Goal: Task Accomplishment & Management: Use online tool/utility

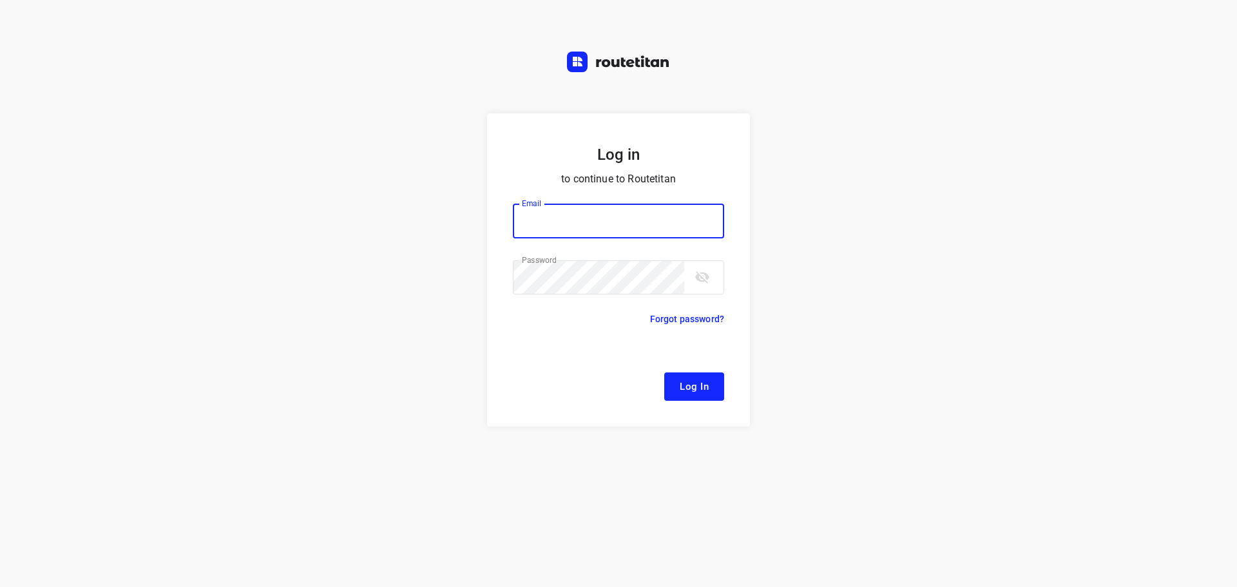
type input "[EMAIL_ADDRESS][DOMAIN_NAME]"
click at [685, 383] on span "Log In" at bounding box center [694, 386] width 29 height 17
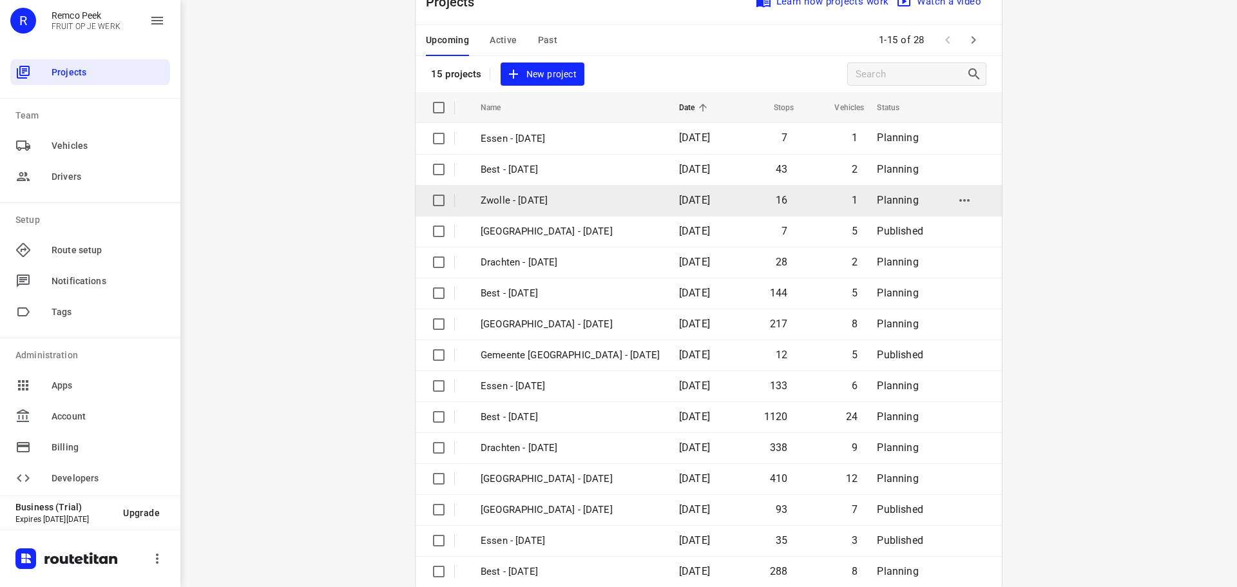
scroll to position [64, 0]
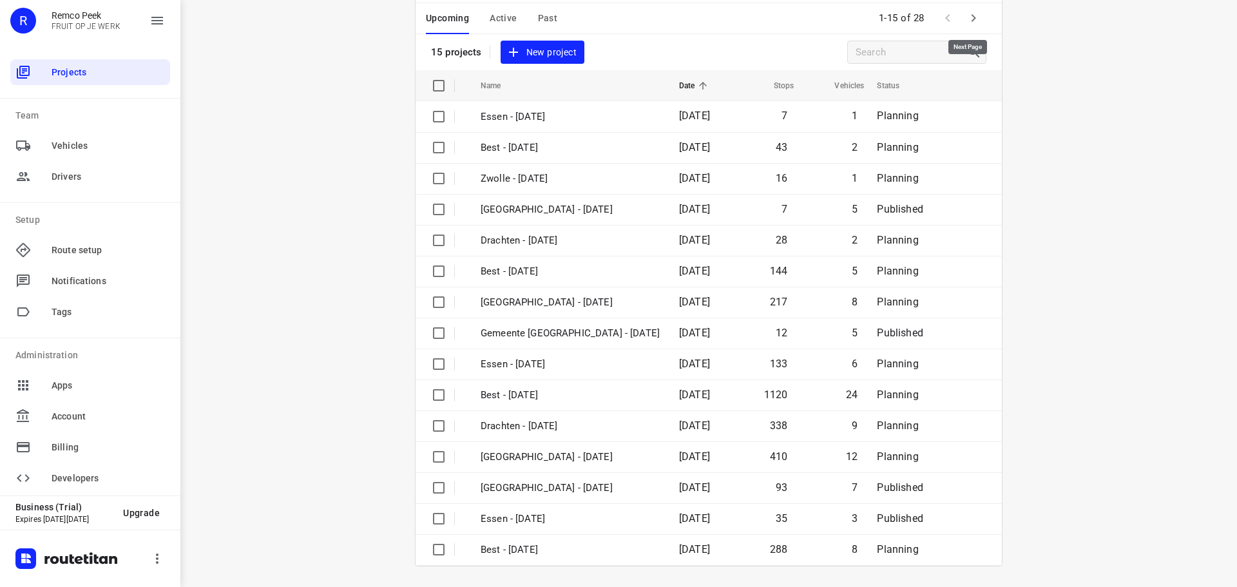
click at [971, 15] on icon "button" at bounding box center [973, 18] width 5 height 8
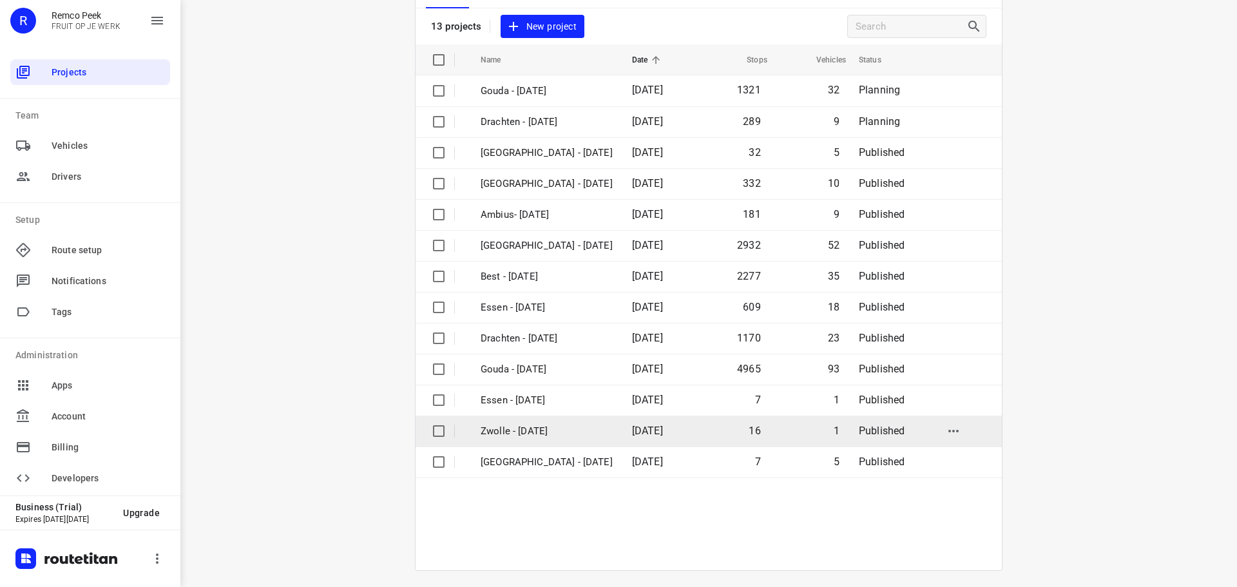
scroll to position [95, 0]
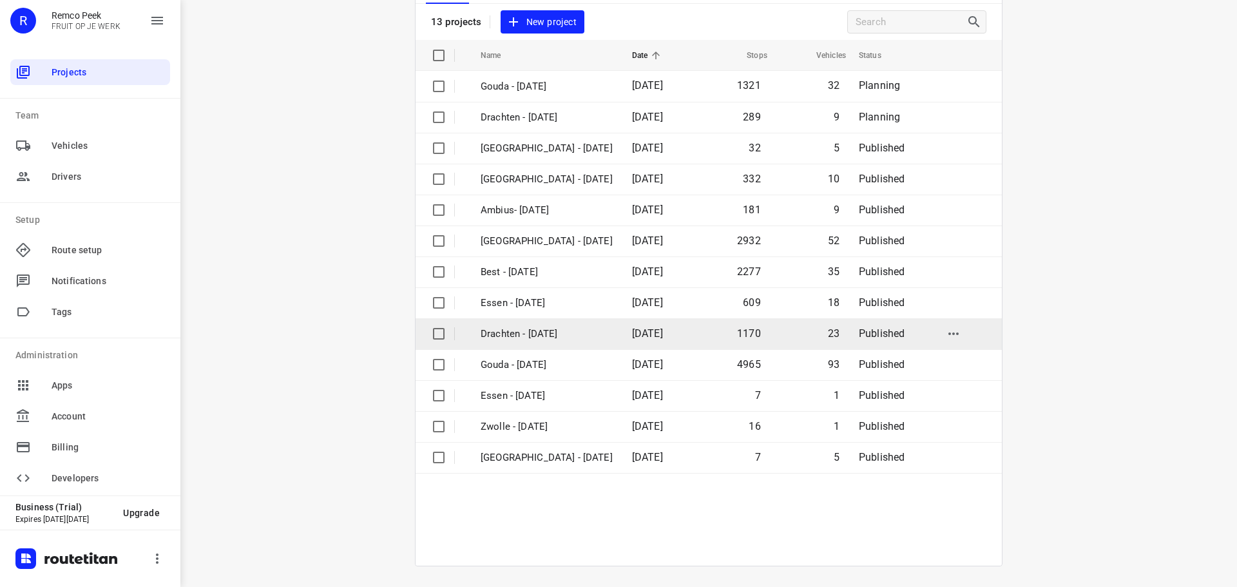
click at [519, 332] on p "Drachten - [DATE]" at bounding box center [547, 334] width 132 height 15
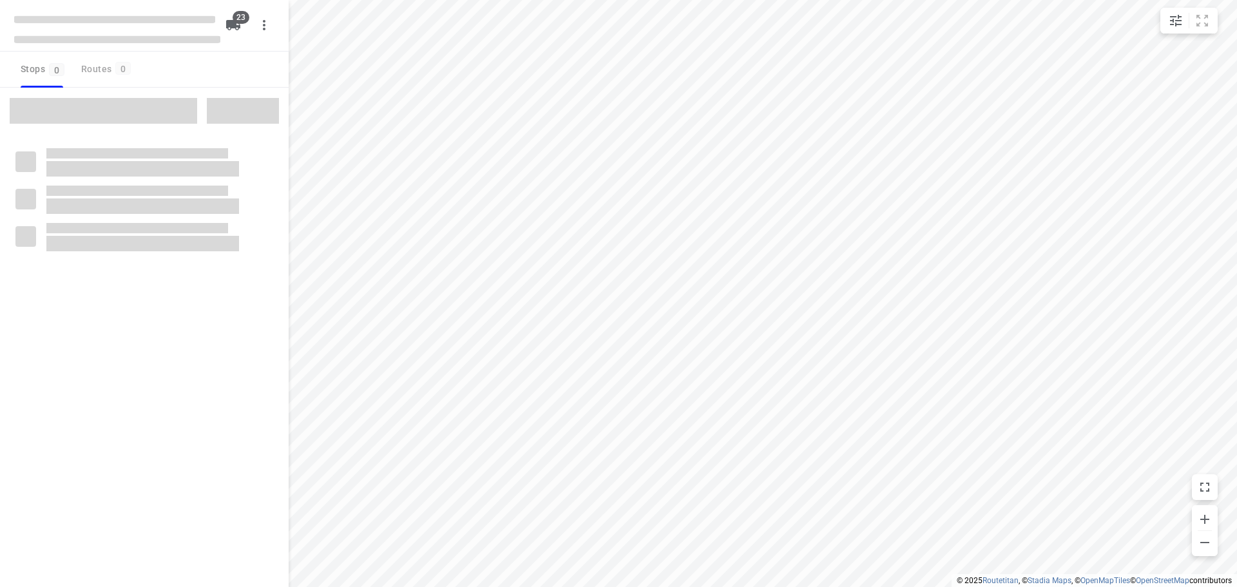
checkbox input "true"
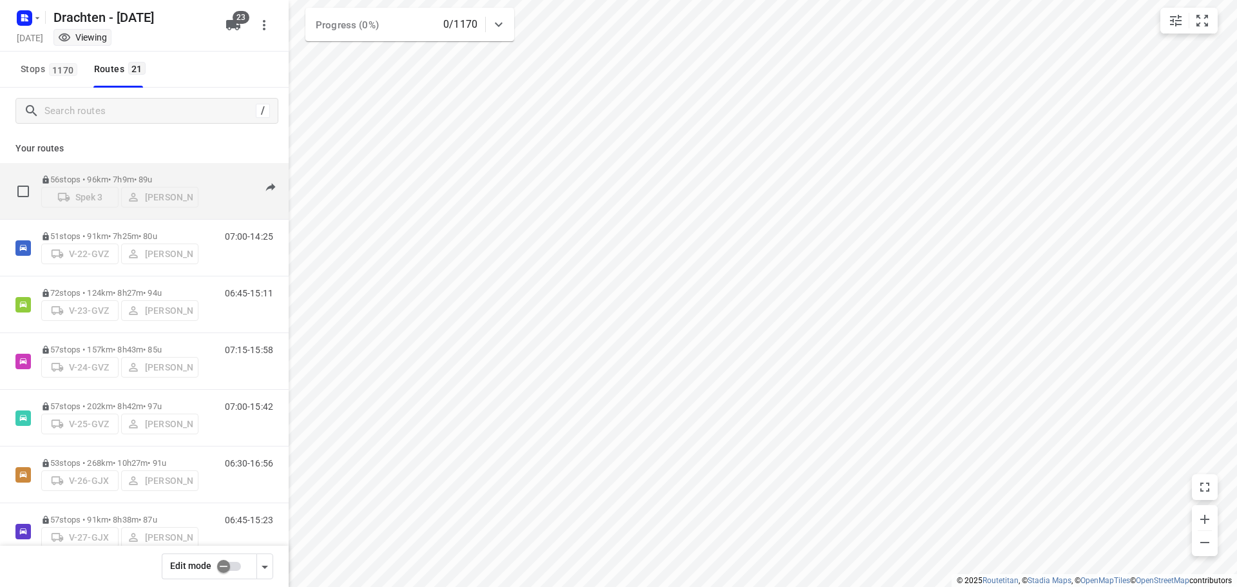
click at [182, 175] on p "56 stops • 96km • 7h9m • 89u" at bounding box center [119, 180] width 157 height 10
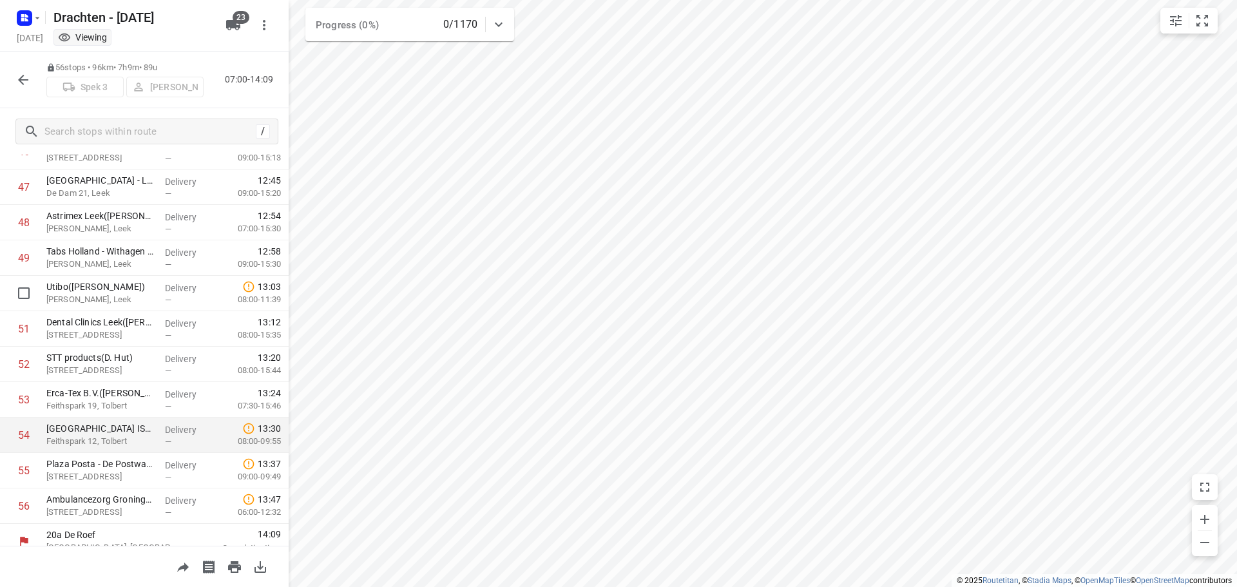
scroll to position [1693, 0]
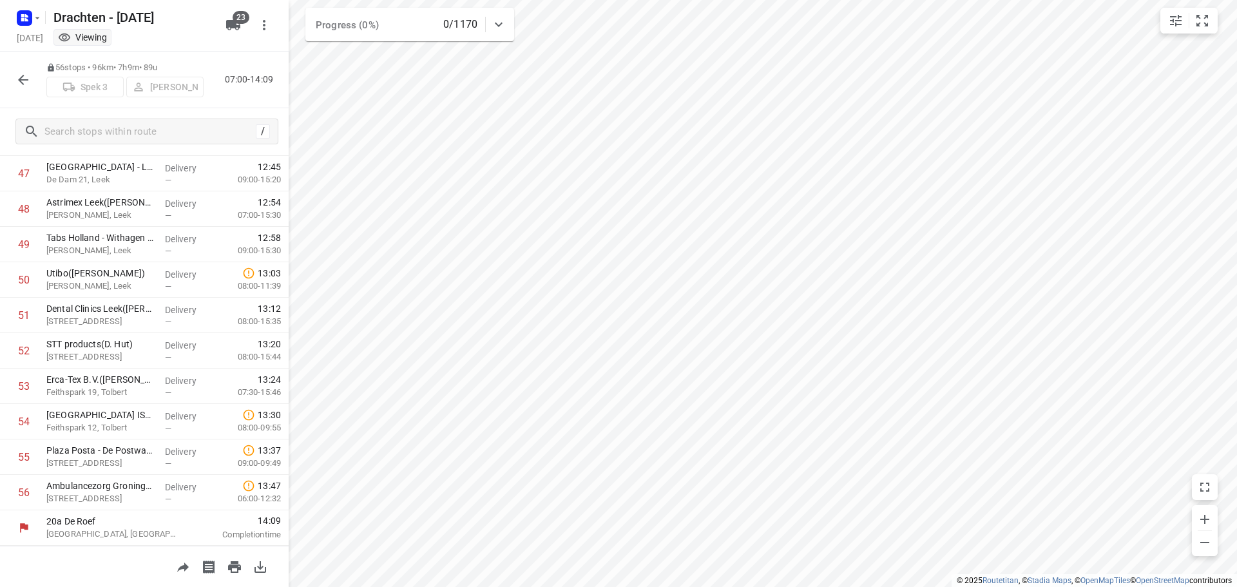
click at [22, 78] on icon "button" at bounding box center [22, 79] width 15 height 15
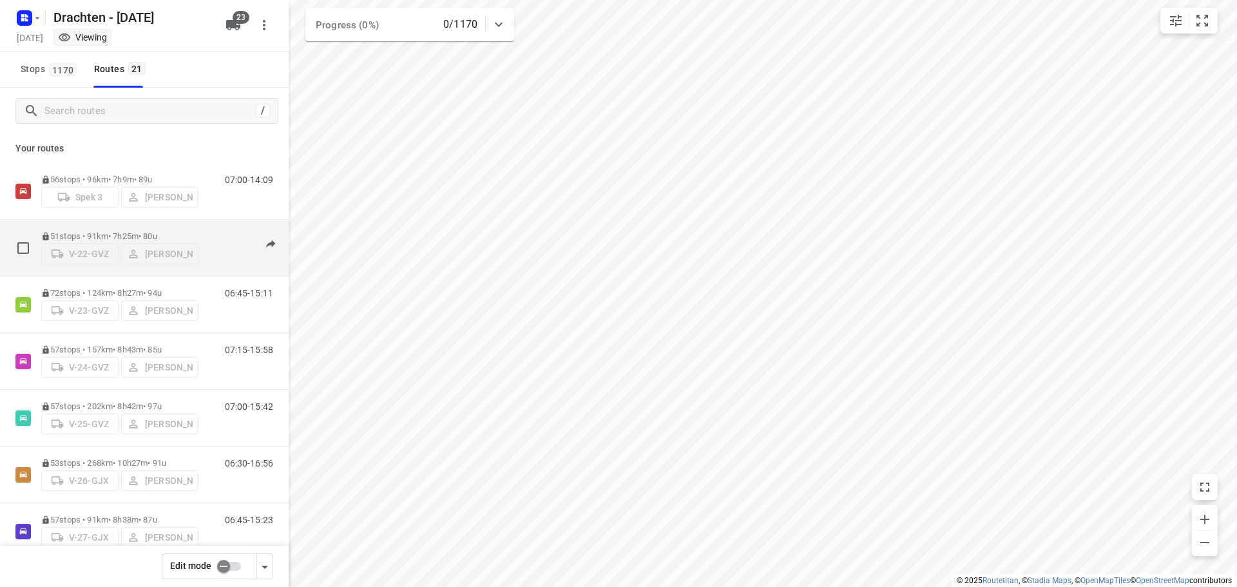
click at [78, 231] on p "51 stops • 91km • 7h25m • 80u" at bounding box center [119, 236] width 157 height 10
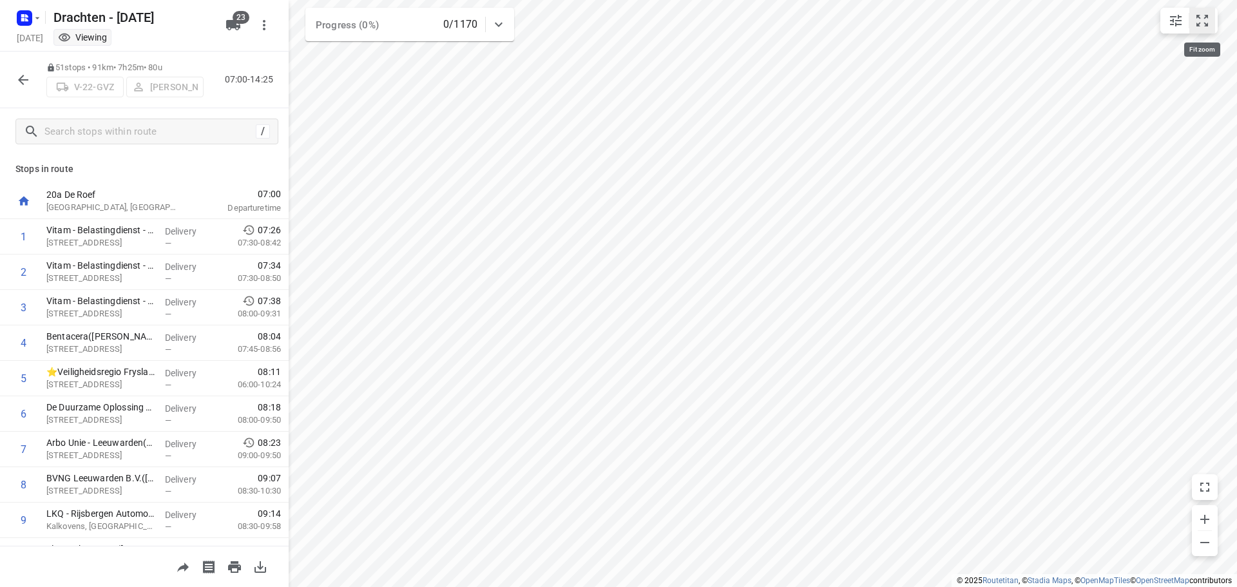
click at [1201, 17] on icon "small contained button group" at bounding box center [1201, 20] width 15 height 15
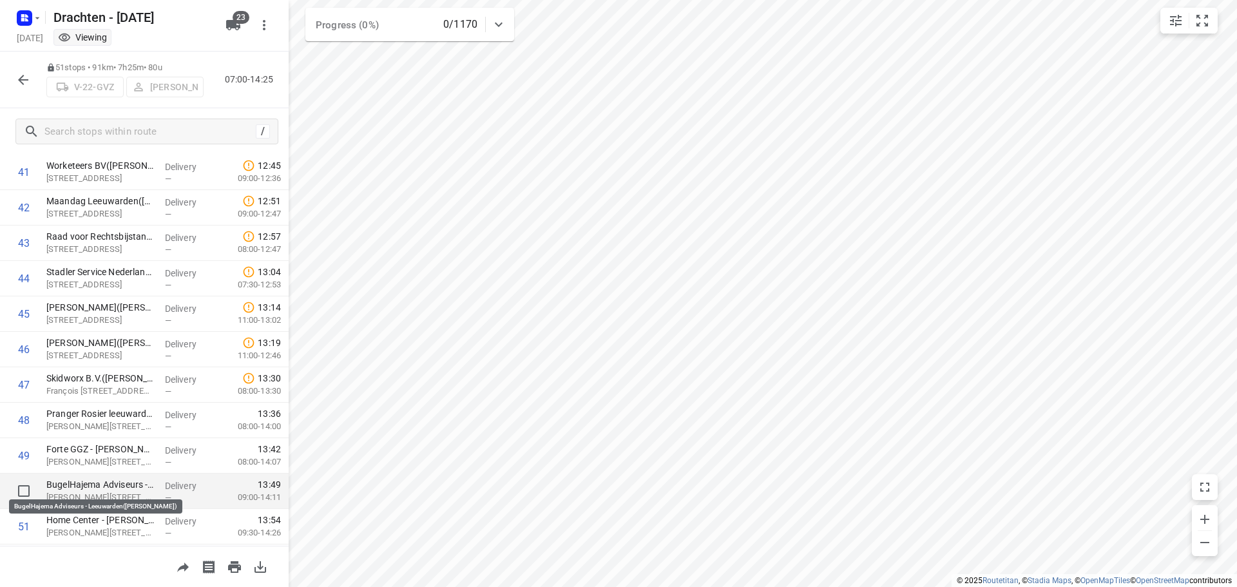
scroll to position [1516, 0]
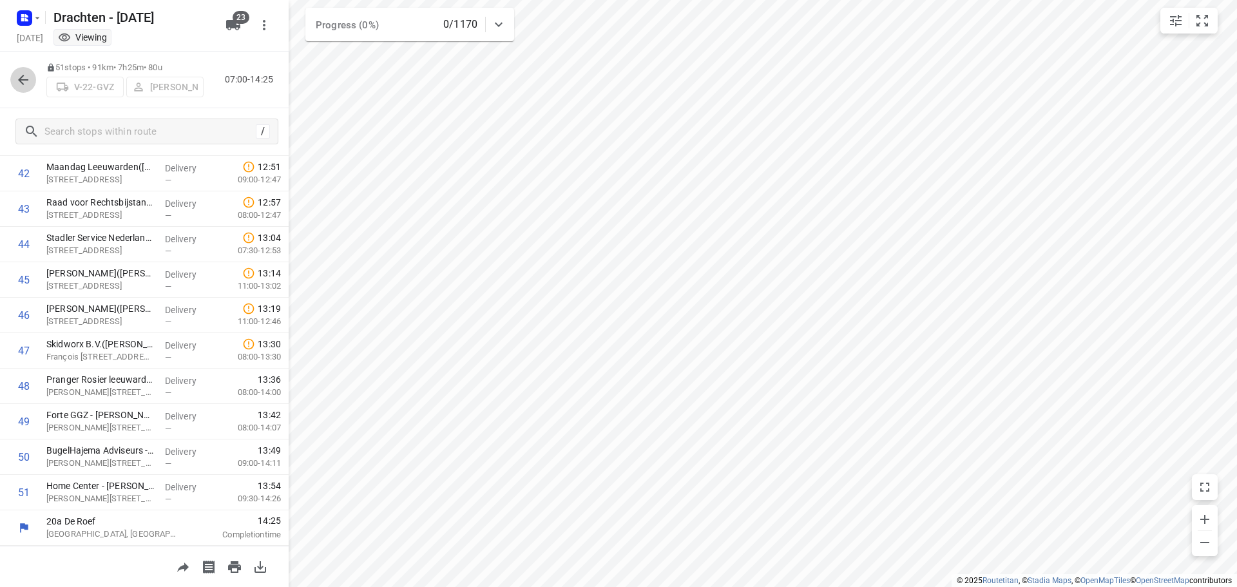
click at [22, 77] on icon "button" at bounding box center [23, 80] width 10 height 10
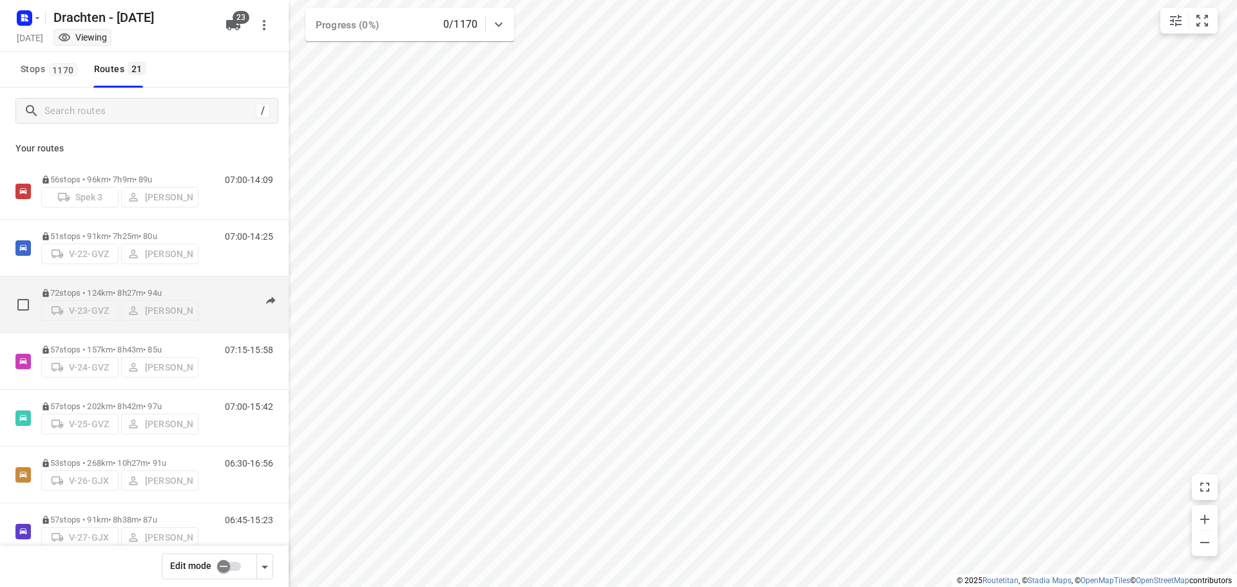
click at [115, 289] on p "72 stops • 124km • 8h27m • 94u" at bounding box center [119, 293] width 157 height 10
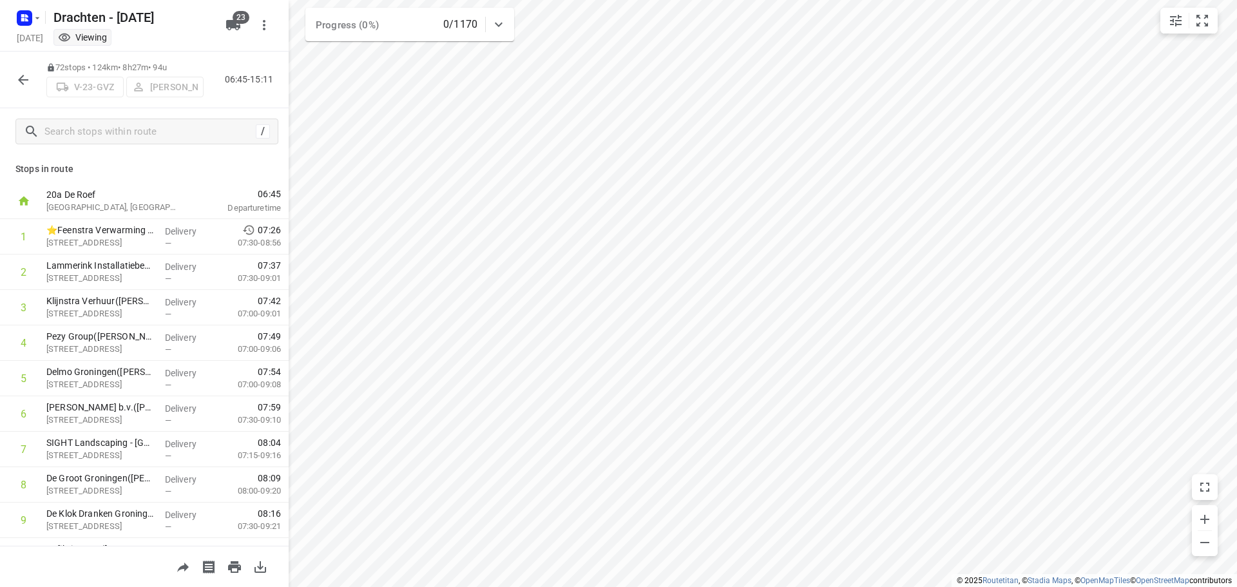
click at [15, 157] on div "i © 2025 Routetitan , © Stadia Maps , © OpenMapTiles © OpenStreetMap contributo…" at bounding box center [618, 293] width 1237 height 587
click at [173, 354] on div "i © 2025 Routetitan , © Stadia Maps , © OpenMapTiles © OpenStreetMap contributo…" at bounding box center [618, 293] width 1237 height 587
drag, startPoint x: 64, startPoint y: 336, endPoint x: 24, endPoint y: 331, distance: 40.3
click at [24, 331] on div "Pezy Group([PERSON_NAME]) [STREET_ADDRESS] Delivery — 07:49 07:00-09:06" at bounding box center [144, 342] width 289 height 35
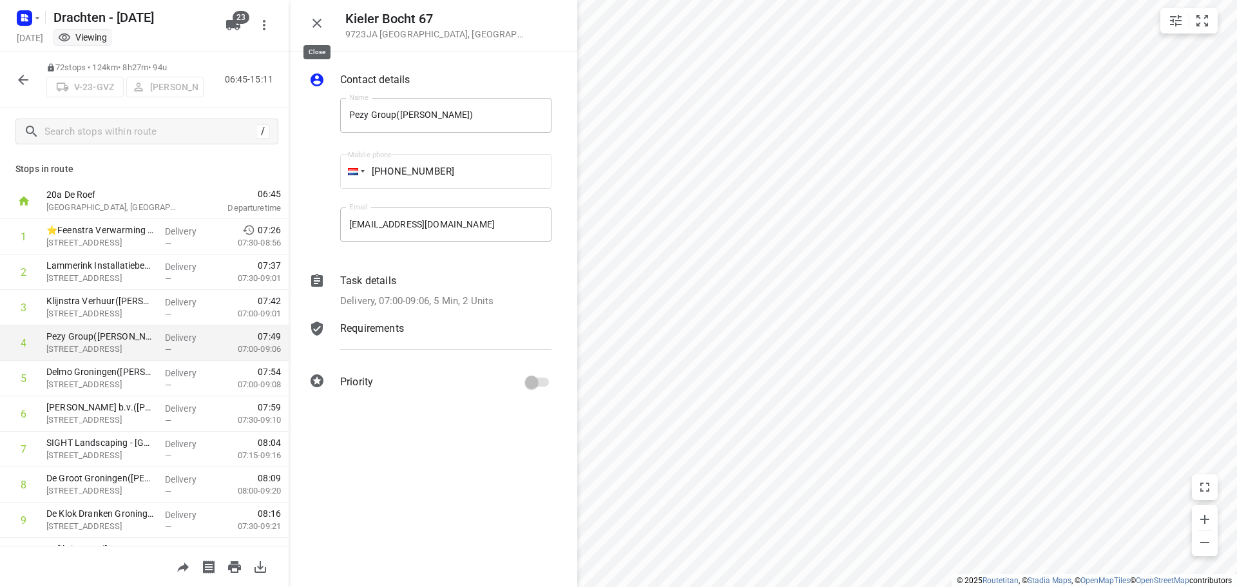
click at [319, 23] on icon "button" at bounding box center [316, 22] width 15 height 15
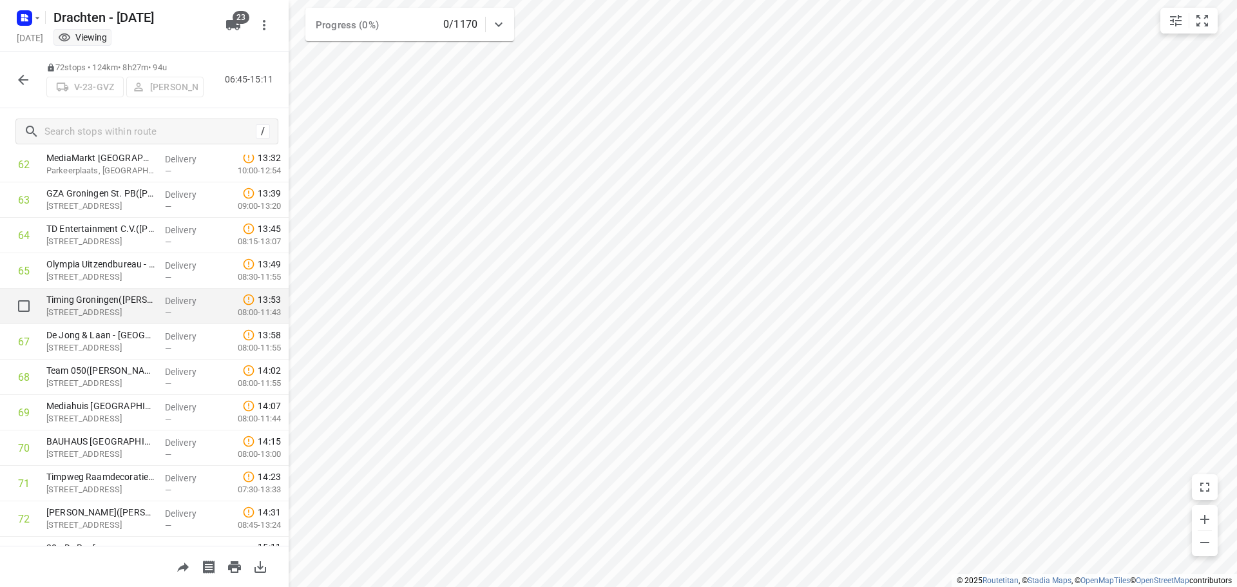
scroll to position [2260, 0]
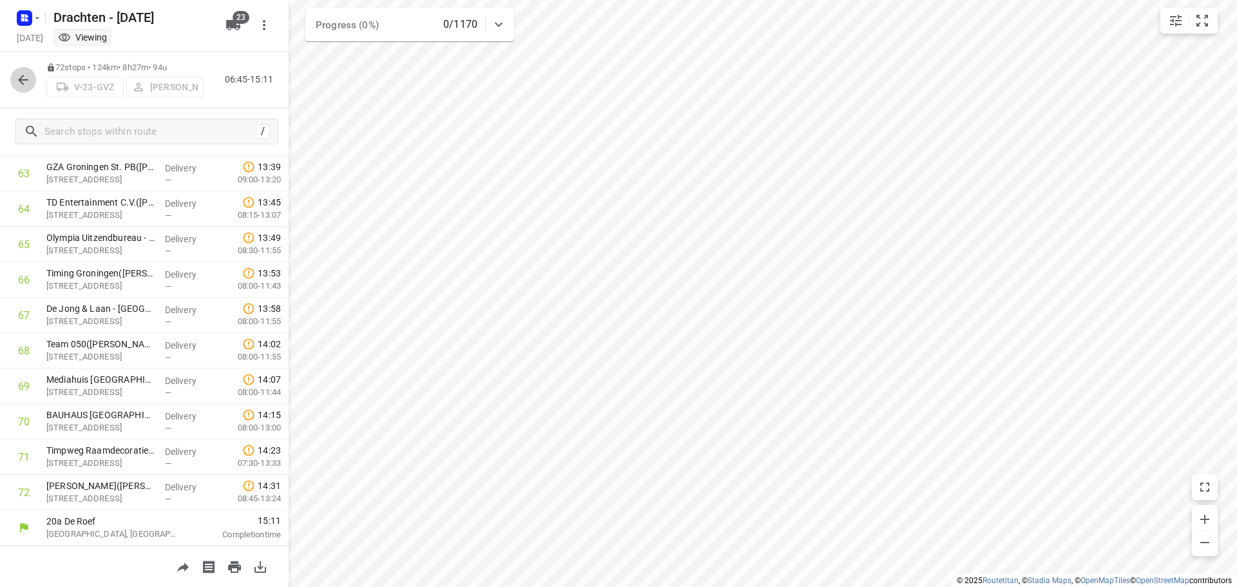
click at [30, 76] on icon "button" at bounding box center [22, 79] width 15 height 15
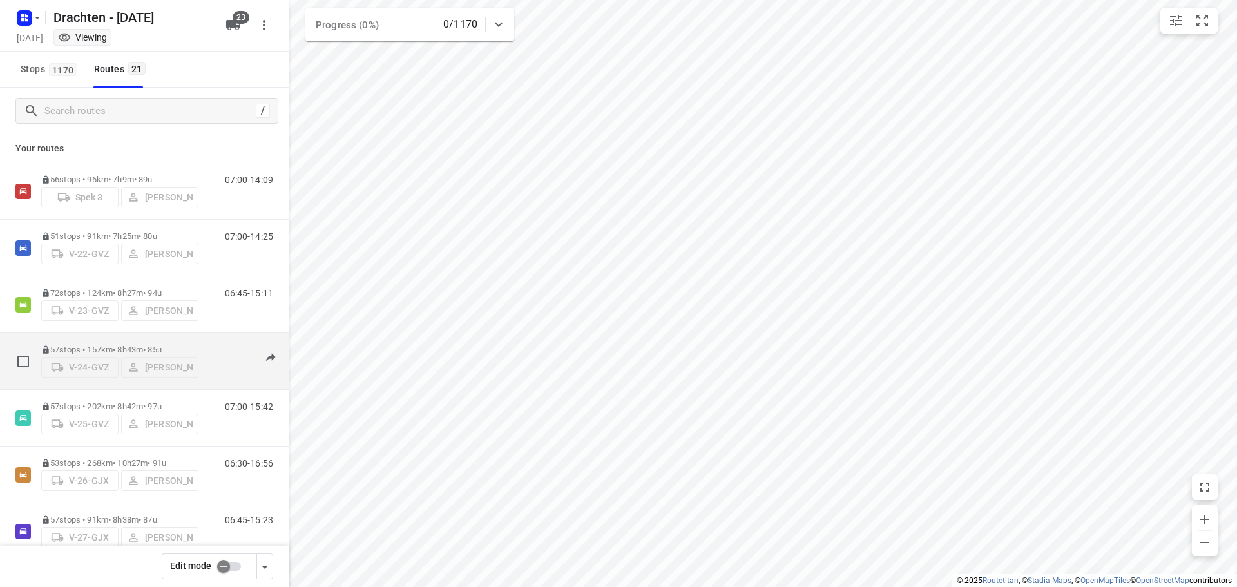
click at [97, 345] on p "57 stops • 157km • 8h43m • 85u" at bounding box center [119, 350] width 157 height 10
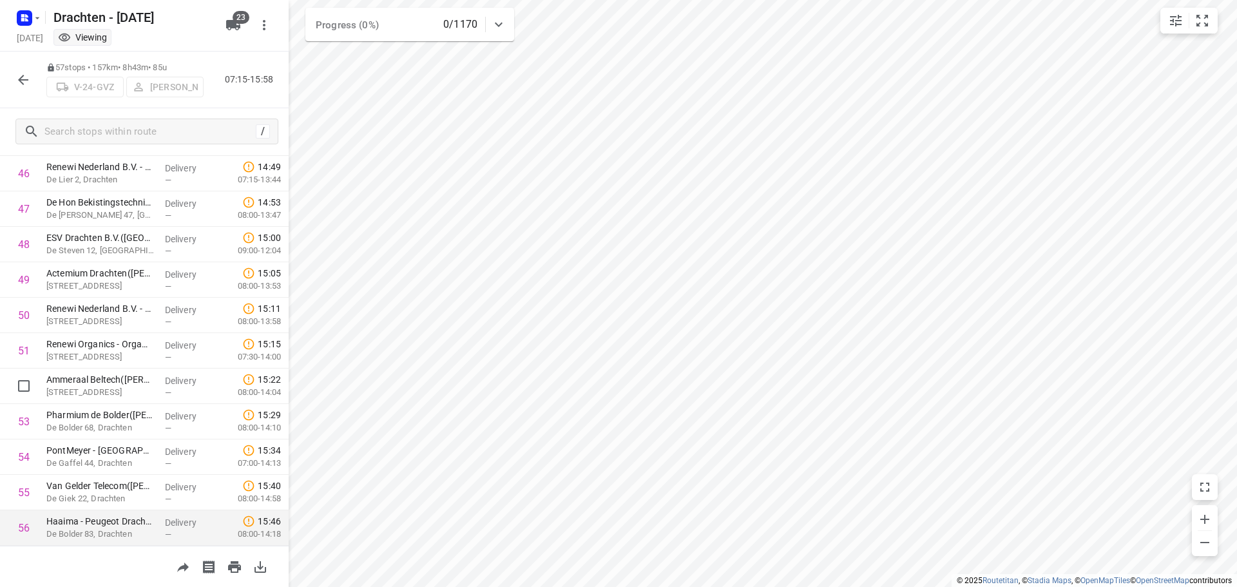
scroll to position [1728, 0]
click at [23, 79] on icon "button" at bounding box center [23, 80] width 10 height 10
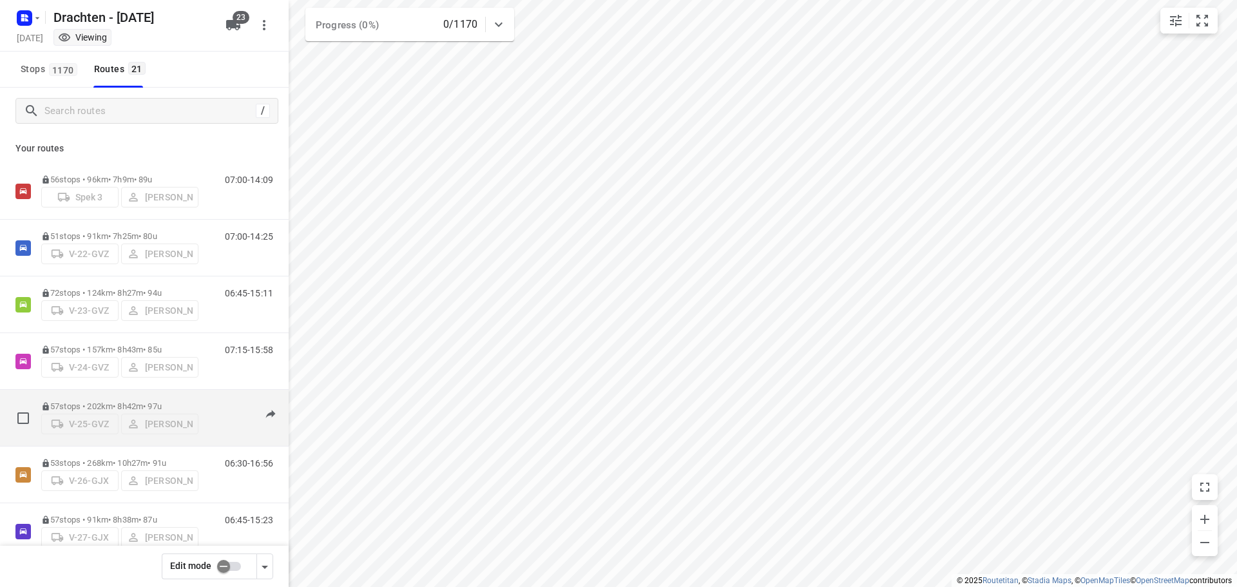
click at [114, 403] on p "57 stops • 202km • 8h42m • 97u" at bounding box center [119, 406] width 157 height 10
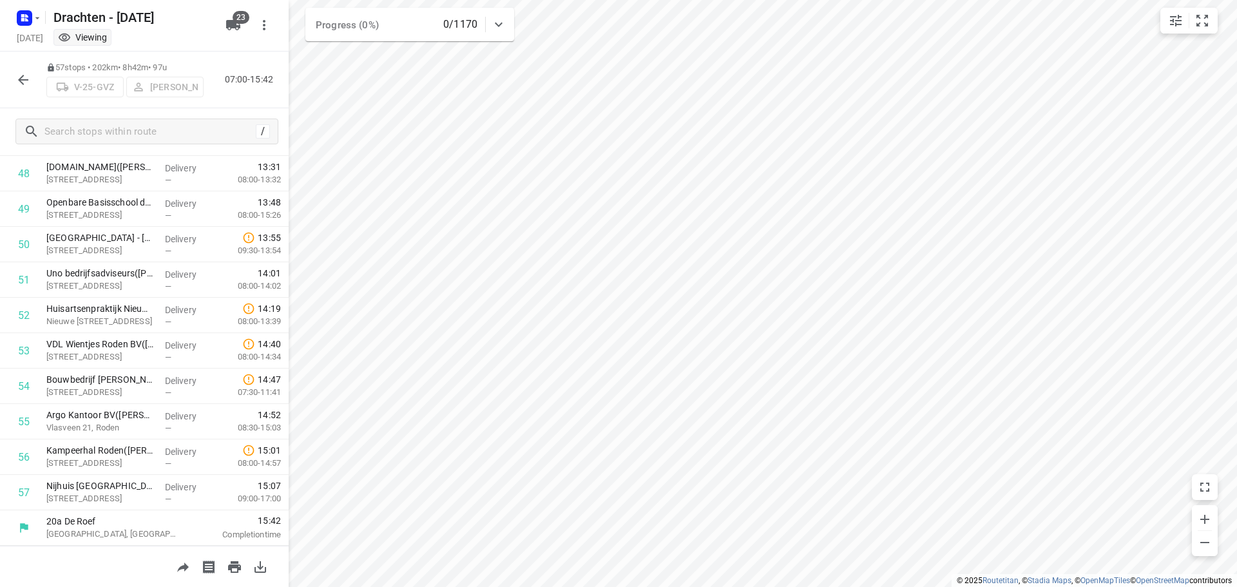
click at [24, 76] on icon "button" at bounding box center [22, 79] width 15 height 15
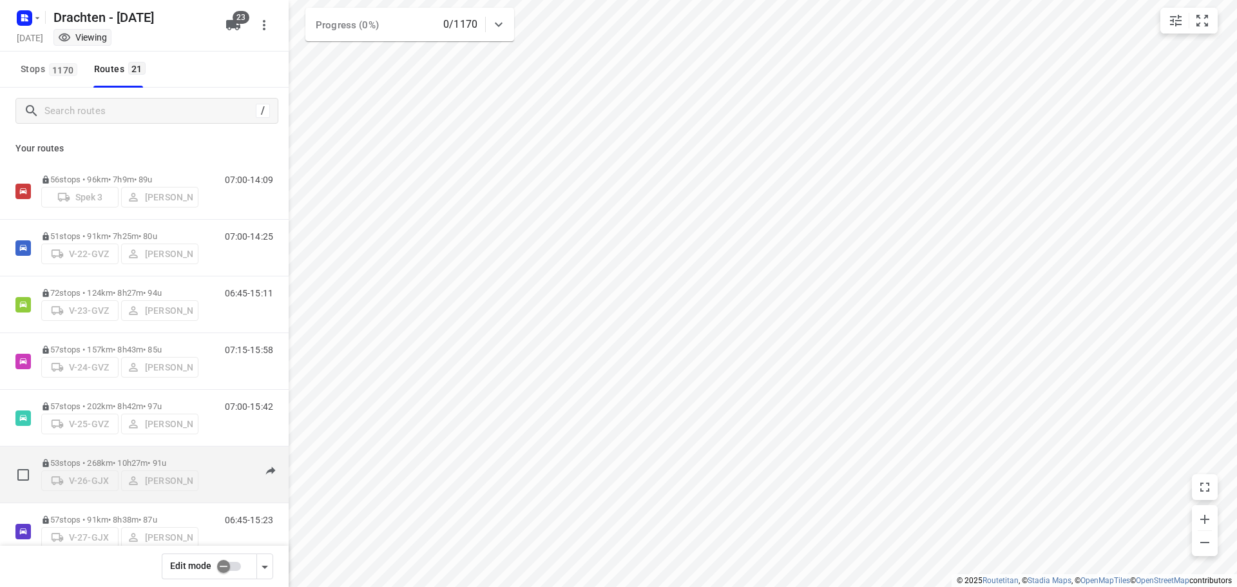
click at [167, 460] on p "53 stops • 268km • 10h27m • 91u" at bounding box center [119, 463] width 157 height 10
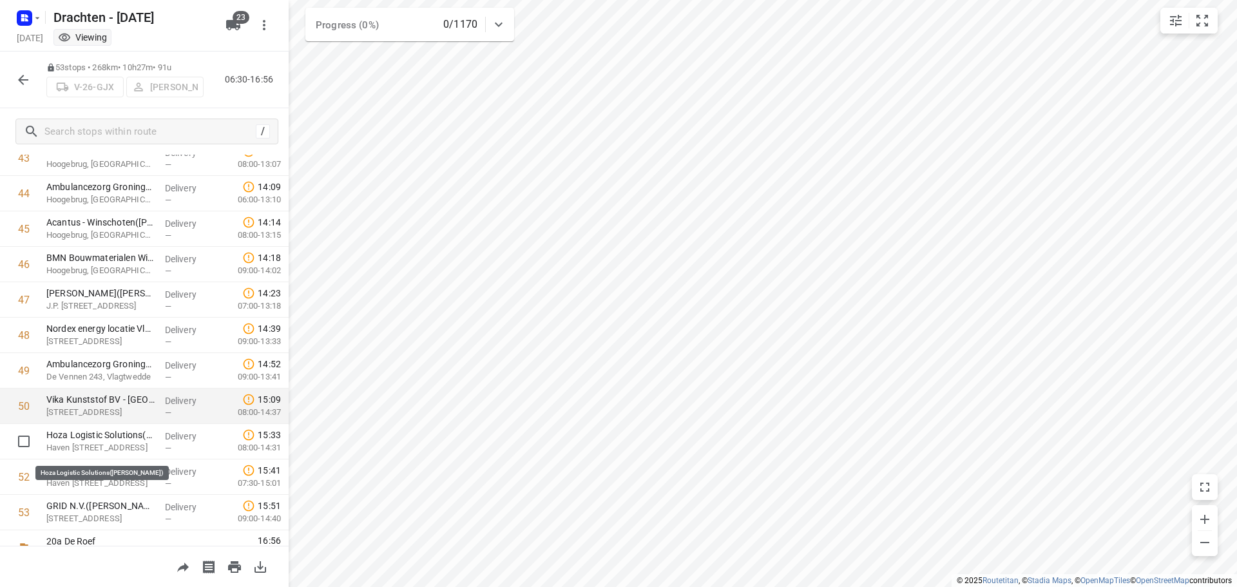
scroll to position [1587, 0]
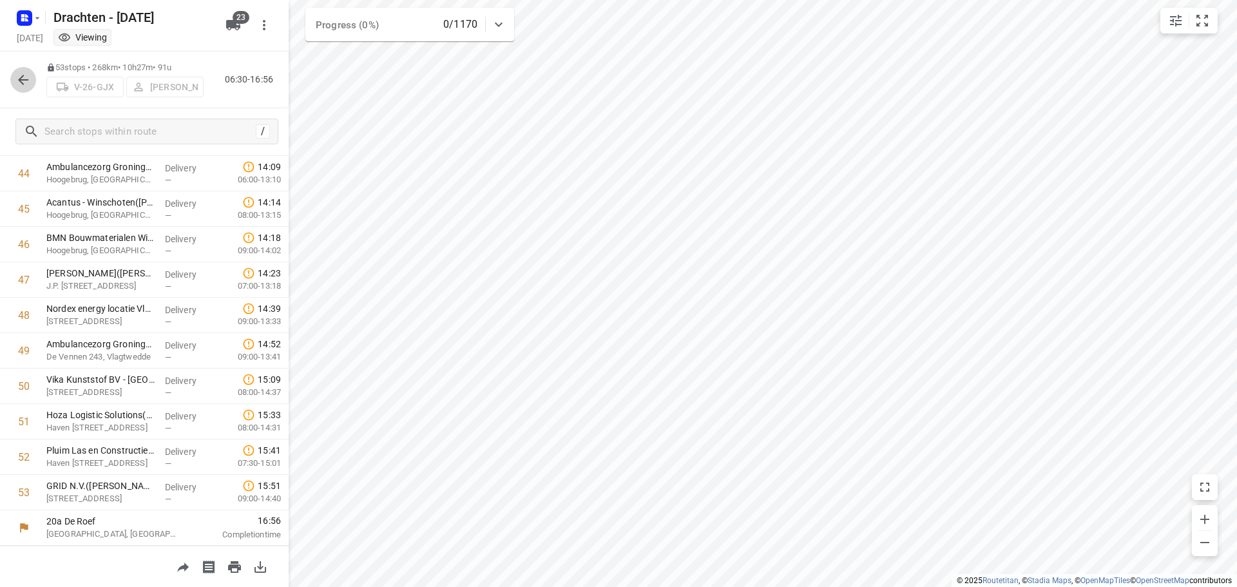
click at [25, 77] on icon "button" at bounding box center [22, 79] width 15 height 15
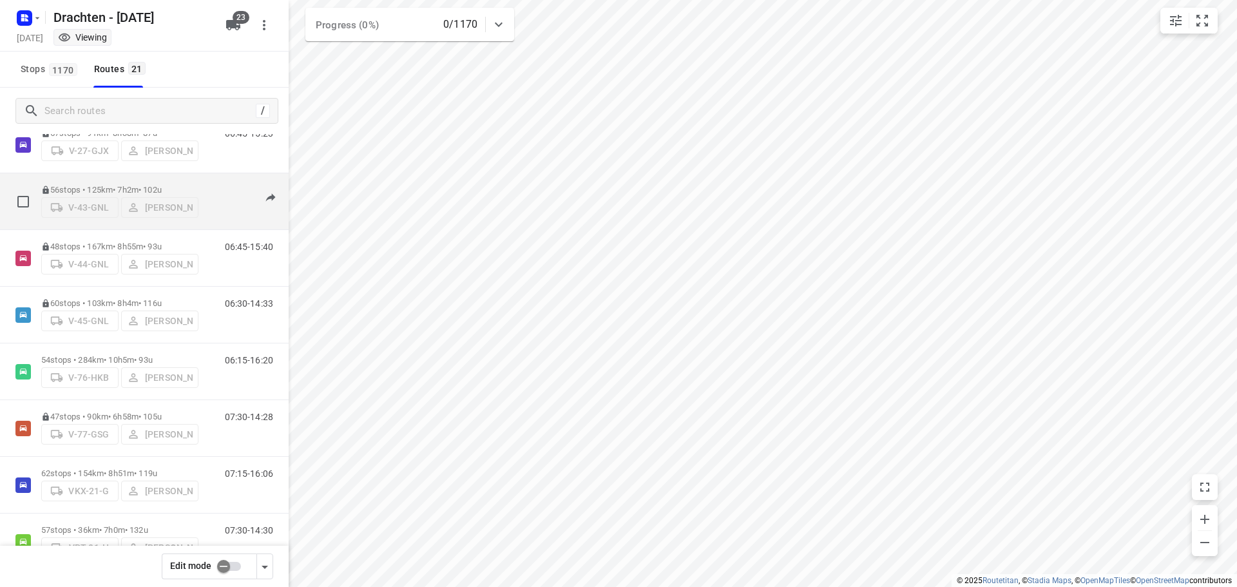
scroll to position [322, 0]
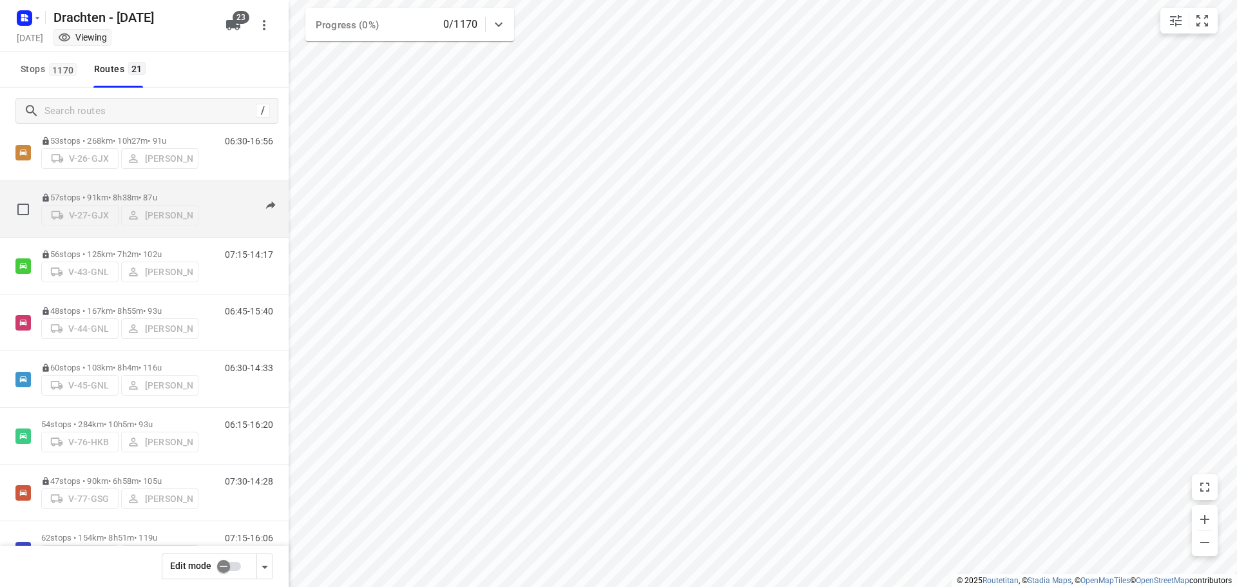
click at [131, 187] on div "57 stops • 91km • 8h38m • 87u V-27-GJX [PERSON_NAME]" at bounding box center [119, 209] width 157 height 46
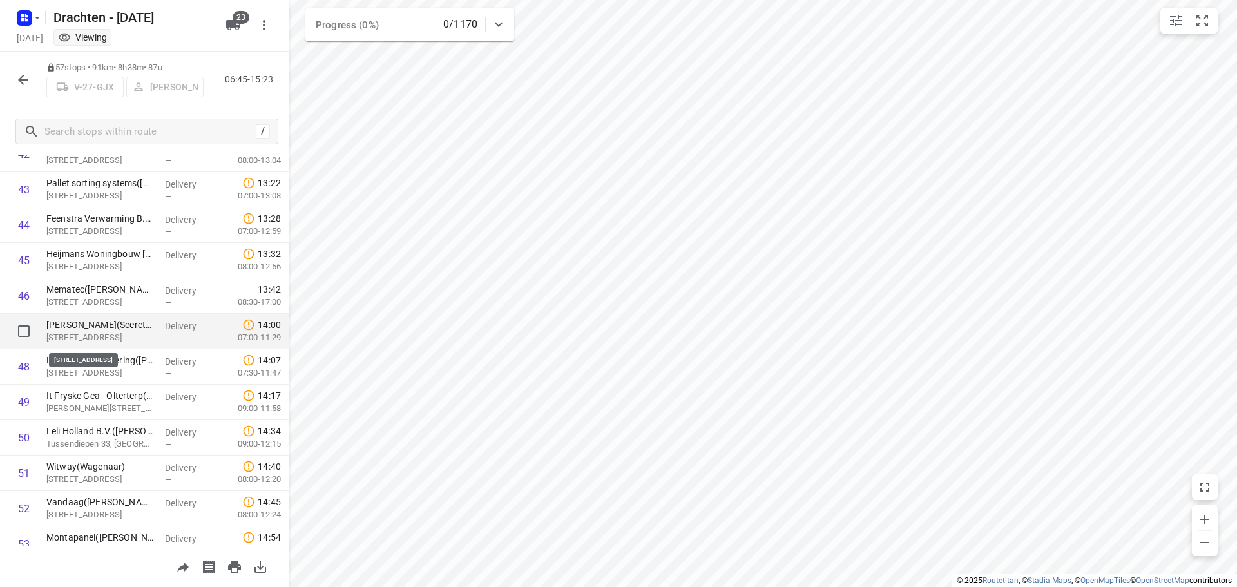
scroll to position [1728, 0]
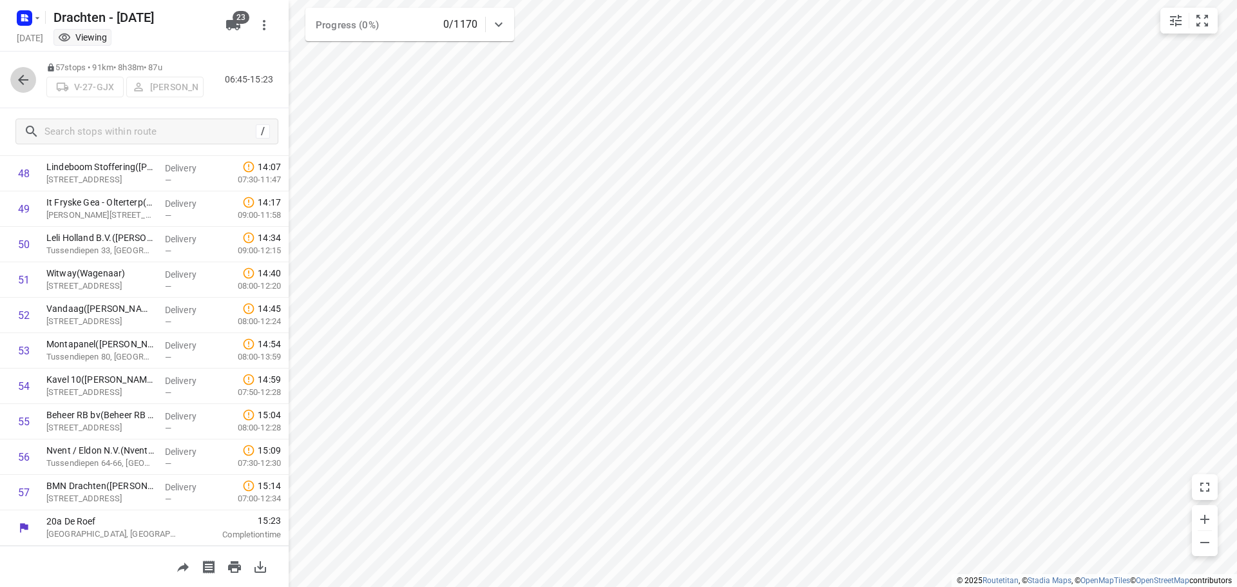
click at [27, 81] on icon "button" at bounding box center [22, 79] width 15 height 15
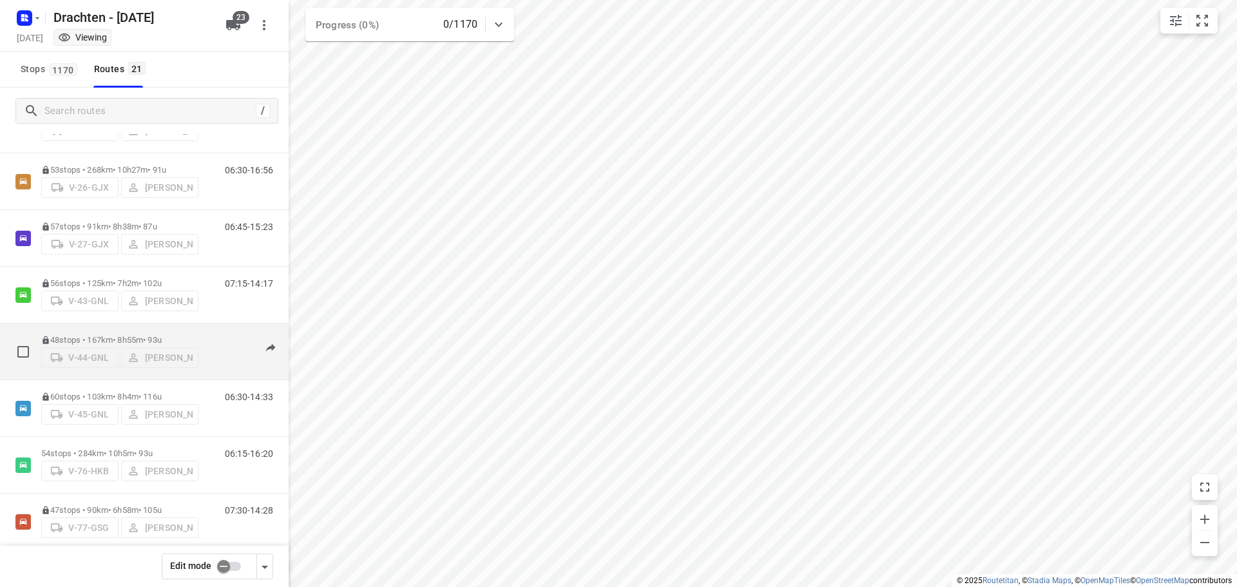
scroll to position [322, 0]
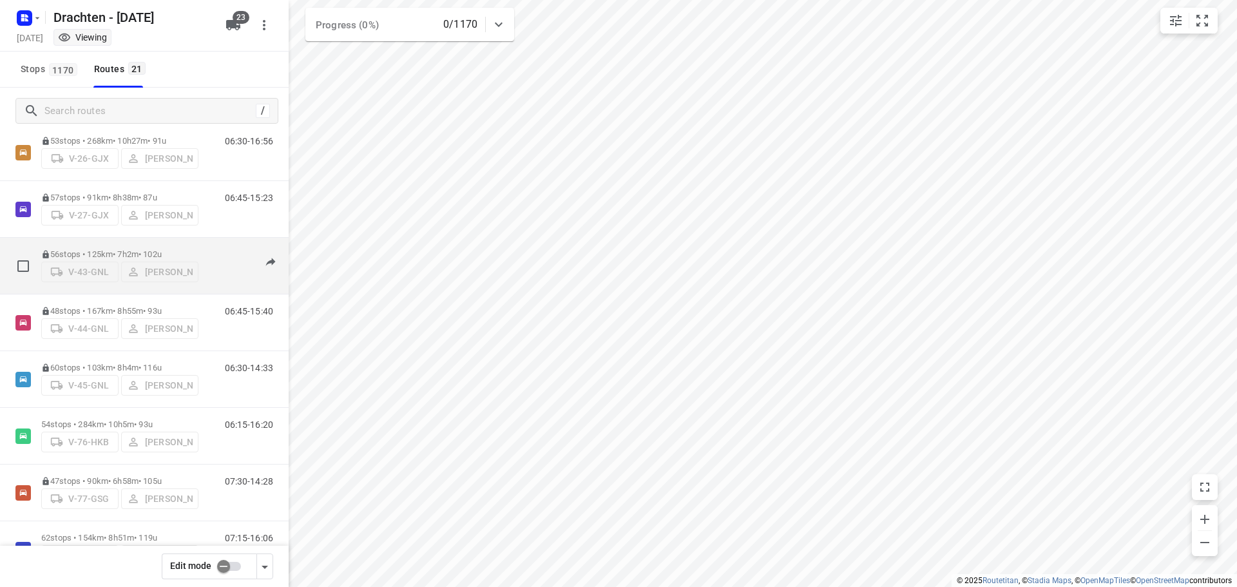
click at [115, 251] on p "56 stops • 125km • 7h2m • 102u" at bounding box center [119, 254] width 157 height 10
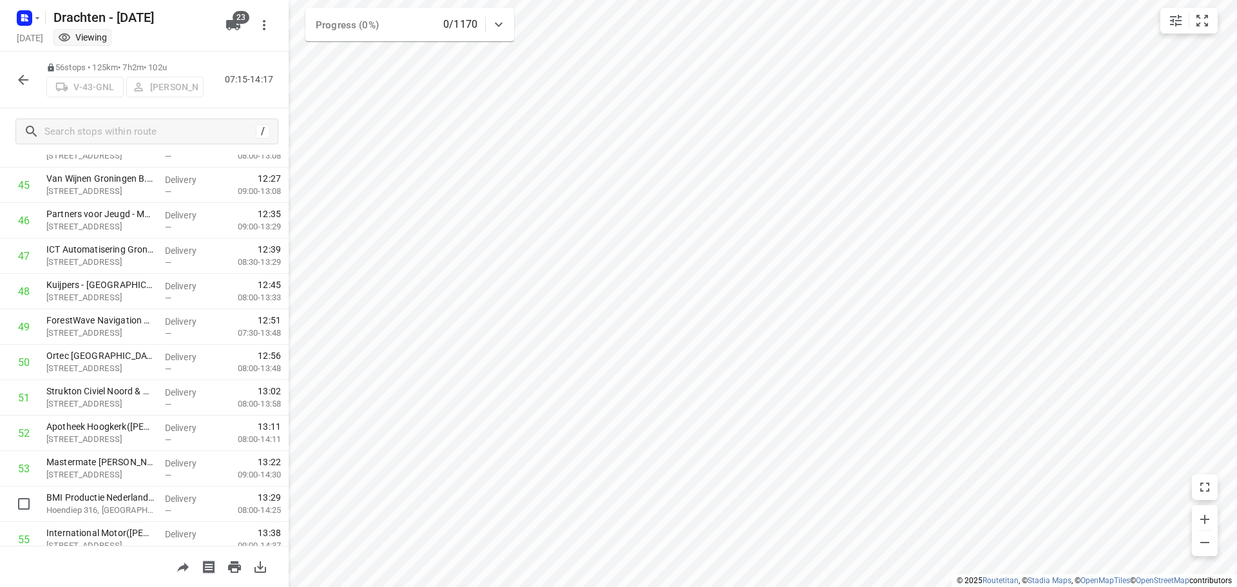
scroll to position [1693, 0]
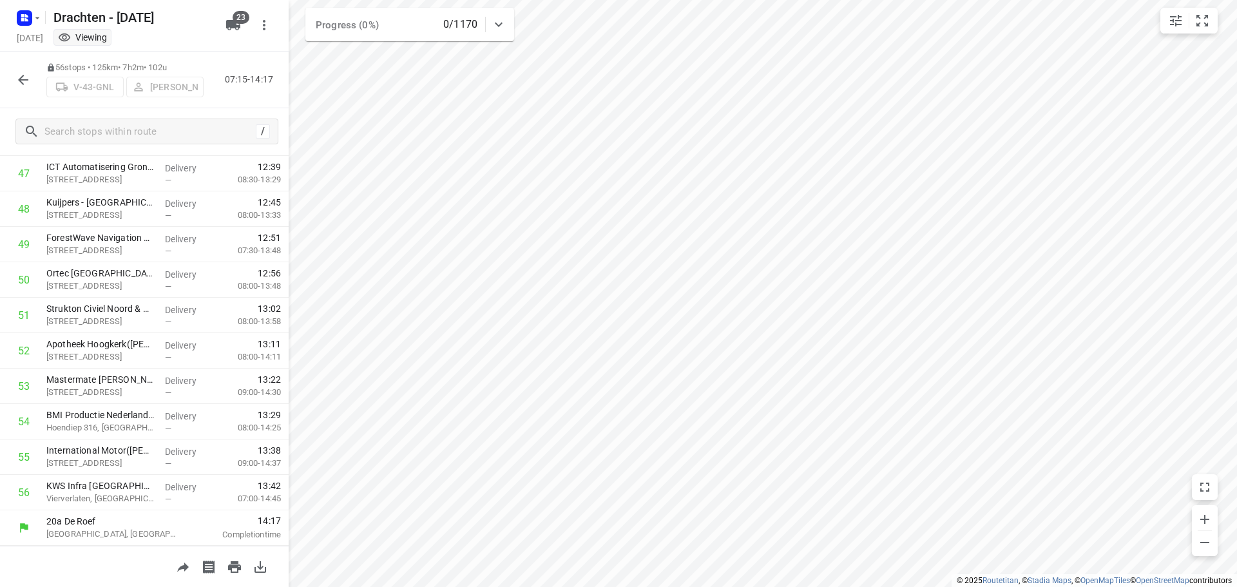
click at [28, 81] on icon "button" at bounding box center [22, 79] width 15 height 15
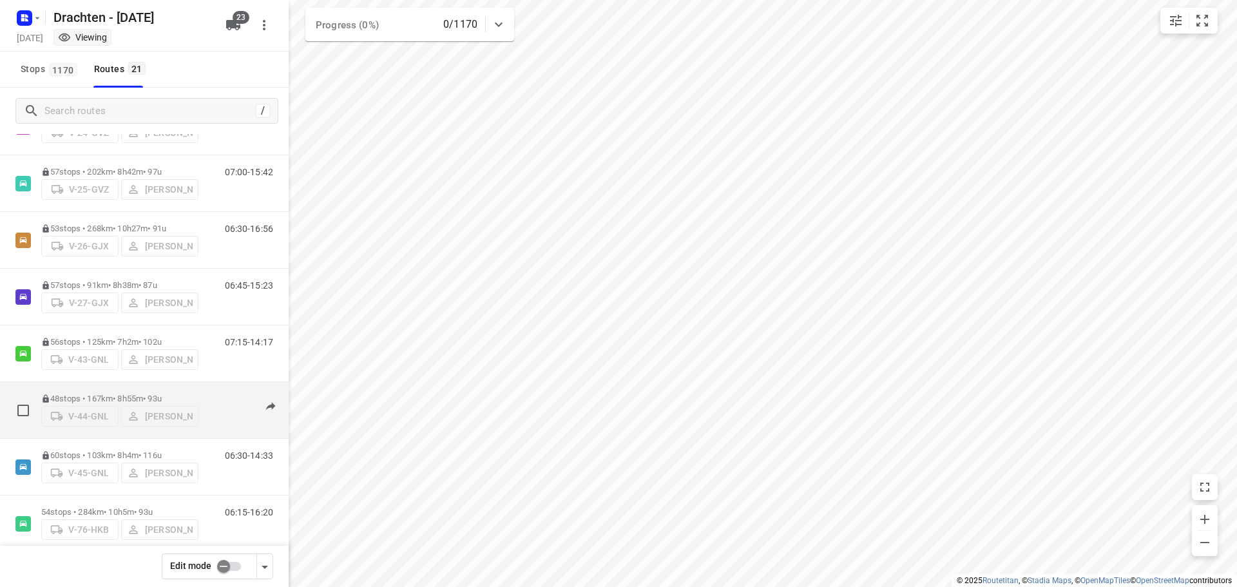
scroll to position [451, 0]
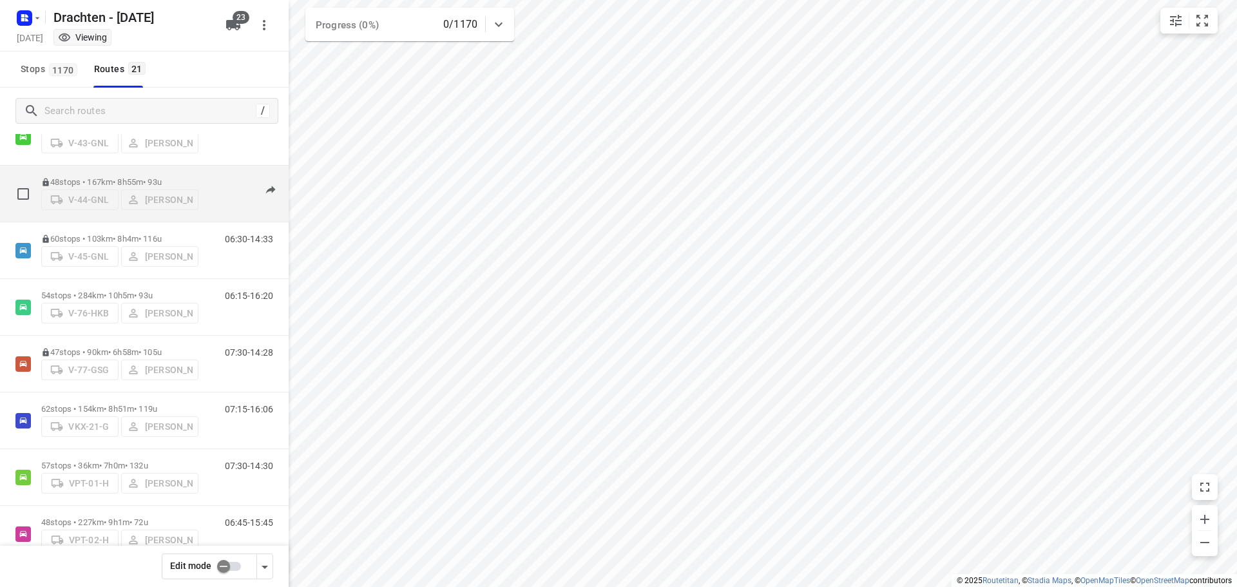
click at [122, 177] on p "48 stops • 167km • 8h55m • 93u" at bounding box center [119, 182] width 157 height 10
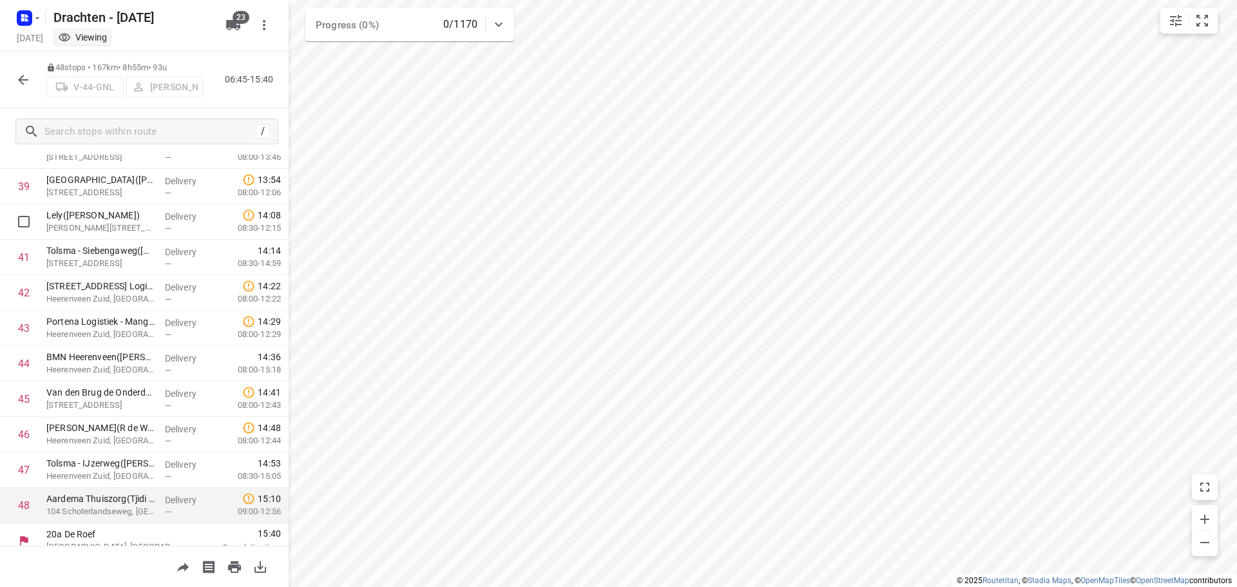
scroll to position [1409, 0]
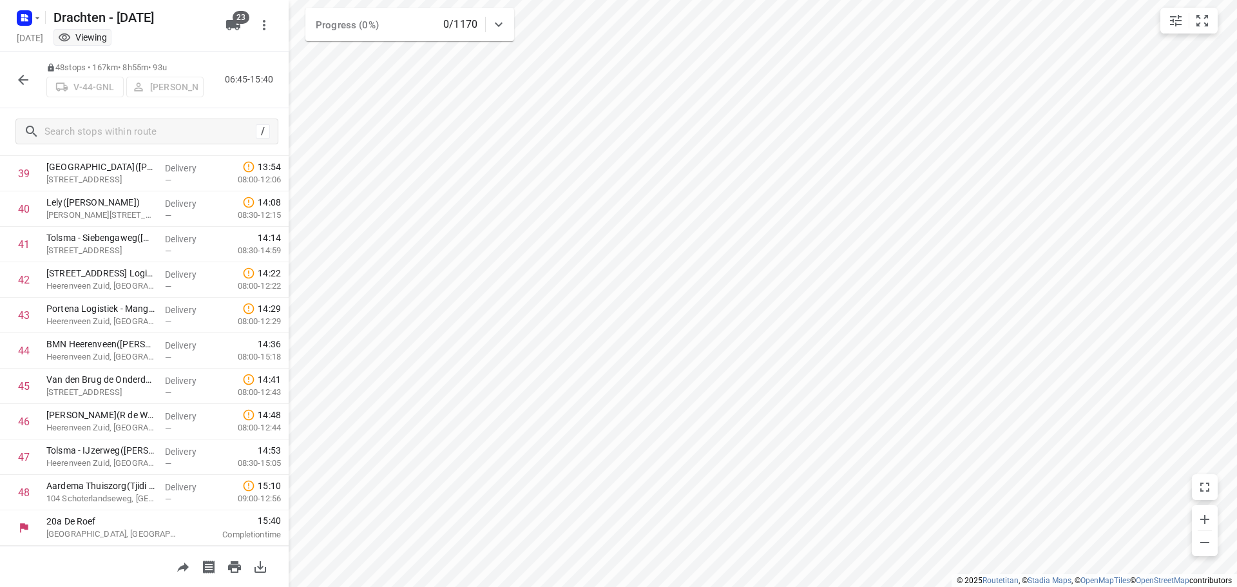
click at [33, 81] on button "button" at bounding box center [23, 80] width 26 height 26
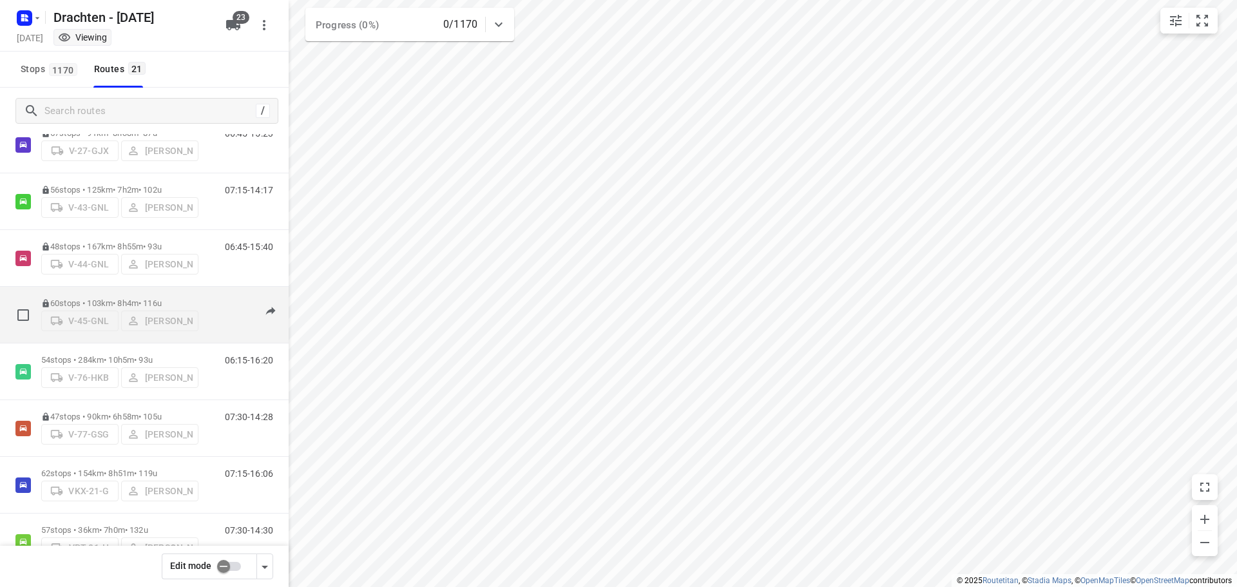
scroll to position [451, 0]
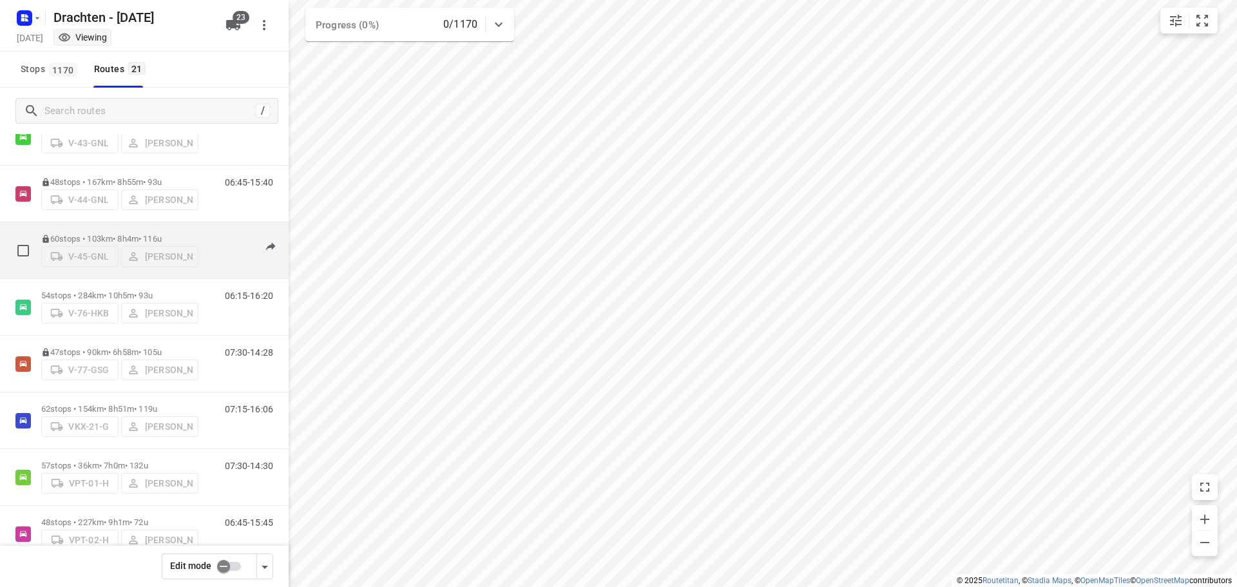
click at [124, 239] on p "60 stops • 103km • 8h4m • 116u" at bounding box center [119, 239] width 157 height 10
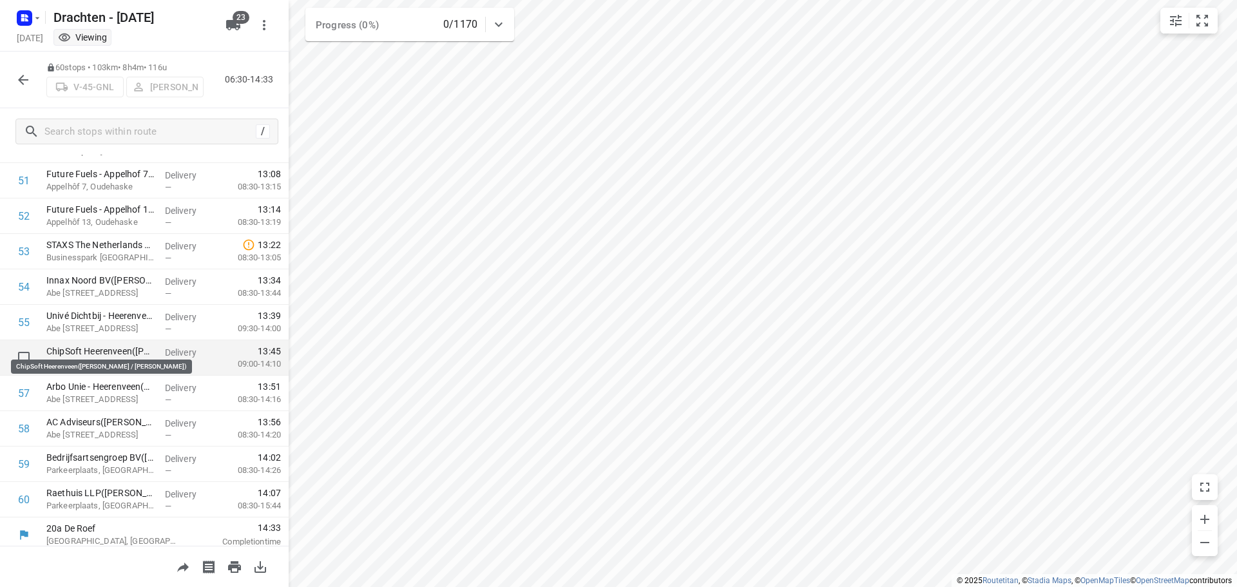
scroll to position [1835, 0]
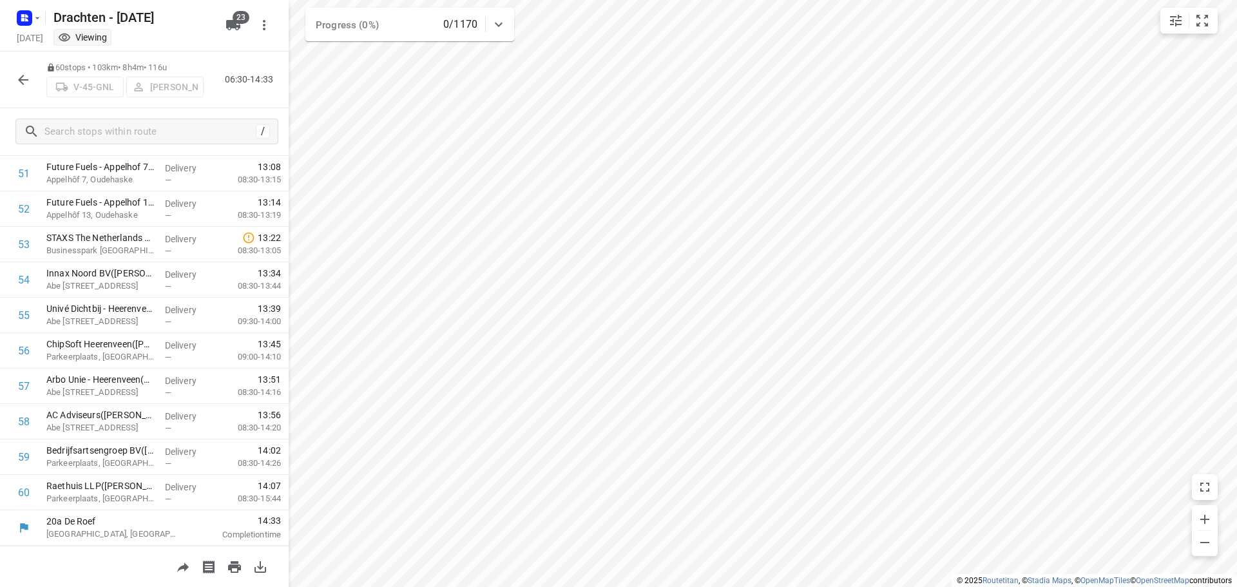
click at [23, 79] on icon "button" at bounding box center [22, 79] width 15 height 15
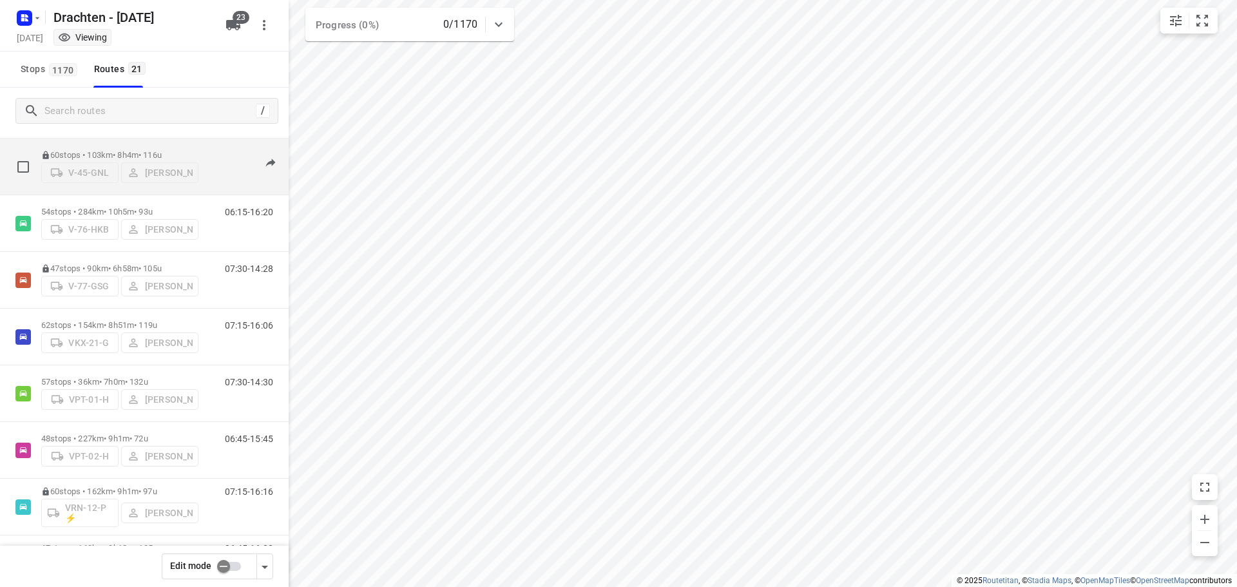
scroll to position [515, 0]
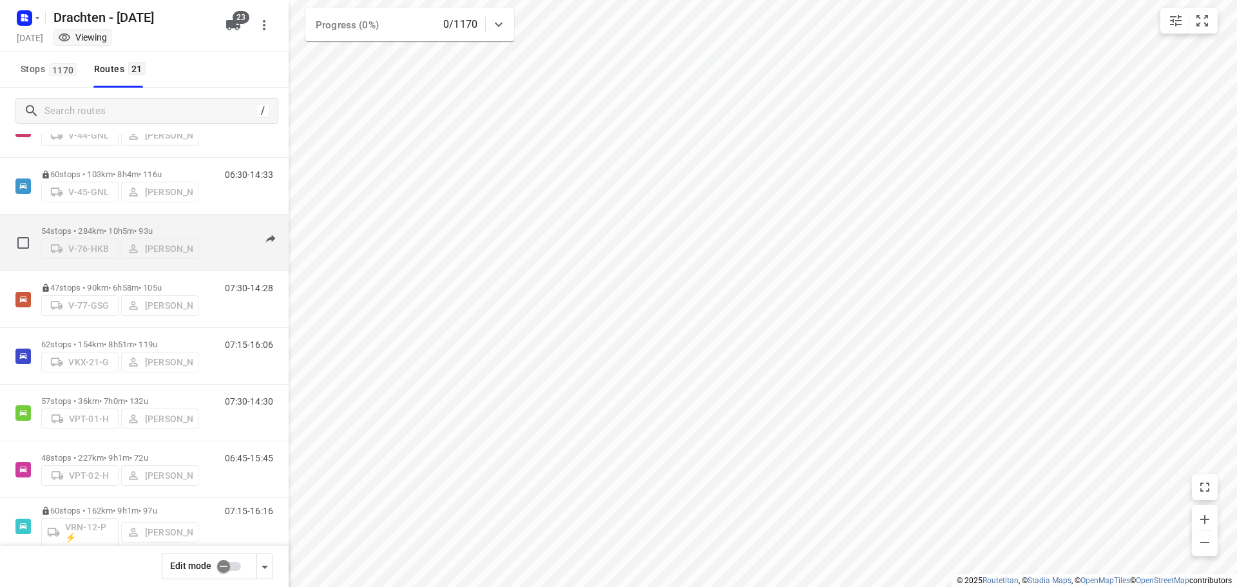
click at [115, 226] on p "54 stops • 284km • 10h5m • 93u" at bounding box center [119, 231] width 157 height 10
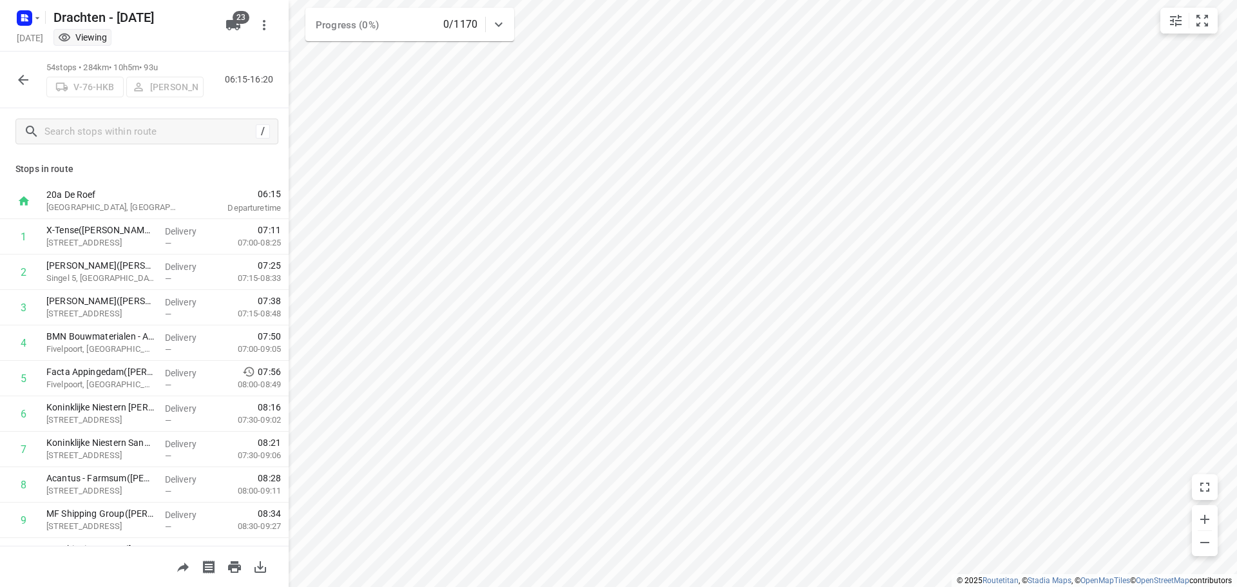
click at [26, 86] on icon "button" at bounding box center [22, 79] width 15 height 15
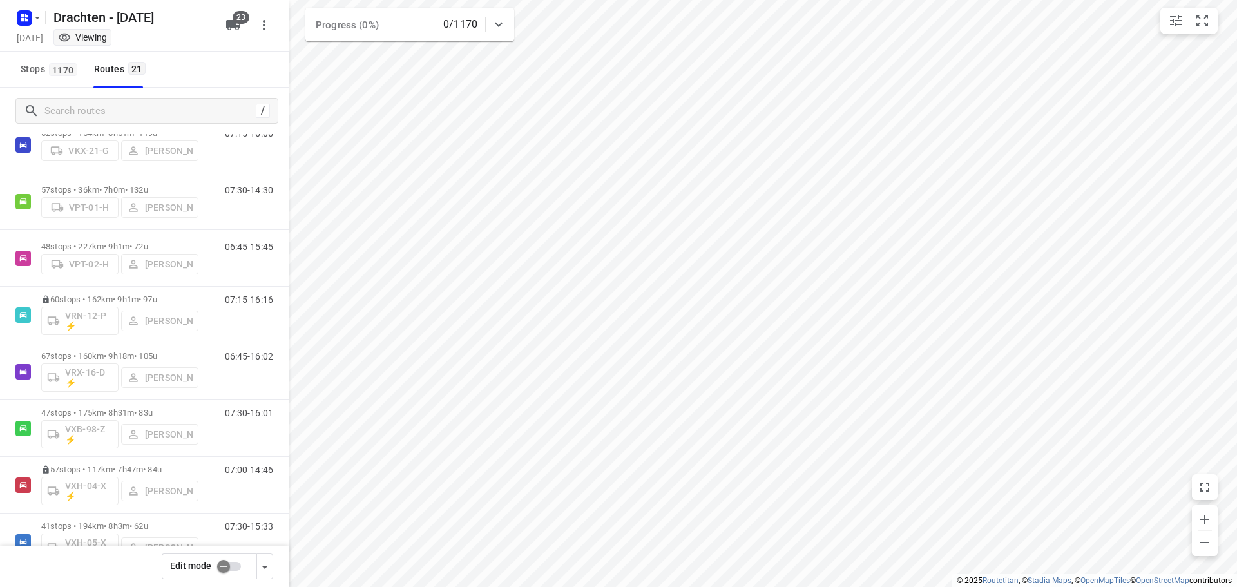
scroll to position [821, 0]
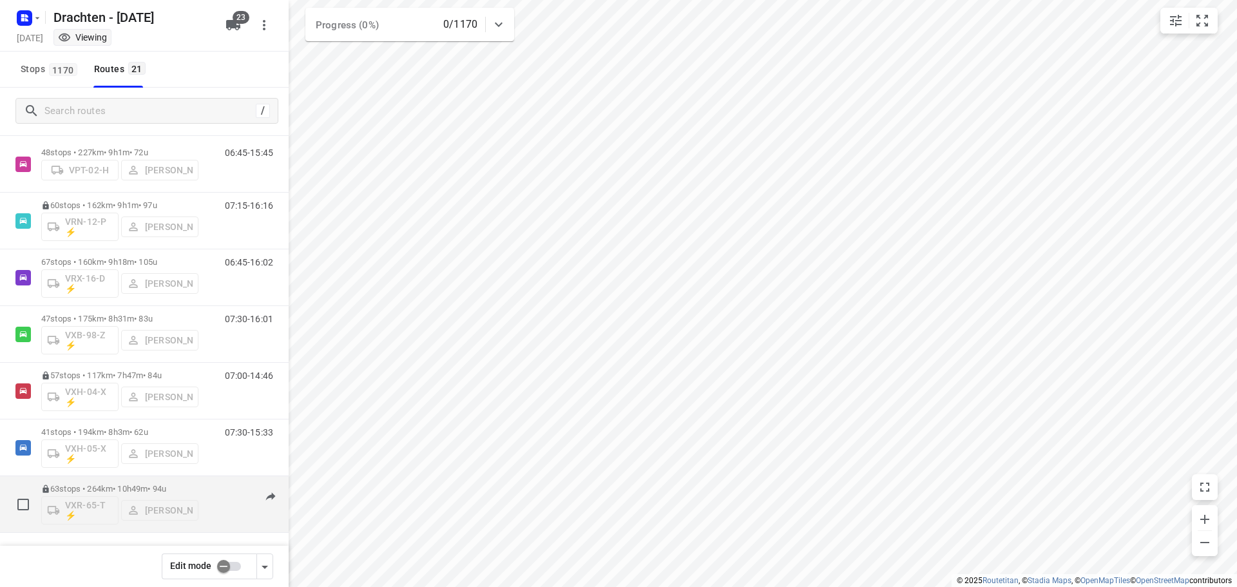
click at [126, 486] on p "63 stops • 264km • 10h49m • 94u" at bounding box center [119, 489] width 157 height 10
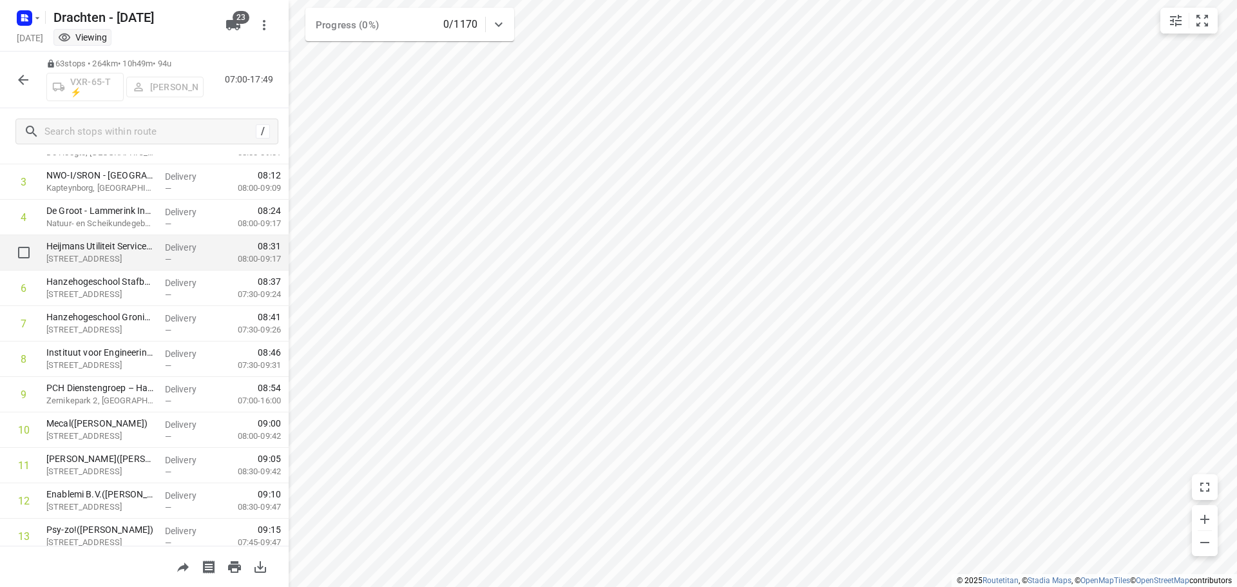
scroll to position [129, 0]
click at [51, 57] on div "63 stops • 264km • 10h49m • 94u VXR-65-T ⚡ [PERSON_NAME] 07:00-17:49" at bounding box center [144, 80] width 289 height 57
click at [51, 61] on icon at bounding box center [50, 63] width 9 height 9
click at [22, 77] on icon "button" at bounding box center [23, 80] width 10 height 10
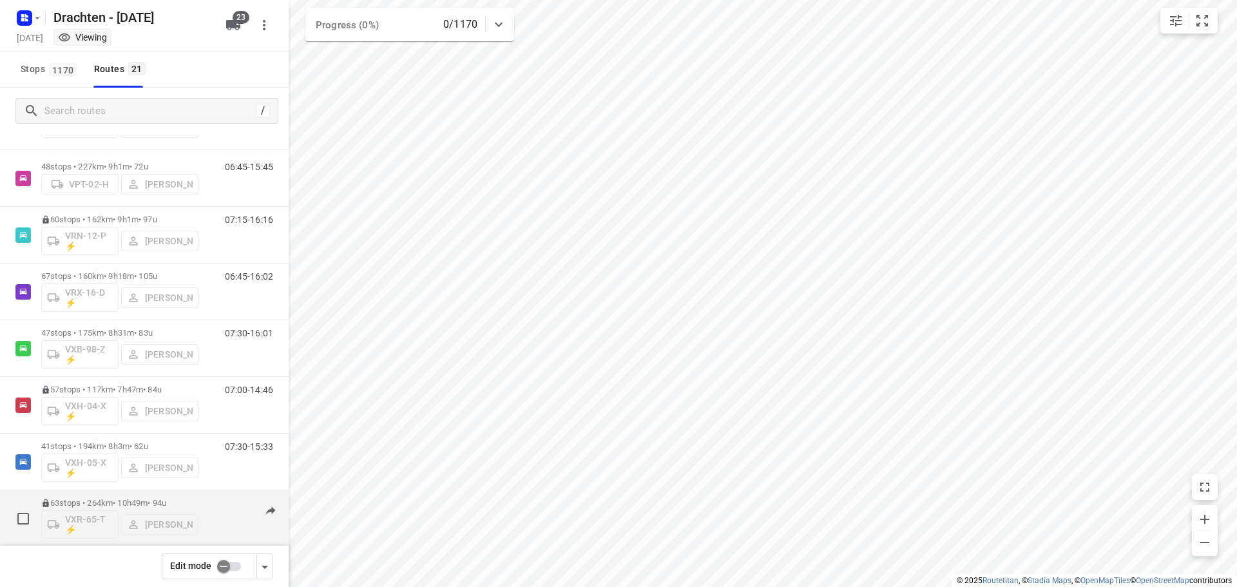
scroll to position [821, 0]
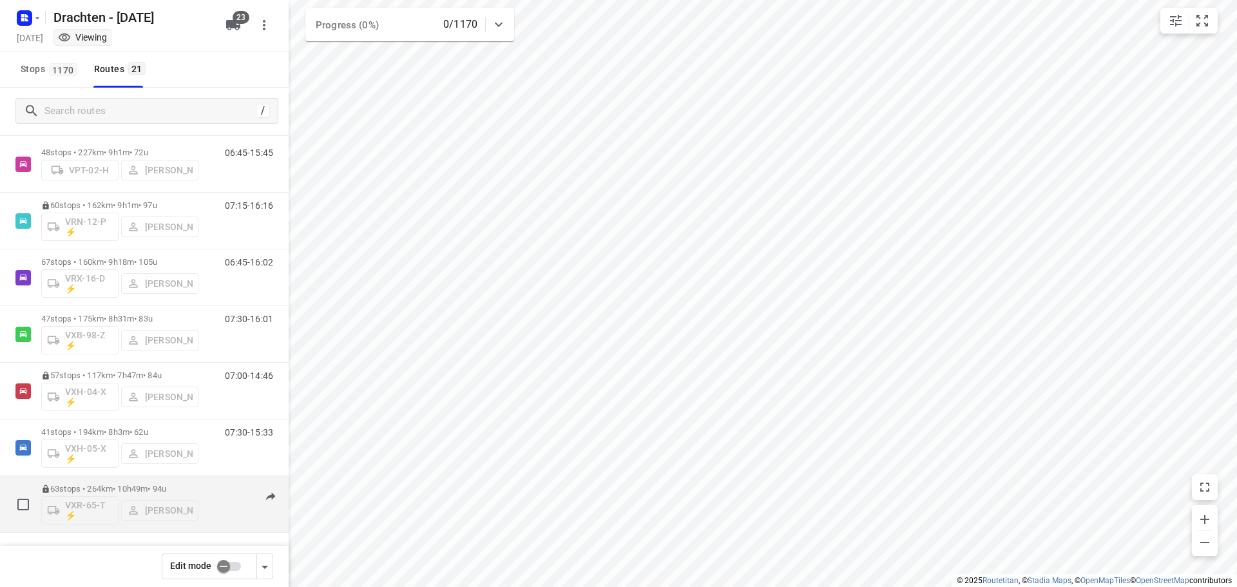
click at [44, 488] on icon at bounding box center [46, 488] width 6 height 8
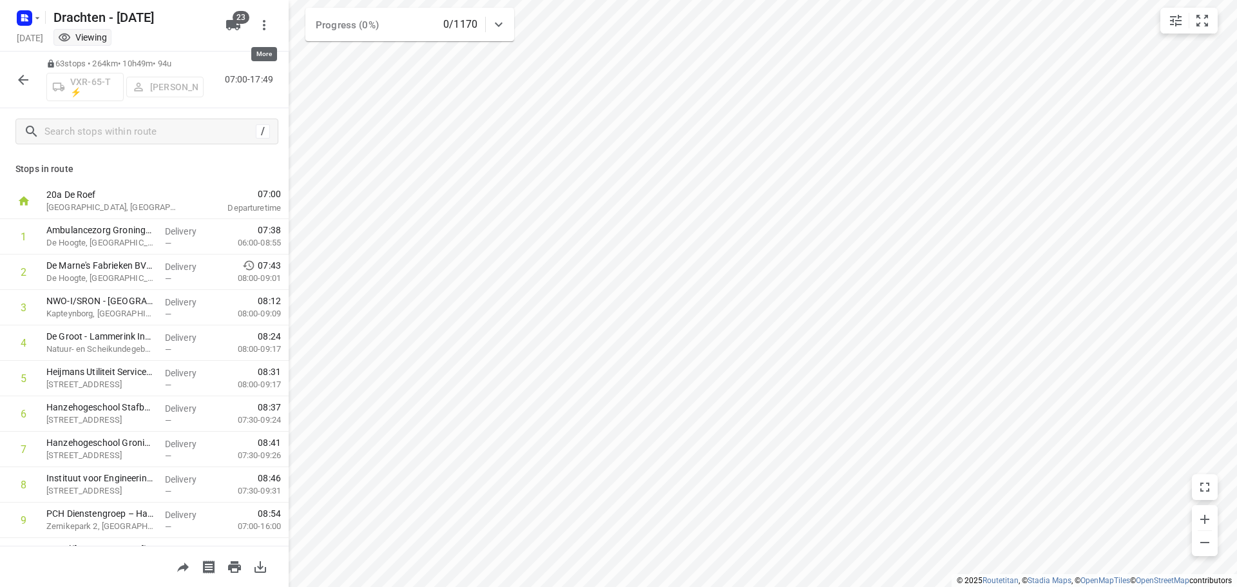
click at [264, 23] on icon "button" at bounding box center [264, 25] width 3 height 10
click at [222, 173] on div at bounding box center [618, 293] width 1237 height 587
click at [15, 70] on button "button" at bounding box center [23, 80] width 26 height 26
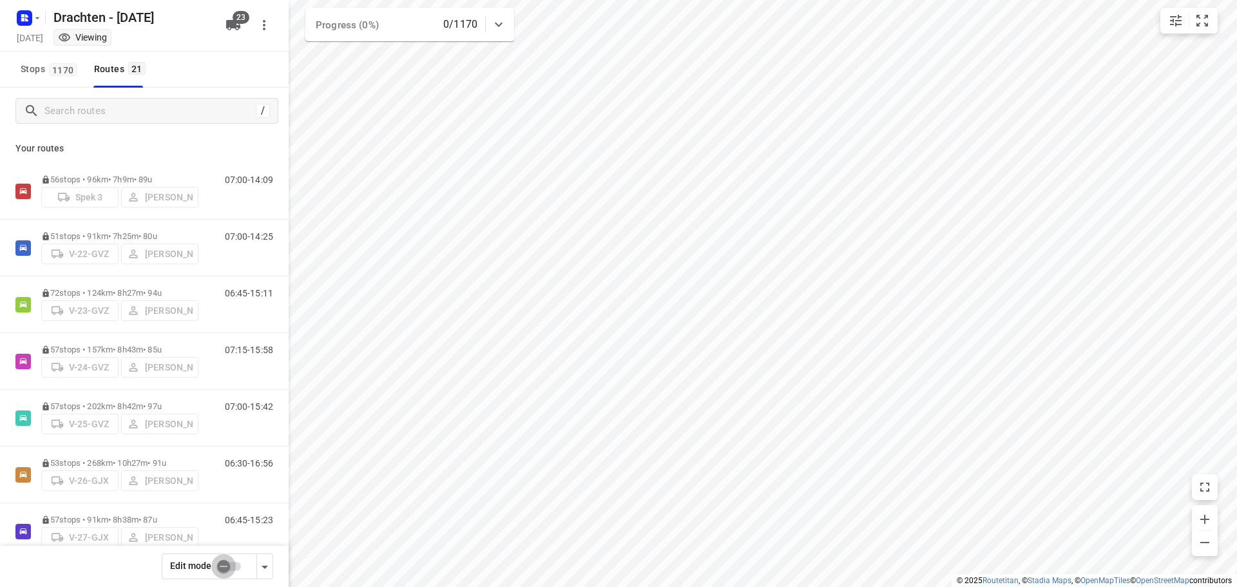
click at [218, 565] on input "checkbox" at bounding box center [223, 566] width 73 height 24
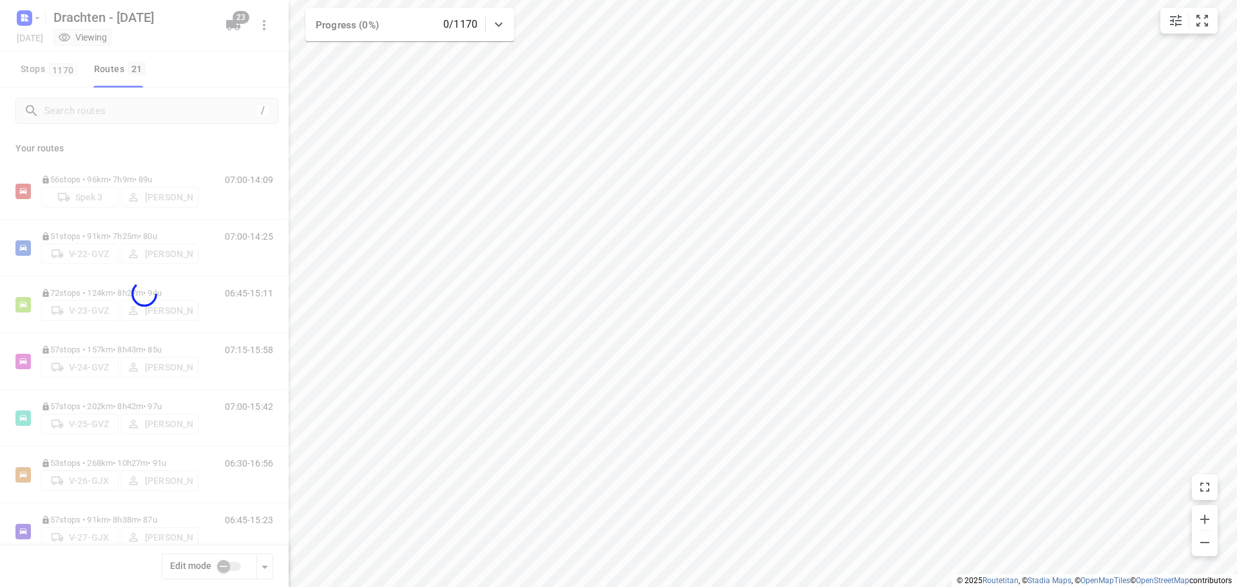
checkbox input "true"
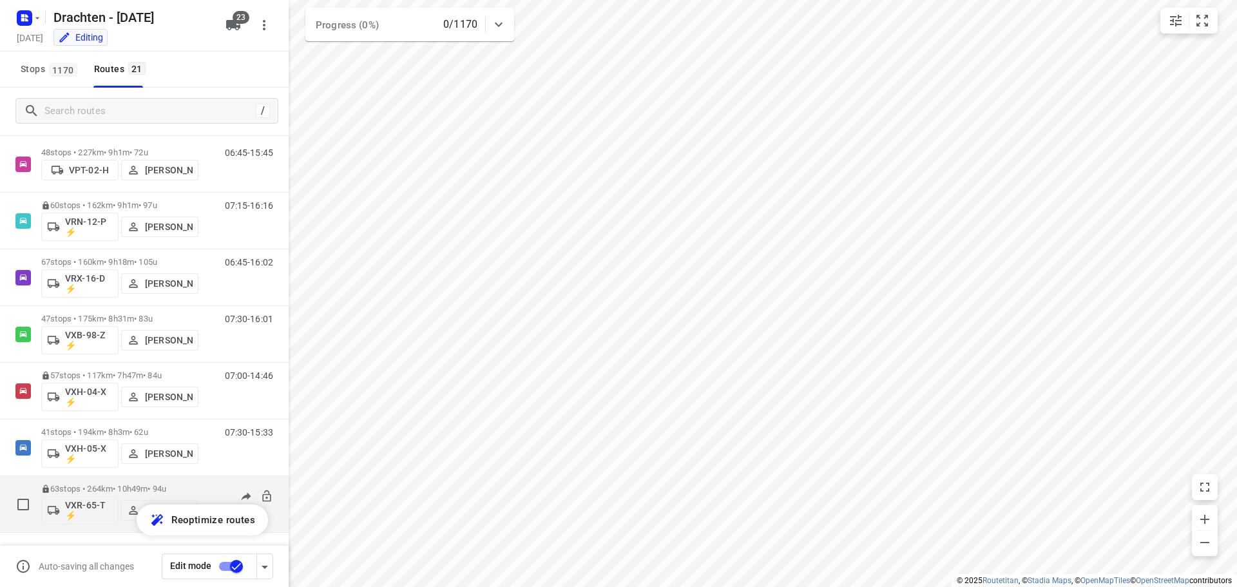
click at [116, 485] on p "63 stops • 264km • 10h49m • 94u" at bounding box center [119, 489] width 157 height 10
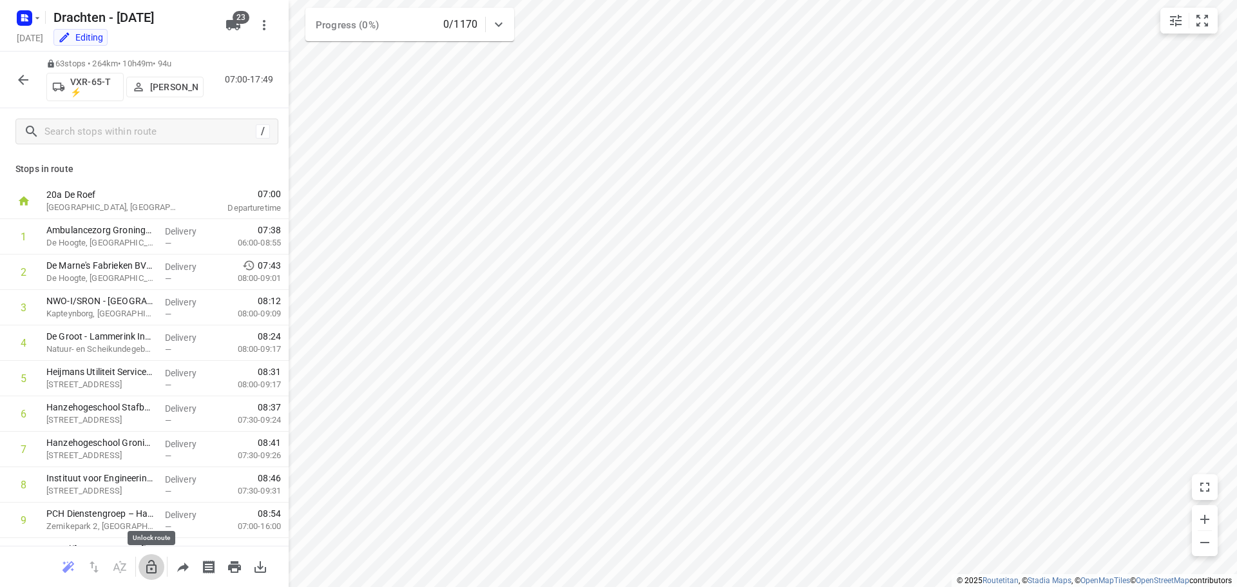
click at [151, 570] on icon "button" at bounding box center [151, 566] width 15 height 15
click at [123, 571] on icon "button" at bounding box center [119, 566] width 15 height 15
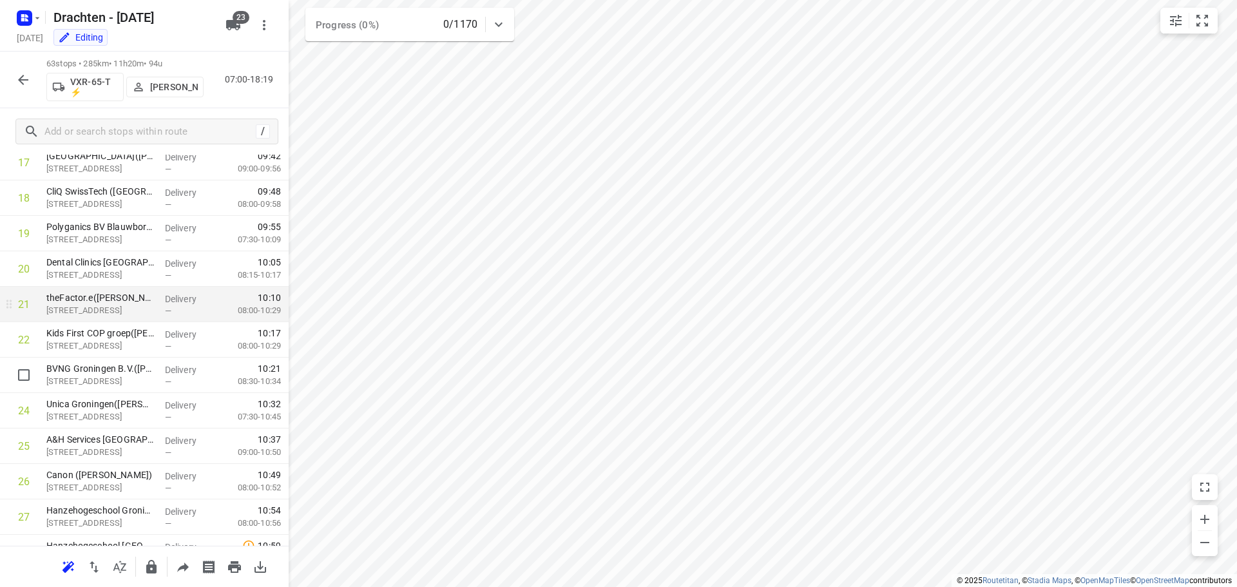
scroll to position [644, 0]
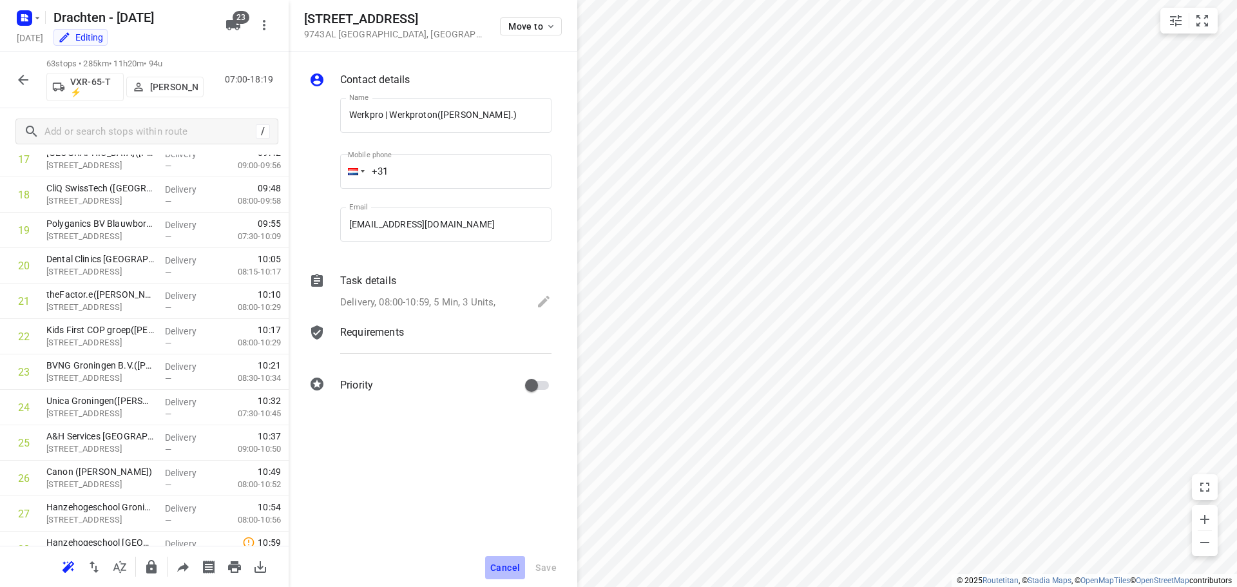
click at [502, 568] on span "Cancel" at bounding box center [505, 567] width 30 height 10
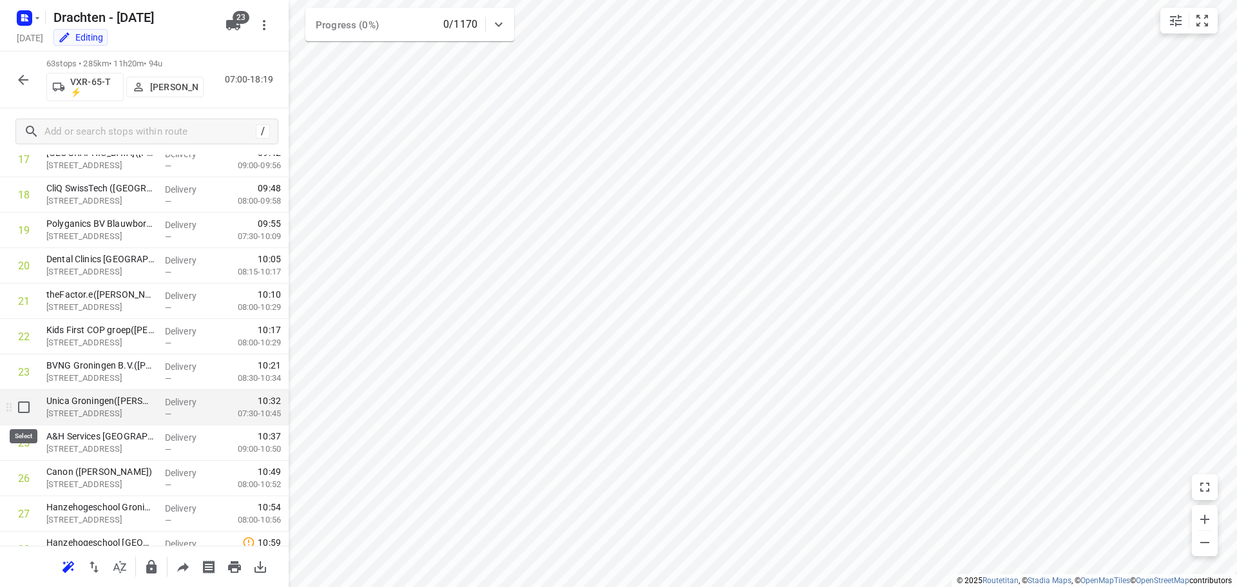
click at [24, 407] on input "checkbox" at bounding box center [24, 407] width 26 height 26
checkbox input "true"
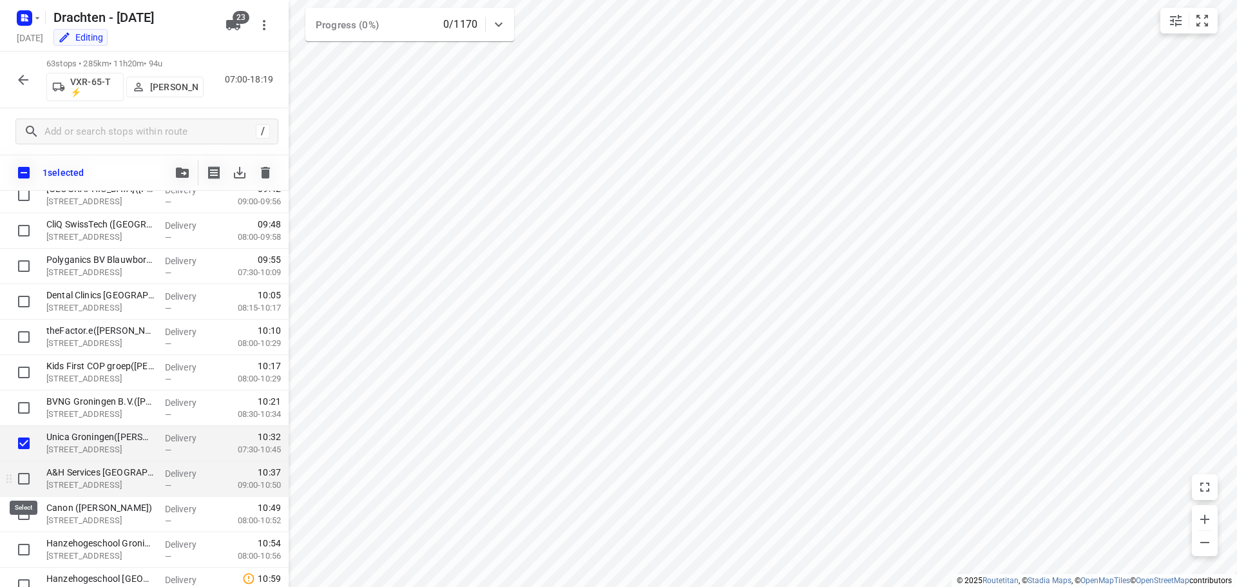
click at [27, 481] on input "checkbox" at bounding box center [24, 479] width 26 height 26
checkbox input "true"
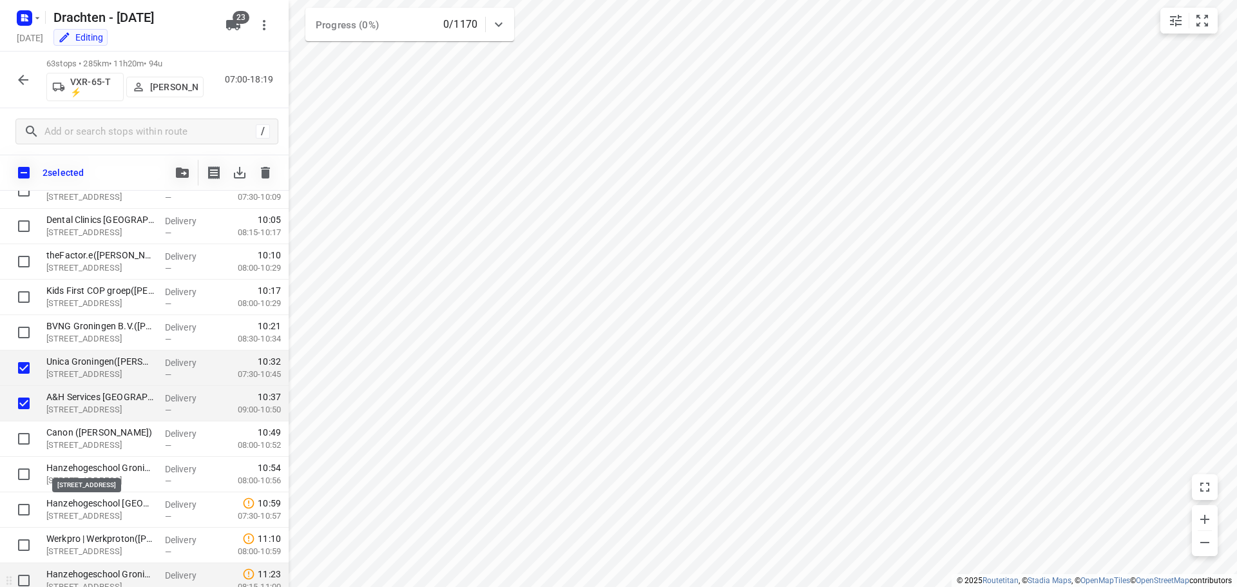
scroll to position [837, 0]
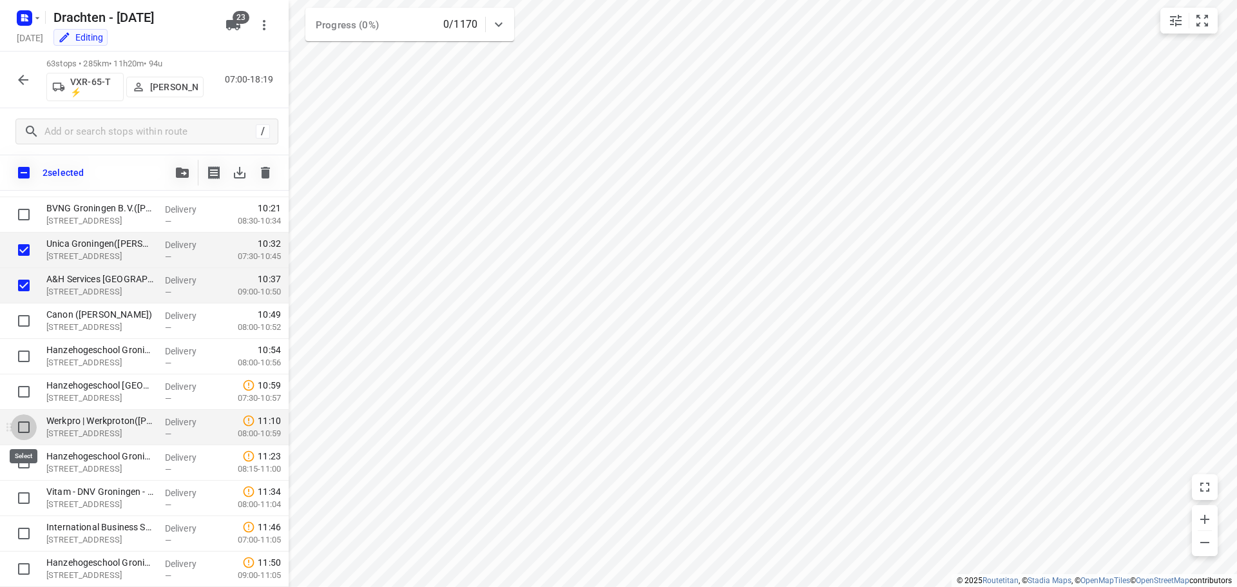
click at [23, 430] on input "checkbox" at bounding box center [24, 427] width 26 height 26
checkbox input "true"
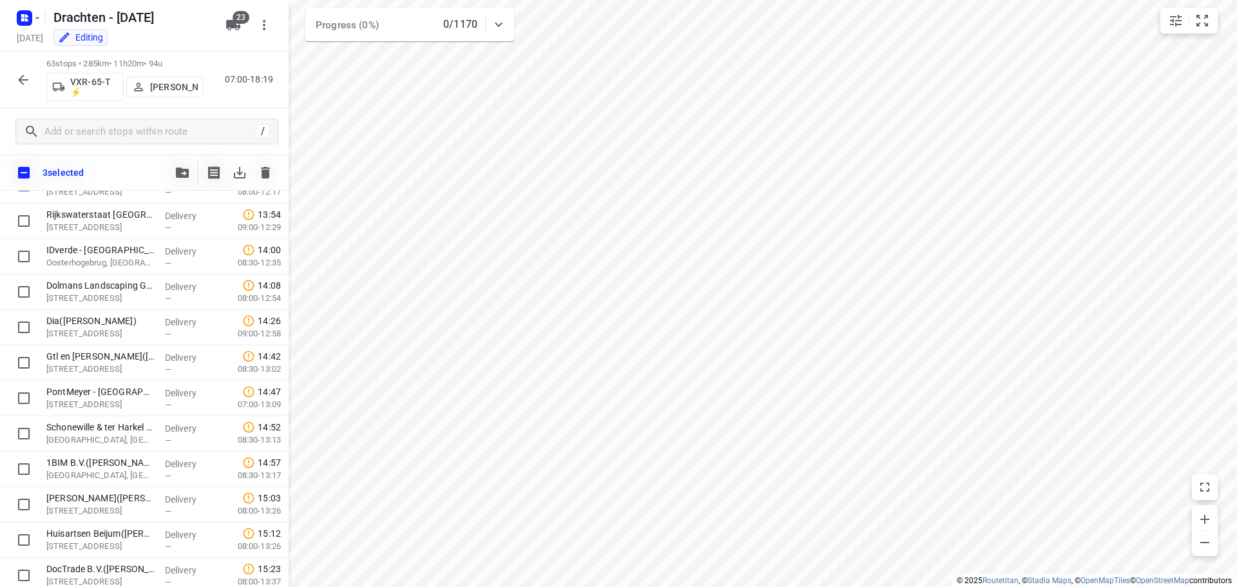
scroll to position [1936, 0]
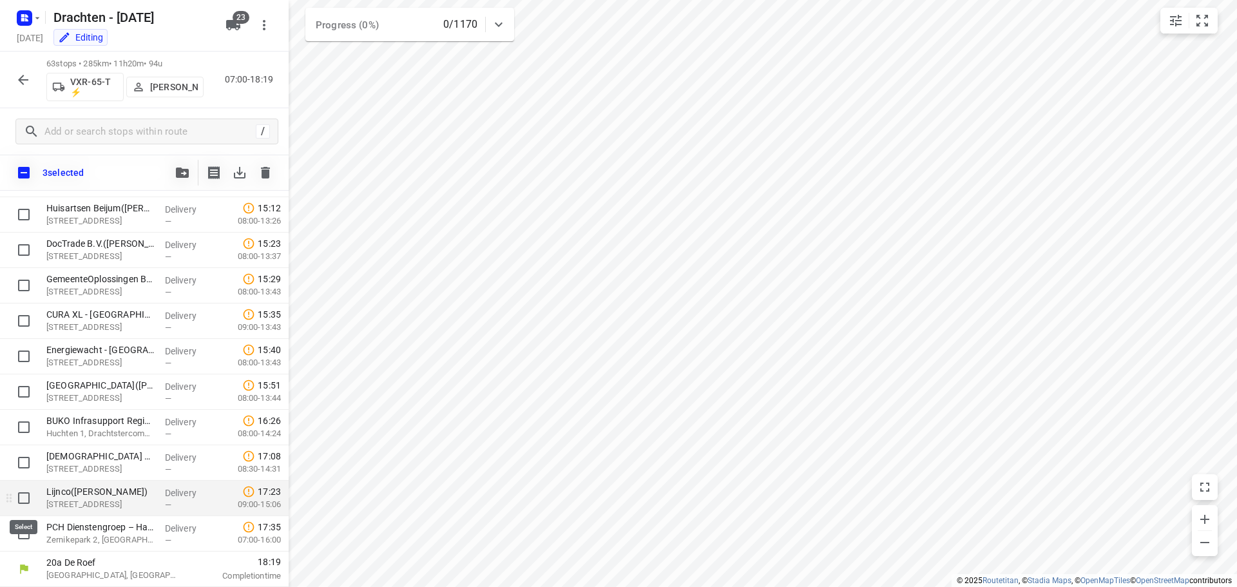
click at [25, 499] on input "checkbox" at bounding box center [24, 498] width 26 height 26
checkbox input "true"
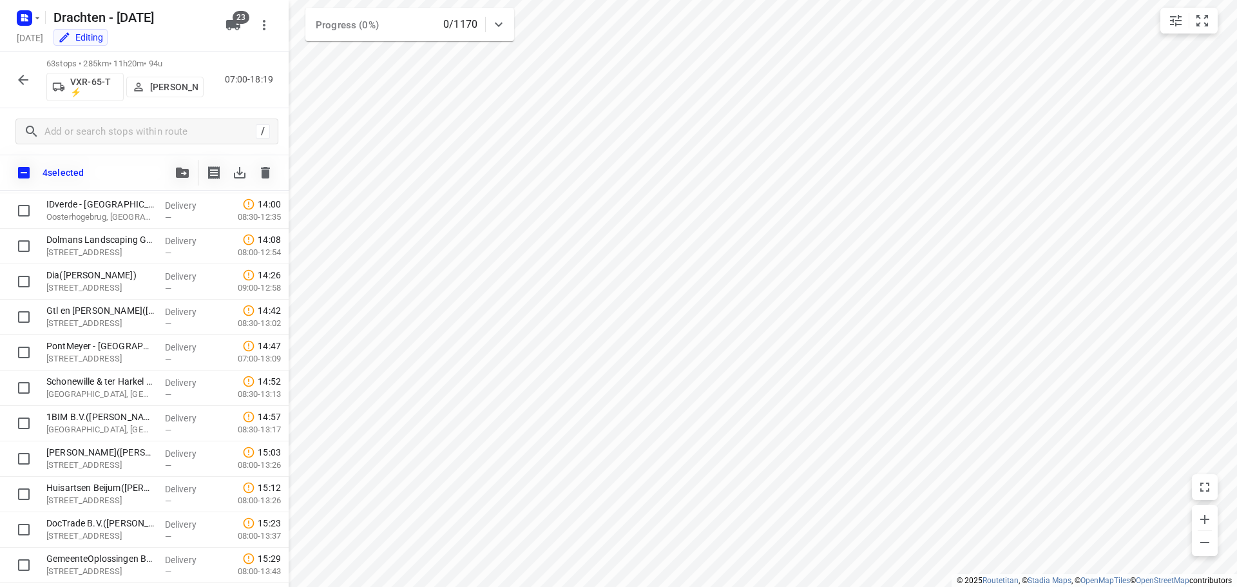
scroll to position [1549, 0]
click at [21, 390] on input "checkbox" at bounding box center [24, 389] width 26 height 26
checkbox input "true"
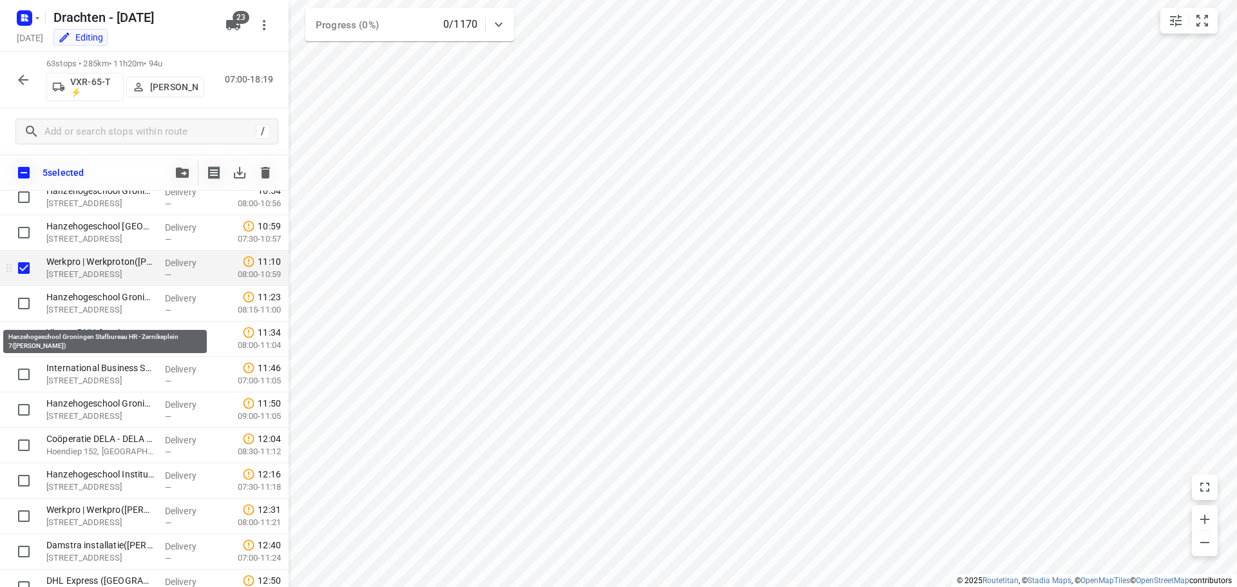
scroll to position [966, 0]
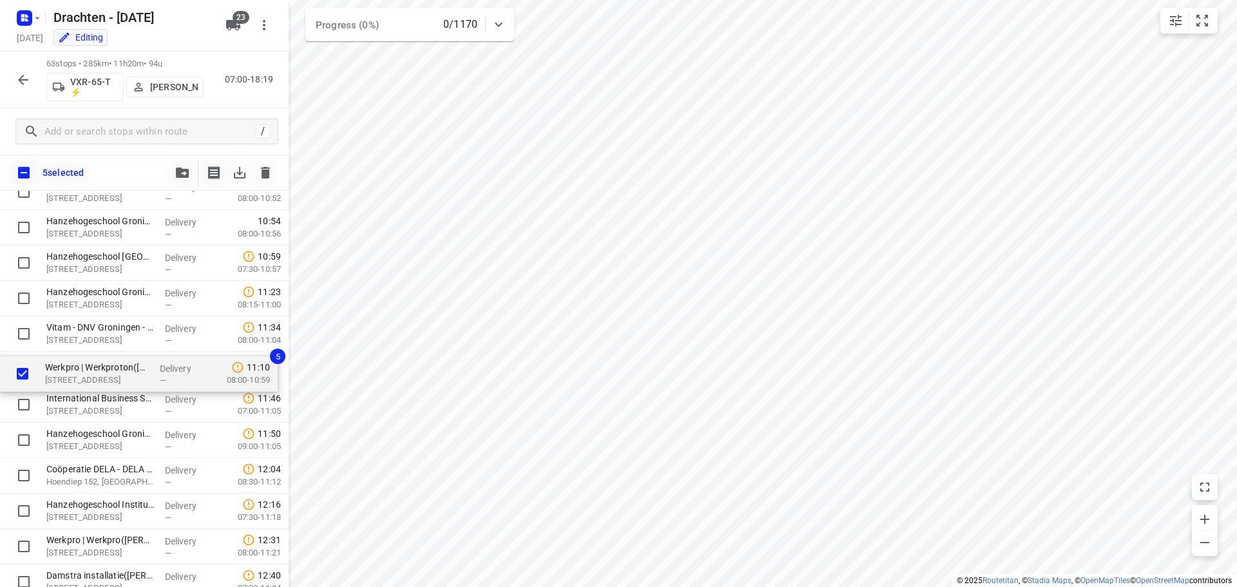
drag, startPoint x: 79, startPoint y: 296, endPoint x: 78, endPoint y: 377, distance: 80.5
click at [78, 377] on div "Ambulancezorg Groningen - Ambulancepost Van der Hoopstraat([PERSON_NAME]) De Ho…" at bounding box center [144, 405] width 289 height 2232
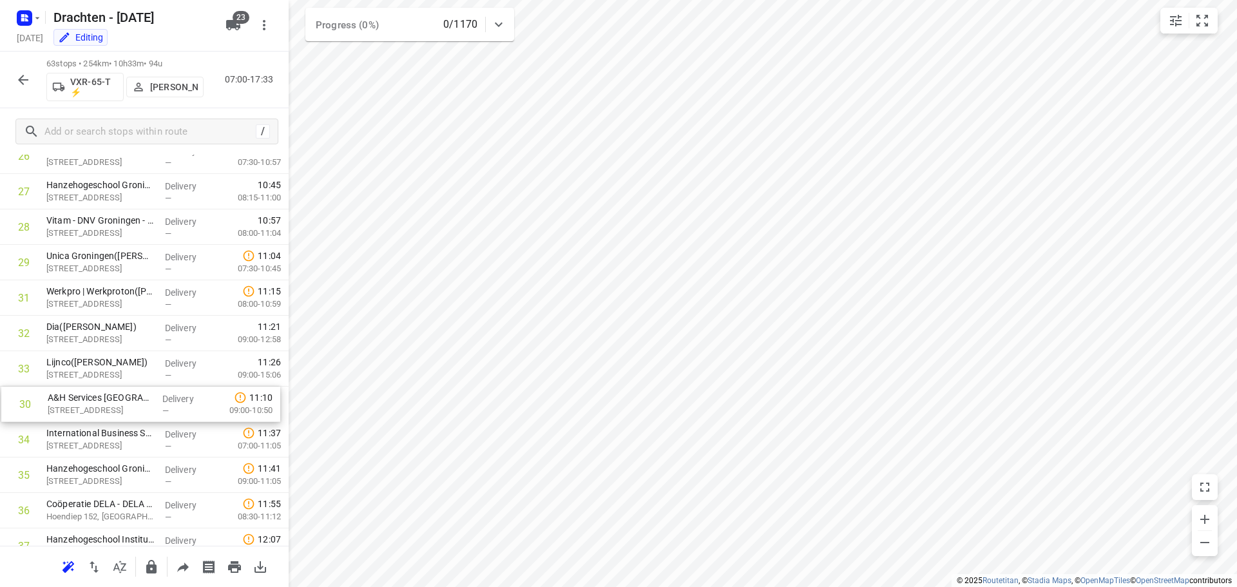
drag, startPoint x: 99, startPoint y: 300, endPoint x: 99, endPoint y: 410, distance: 110.1
click at [99, 410] on div "1 Ambulancezorg Groningen - Ambulancepost Van der Hoopstraat([PERSON_NAME]) De …" at bounding box center [144, 369] width 289 height 2232
drag, startPoint x: 102, startPoint y: 432, endPoint x: 101, endPoint y: 269, distance: 163.0
click at [101, 269] on div "1 Ambulancezorg Groningen - Ambulancepost Van der Hoopstraat([PERSON_NAME]) De …" at bounding box center [144, 193] width 289 height 2232
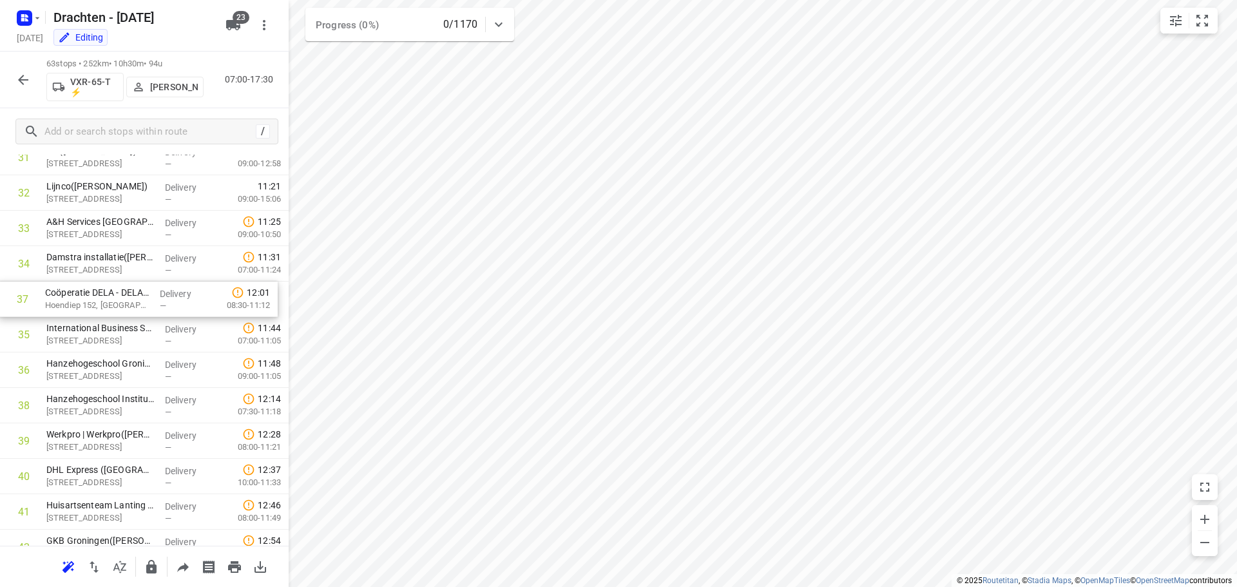
drag, startPoint x: 99, startPoint y: 375, endPoint x: 99, endPoint y: 301, distance: 74.1
click at [99, 301] on div "1 Ambulancezorg Groningen - Ambulancepost Van der Hoopstraat([PERSON_NAME]) De …" at bounding box center [144, 193] width 289 height 2232
drag, startPoint x: 124, startPoint y: 445, endPoint x: 123, endPoint y: 341, distance: 104.4
click at [123, 341] on div "1 Ambulancezorg Groningen - Ambulancepost Van der Hoopstraat([PERSON_NAME]) De …" at bounding box center [144, 193] width 289 height 2232
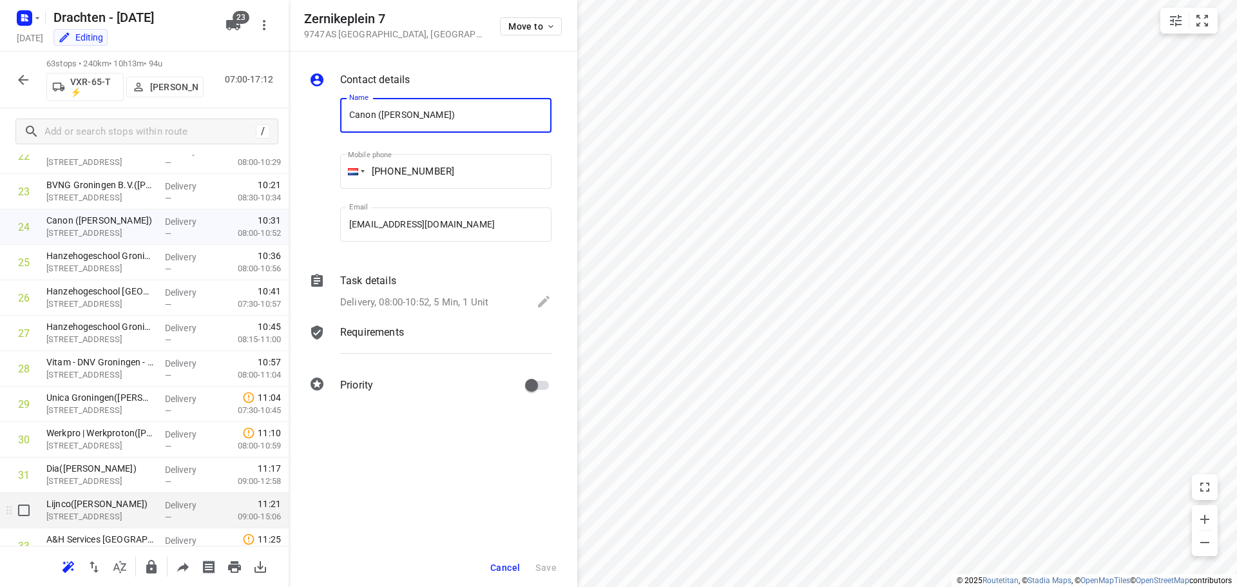
scroll to position [820, 0]
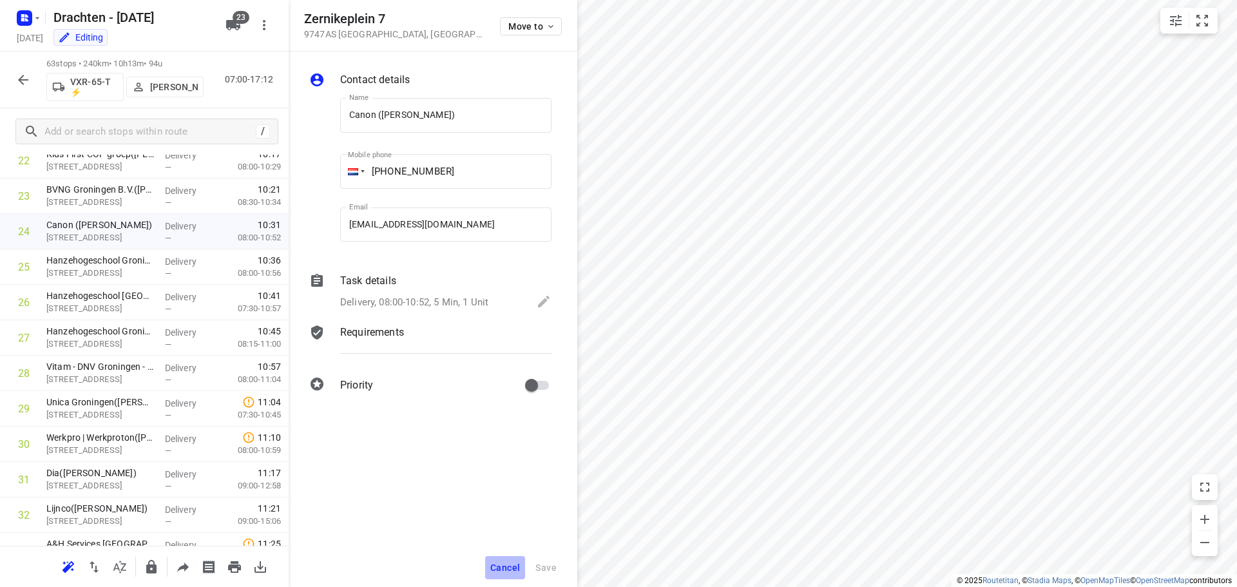
click at [514, 568] on span "Cancel" at bounding box center [505, 567] width 30 height 10
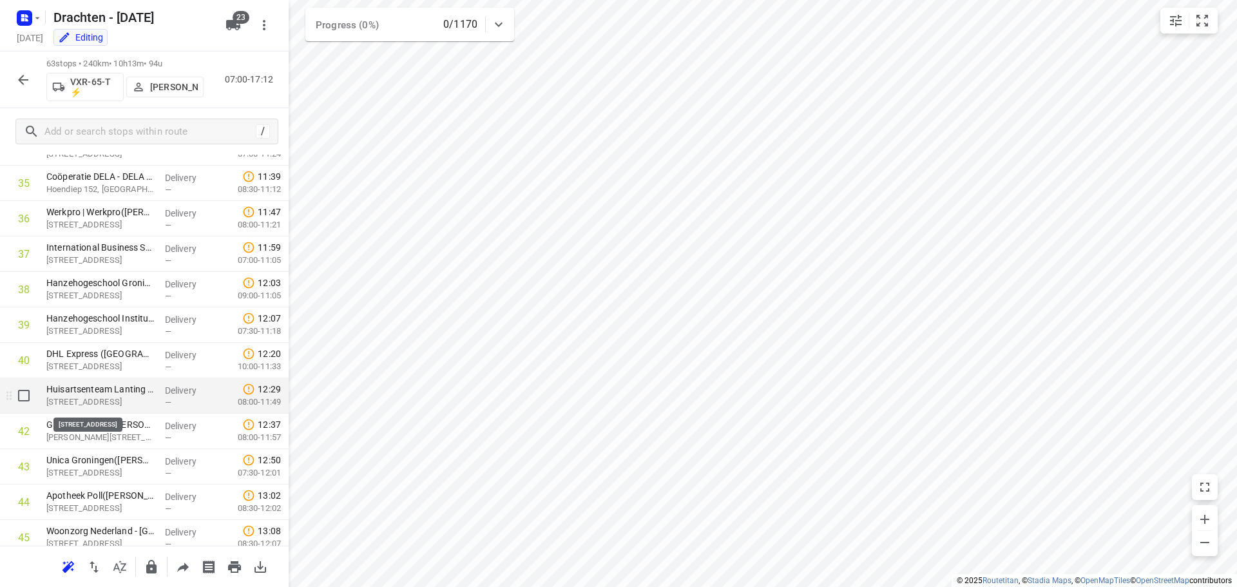
scroll to position [1271, 0]
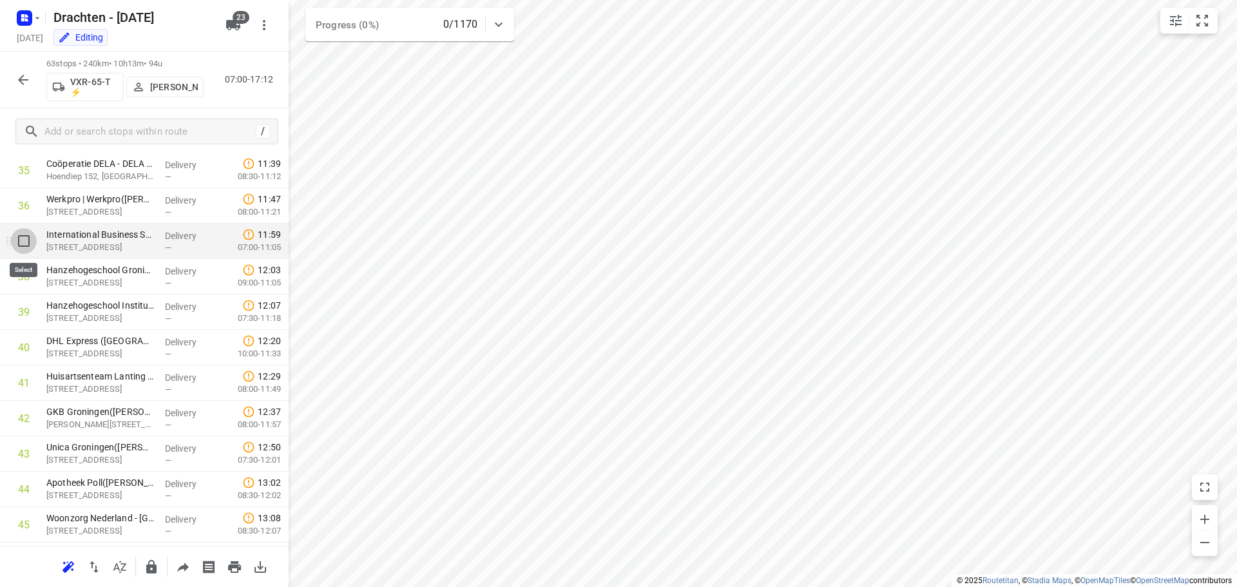
click at [23, 238] on input "checkbox" at bounding box center [24, 241] width 26 height 26
checkbox input "true"
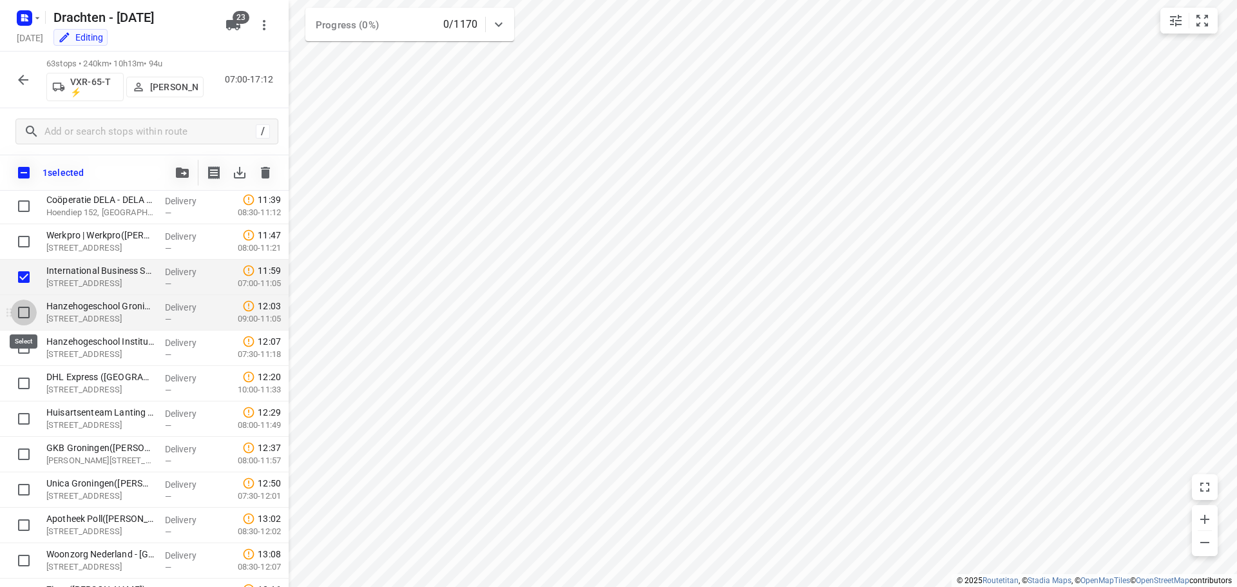
click at [21, 314] on input "checkbox" at bounding box center [24, 313] width 26 height 26
checkbox input "true"
click at [26, 341] on input "checkbox" at bounding box center [24, 348] width 26 height 26
checkbox input "true"
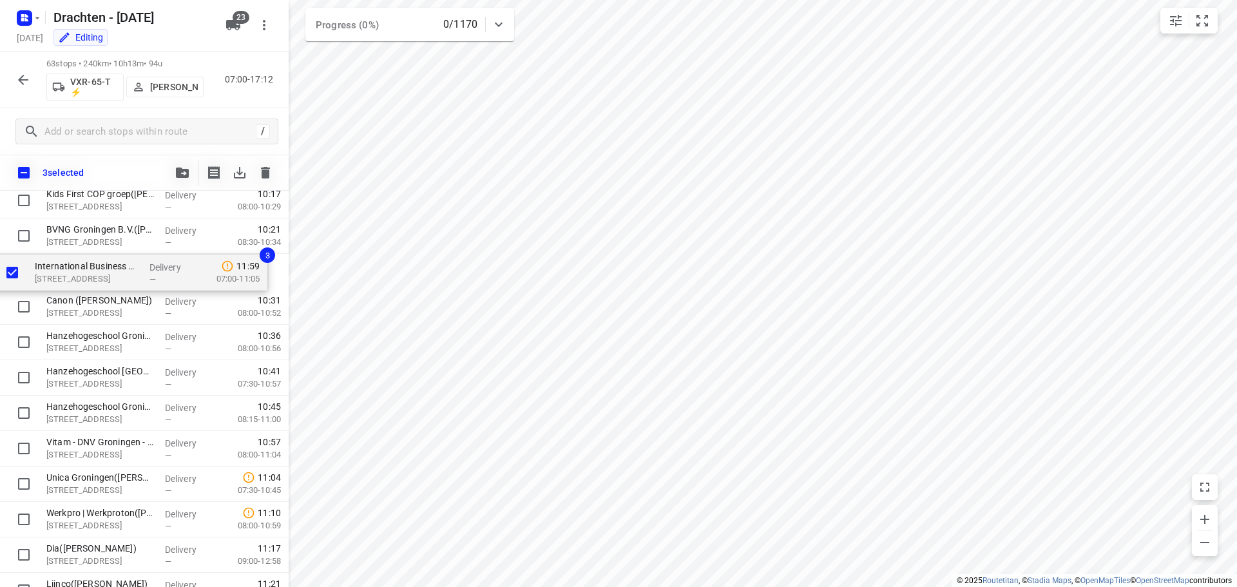
scroll to position [816, 0]
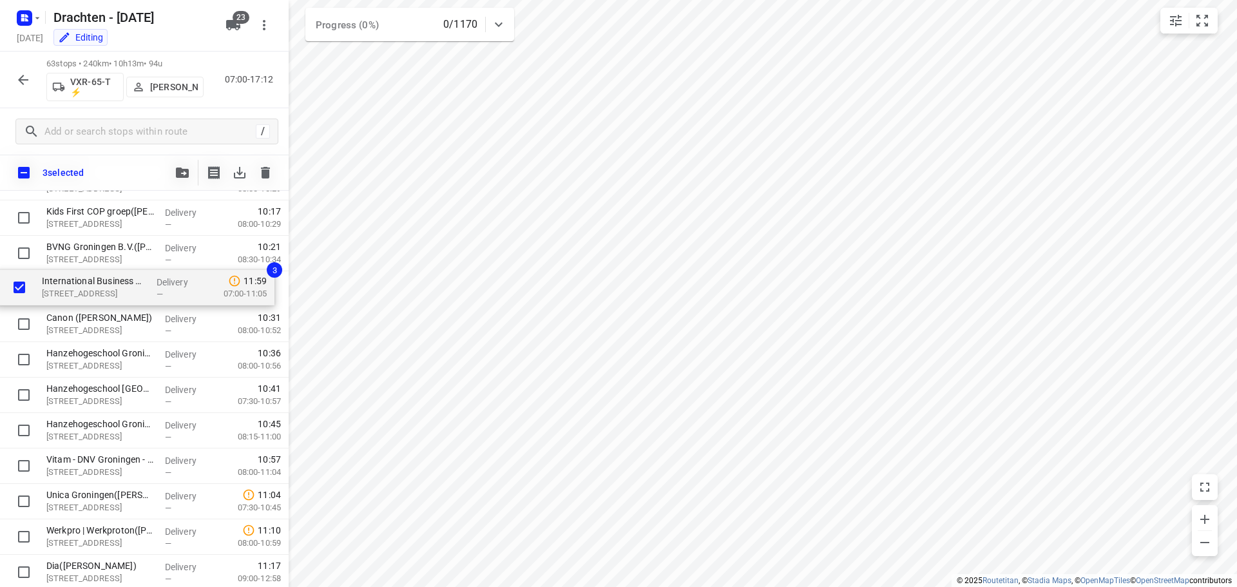
drag, startPoint x: 97, startPoint y: 274, endPoint x: 93, endPoint y: 280, distance: 7.5
click at [93, 280] on div "Ambulancezorg Groningen - Ambulancepost Van der Hoopstraat([PERSON_NAME]) De Ho…" at bounding box center [144, 572] width 289 height 2232
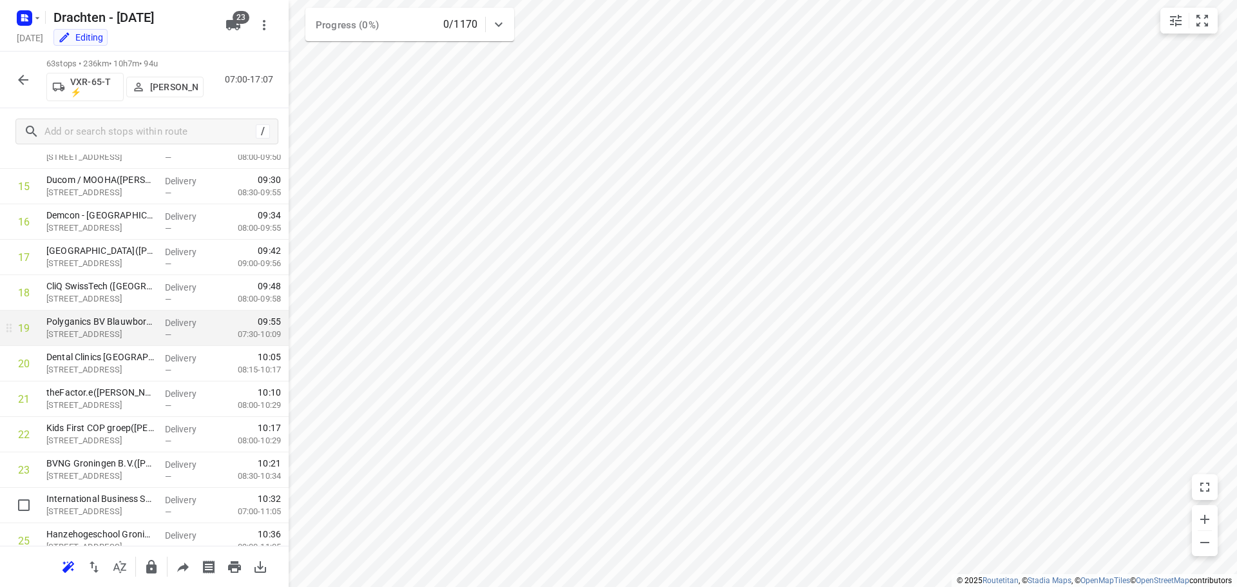
scroll to position [537, 0]
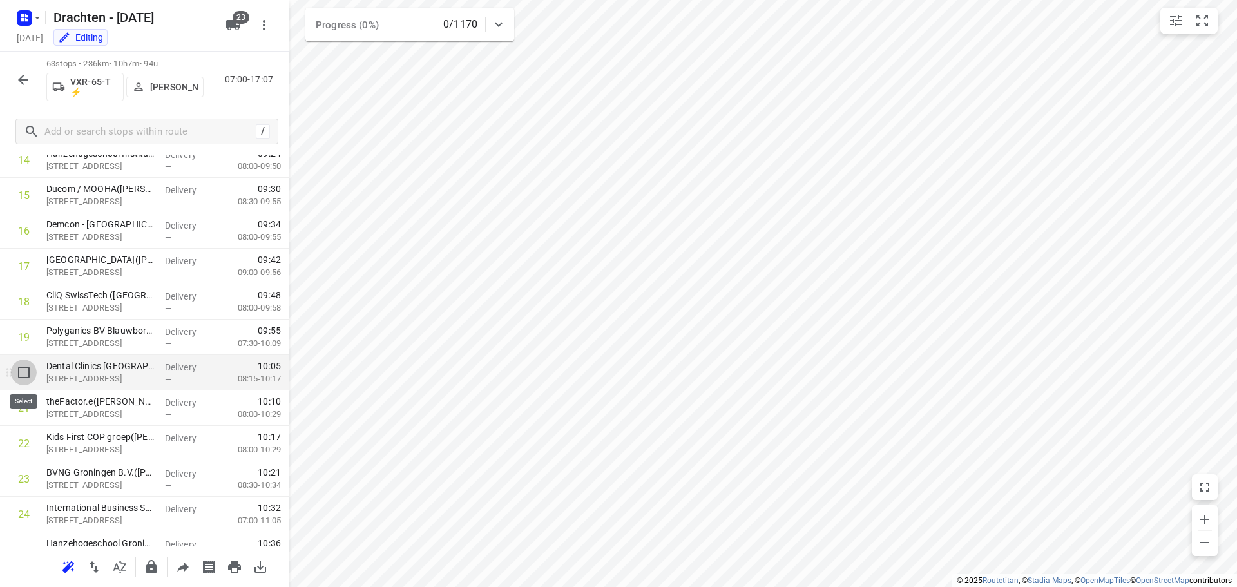
click at [24, 372] on input "checkbox" at bounding box center [24, 372] width 26 height 26
checkbox input "true"
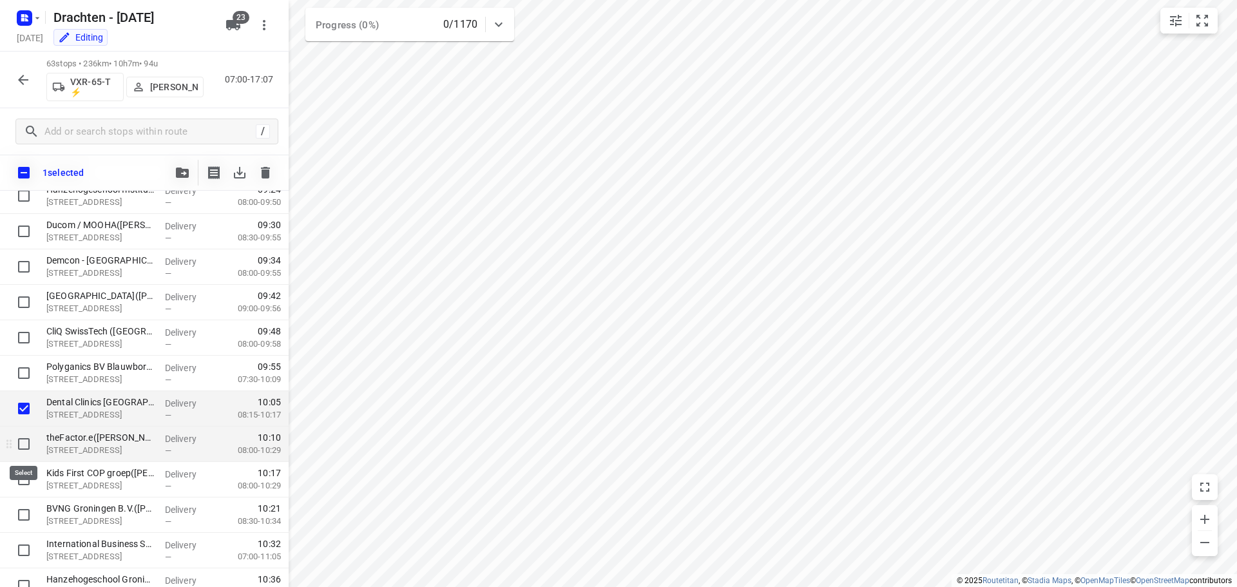
click at [24, 440] on input "checkbox" at bounding box center [24, 444] width 26 height 26
checkbox input "true"
click at [30, 481] on input "checkbox" at bounding box center [24, 479] width 26 height 26
checkbox input "true"
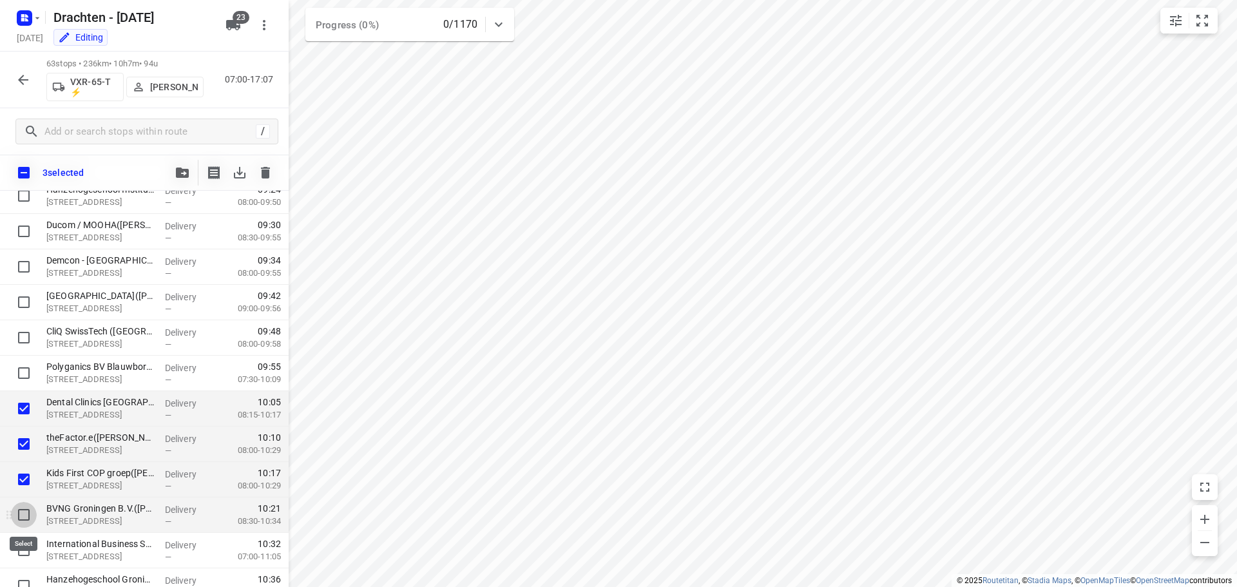
click at [23, 517] on input "checkbox" at bounding box center [24, 515] width 26 height 26
click at [91, 522] on p "[STREET_ADDRESS]" at bounding box center [100, 521] width 108 height 13
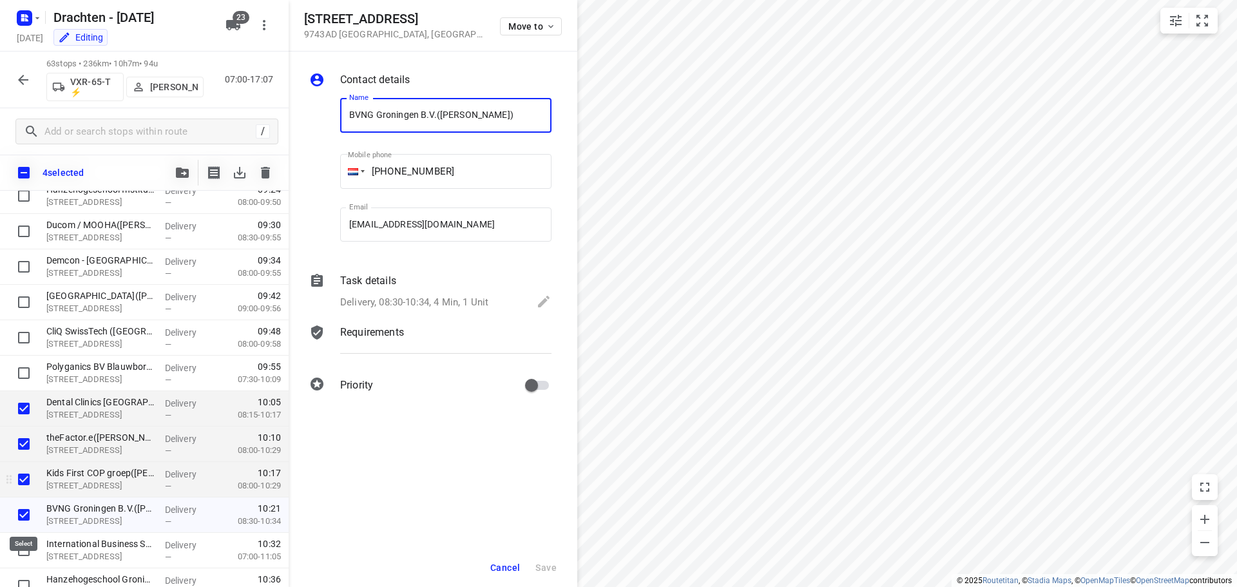
click at [21, 519] on input "checkbox" at bounding box center [24, 515] width 26 height 26
checkbox input "false"
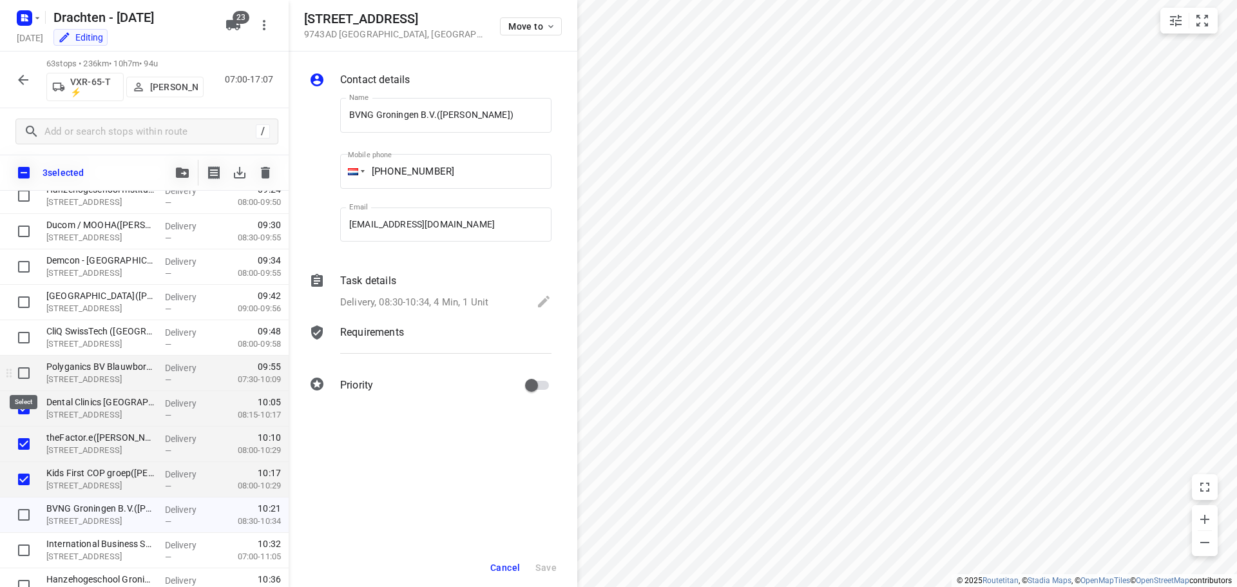
click at [20, 372] on input "checkbox" at bounding box center [24, 373] width 26 height 26
checkbox input "true"
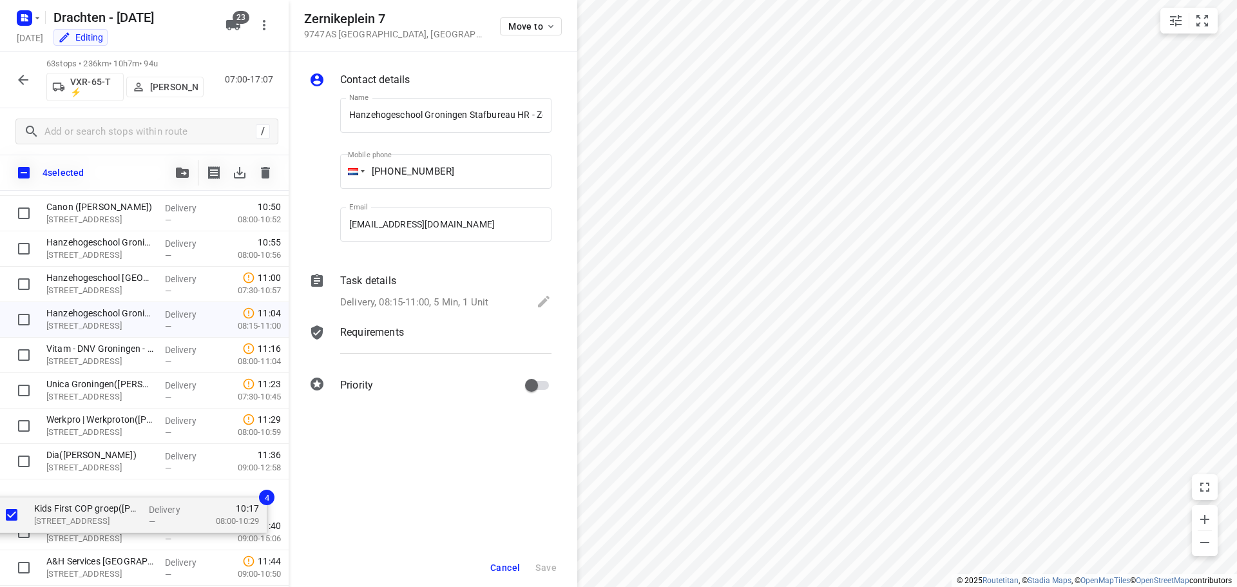
scroll to position [952, 0]
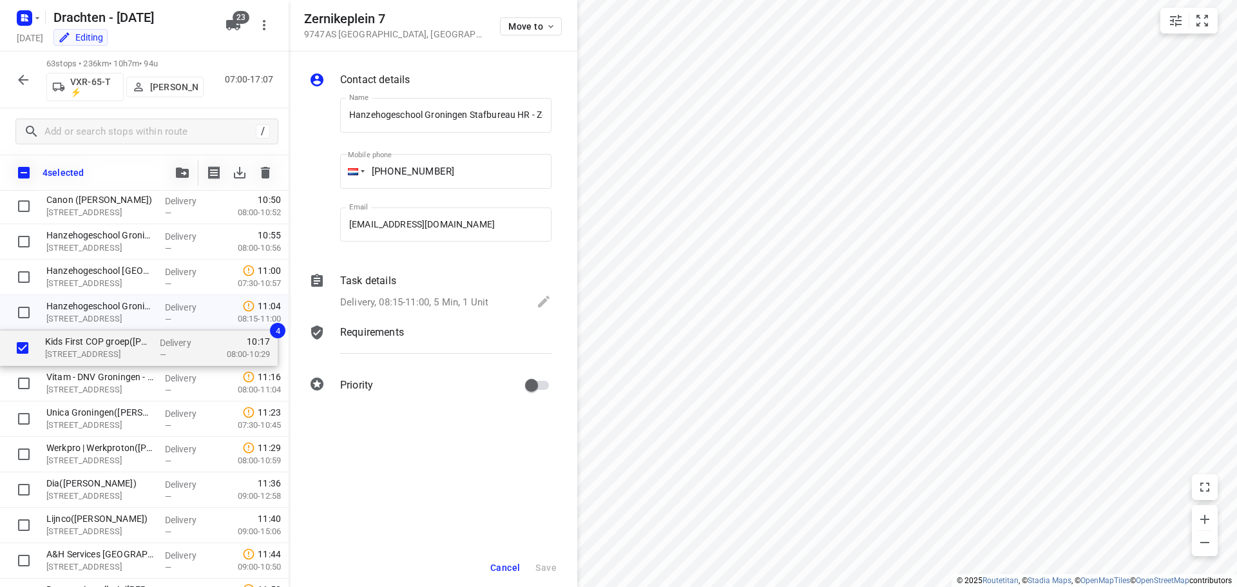
drag, startPoint x: 39, startPoint y: 292, endPoint x: 38, endPoint y: 357, distance: 65.1
click at [38, 357] on div "Ambulancezorg Groningen - Ambulancepost Van der Hoopstraat([PERSON_NAME]) De Ho…" at bounding box center [144, 419] width 289 height 2232
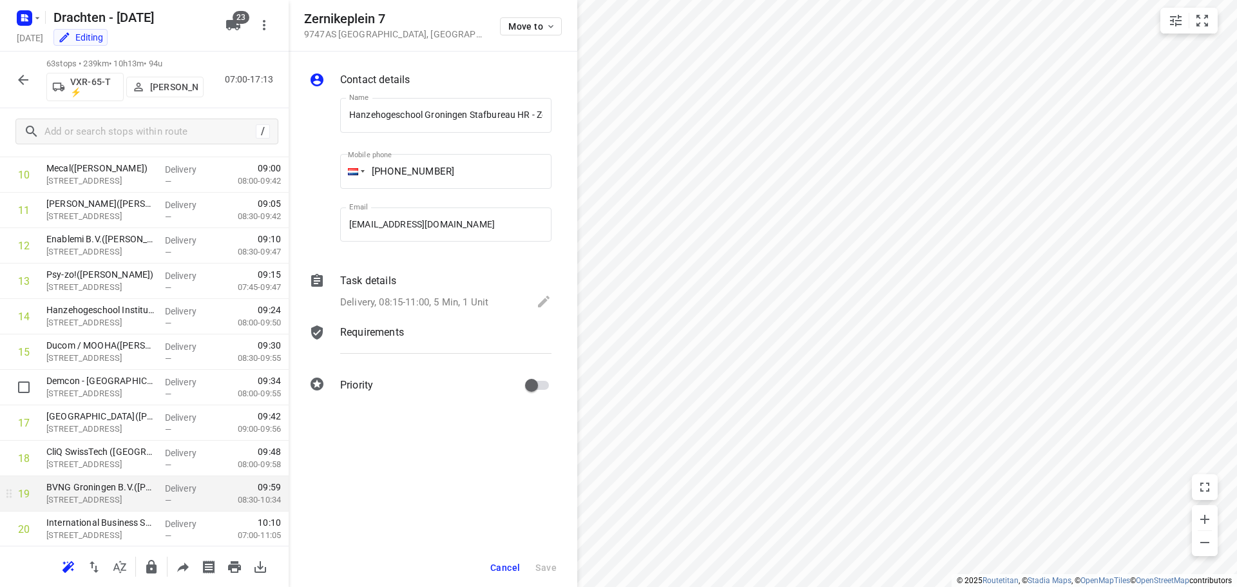
scroll to position [372, 0]
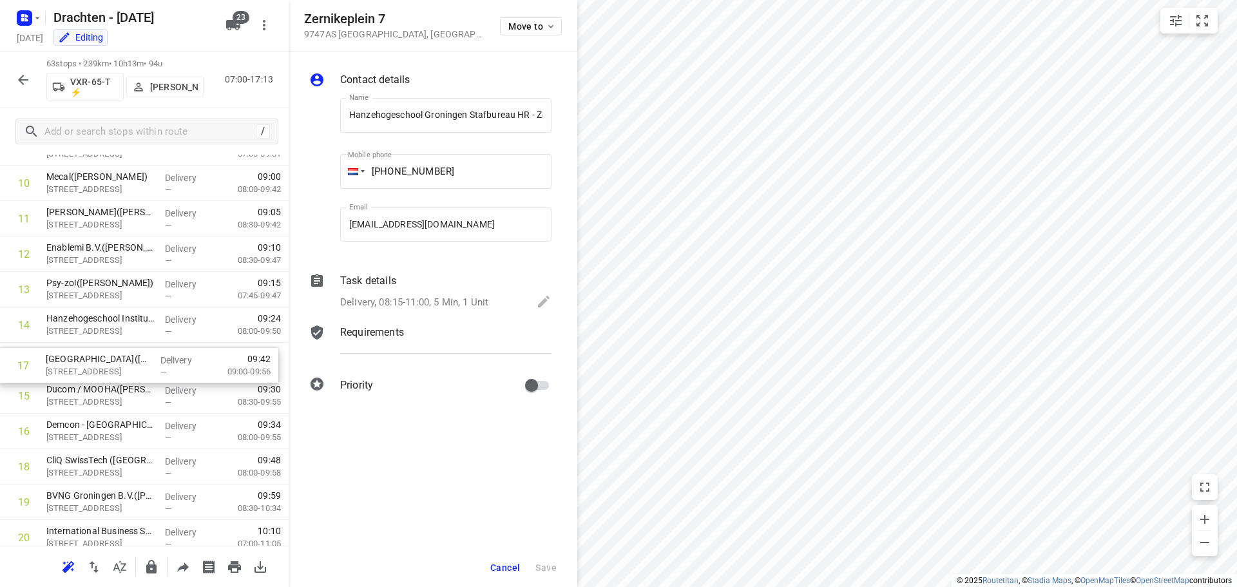
drag, startPoint x: 95, startPoint y: 435, endPoint x: 95, endPoint y: 359, distance: 75.4
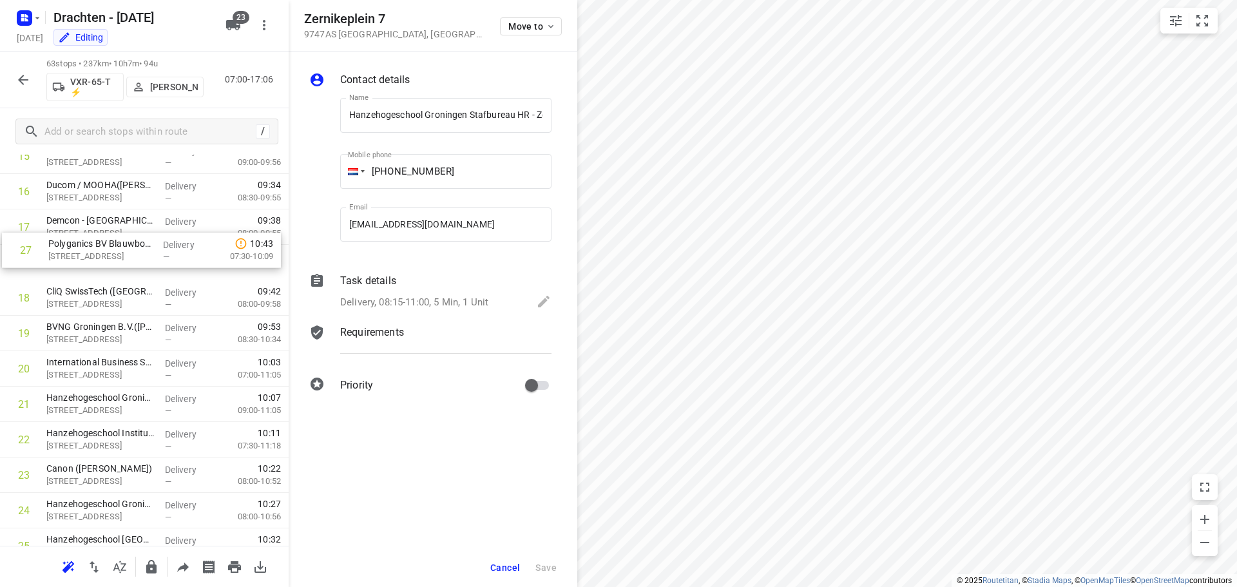
scroll to position [576, 0]
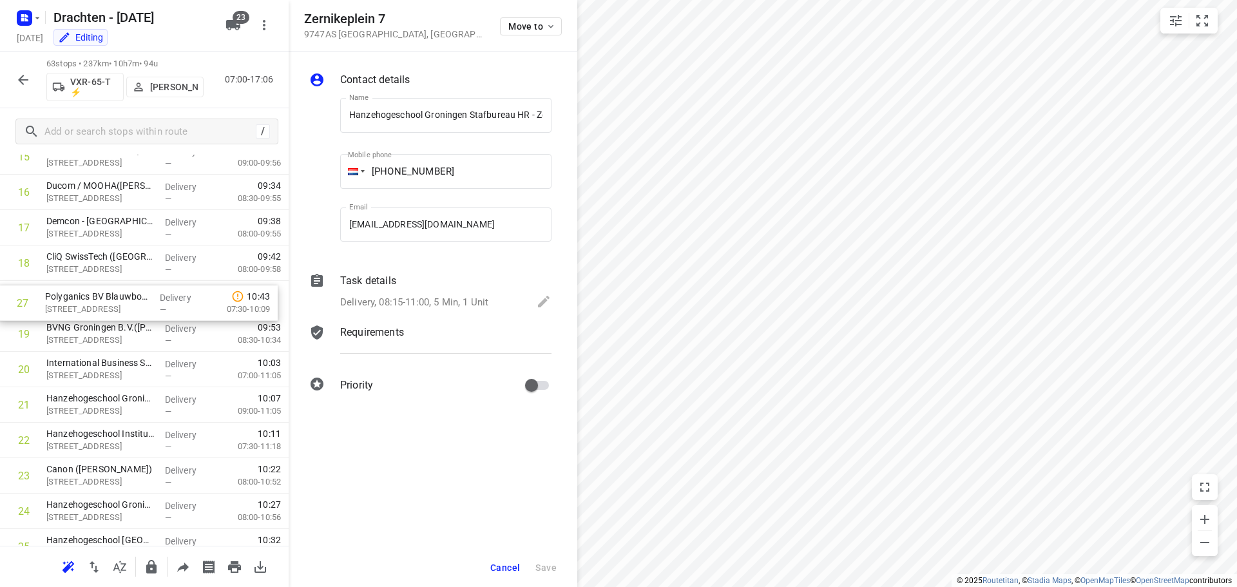
drag, startPoint x: 113, startPoint y: 469, endPoint x: 113, endPoint y: 305, distance: 164.3
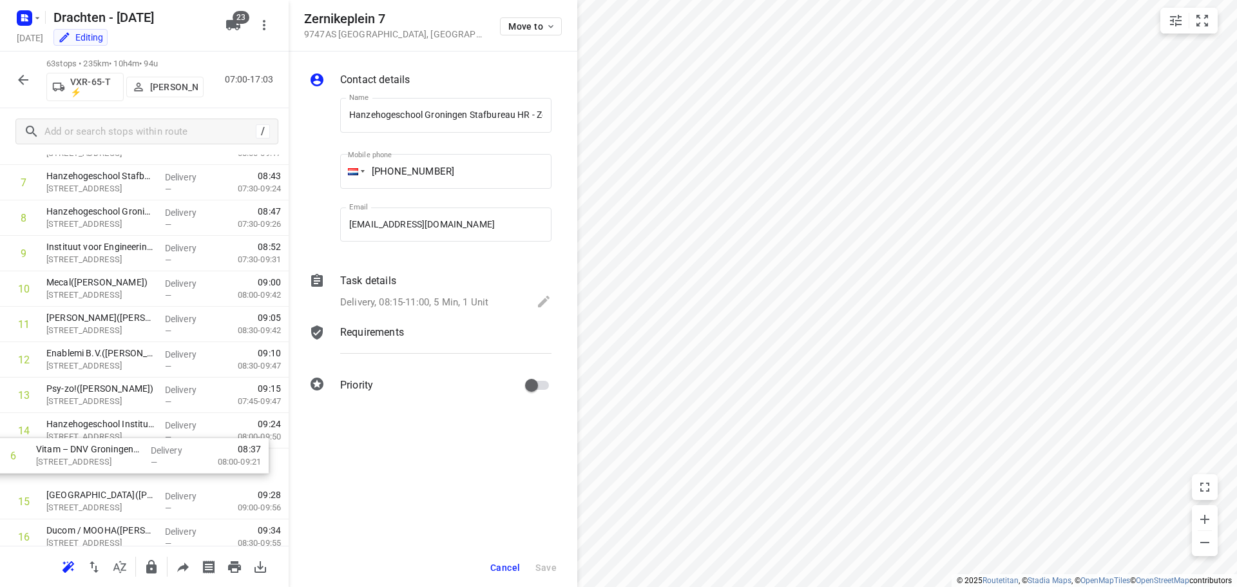
scroll to position [231, 0]
drag, startPoint x: 121, startPoint y: 225, endPoint x: 118, endPoint y: 435, distance: 210.0
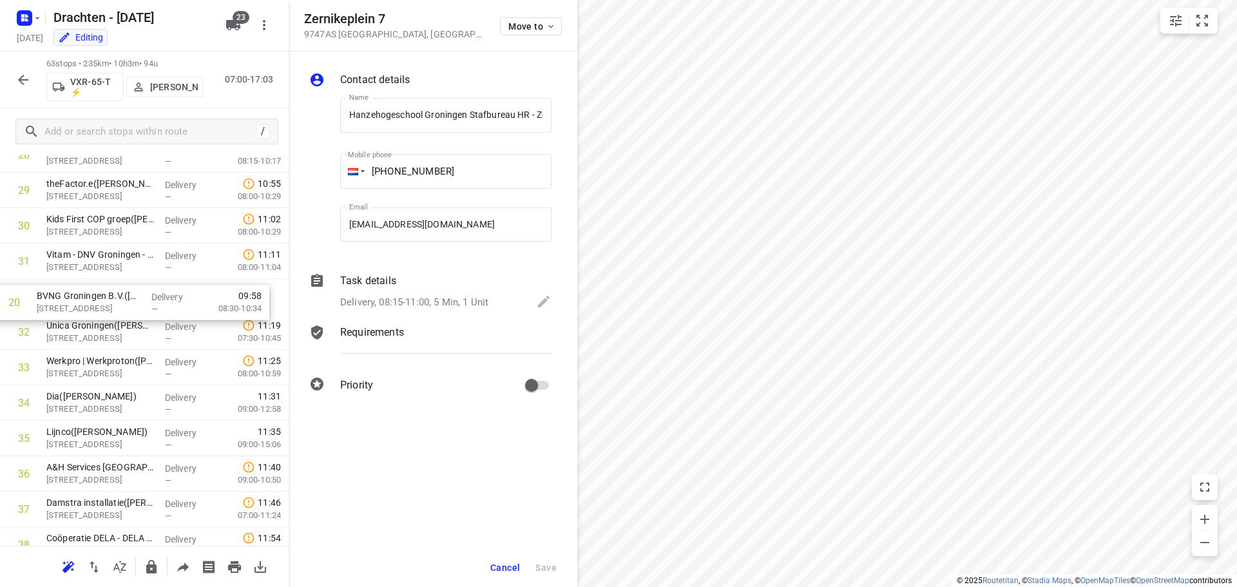
scroll to position [1000, 0]
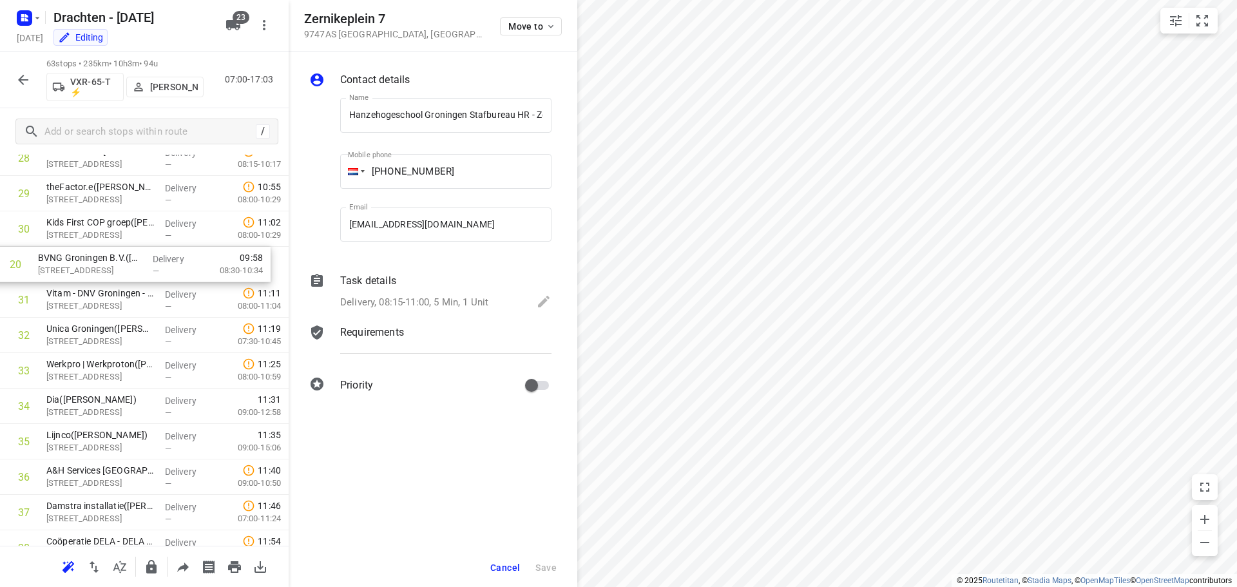
drag, startPoint x: 91, startPoint y: 289, endPoint x: 82, endPoint y: 267, distance: 23.4
click at [82, 267] on div "1 Ambulancezorg Groningen - Ambulancepost Van der Hoopstraat([PERSON_NAME]) De …" at bounding box center [144, 335] width 289 height 2232
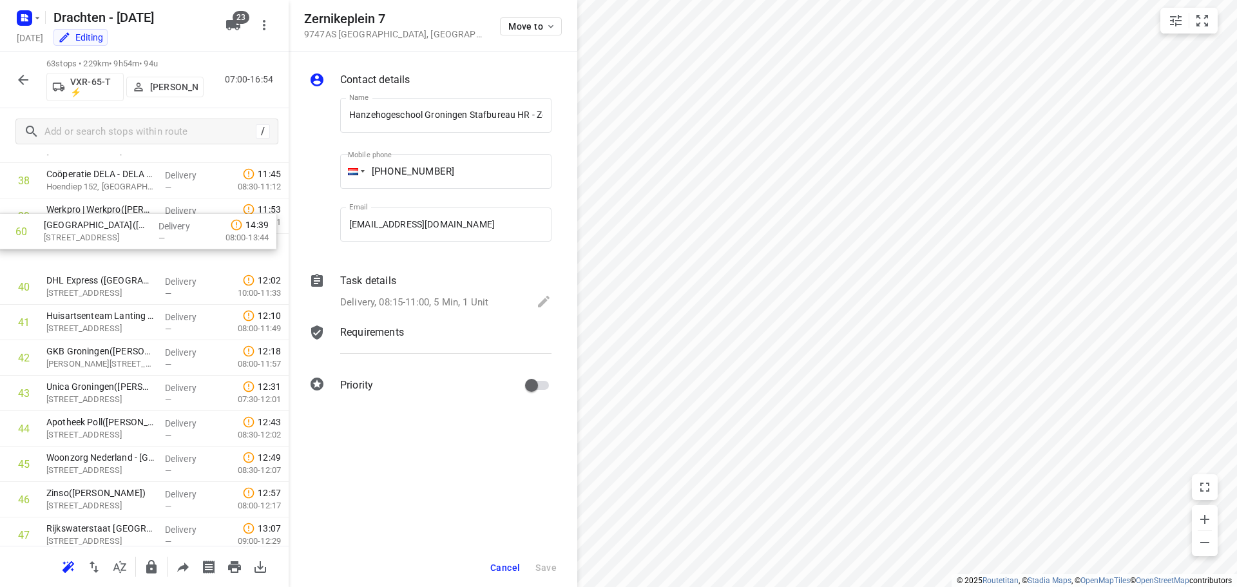
scroll to position [1366, 0]
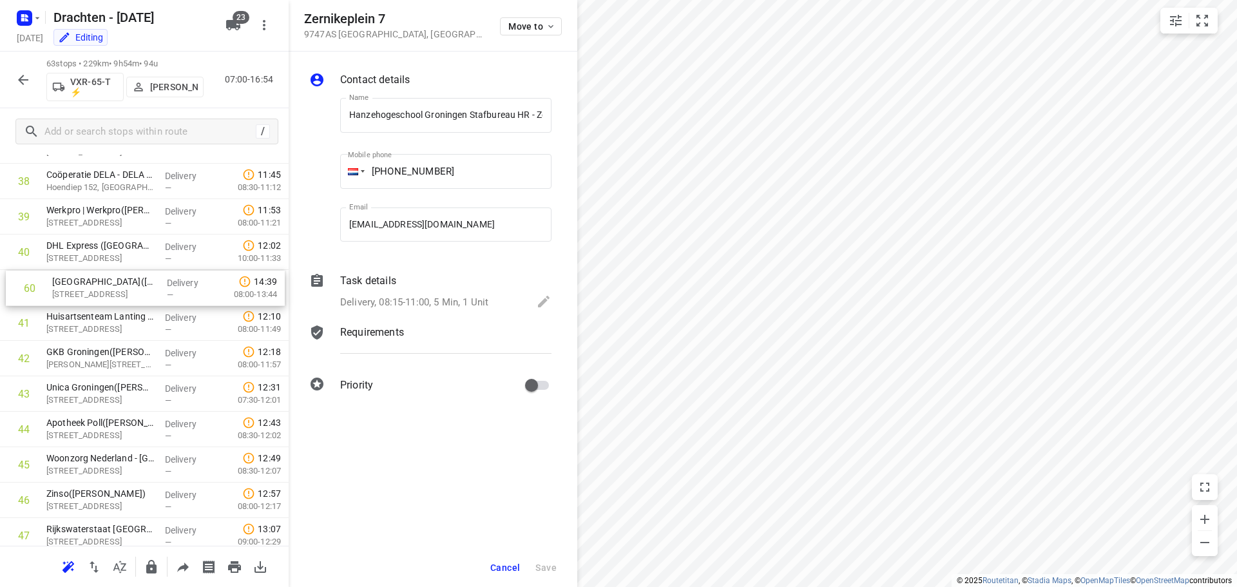
drag, startPoint x: 115, startPoint y: 435, endPoint x: 124, endPoint y: 295, distance: 140.1
click at [504, 564] on span "Cancel" at bounding box center [505, 567] width 30 height 10
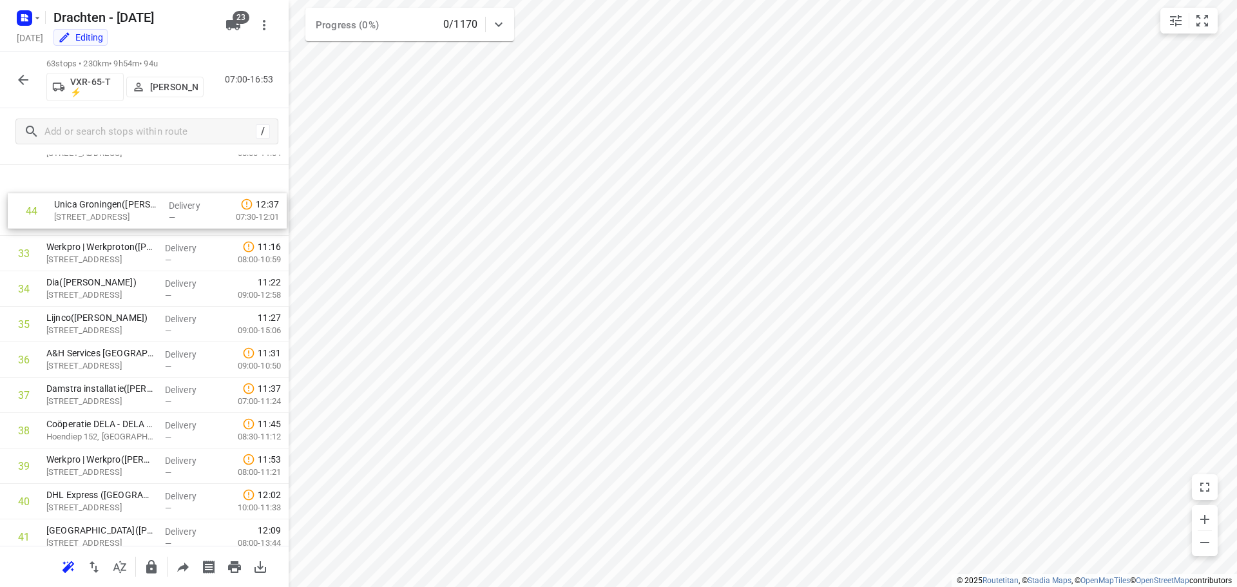
scroll to position [1105, 0]
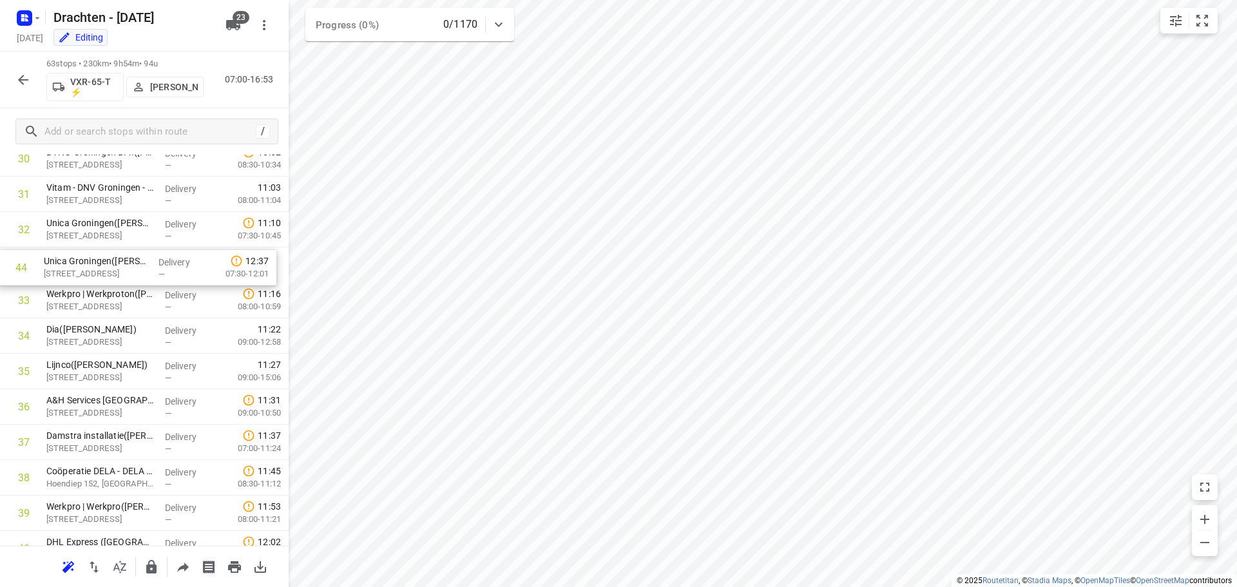
drag, startPoint x: 66, startPoint y: 401, endPoint x: 64, endPoint y: 272, distance: 129.5
click at [64, 272] on div "1 Ambulancezorg Groningen - Ambulancepost Van der Hoopstraat([PERSON_NAME]) De …" at bounding box center [144, 230] width 289 height 2232
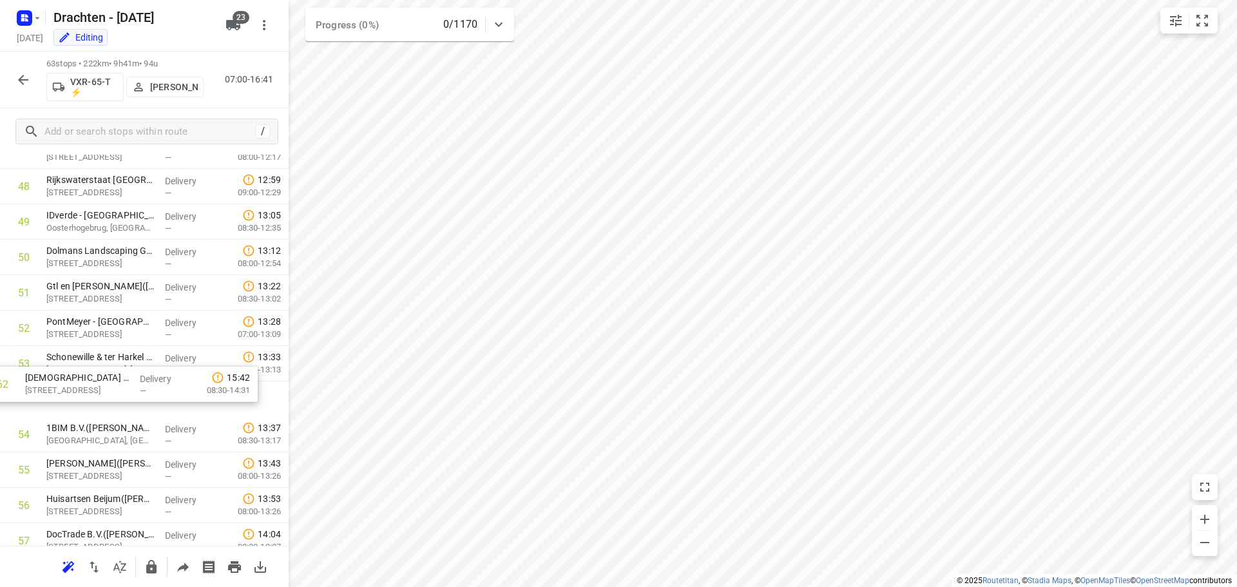
scroll to position [1732, 0]
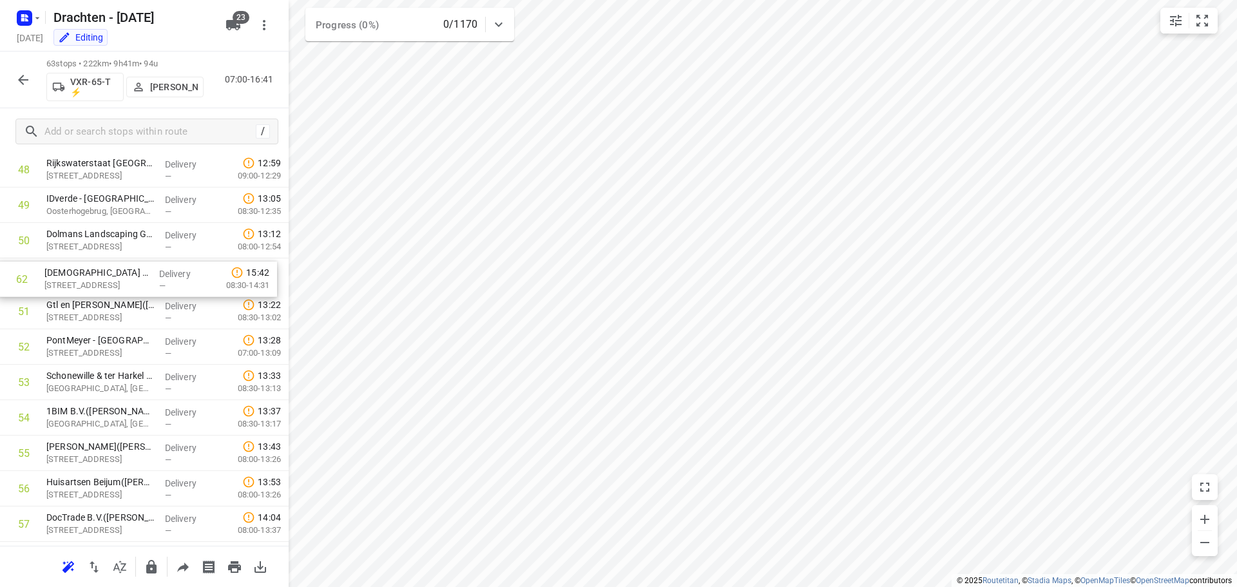
drag, startPoint x: 97, startPoint y: 462, endPoint x: 98, endPoint y: 281, distance: 181.0
drag, startPoint x: 101, startPoint y: 355, endPoint x: 101, endPoint y: 433, distance: 77.9
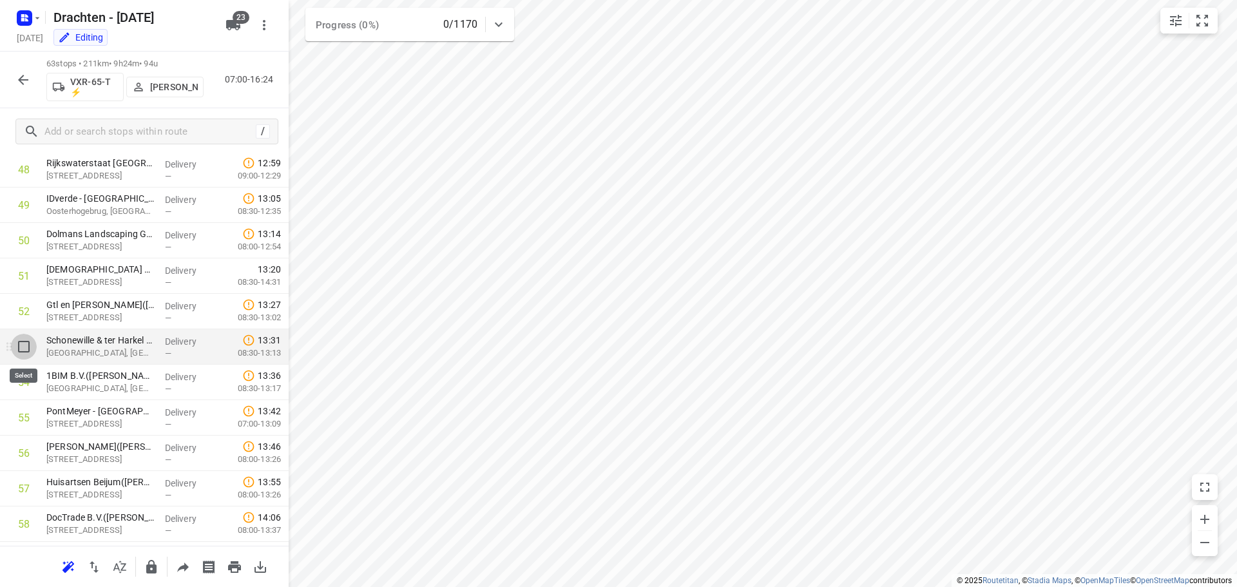
click at [21, 346] on input "checkbox" at bounding box center [24, 347] width 26 height 26
checkbox input "true"
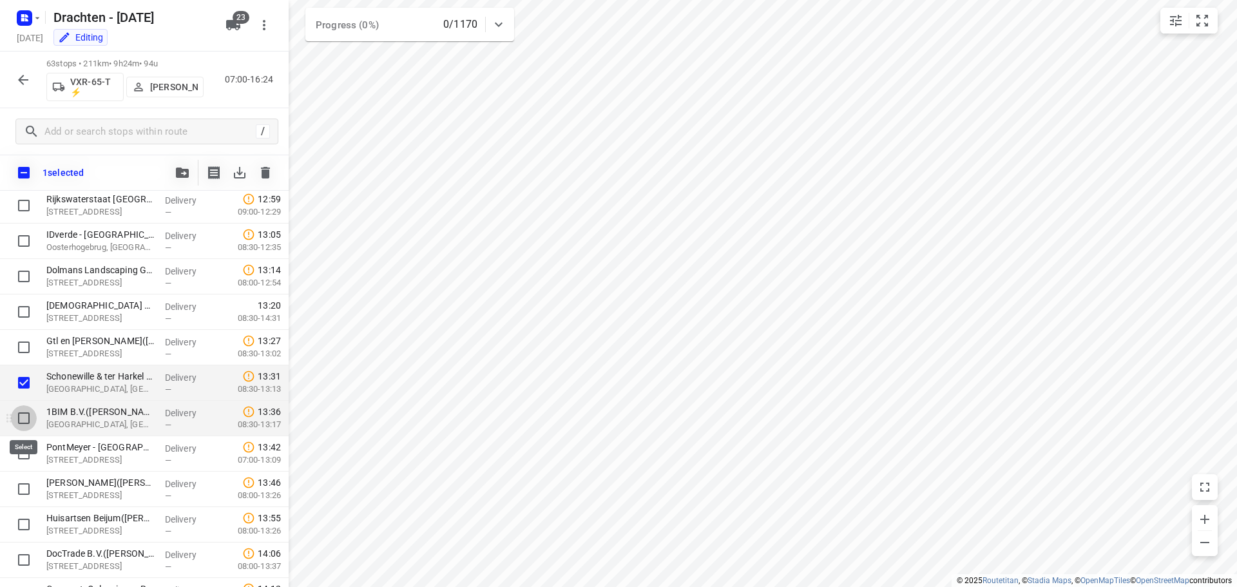
click at [24, 418] on input "checkbox" at bounding box center [24, 418] width 26 height 26
checkbox input "true"
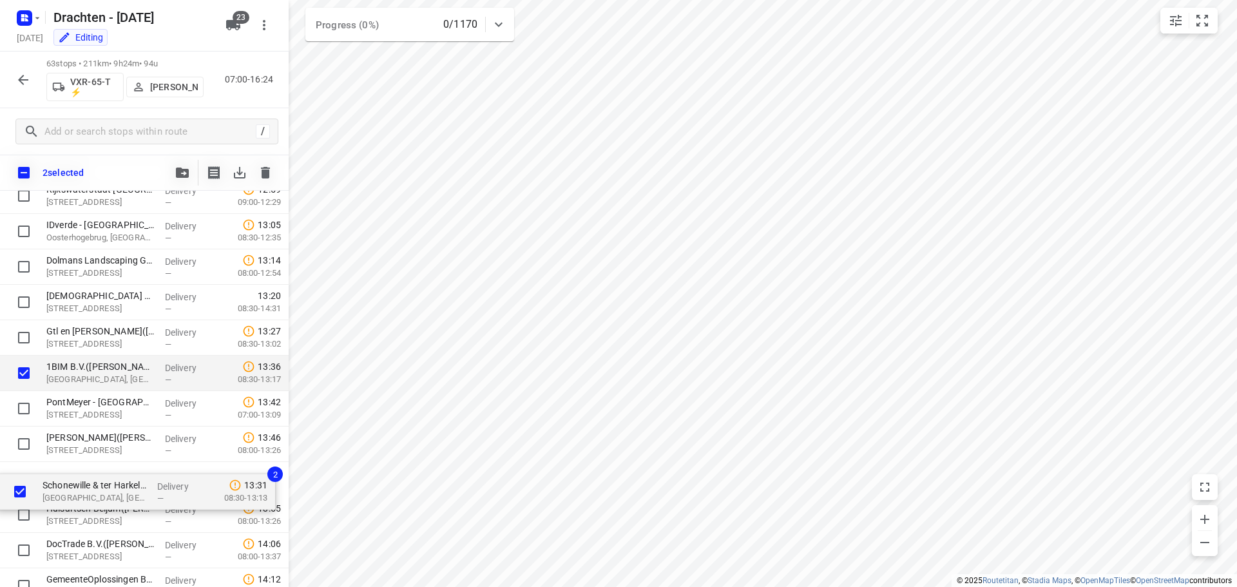
scroll to position [1749, 0]
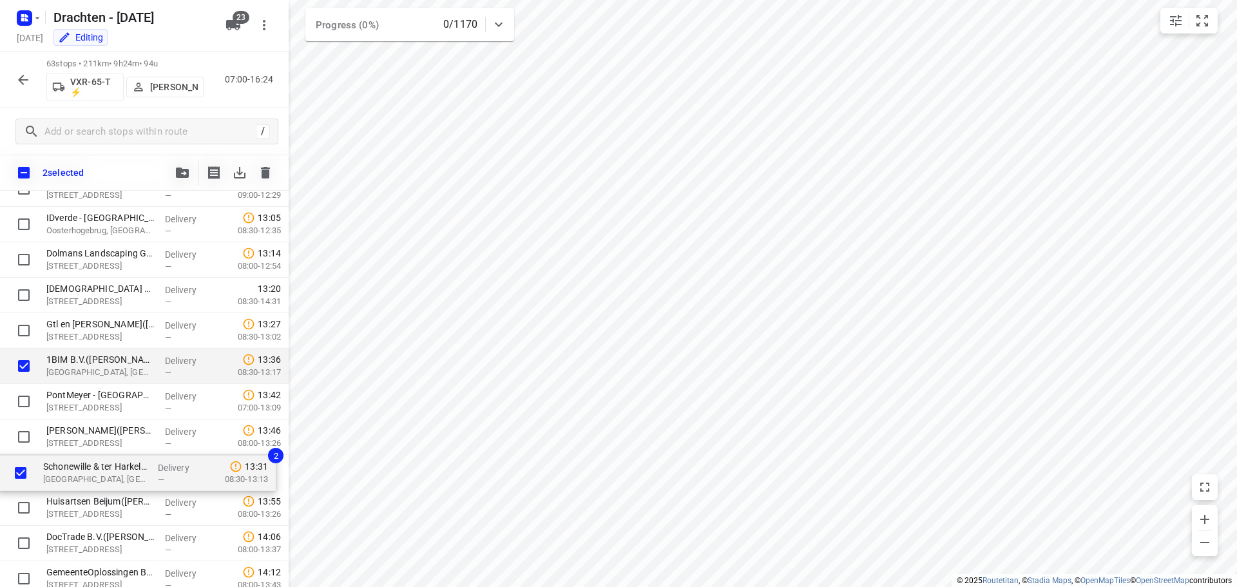
drag, startPoint x: 64, startPoint y: 385, endPoint x: 62, endPoint y: 479, distance: 93.4
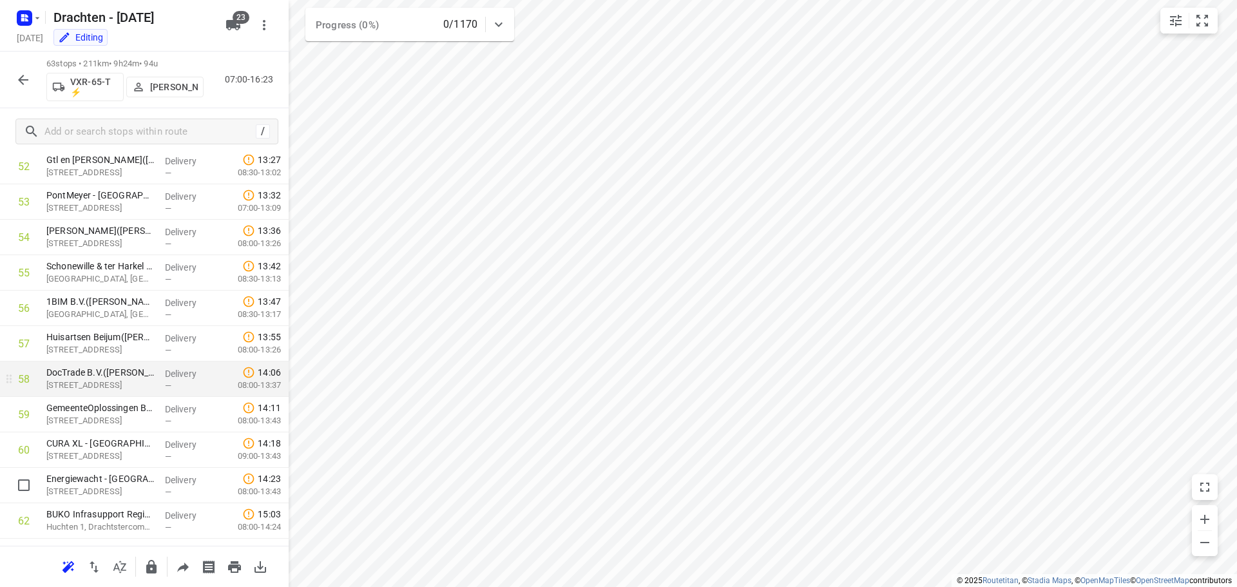
scroll to position [1878, 0]
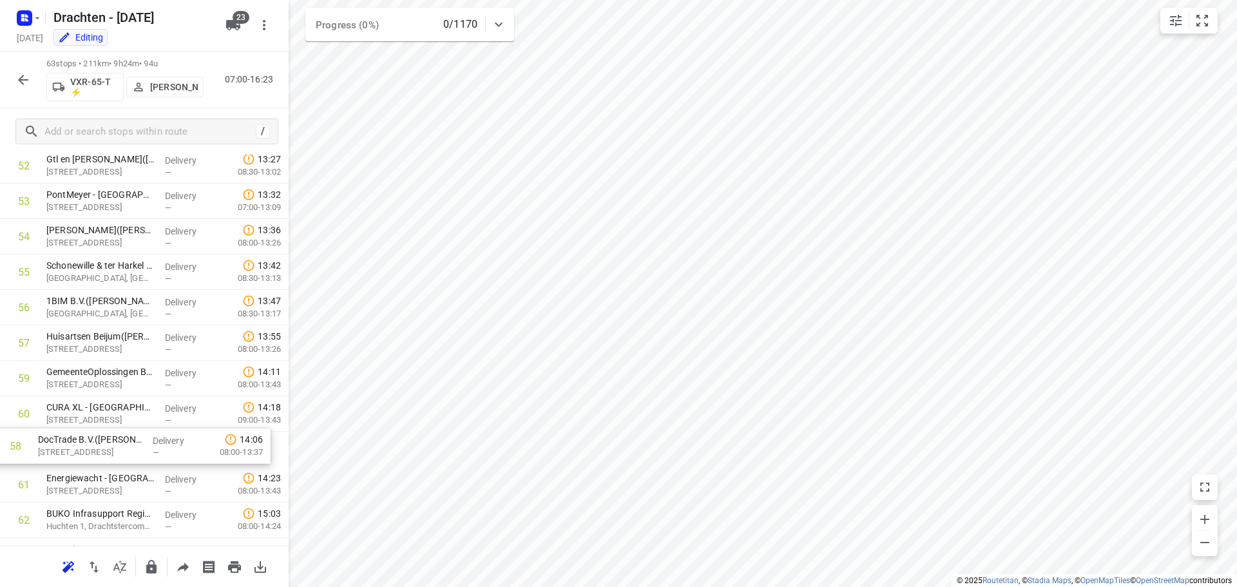
drag, startPoint x: 81, startPoint y: 380, endPoint x: 73, endPoint y: 453, distance: 73.9
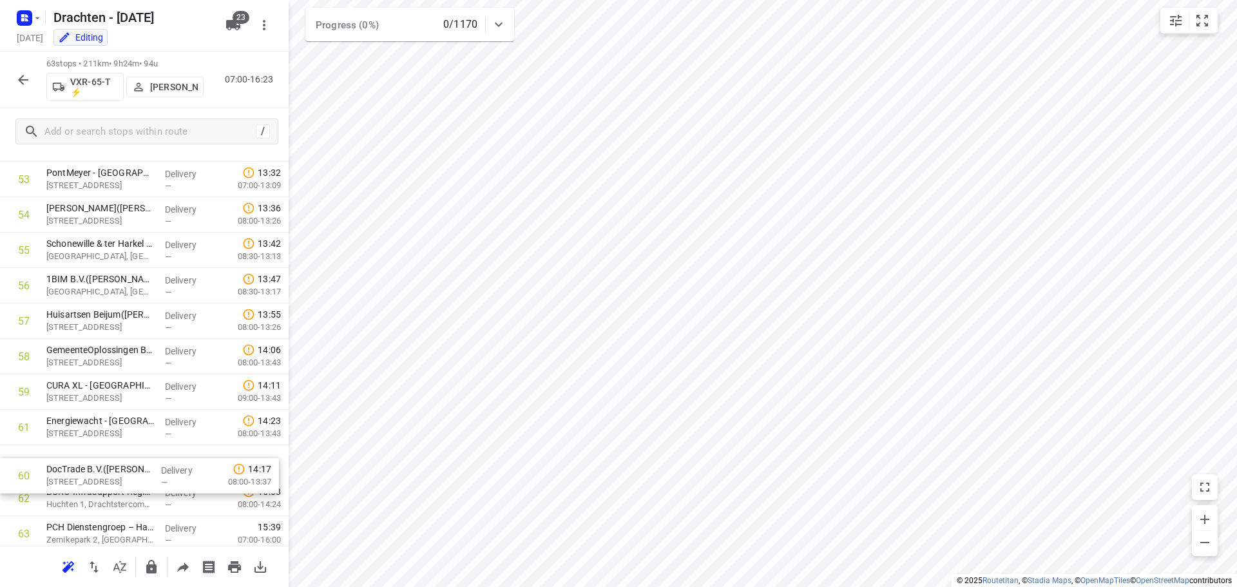
drag, startPoint x: 102, startPoint y: 457, endPoint x: 102, endPoint y: 479, distance: 22.5
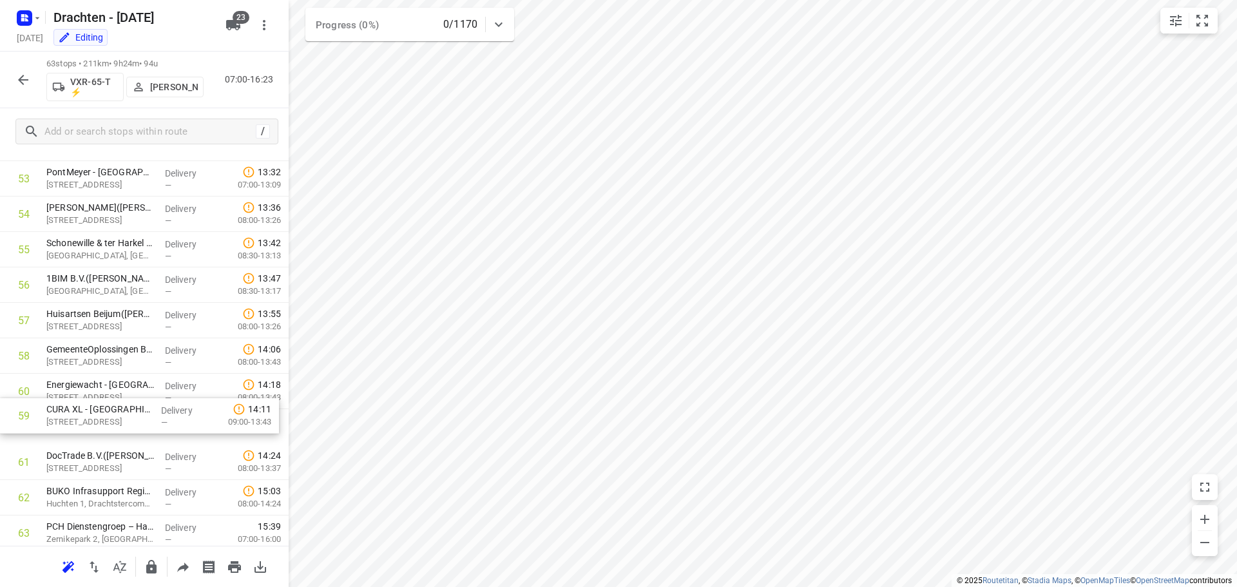
drag, startPoint x: 86, startPoint y: 395, endPoint x: 87, endPoint y: 424, distance: 29.6
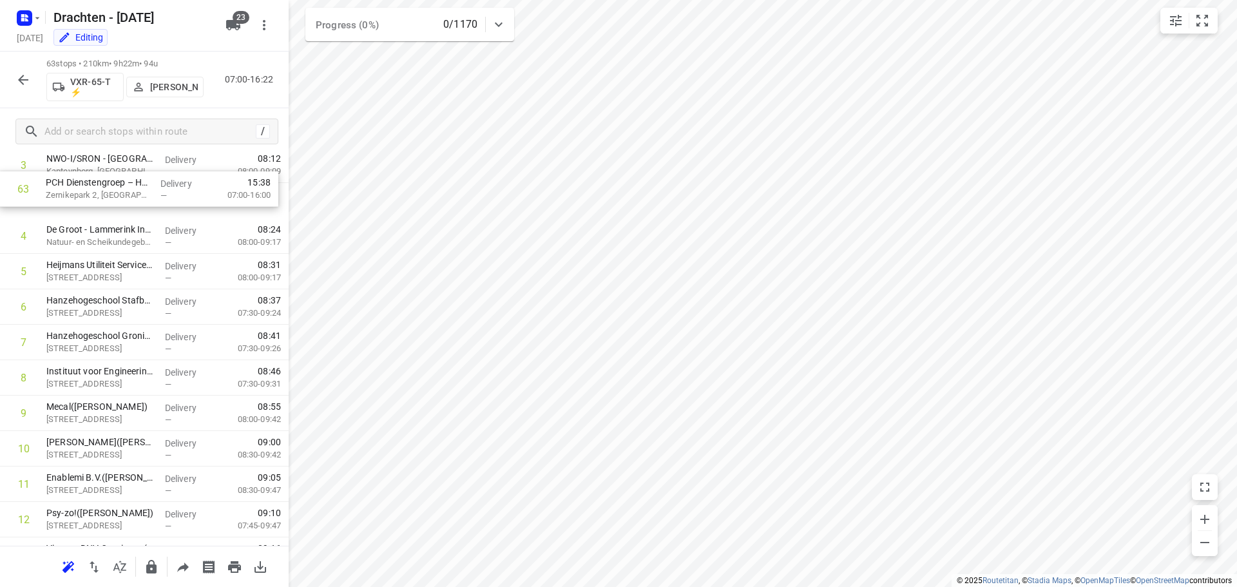
scroll to position [118, 0]
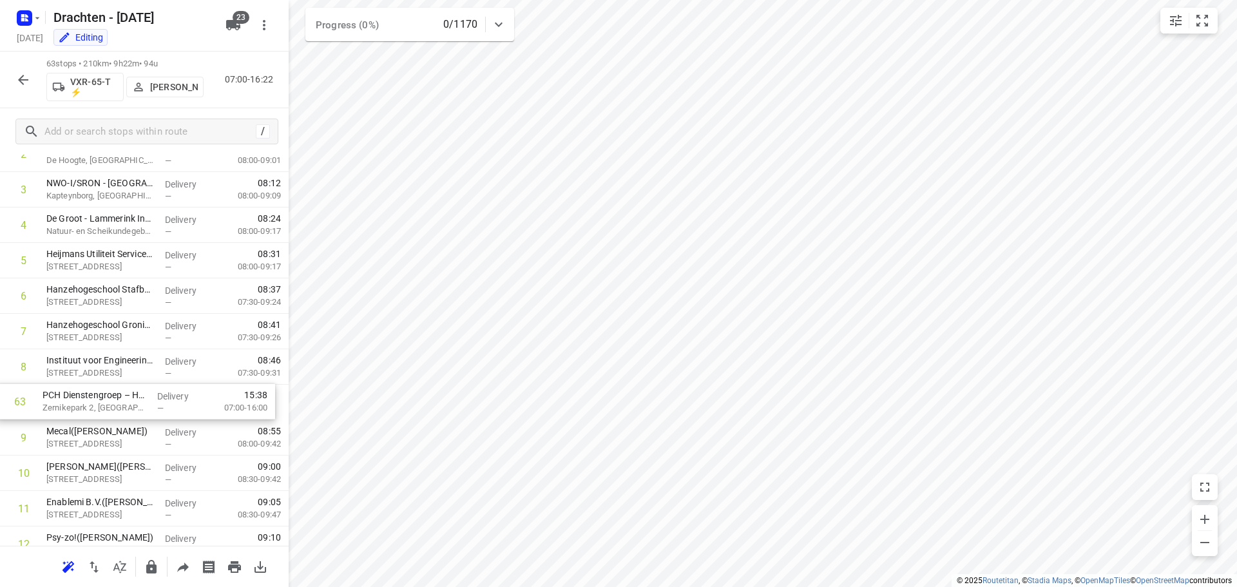
drag, startPoint x: 91, startPoint y: 493, endPoint x: 91, endPoint y: 396, distance: 97.3
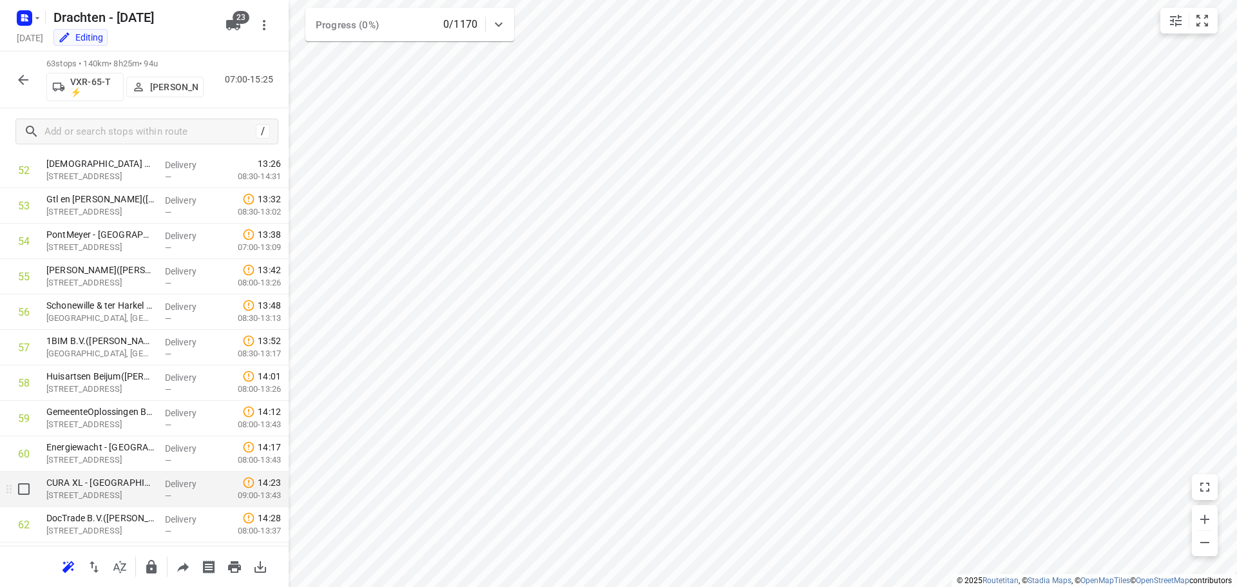
scroll to position [1941, 0]
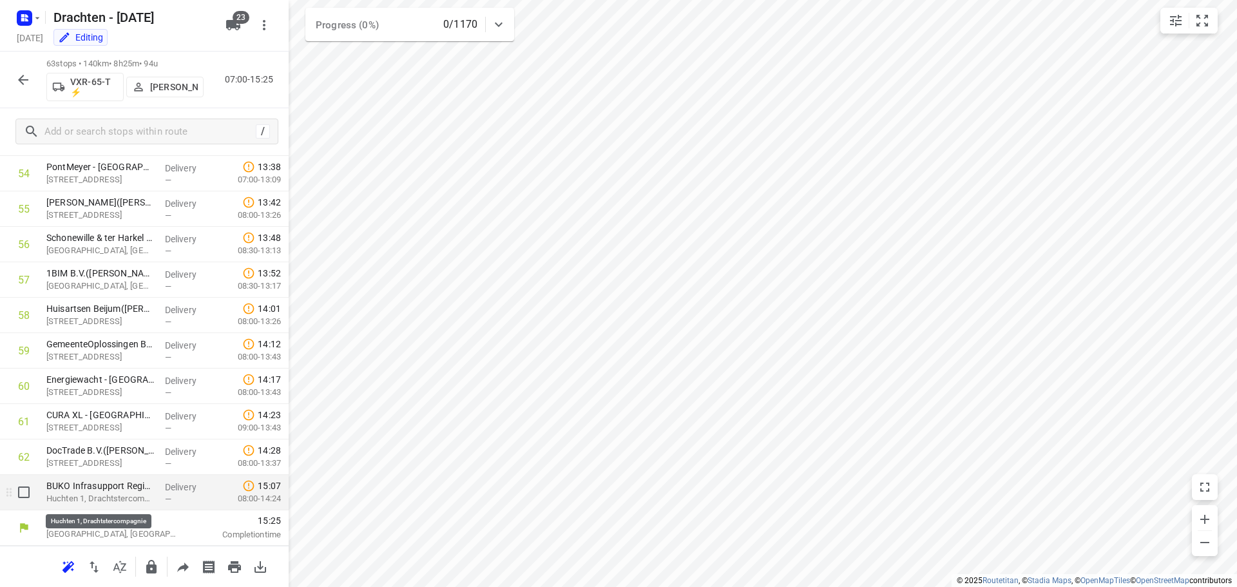
click at [115, 499] on p "Huchten 1, Drachtstercompagnie" at bounding box center [100, 498] width 108 height 13
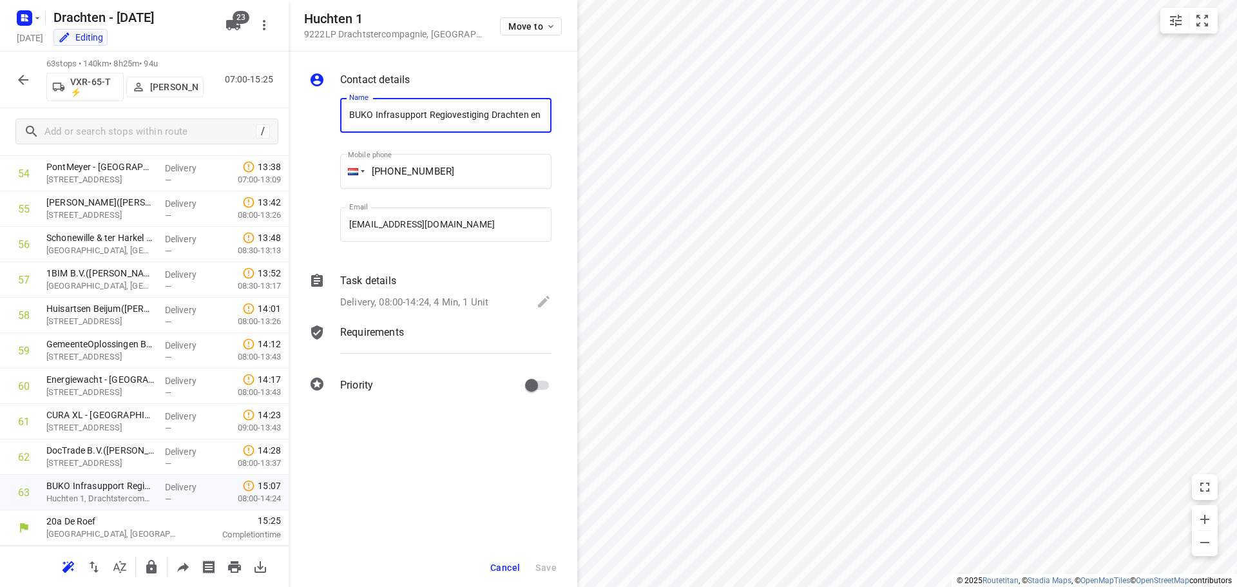
scroll to position [0, 152]
click at [507, 564] on span "Cancel" at bounding box center [505, 567] width 30 height 10
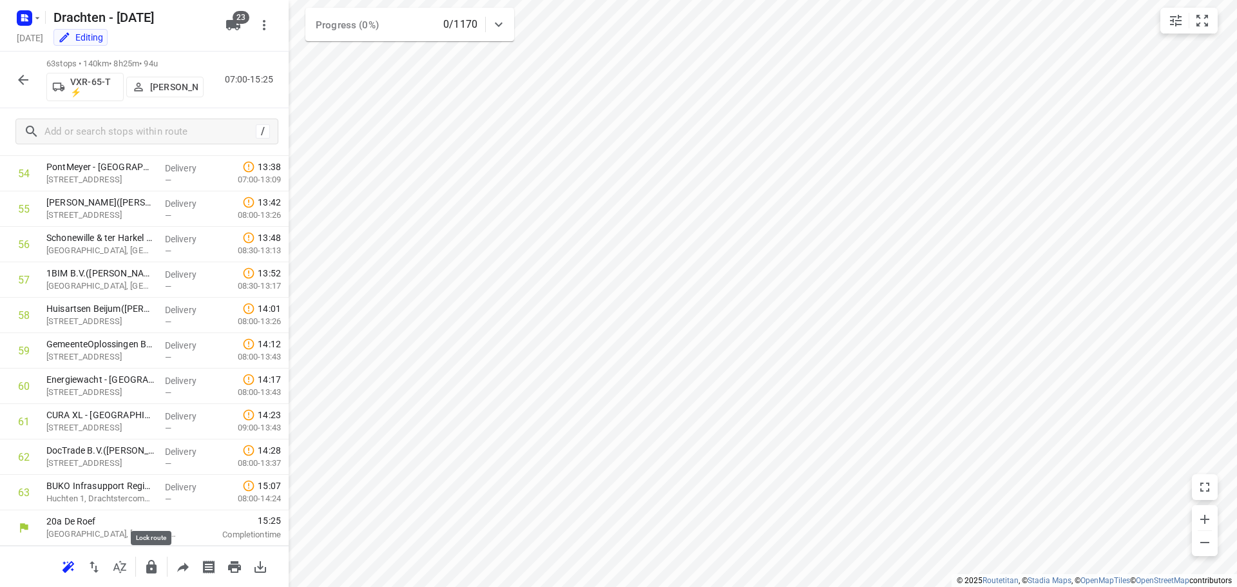
click at [151, 572] on icon "button" at bounding box center [151, 567] width 10 height 14
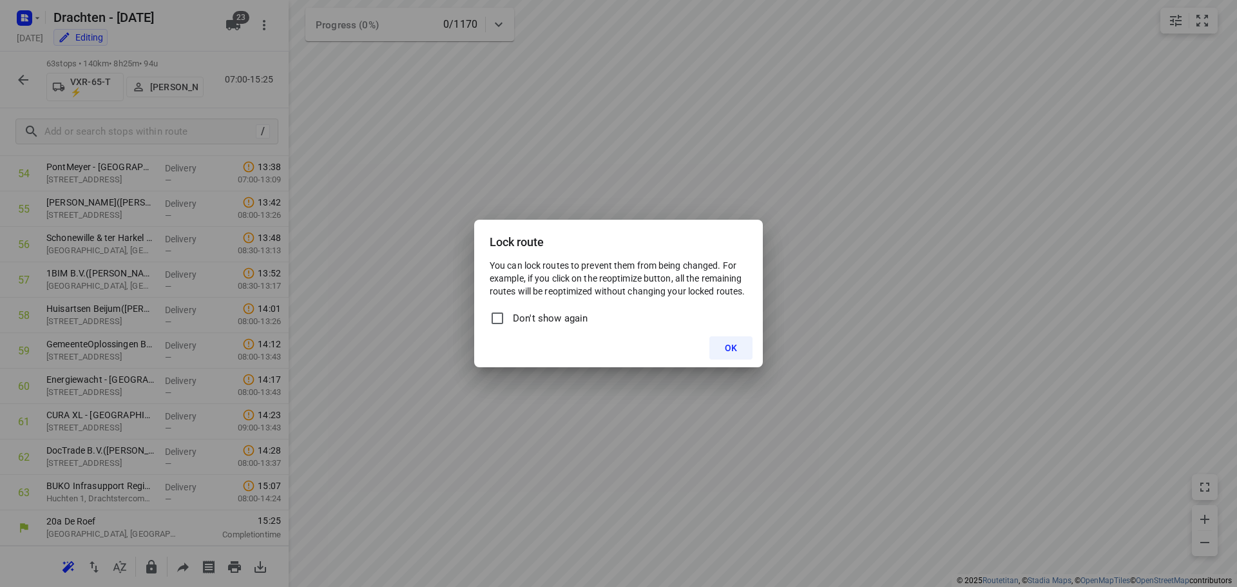
click at [727, 341] on button "OK" at bounding box center [730, 347] width 43 height 23
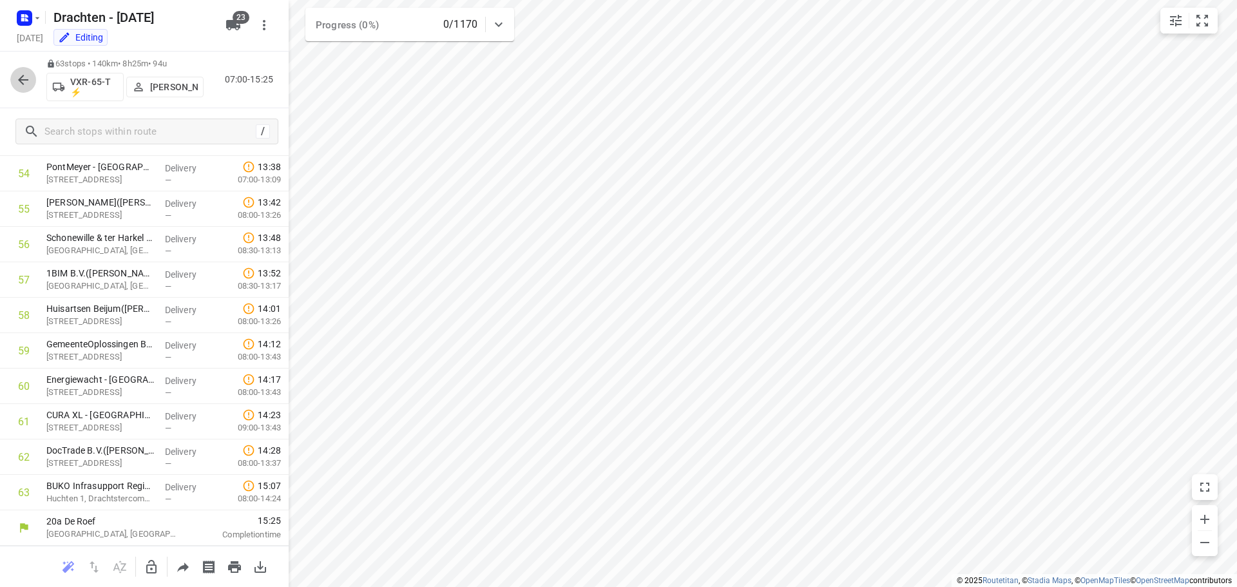
click at [30, 82] on icon "button" at bounding box center [22, 79] width 15 height 15
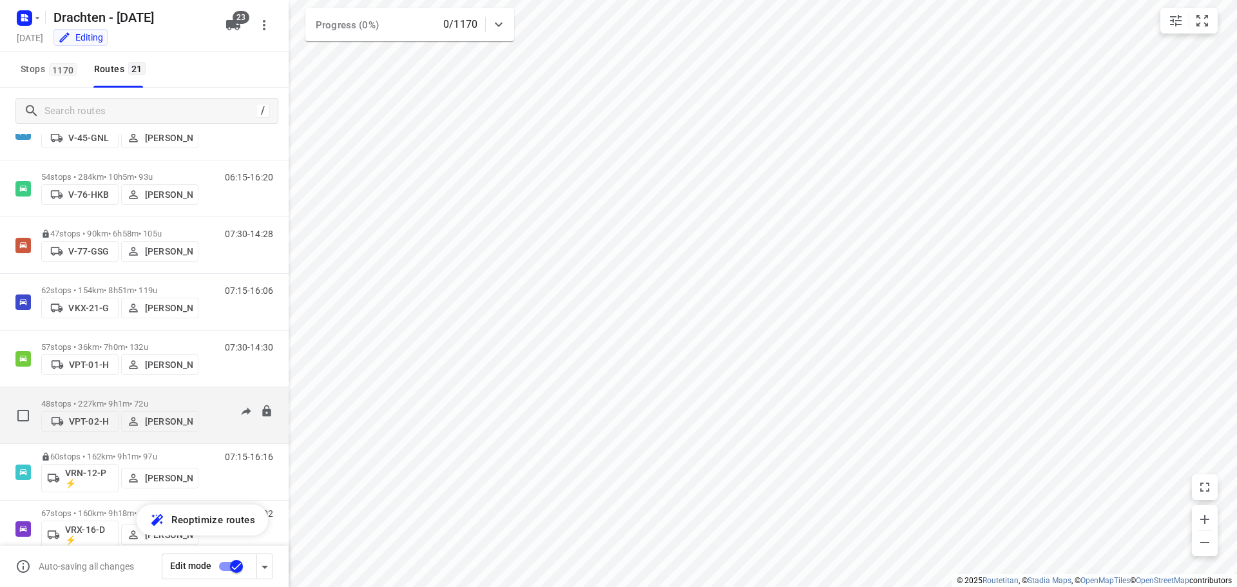
scroll to position [580, 0]
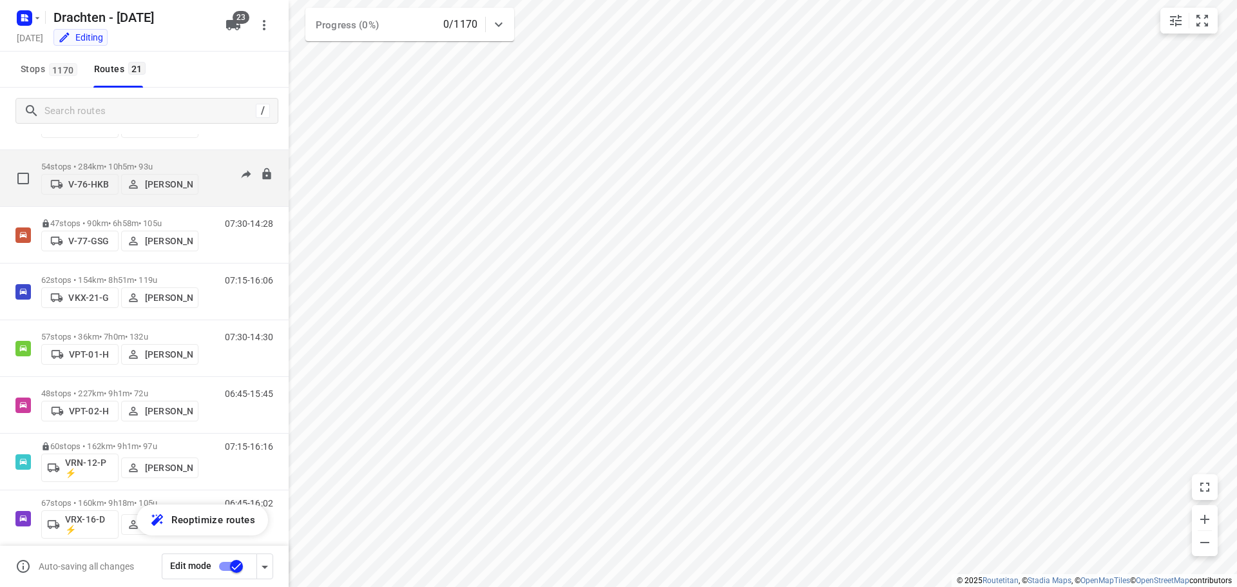
click at [216, 167] on div "06:15-16:20" at bounding box center [241, 181] width 64 height 39
click at [135, 162] on p "54 stops • 284km • 10h5m • 93u" at bounding box center [119, 167] width 157 height 10
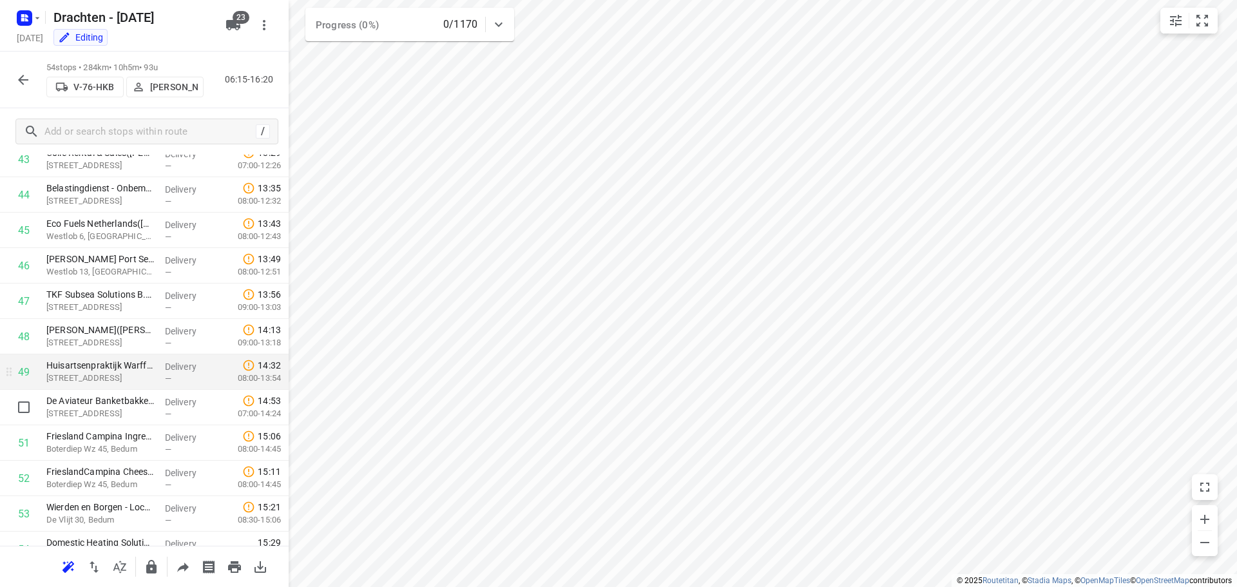
scroll to position [1622, 0]
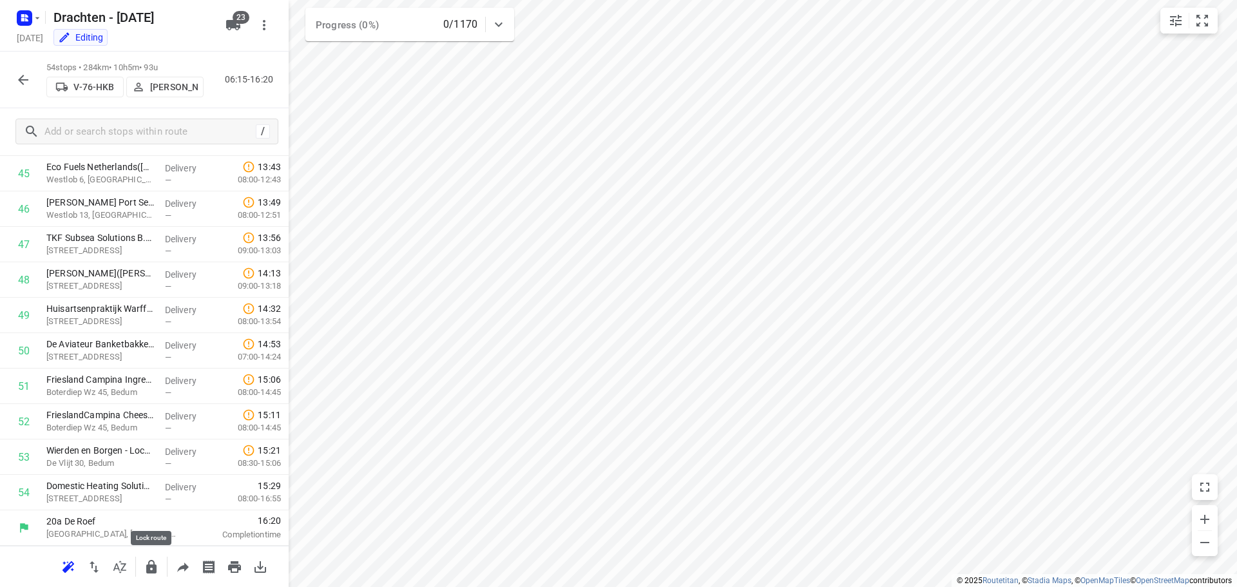
click at [154, 572] on icon "button" at bounding box center [151, 567] width 10 height 14
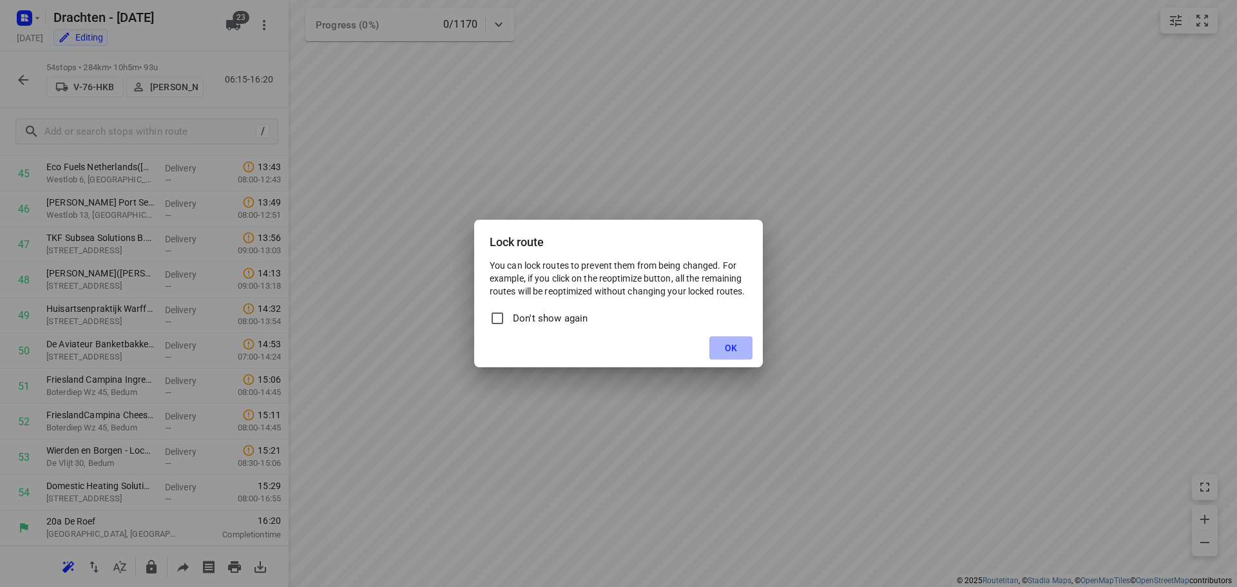
click at [741, 345] on button "OK" at bounding box center [730, 347] width 43 height 23
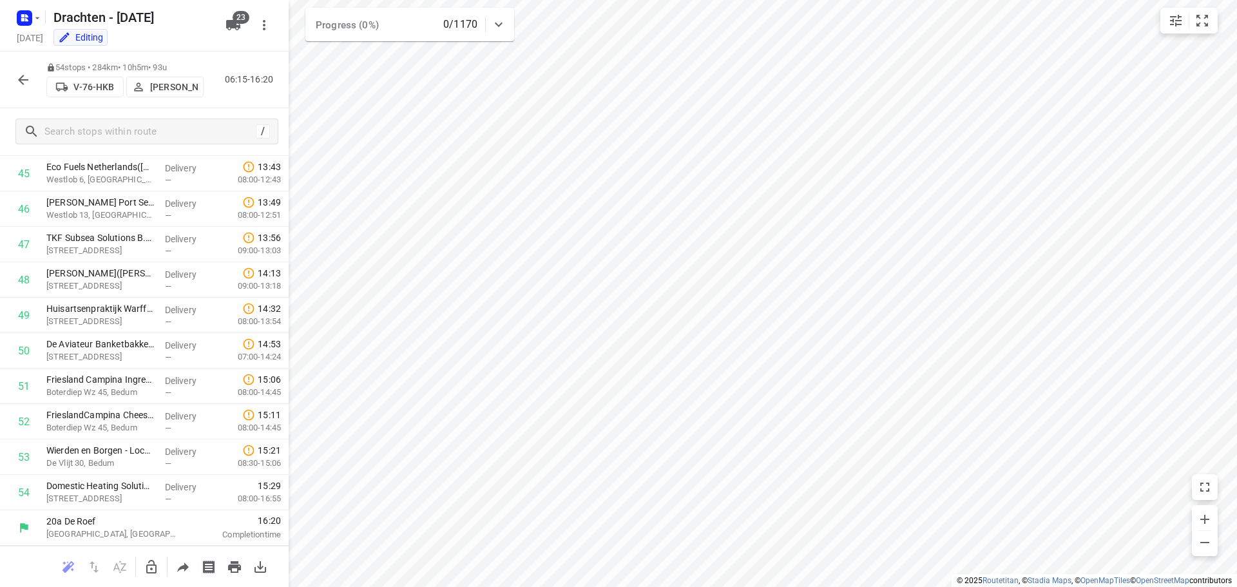
click at [18, 79] on icon "button" at bounding box center [22, 79] width 15 height 15
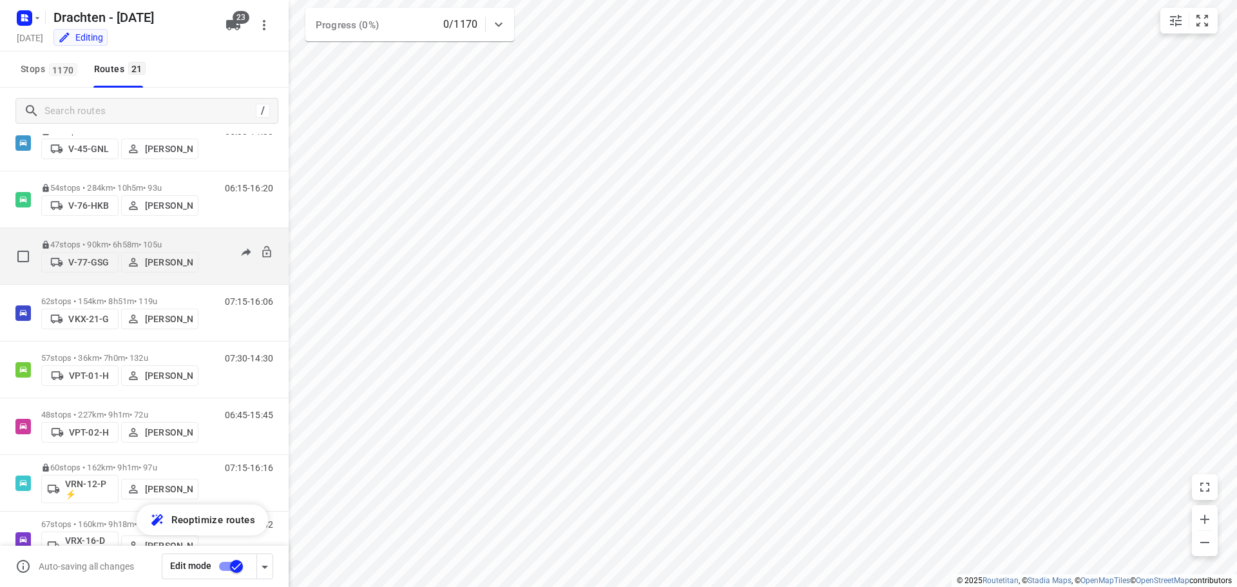
scroll to position [580, 0]
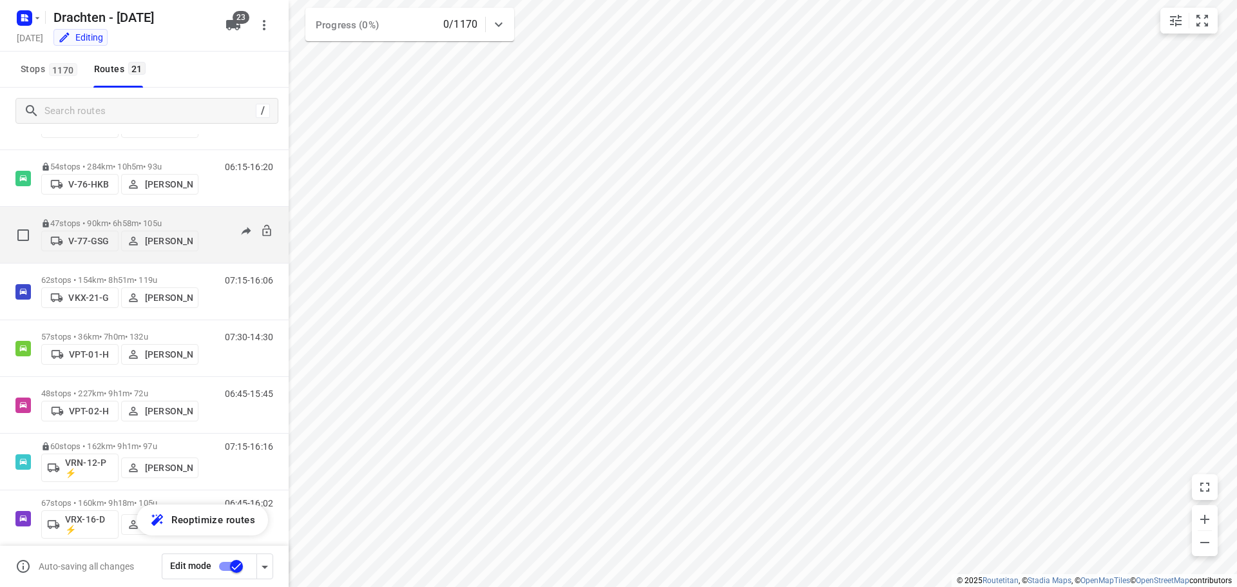
click at [122, 218] on p "47 stops • 90km • 6h58m • 105u" at bounding box center [119, 223] width 157 height 10
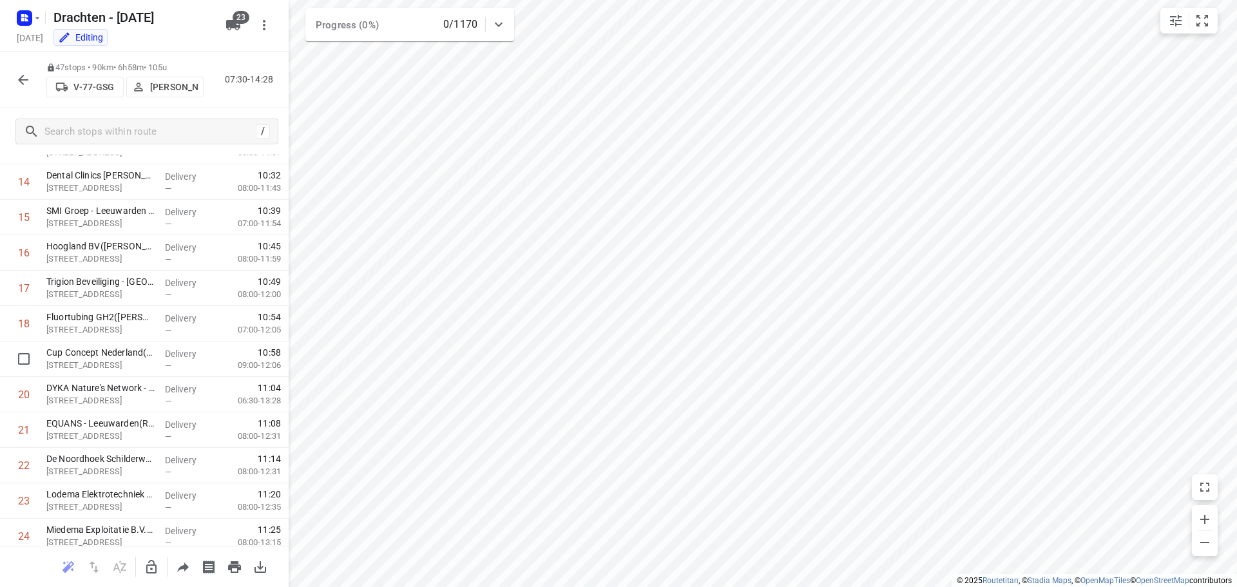
scroll to position [709, 0]
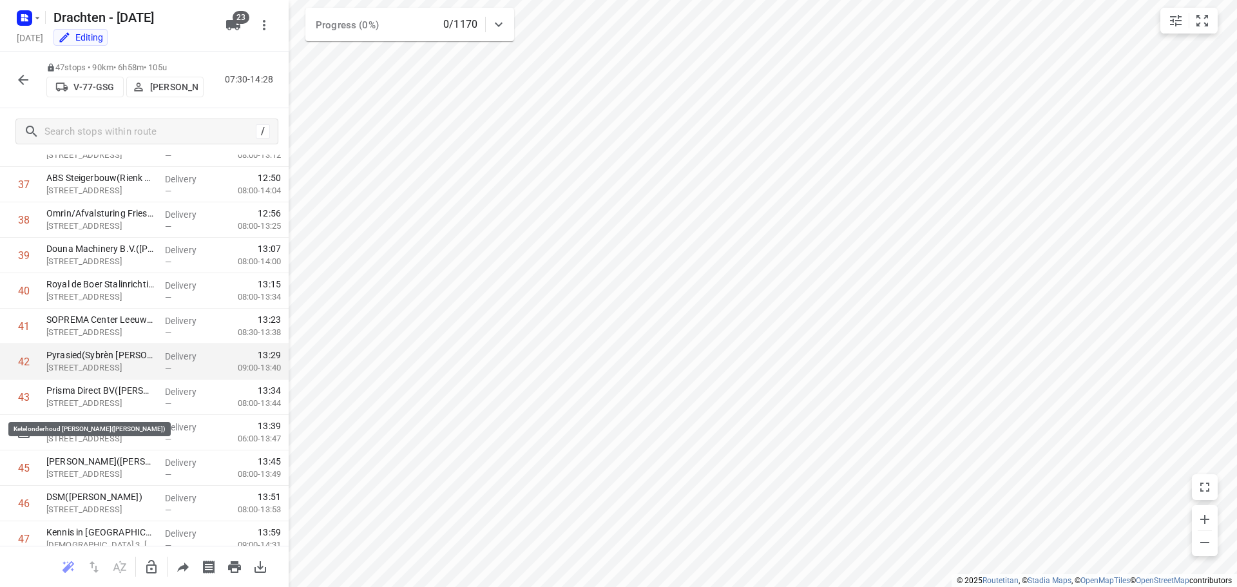
scroll to position [1374, 0]
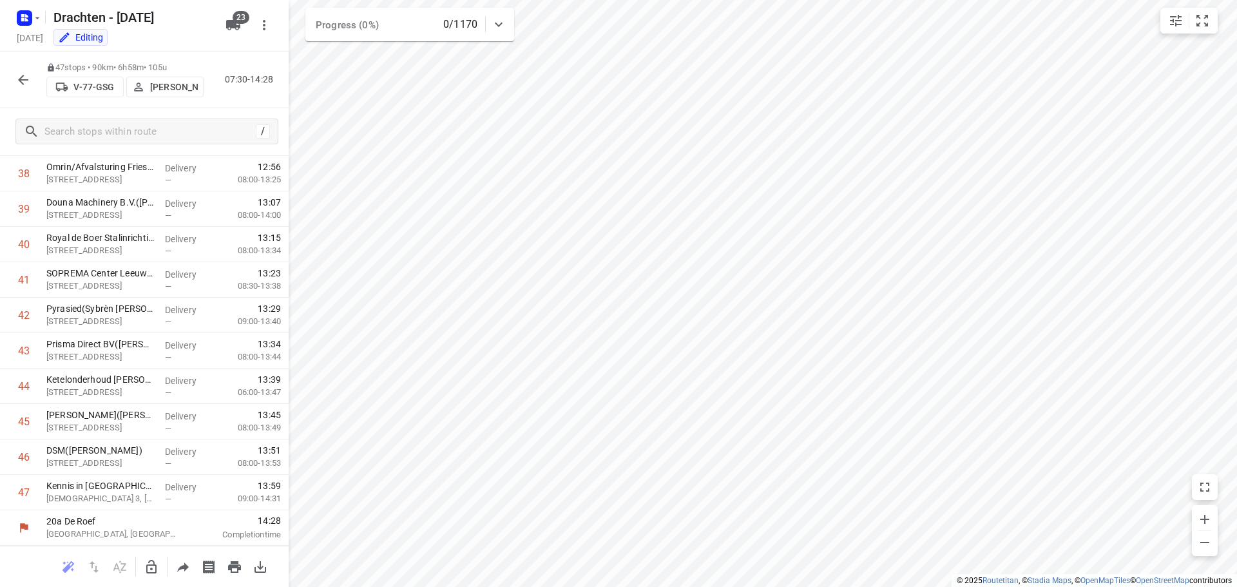
click at [21, 81] on icon "button" at bounding box center [23, 80] width 10 height 10
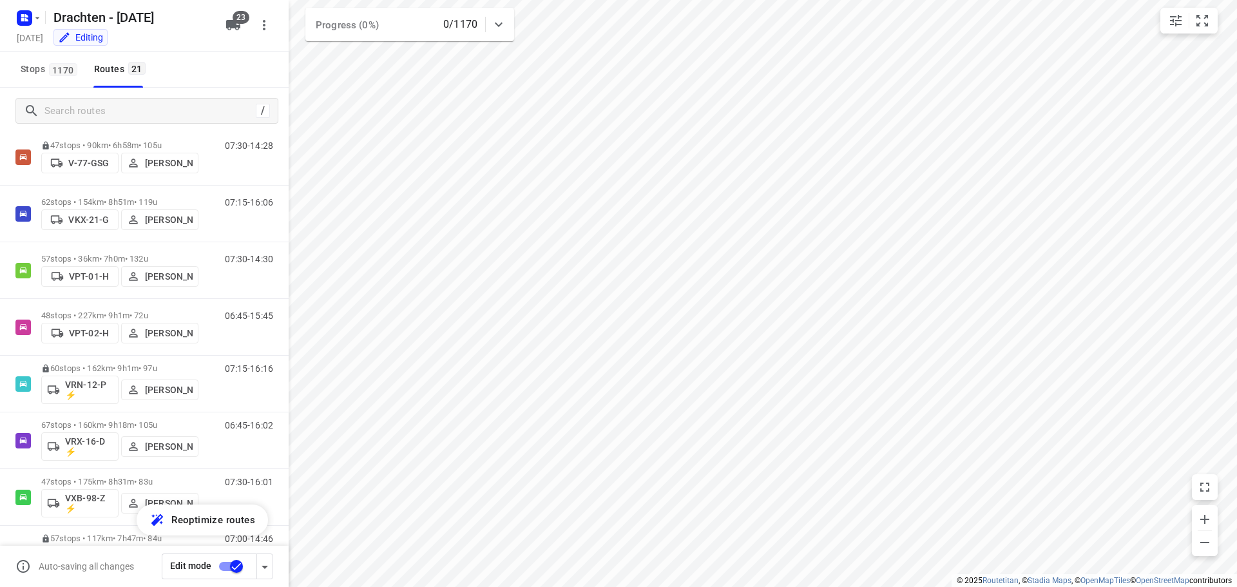
scroll to position [644, 0]
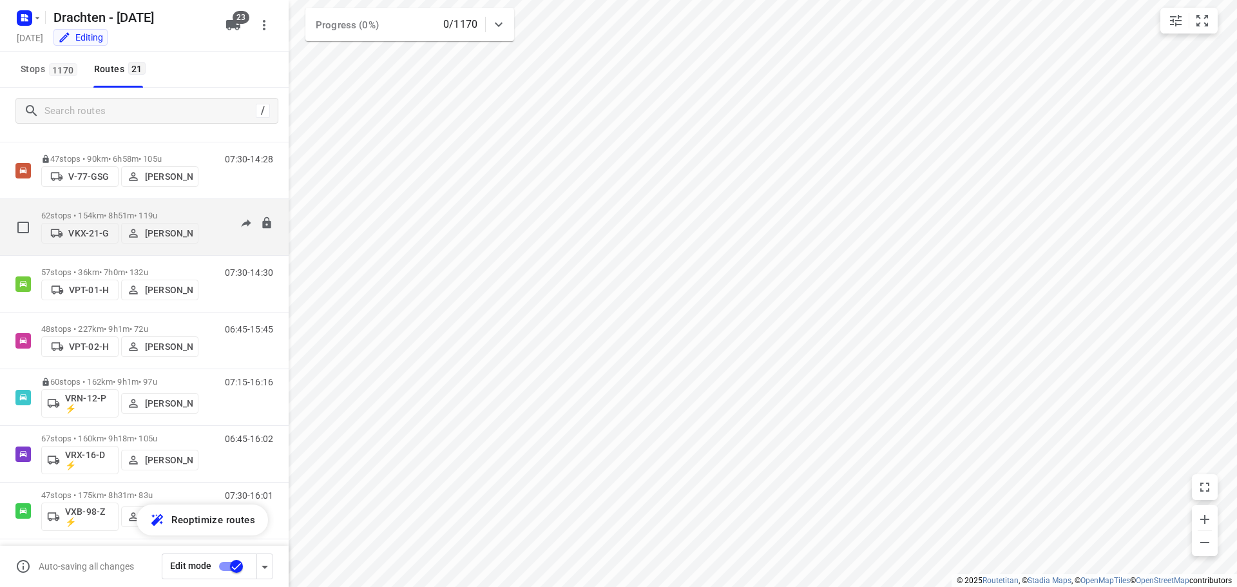
click at [95, 211] on p "62 stops • 154km • 8h51m • 119u" at bounding box center [119, 216] width 157 height 10
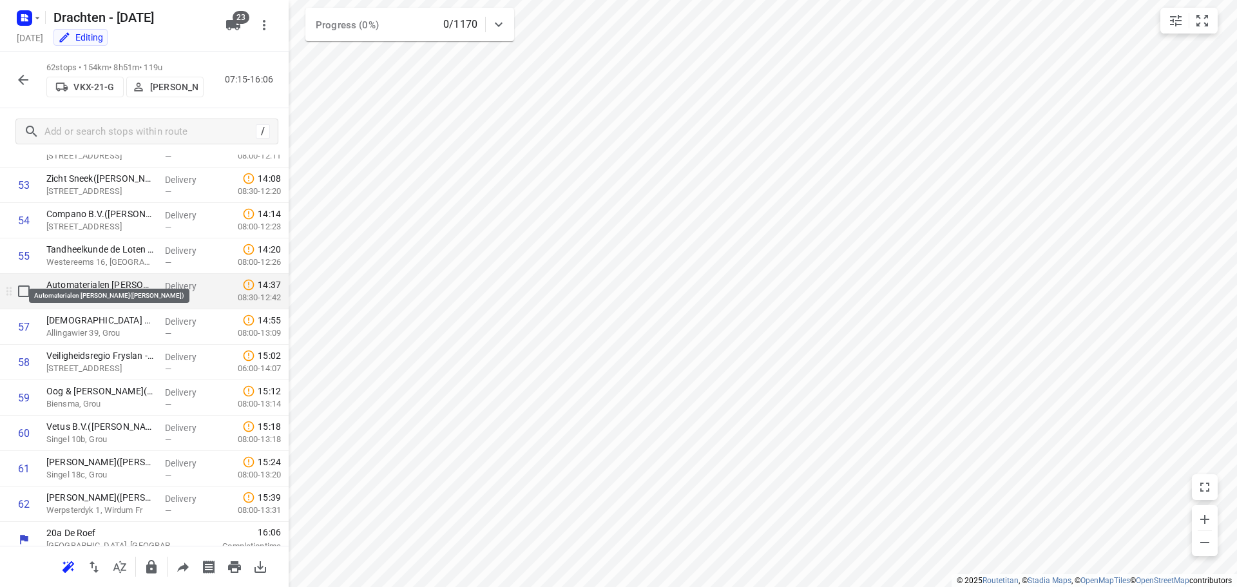
scroll to position [1905, 0]
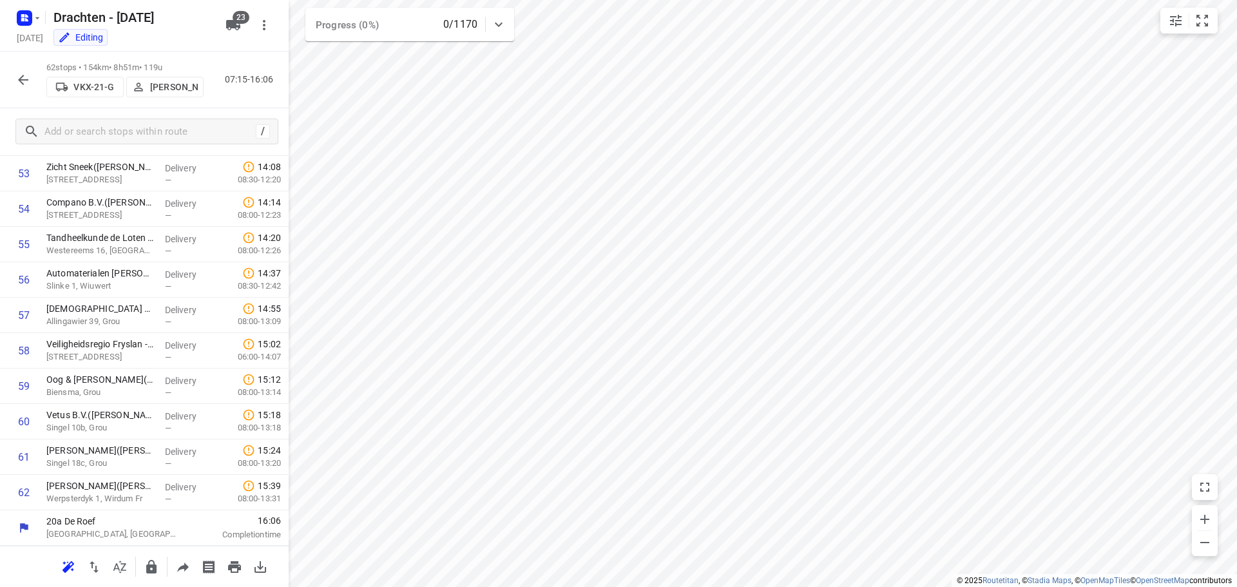
click at [26, 79] on icon "button" at bounding box center [23, 80] width 10 height 10
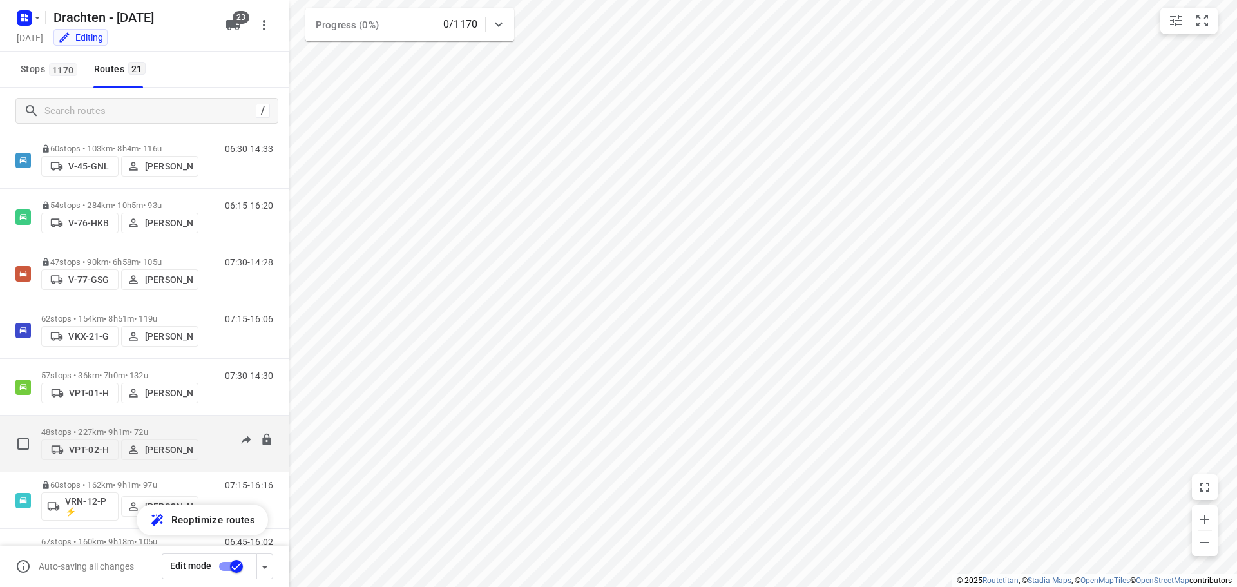
scroll to position [515, 0]
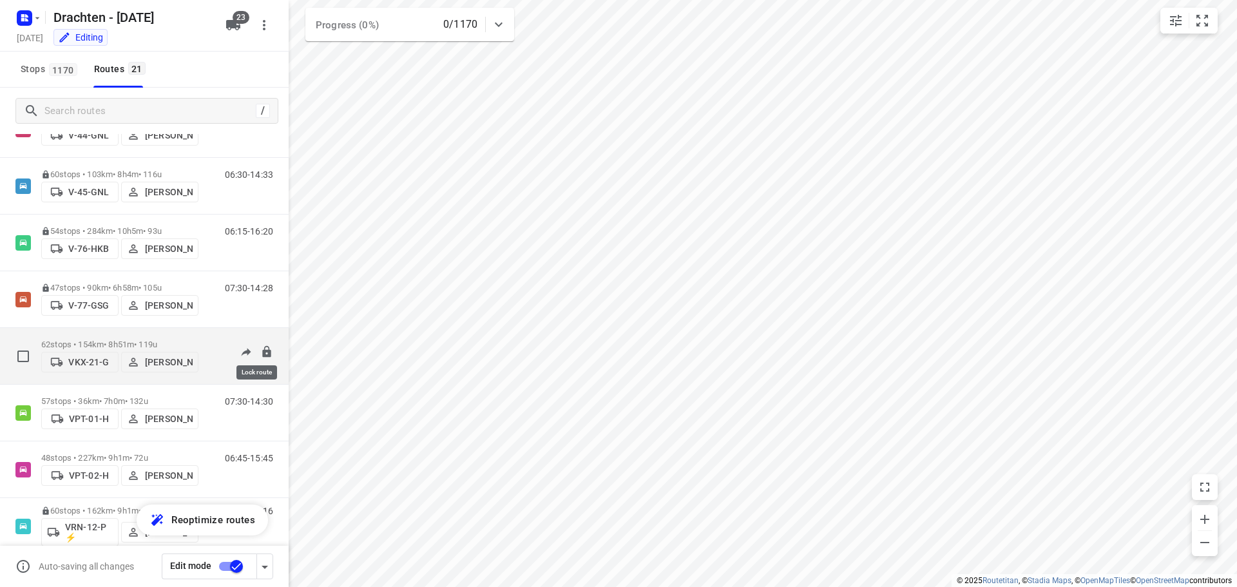
click at [263, 348] on icon at bounding box center [266, 351] width 13 height 13
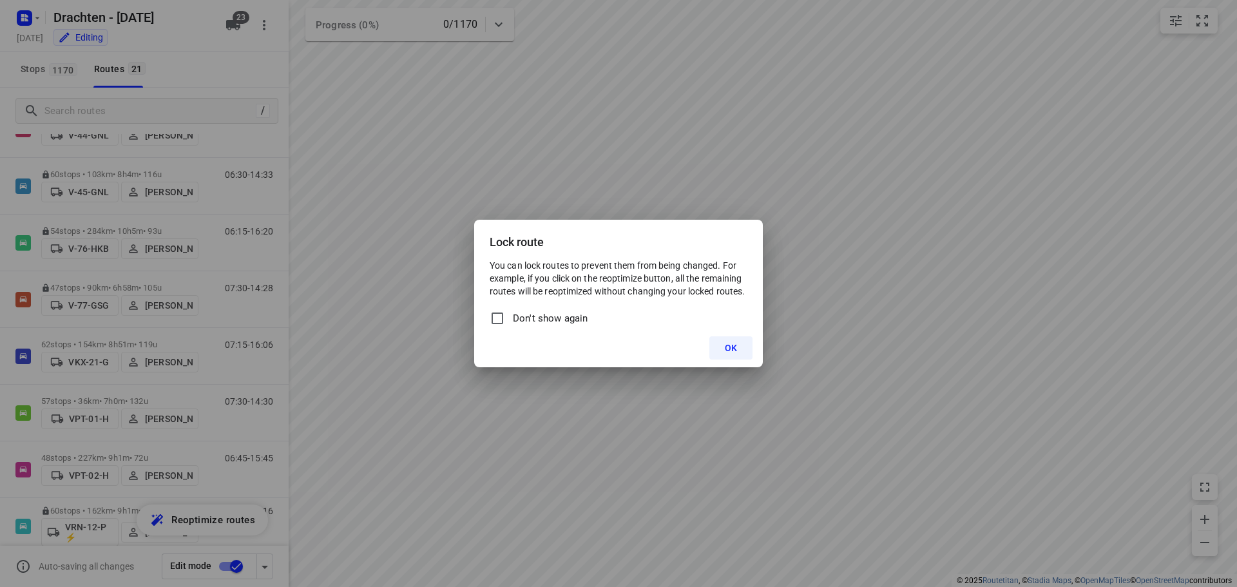
click at [720, 344] on button "OK" at bounding box center [730, 347] width 43 height 23
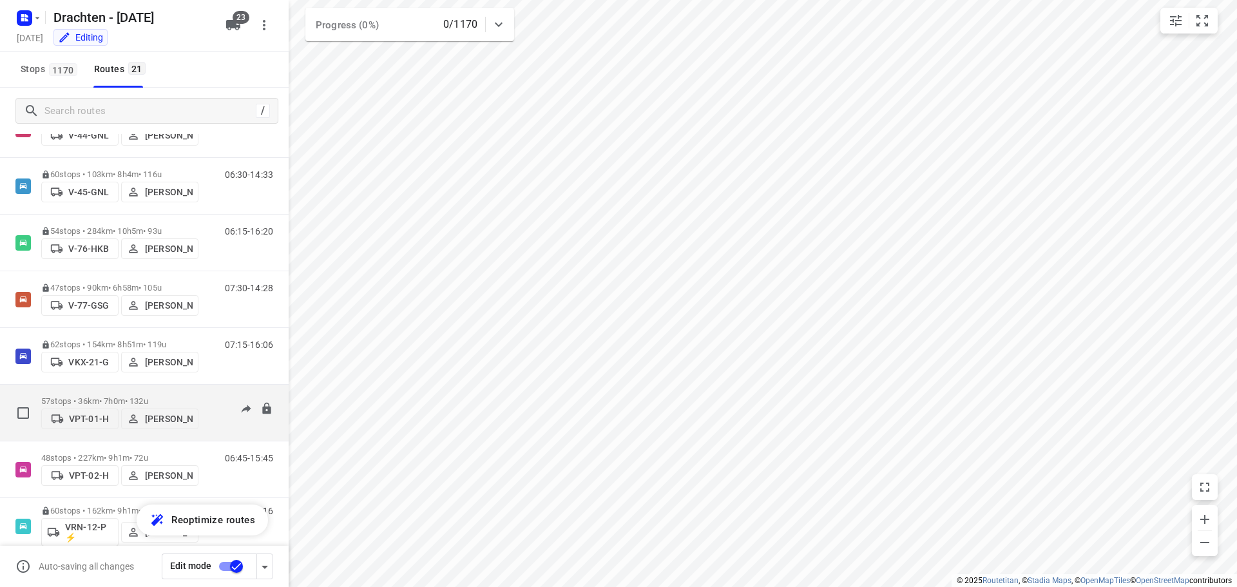
click at [122, 401] on p "57 stops • 36km • 7h0m • 132u" at bounding box center [119, 401] width 157 height 10
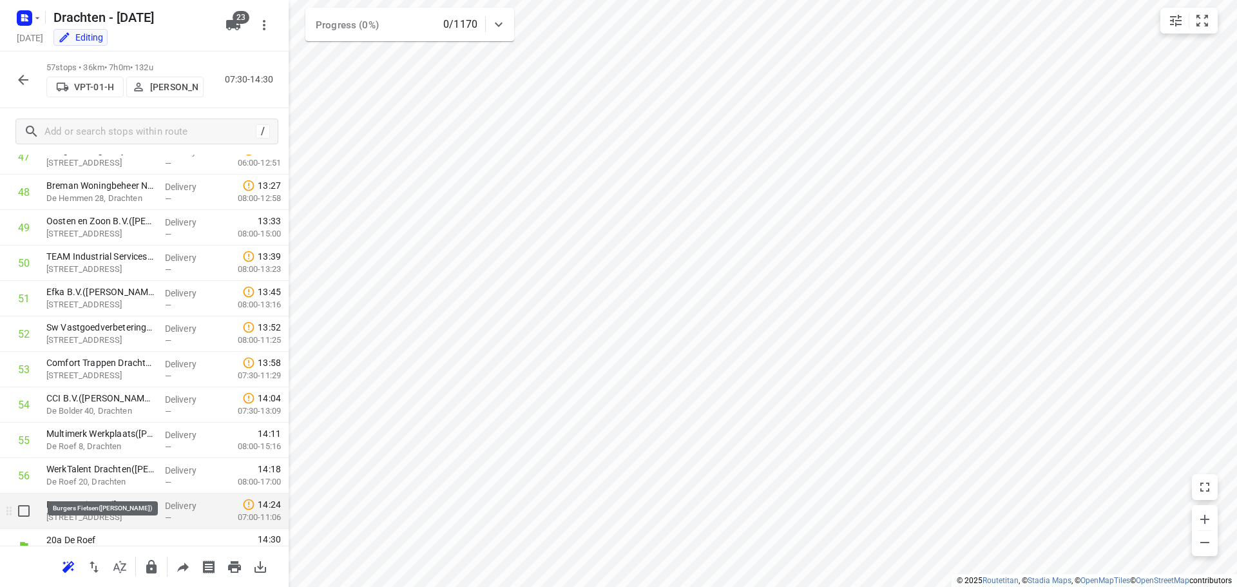
scroll to position [1728, 0]
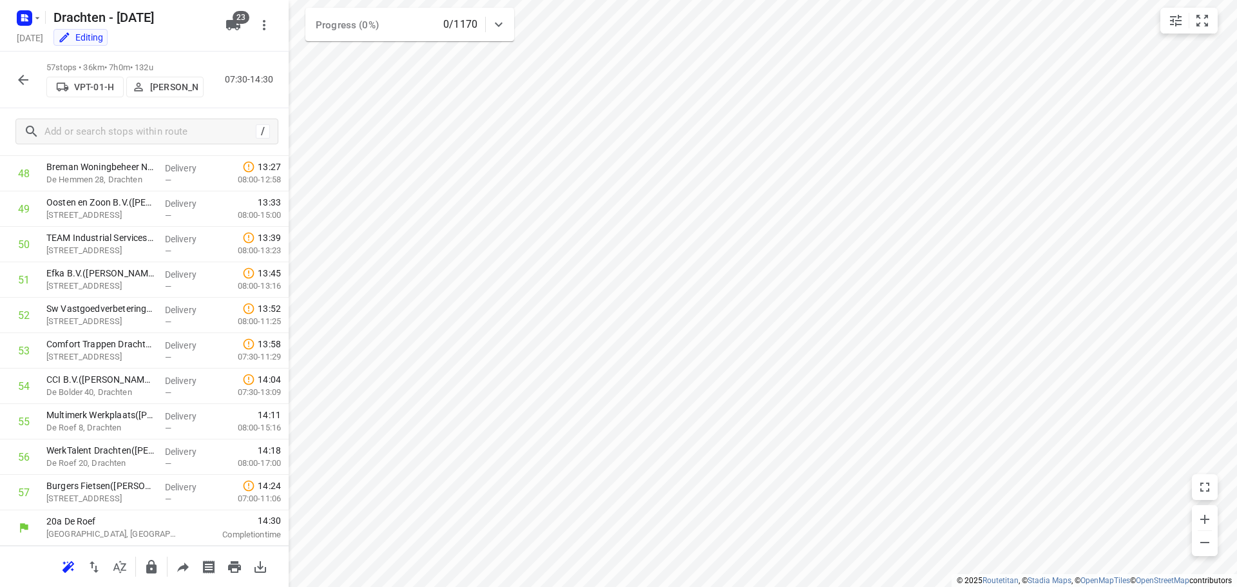
click at [26, 78] on icon "button" at bounding box center [22, 79] width 15 height 15
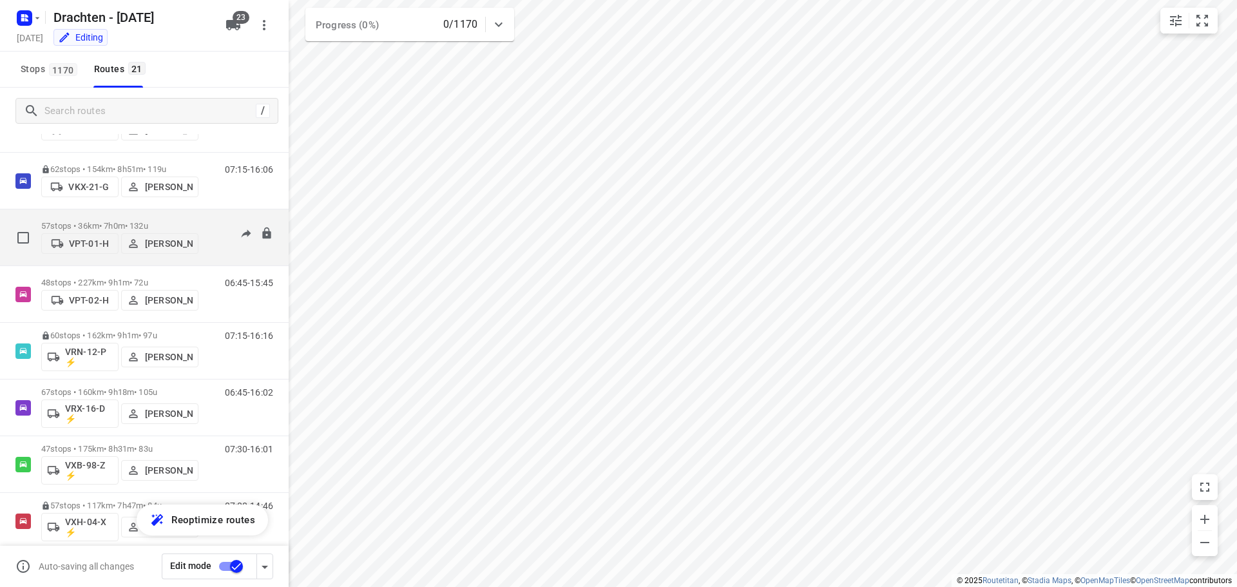
scroll to position [709, 0]
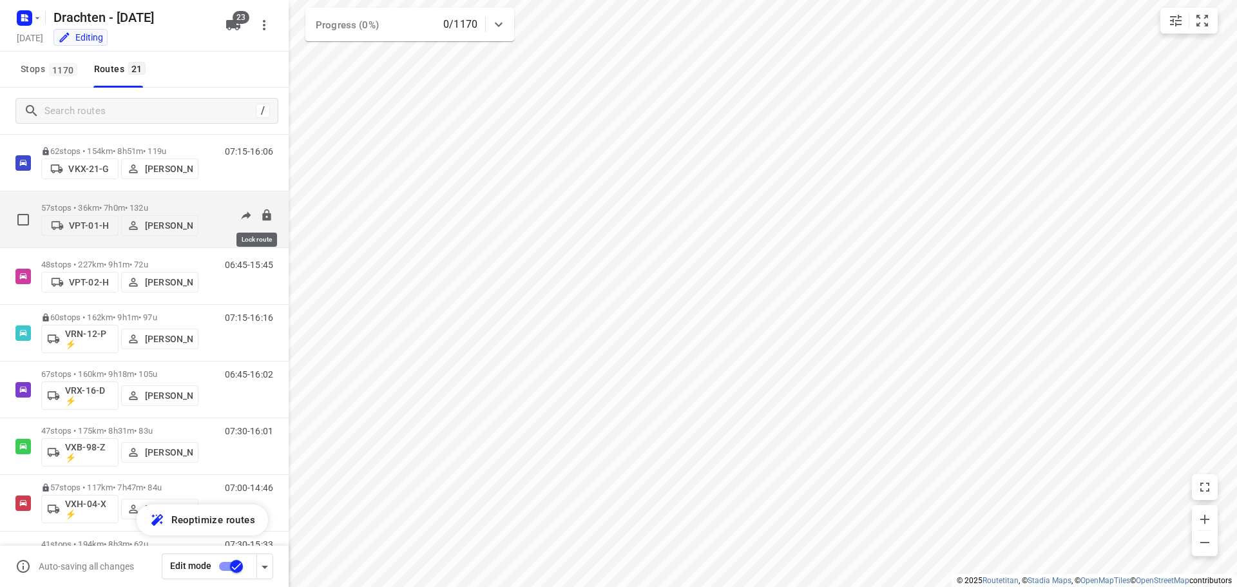
click at [262, 214] on icon at bounding box center [266, 215] width 8 height 12
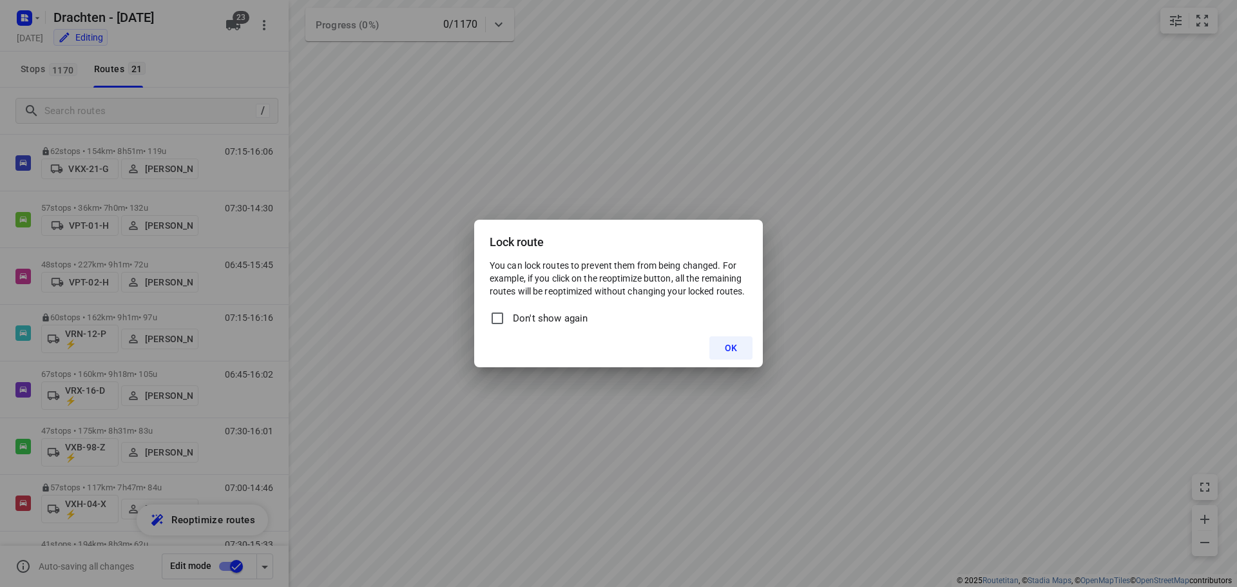
click at [734, 354] on button "OK" at bounding box center [730, 347] width 43 height 23
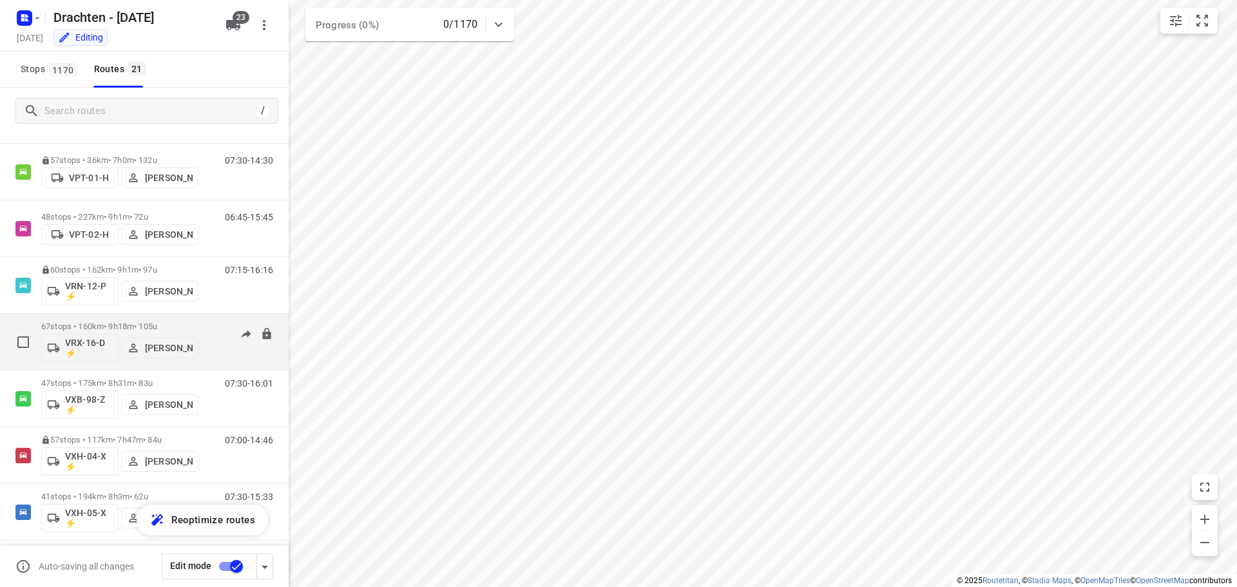
scroll to position [692, 0]
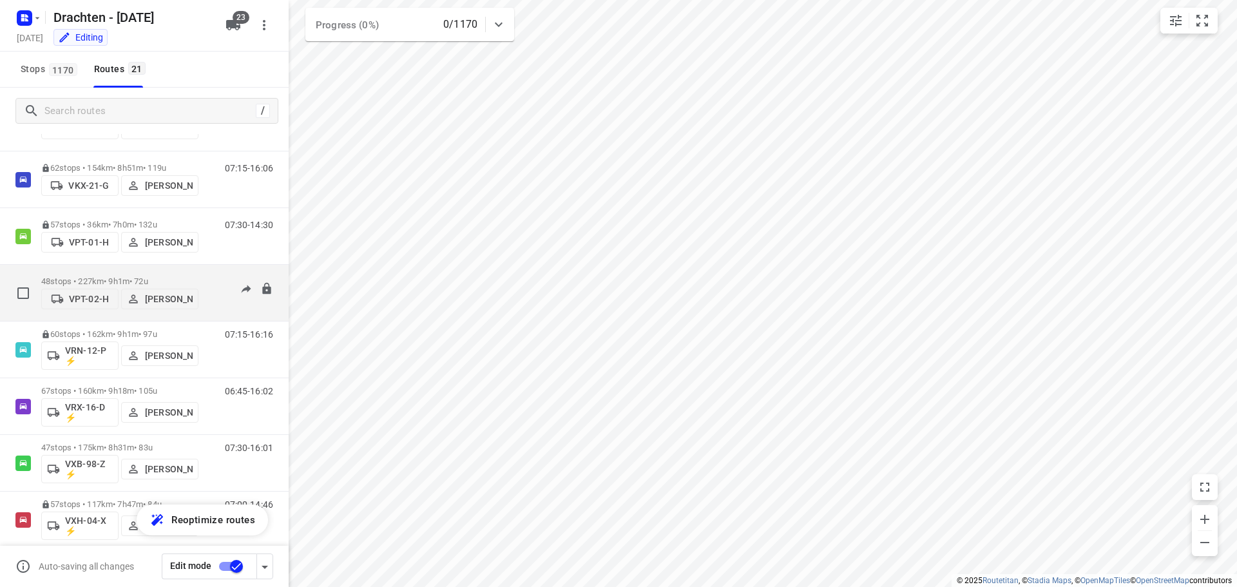
click at [117, 276] on p "48 stops • 227km • 9h1m • 72u" at bounding box center [119, 281] width 157 height 10
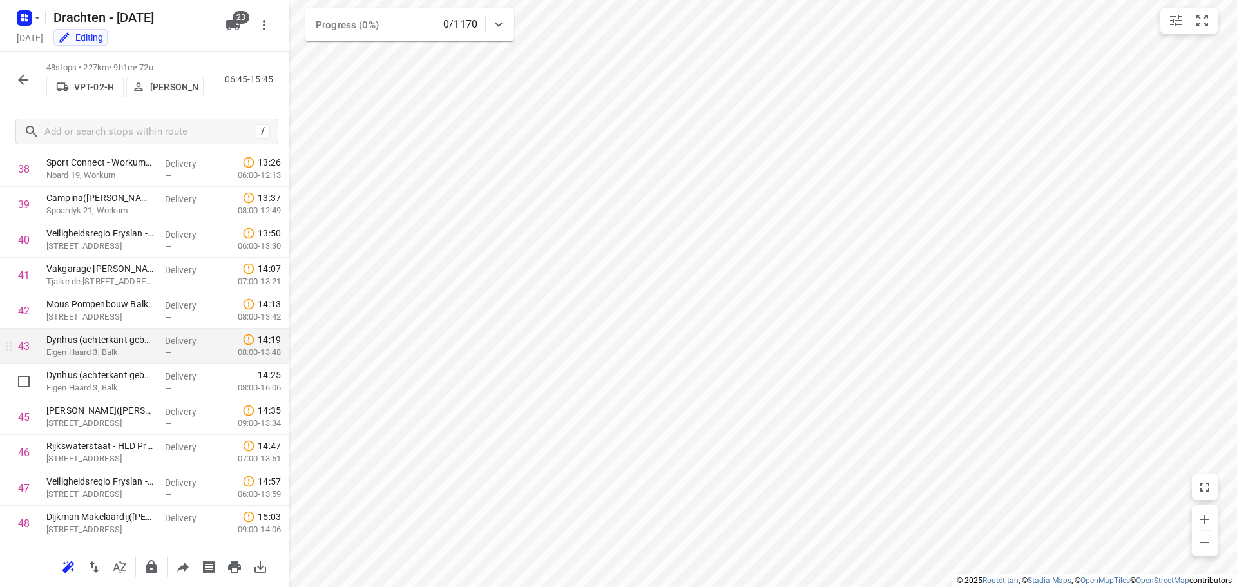
scroll to position [1409, 0]
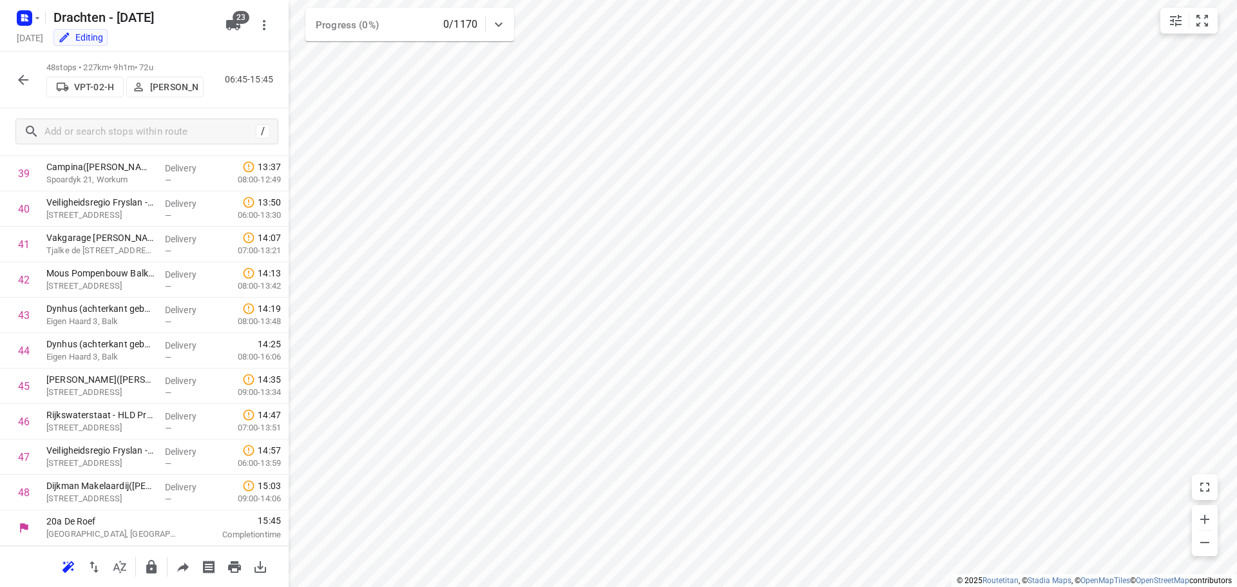
click at [153, 567] on icon "button" at bounding box center [151, 567] width 10 height 14
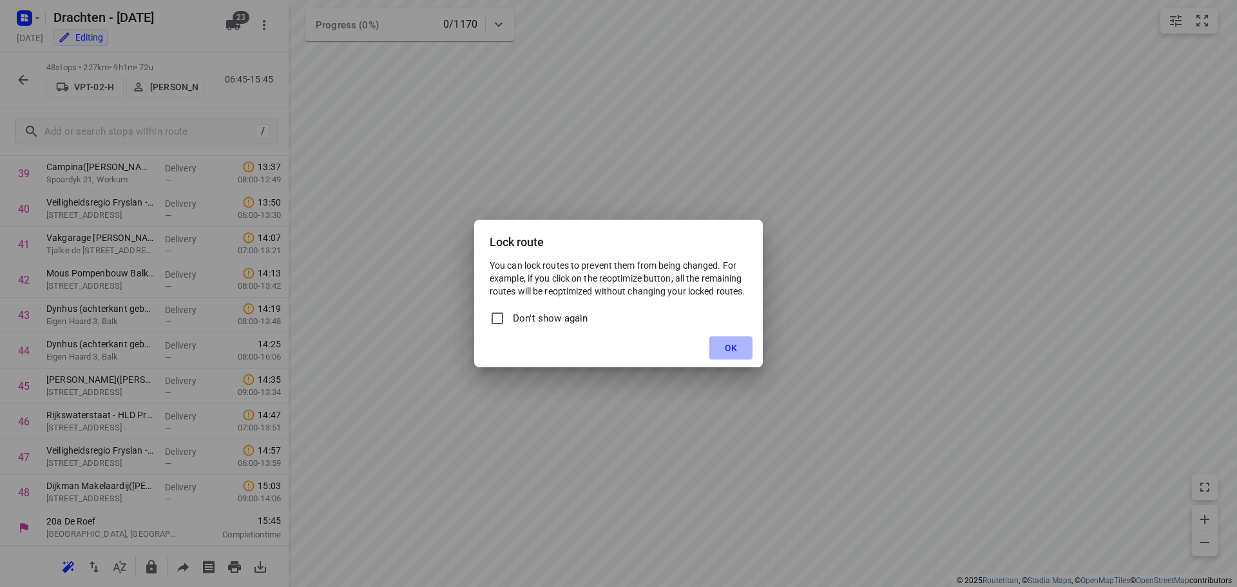
click at [721, 347] on button "OK" at bounding box center [730, 347] width 43 height 23
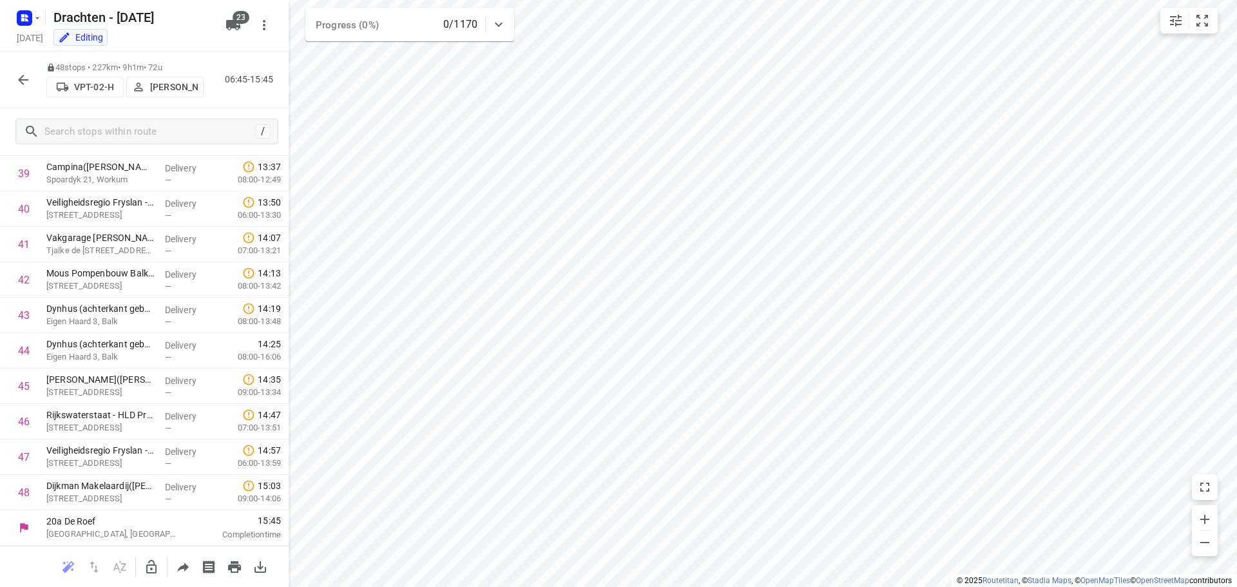
click at [18, 79] on icon "button" at bounding box center [22, 79] width 15 height 15
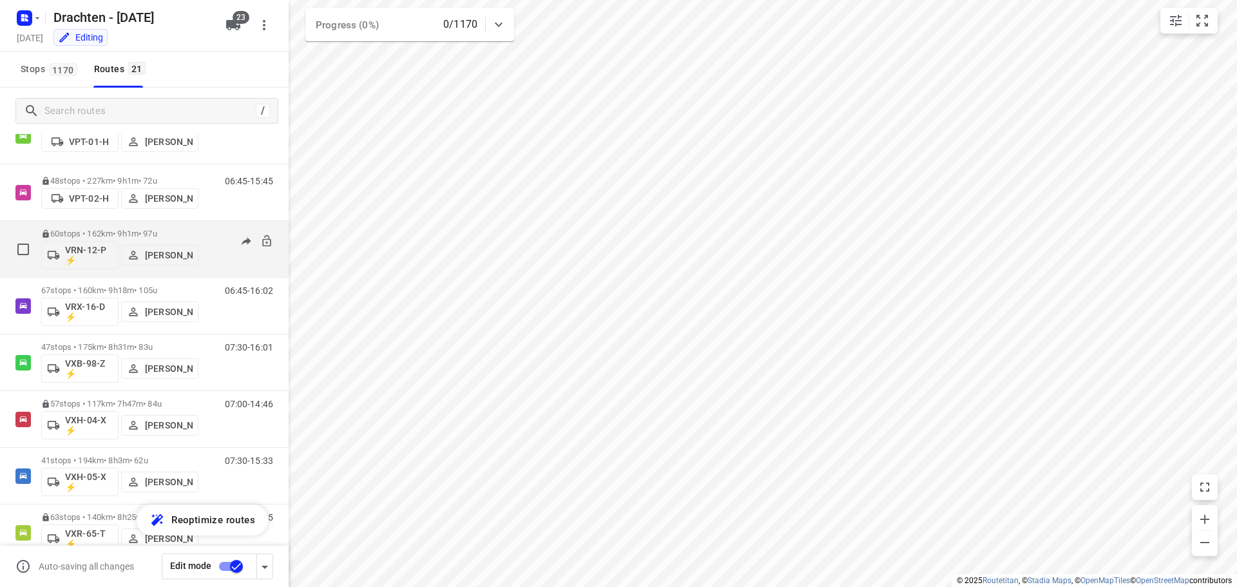
scroll to position [821, 0]
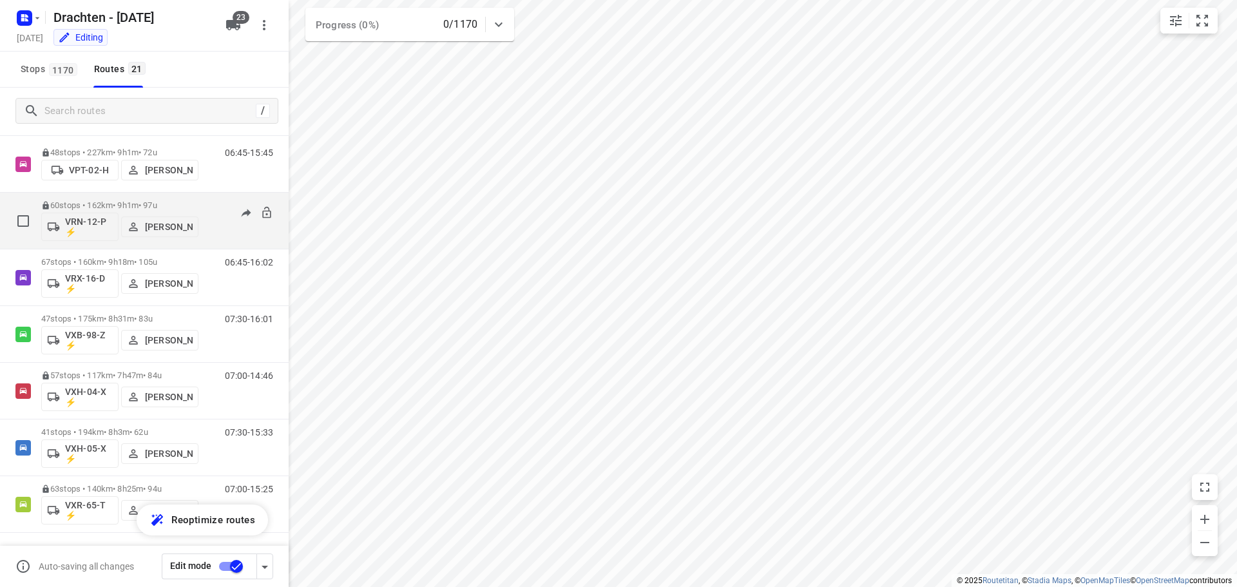
click at [124, 200] on p "60 stops • 162km • 9h1m • 97u" at bounding box center [119, 205] width 157 height 10
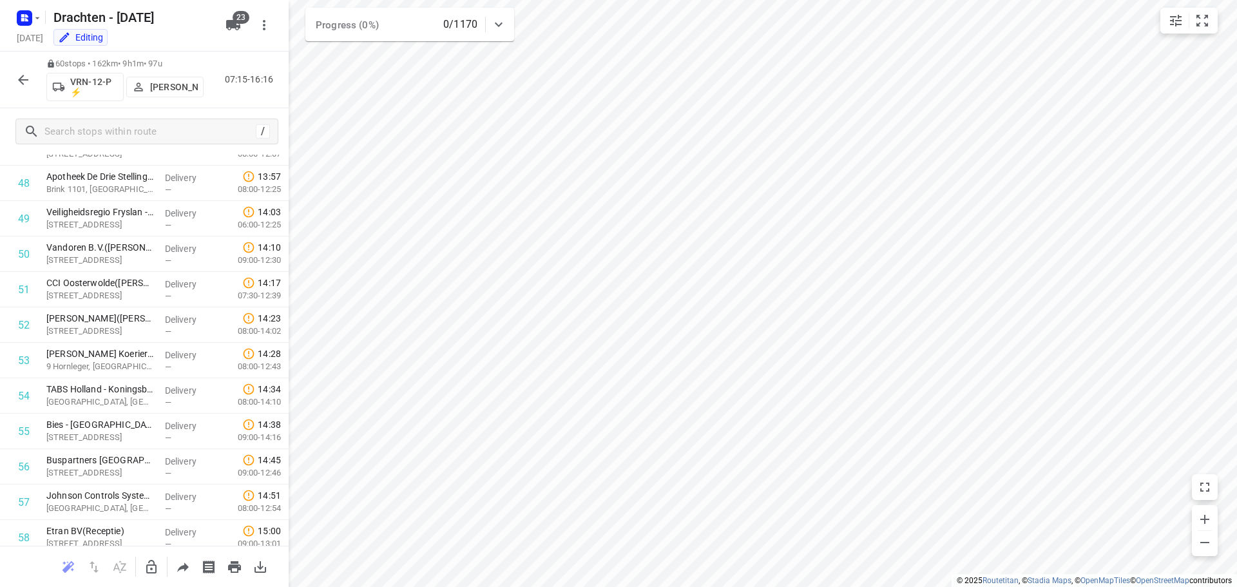
scroll to position [1835, 0]
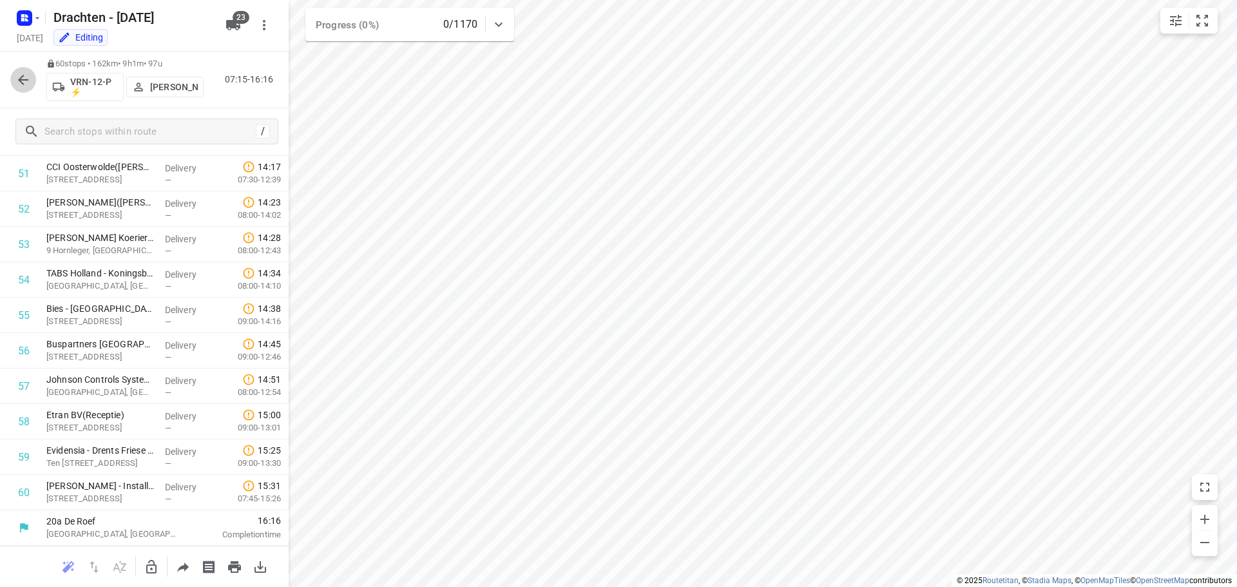
click at [17, 80] on icon "button" at bounding box center [22, 79] width 15 height 15
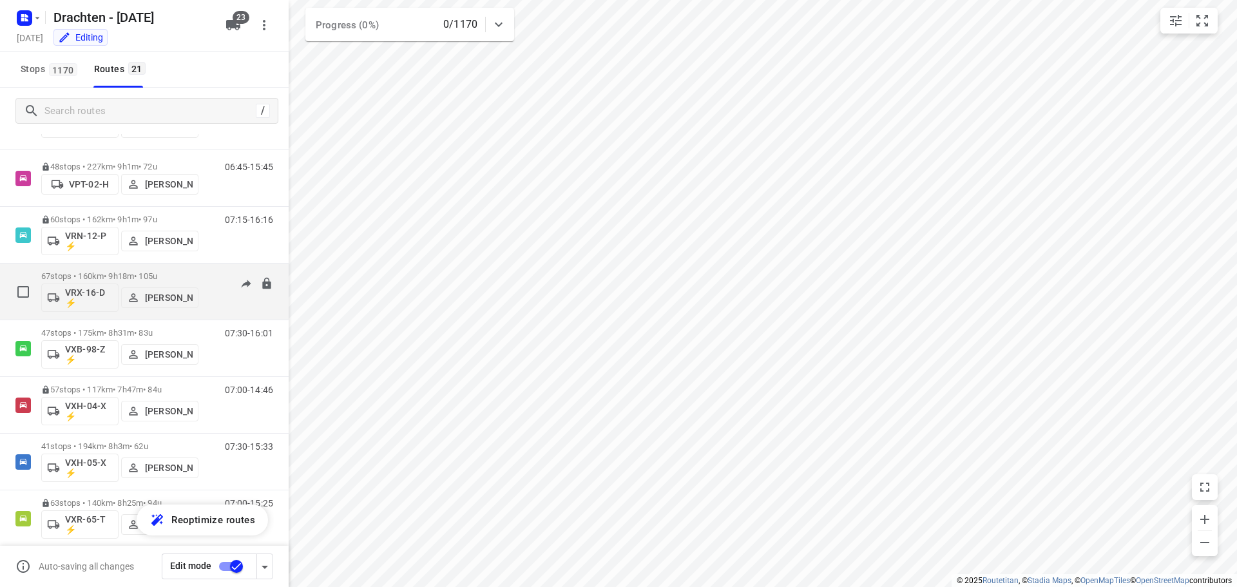
scroll to position [821, 0]
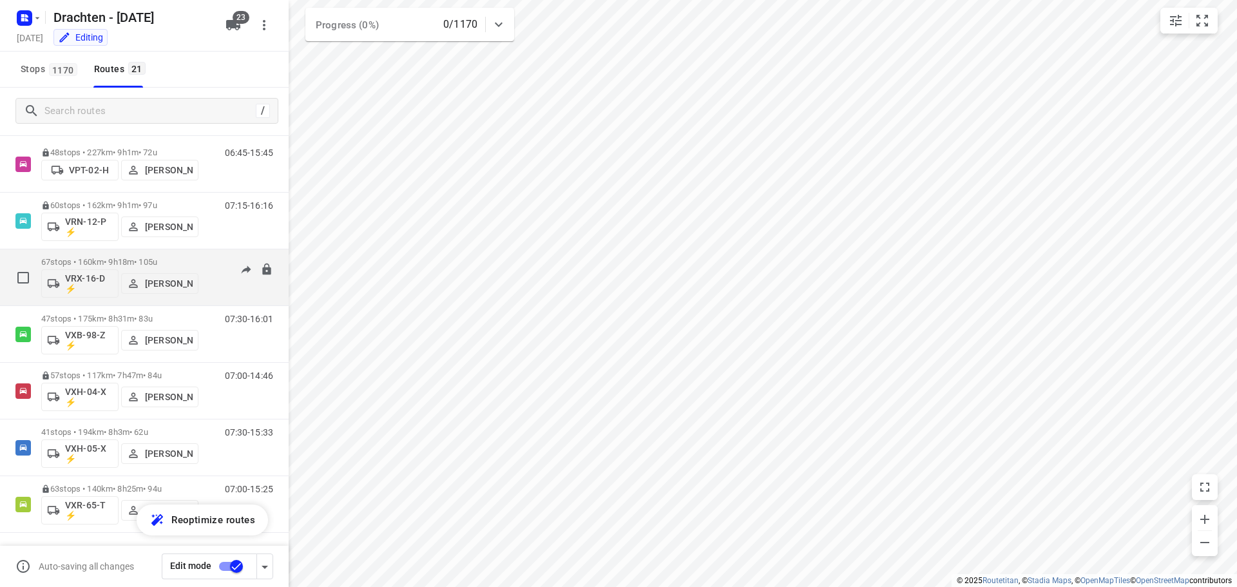
click at [111, 261] on p "67 stops • 160km • 9h18m • 105u" at bounding box center [119, 262] width 157 height 10
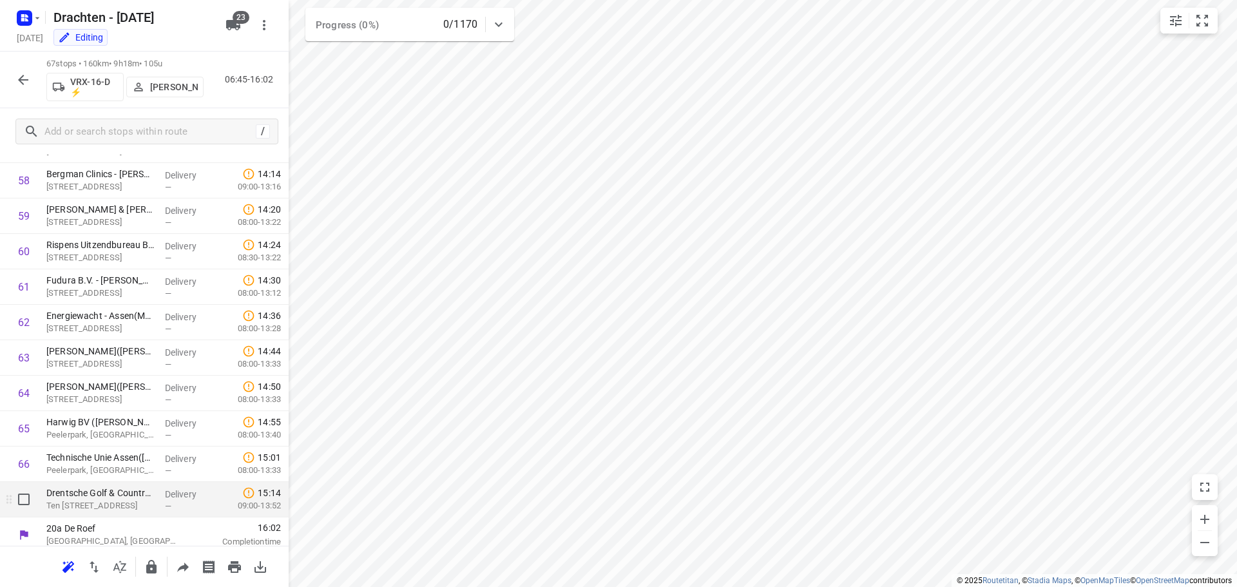
scroll to position [2083, 0]
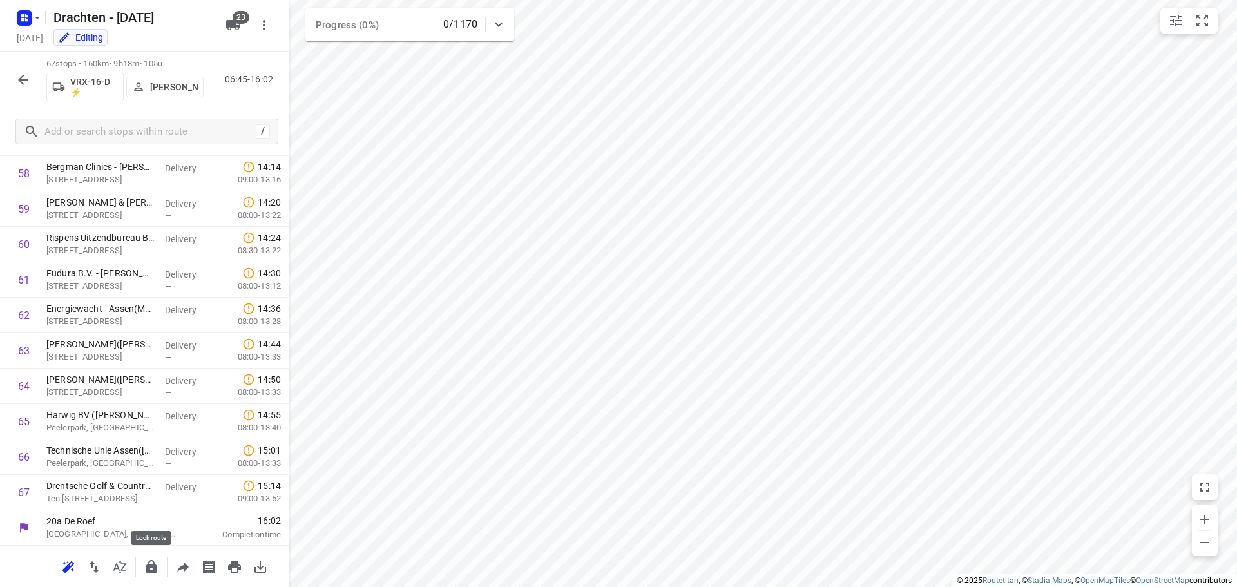
click at [149, 567] on icon "button" at bounding box center [151, 567] width 10 height 14
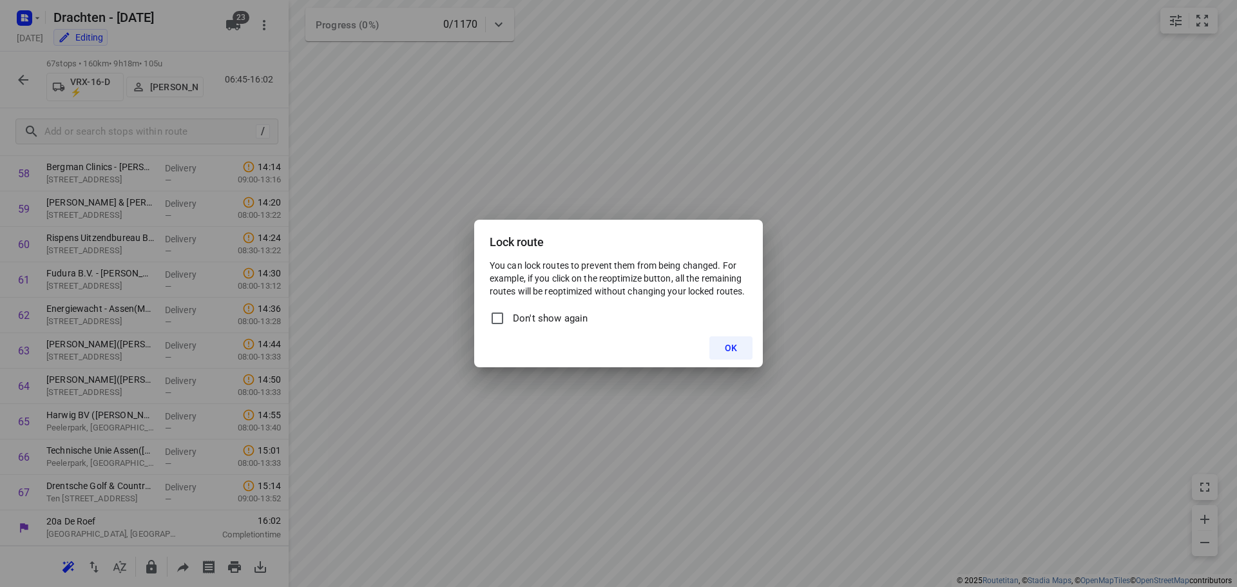
click at [717, 345] on button "OK" at bounding box center [730, 347] width 43 height 23
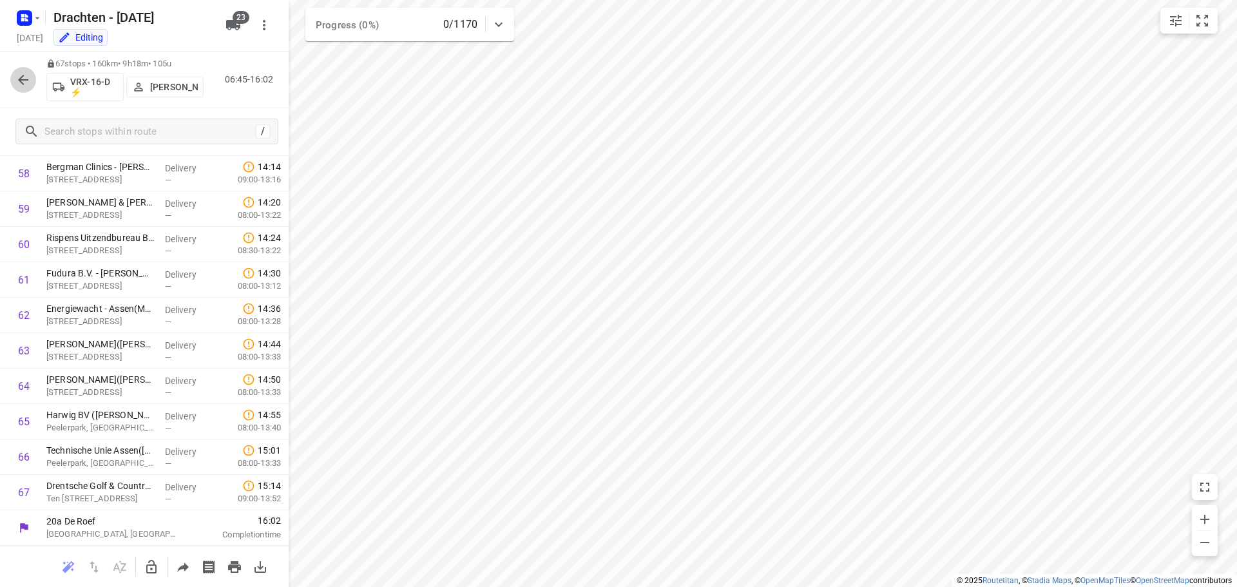
click at [30, 85] on icon "button" at bounding box center [22, 79] width 15 height 15
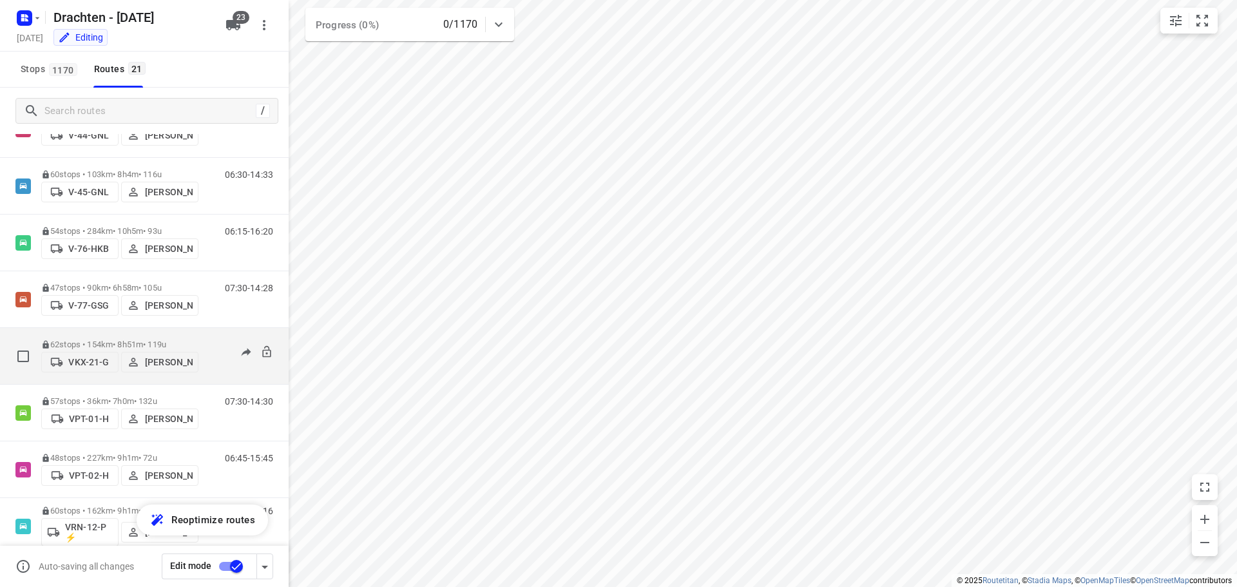
scroll to position [821, 0]
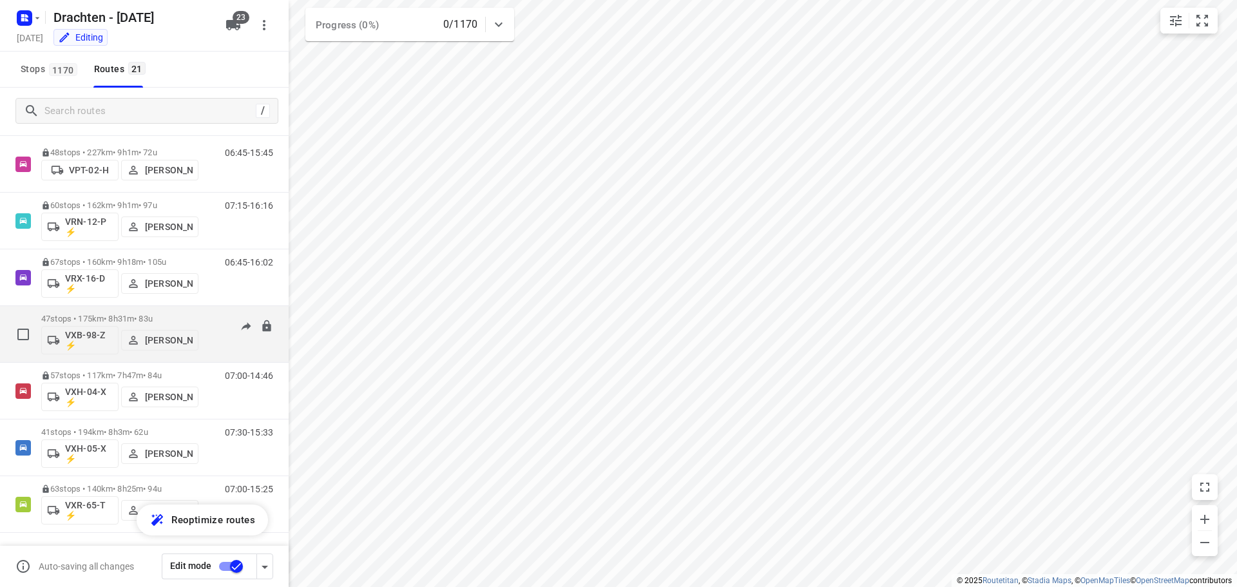
click at [113, 318] on p "47 stops • 175km • 8h31m • 83u" at bounding box center [119, 319] width 157 height 10
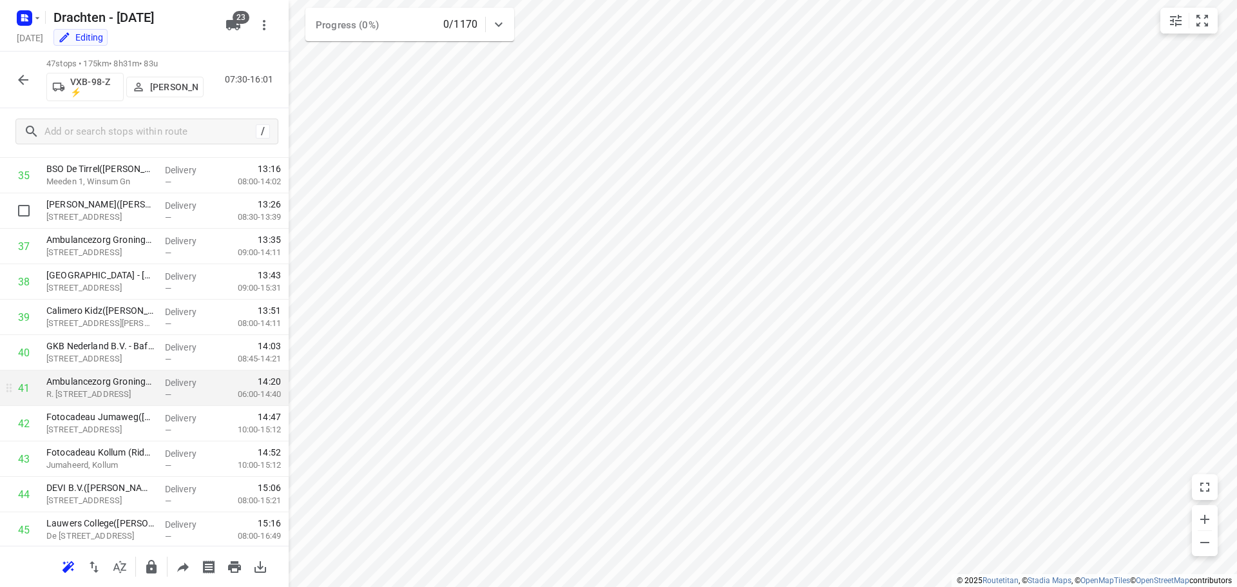
scroll to position [1374, 0]
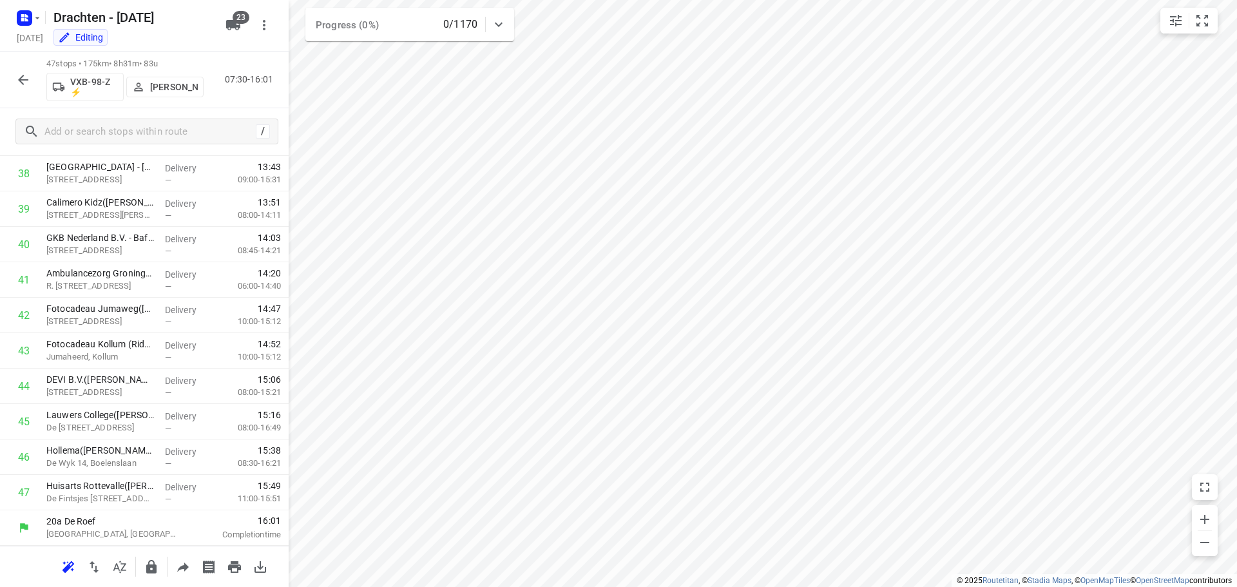
click at [154, 573] on icon "button" at bounding box center [151, 566] width 15 height 15
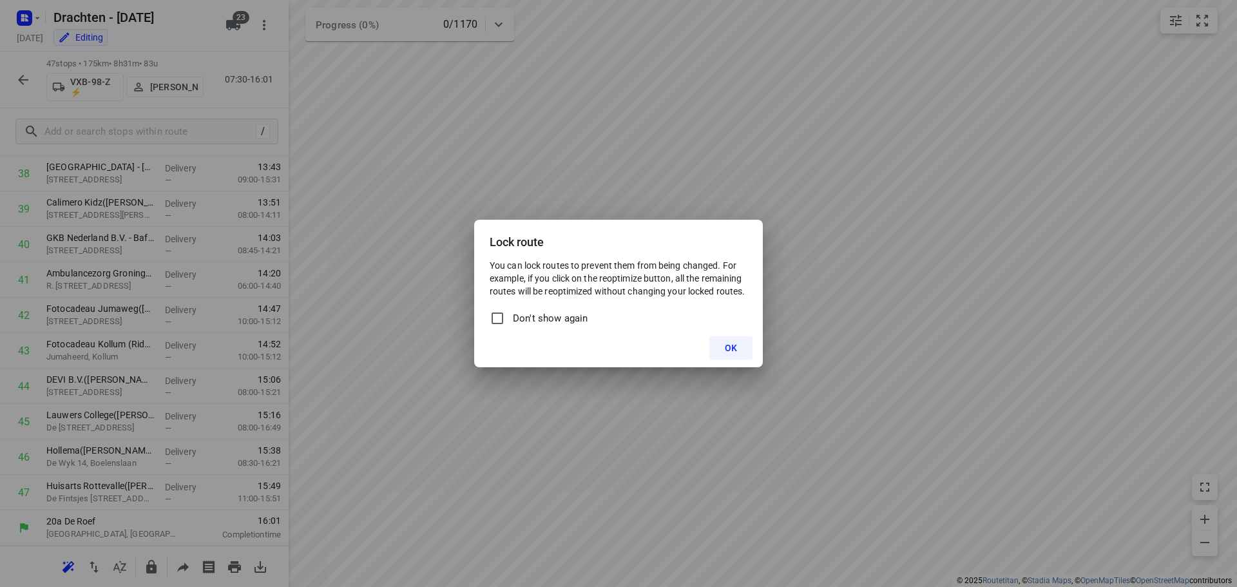
click at [723, 341] on button "OK" at bounding box center [730, 347] width 43 height 23
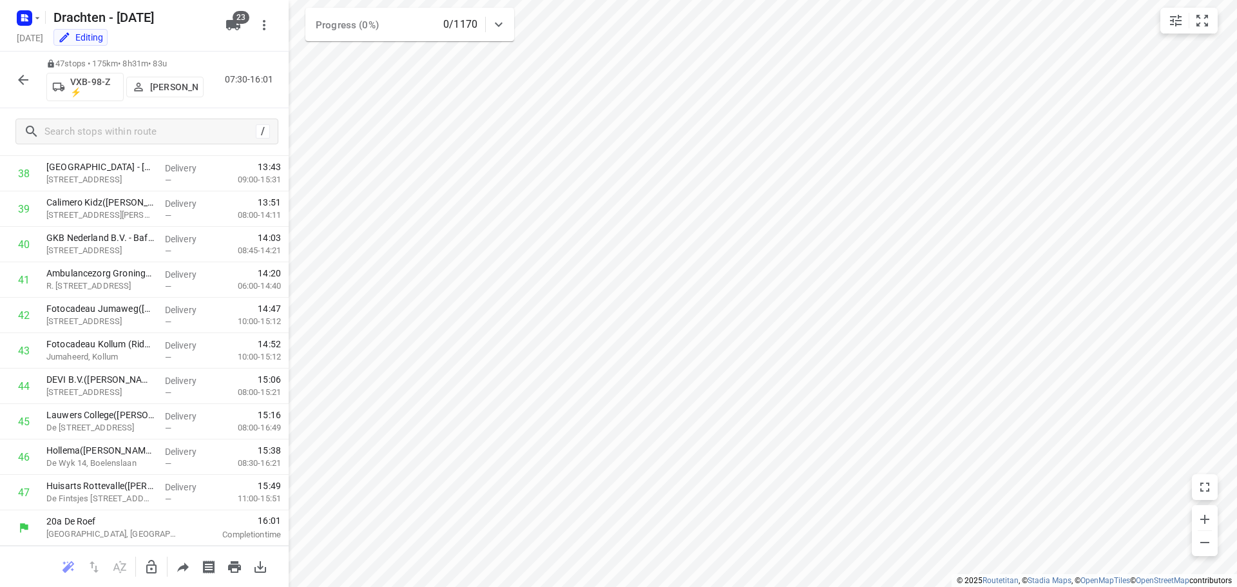
click at [31, 81] on button "button" at bounding box center [23, 80] width 26 height 26
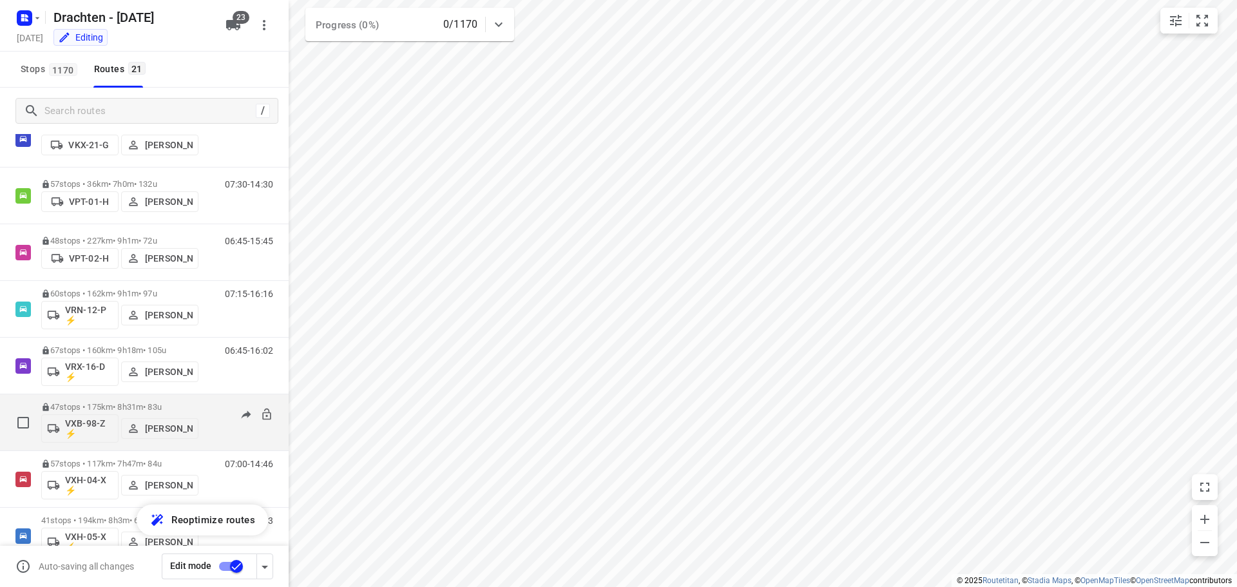
scroll to position [821, 0]
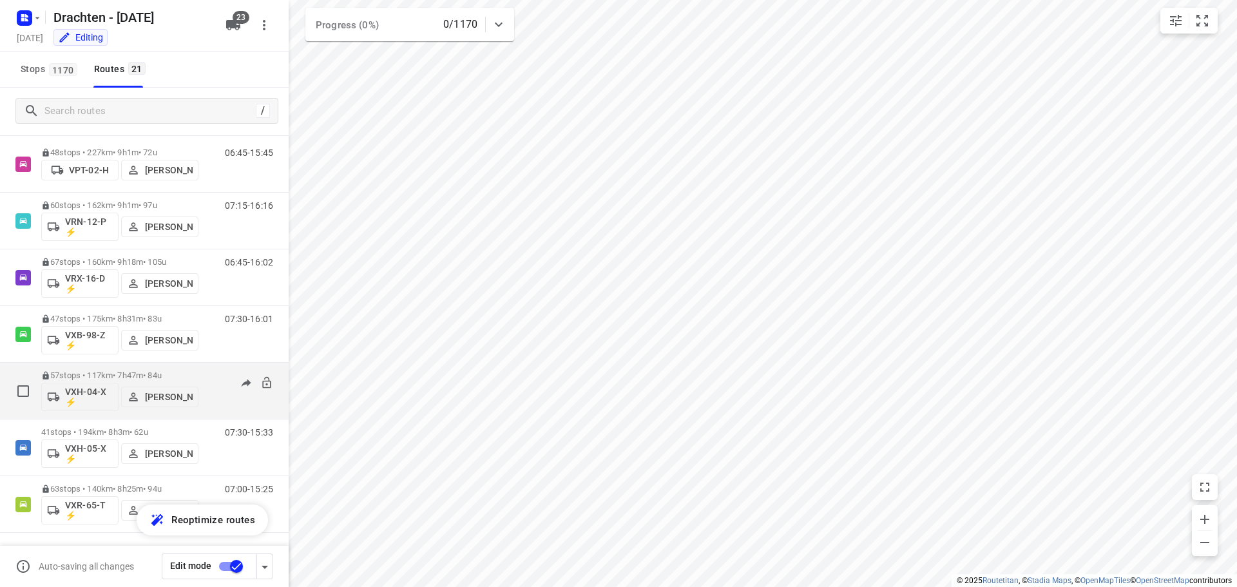
click at [131, 371] on p "57 stops • 117km • 7h47m • 84u" at bounding box center [119, 375] width 157 height 10
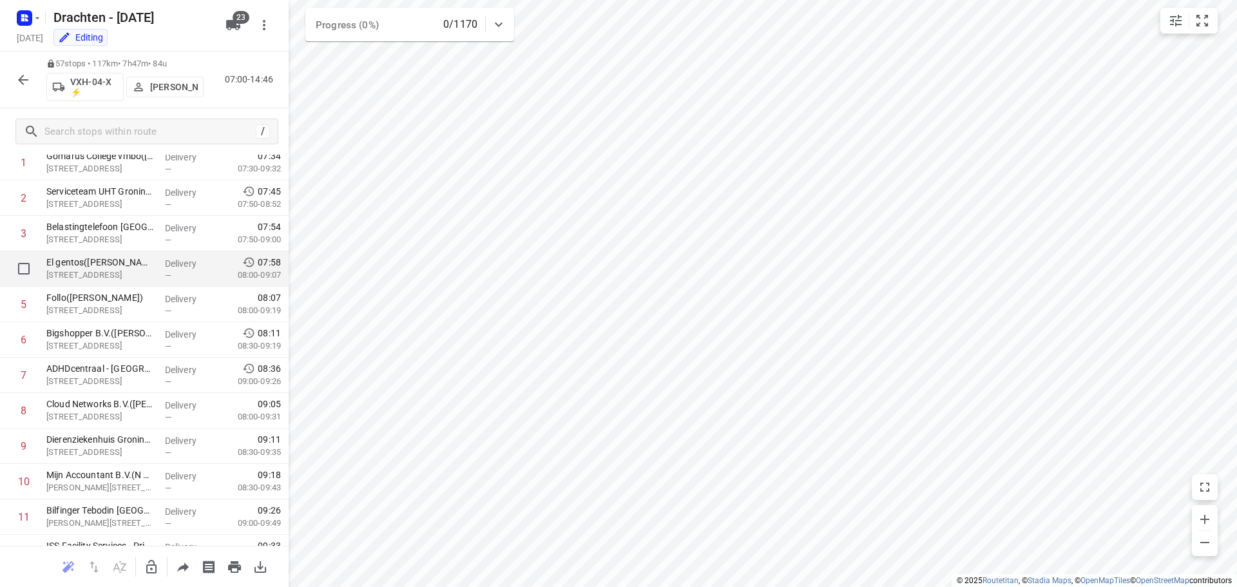
scroll to position [64, 0]
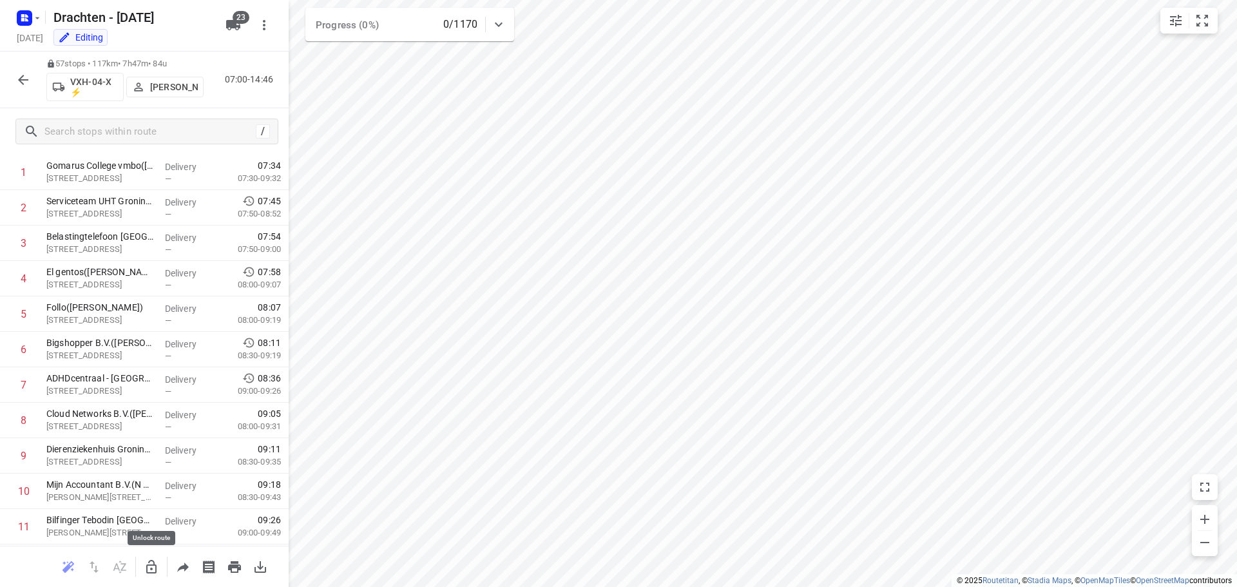
click at [157, 567] on icon "button" at bounding box center [151, 566] width 15 height 15
drag, startPoint x: 104, startPoint y: 281, endPoint x: 106, endPoint y: 354, distance: 72.8
drag, startPoint x: 145, startPoint y: 357, endPoint x: 150, endPoint y: 285, distance: 72.3
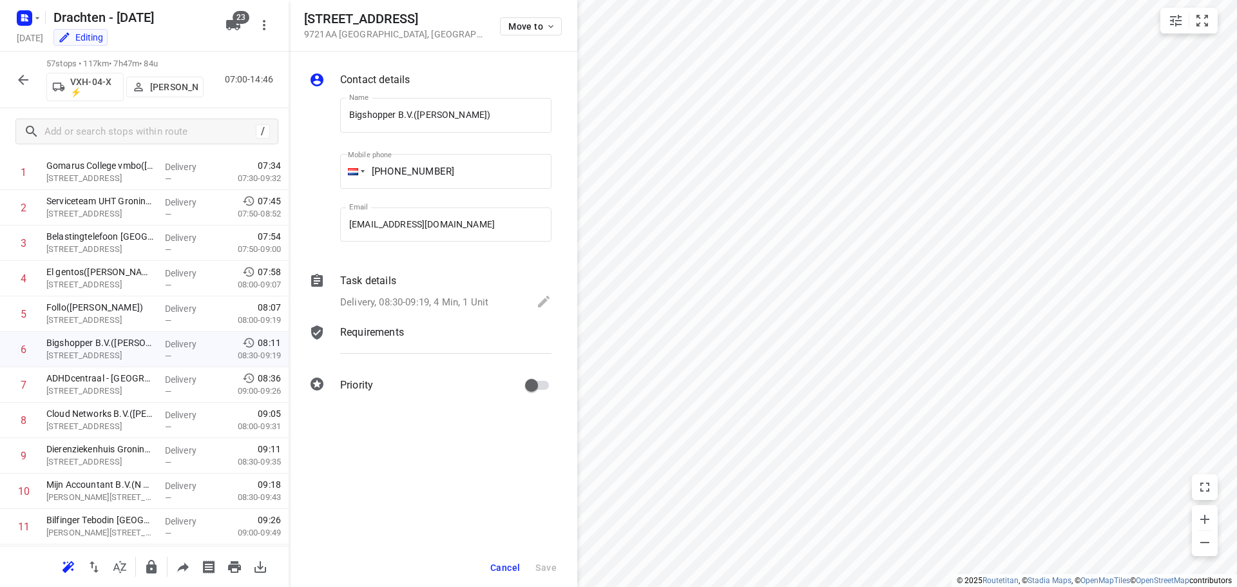
click at [515, 568] on span "Cancel" at bounding box center [505, 567] width 30 height 10
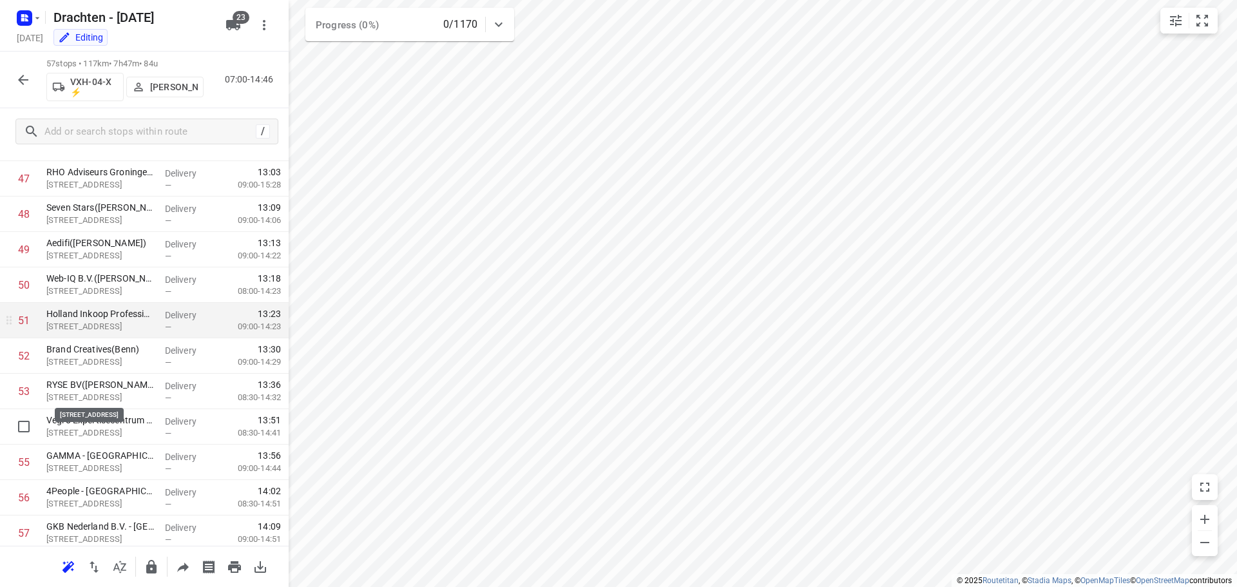
scroll to position [1728, 0]
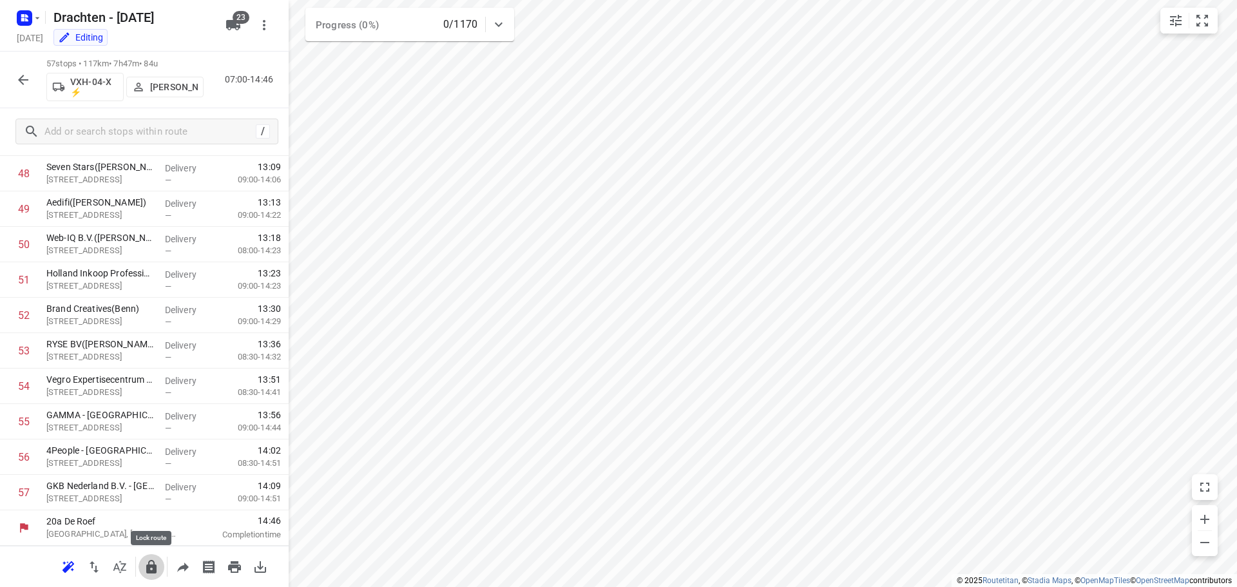
click at [145, 563] on icon "button" at bounding box center [151, 566] width 15 height 15
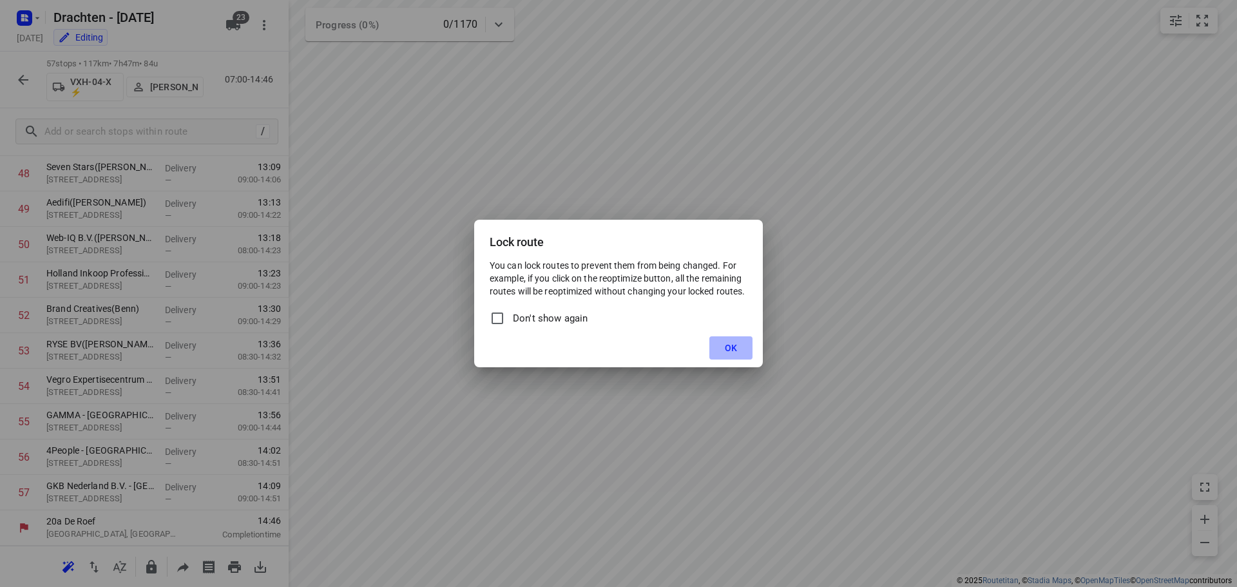
click at [732, 340] on button "OK" at bounding box center [730, 347] width 43 height 23
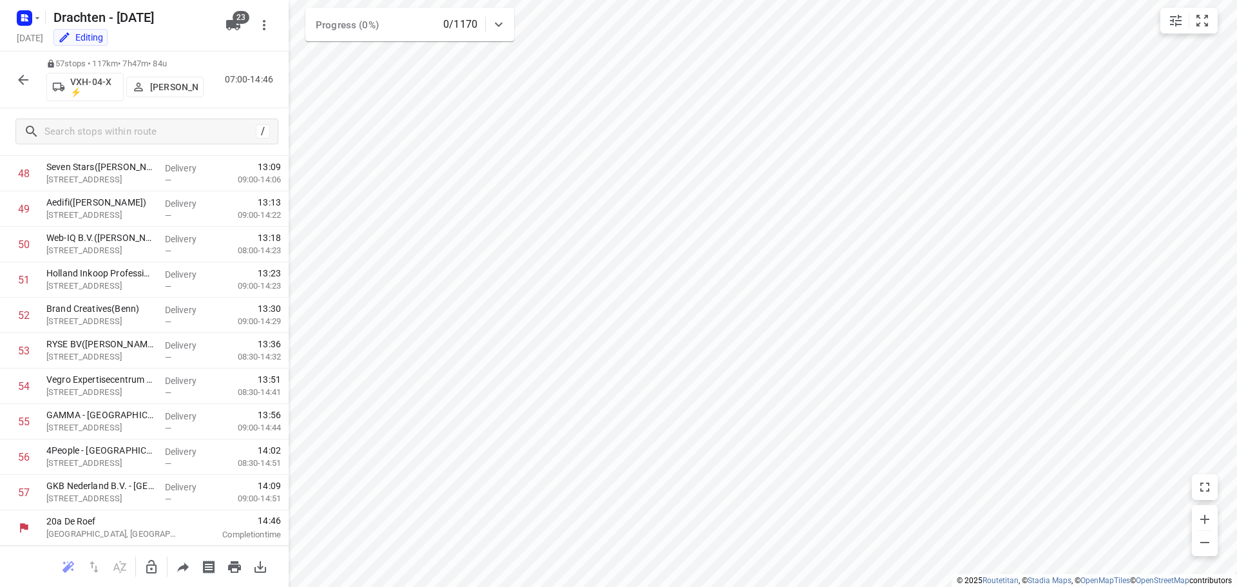
click at [21, 74] on icon "button" at bounding box center [22, 79] width 15 height 15
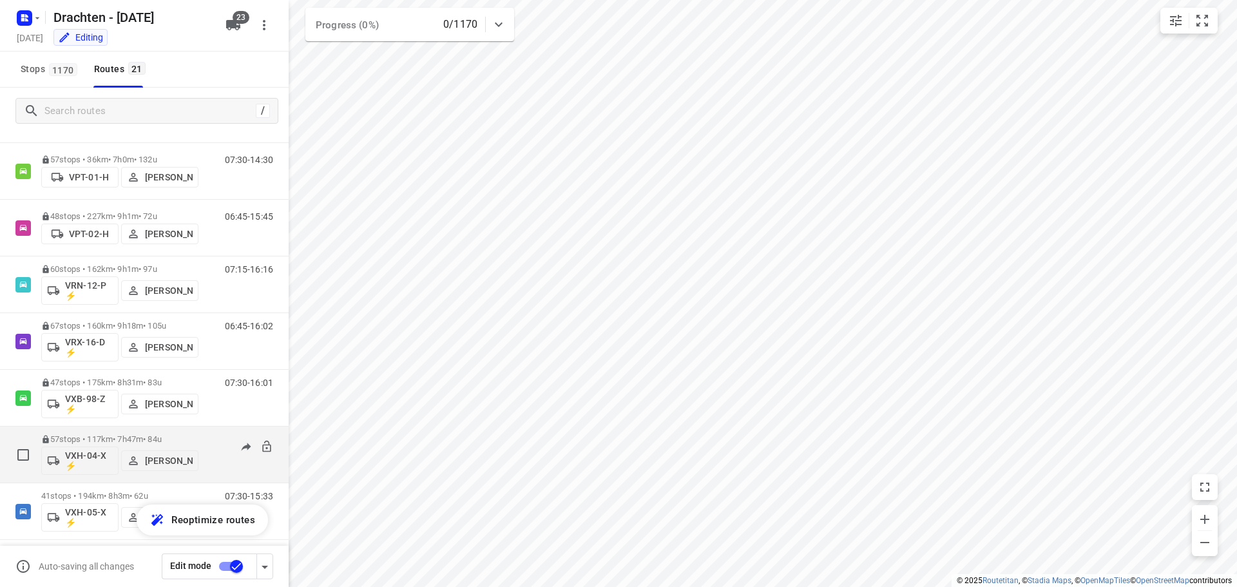
scroll to position [821, 0]
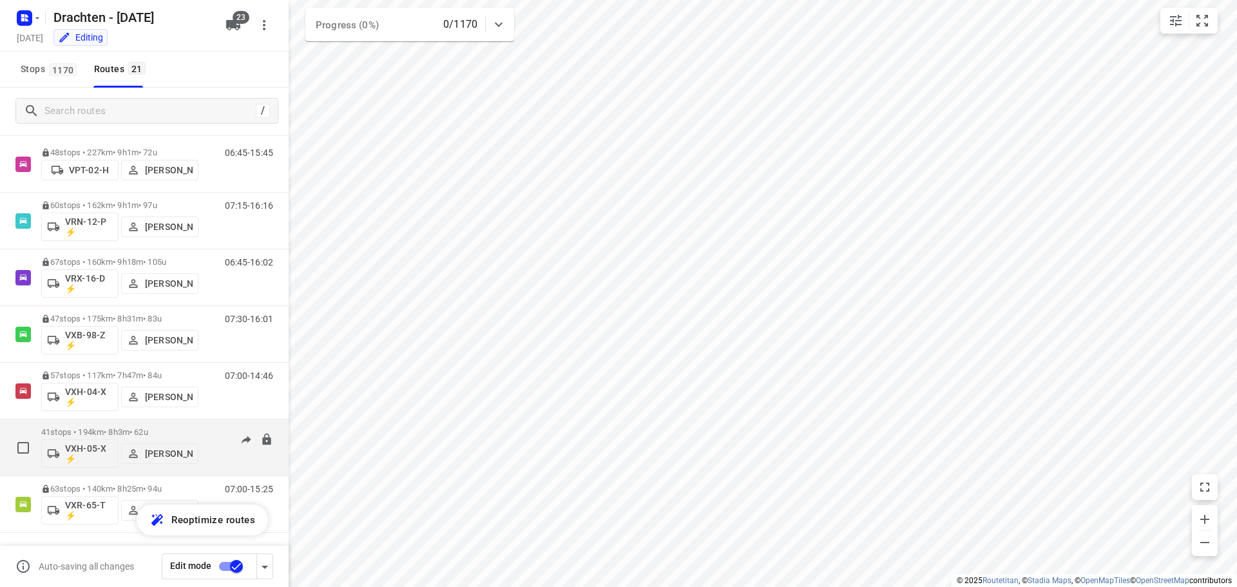
click at [131, 428] on p "41 stops • 194km • 8h3m • 62u" at bounding box center [119, 432] width 157 height 10
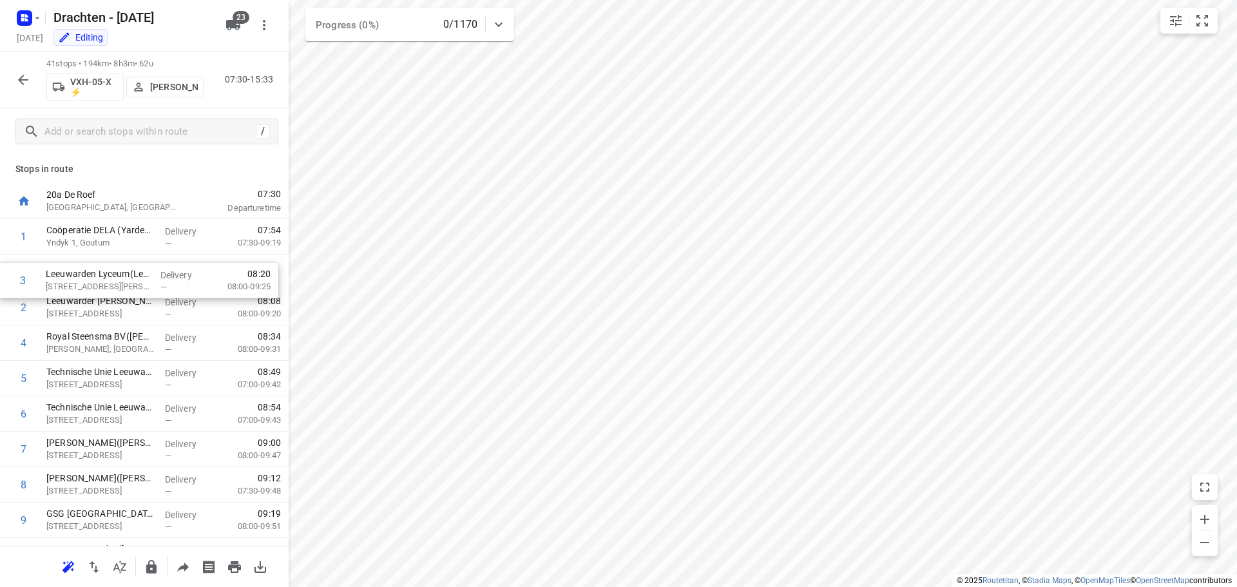
drag, startPoint x: 104, startPoint y: 313, endPoint x: 110, endPoint y: 281, distance: 32.6
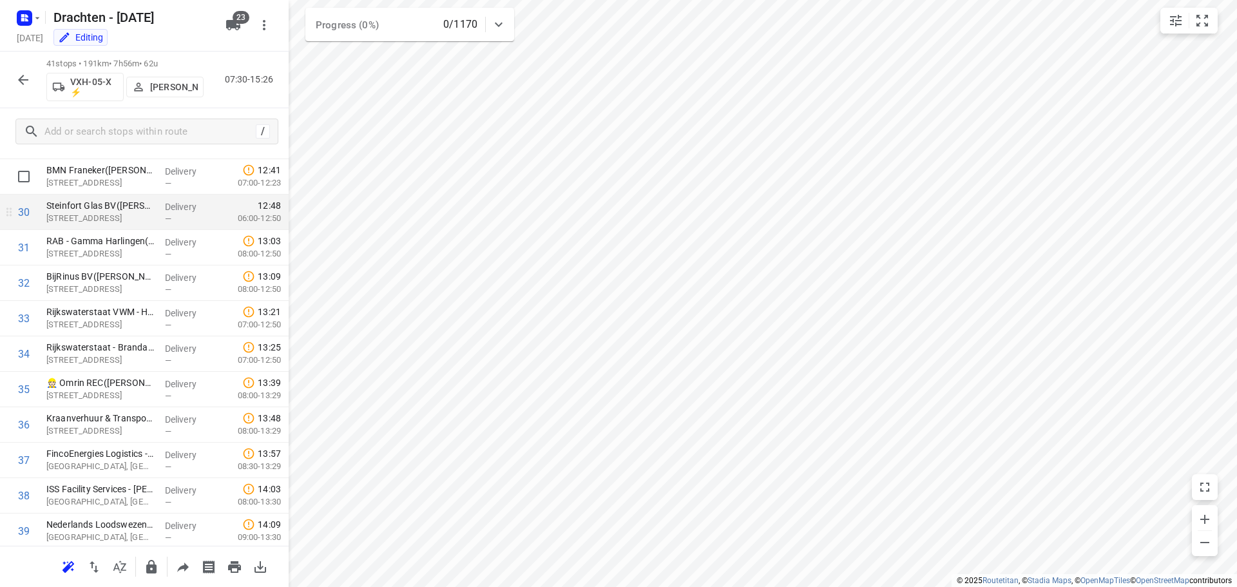
scroll to position [1031, 0]
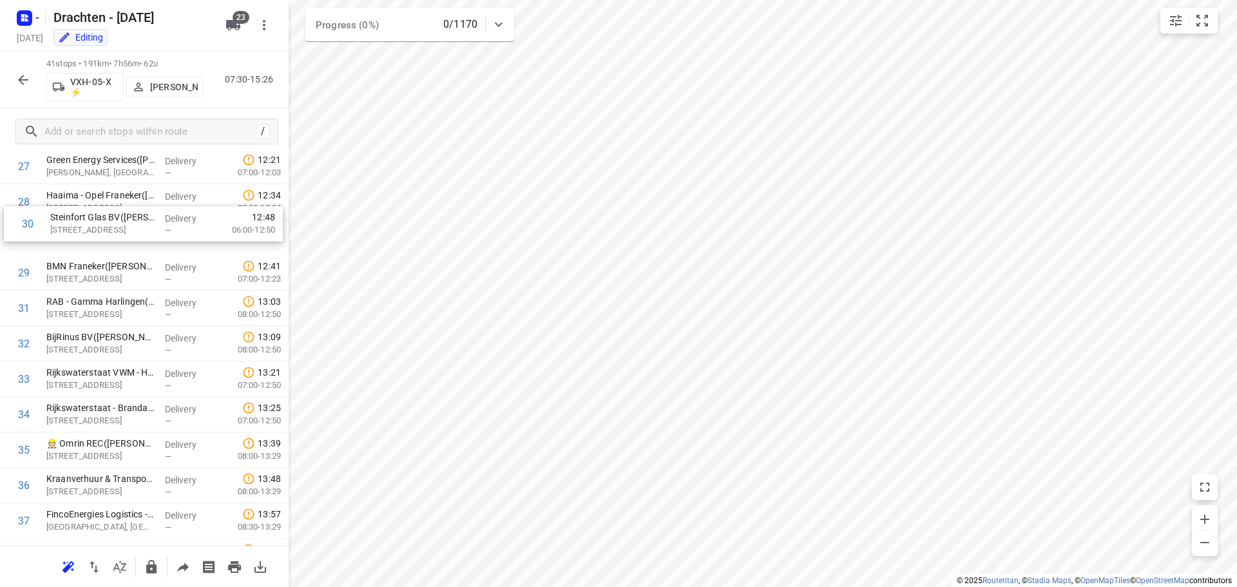
drag, startPoint x: 77, startPoint y: 242, endPoint x: 81, endPoint y: 229, distance: 13.6
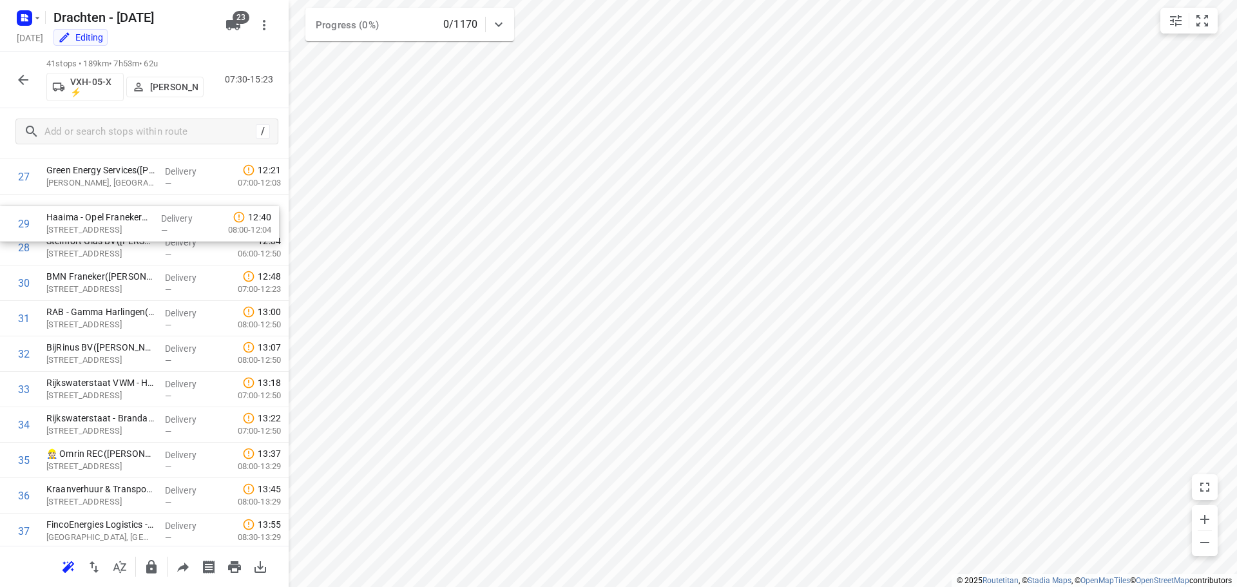
scroll to position [973, 0]
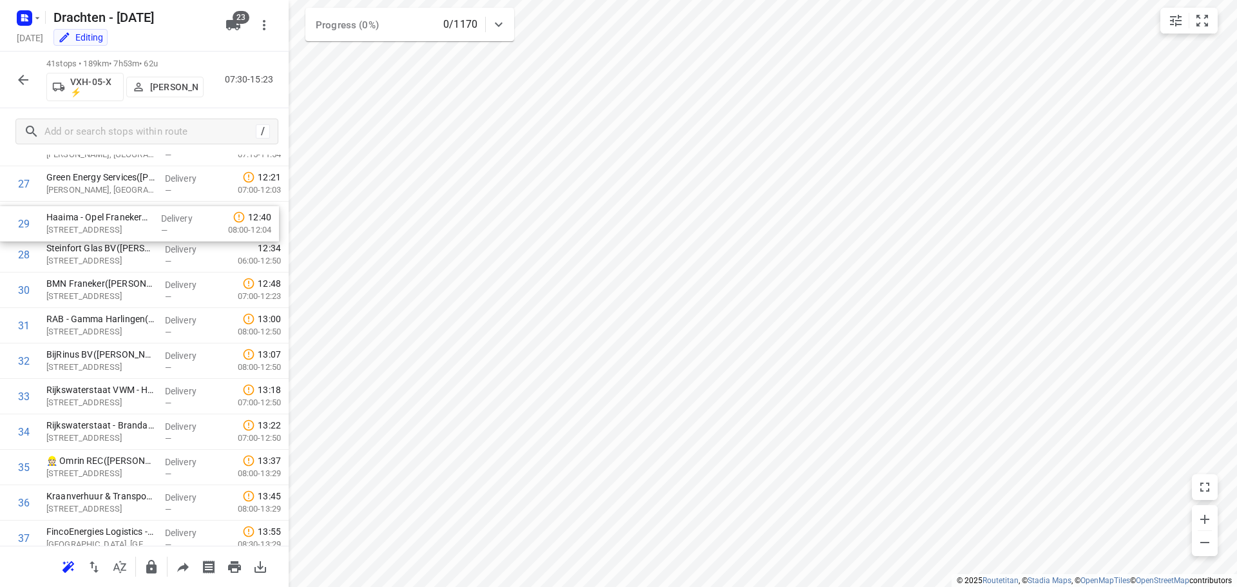
drag, startPoint x: 84, startPoint y: 239, endPoint x: 84, endPoint y: 216, distance: 22.5
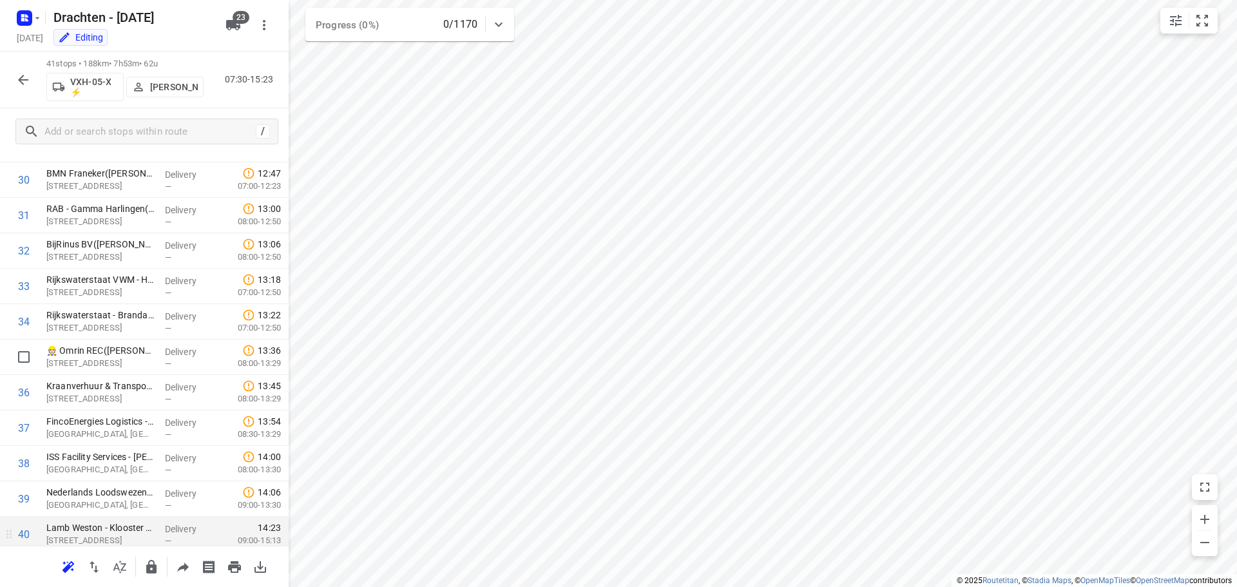
scroll to position [1161, 0]
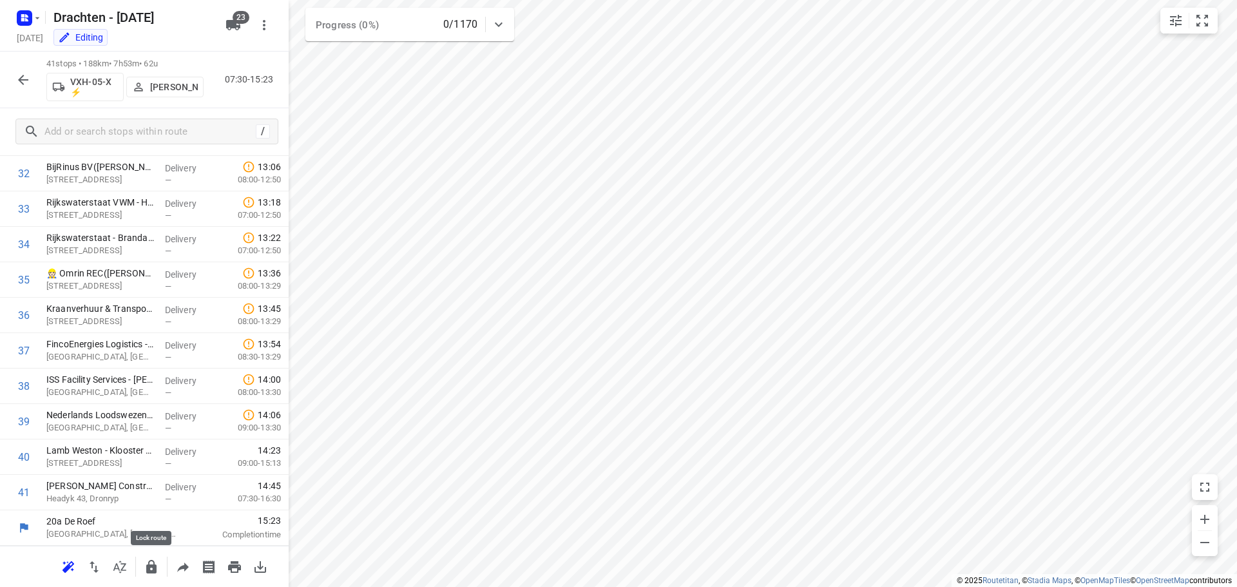
click at [146, 564] on icon "button" at bounding box center [151, 566] width 15 height 15
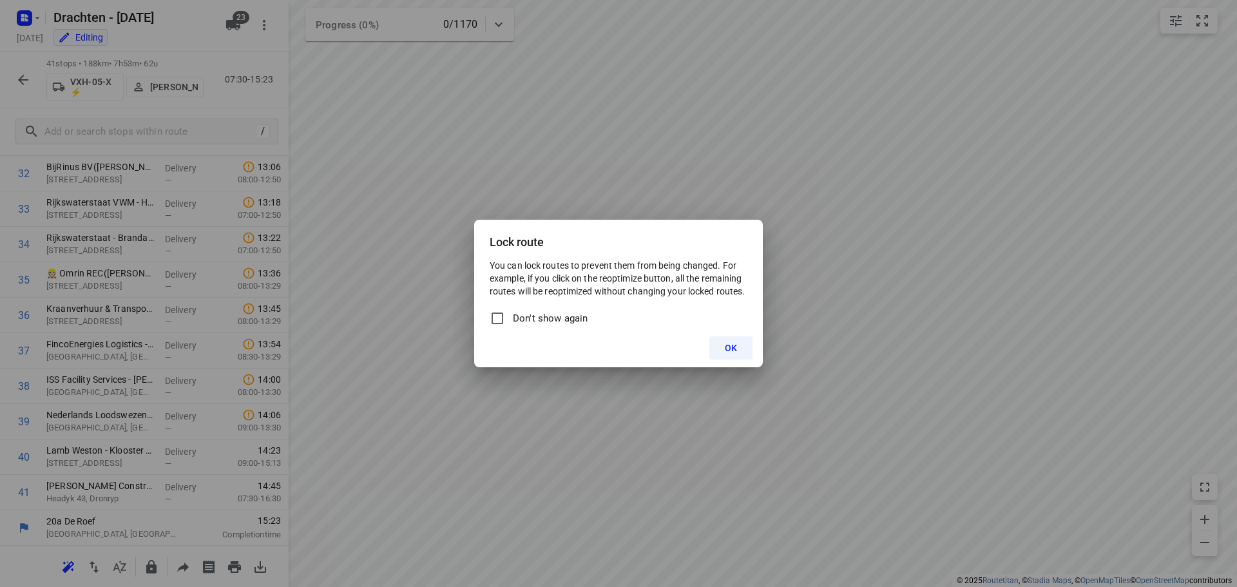
click at [747, 350] on button "OK" at bounding box center [730, 347] width 43 height 23
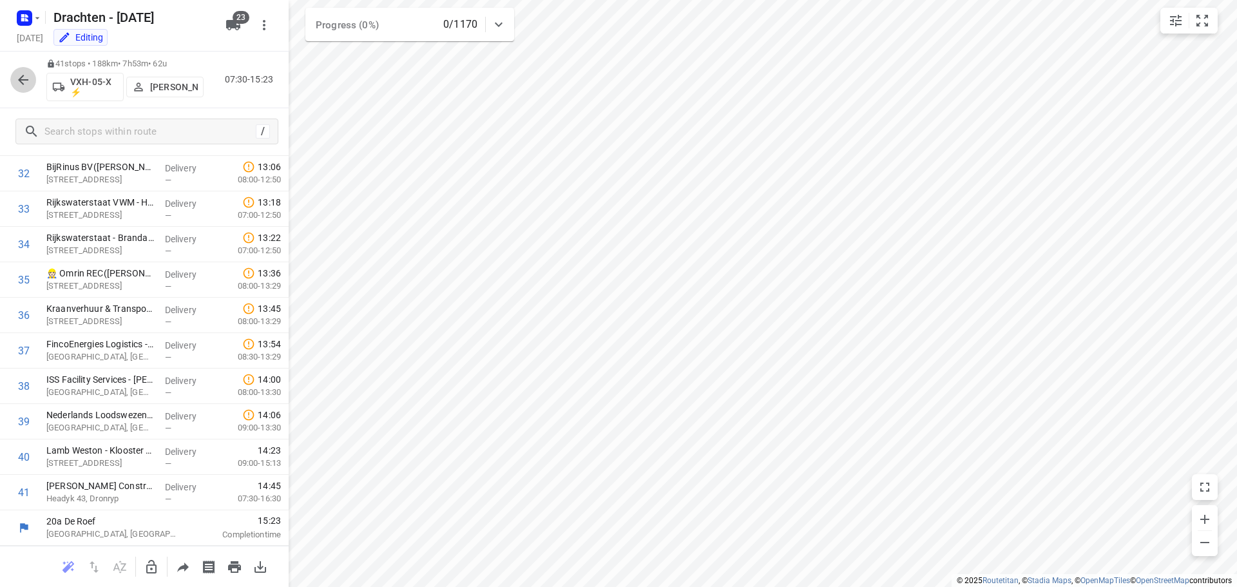
click at [21, 76] on icon "button" at bounding box center [22, 79] width 15 height 15
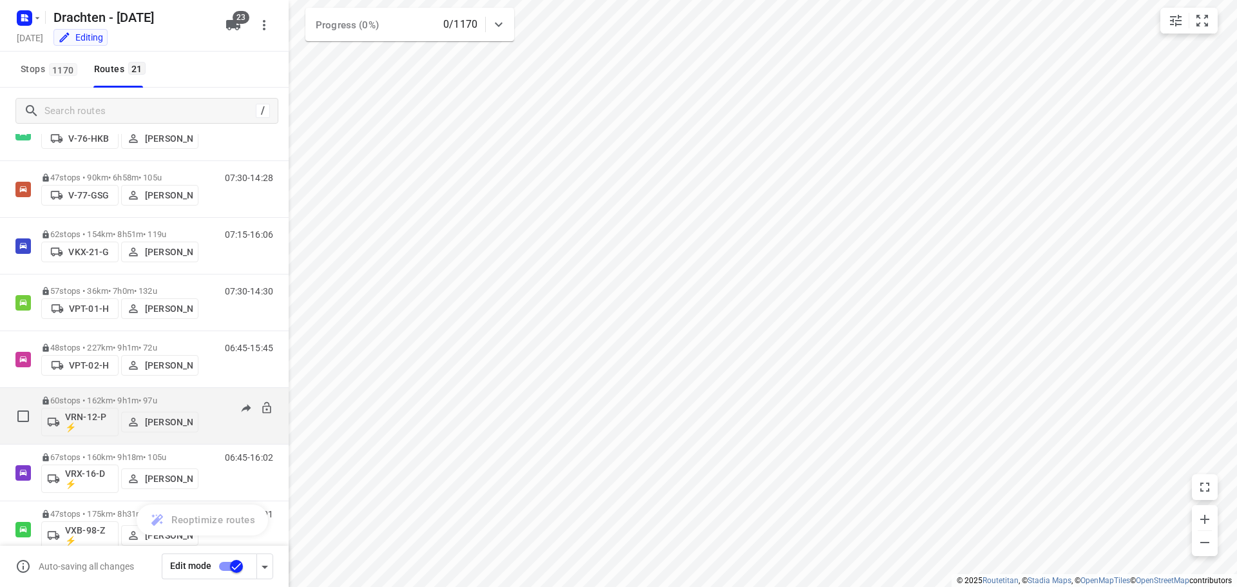
scroll to position [563, 0]
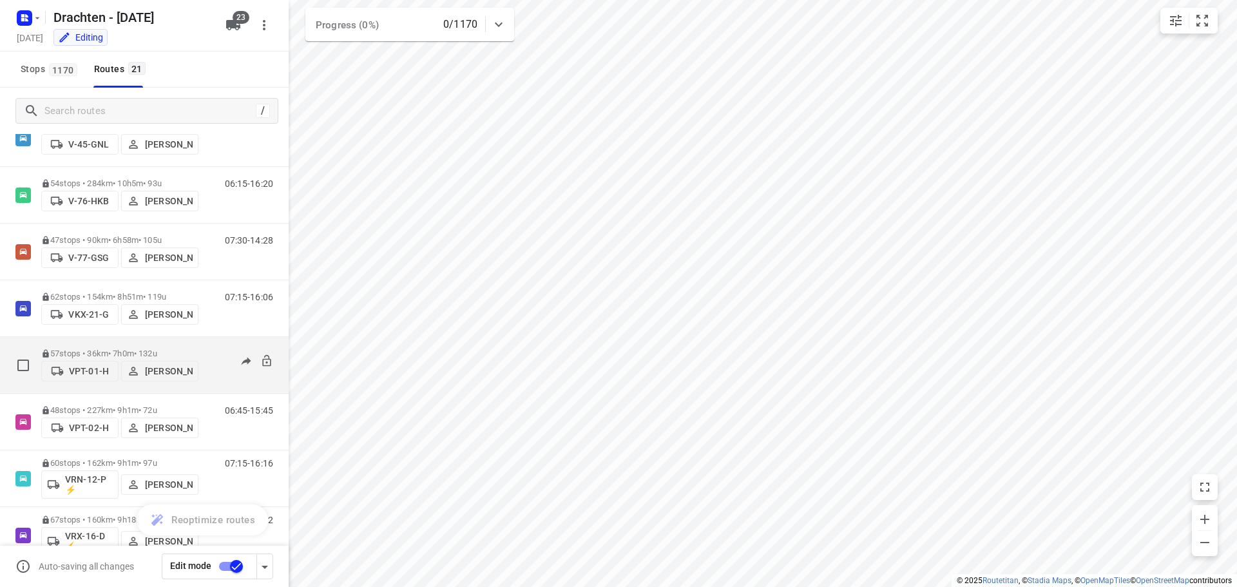
click at [145, 349] on p "57 stops • 36km • 7h0m • 132u" at bounding box center [119, 353] width 157 height 10
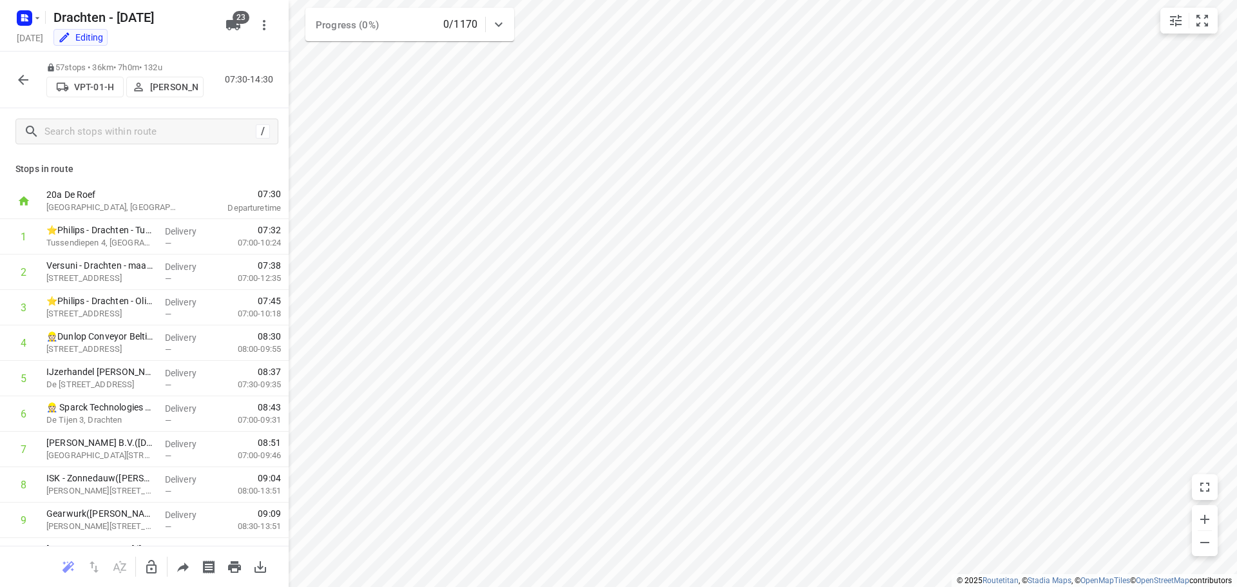
click at [24, 79] on icon "button" at bounding box center [22, 79] width 15 height 15
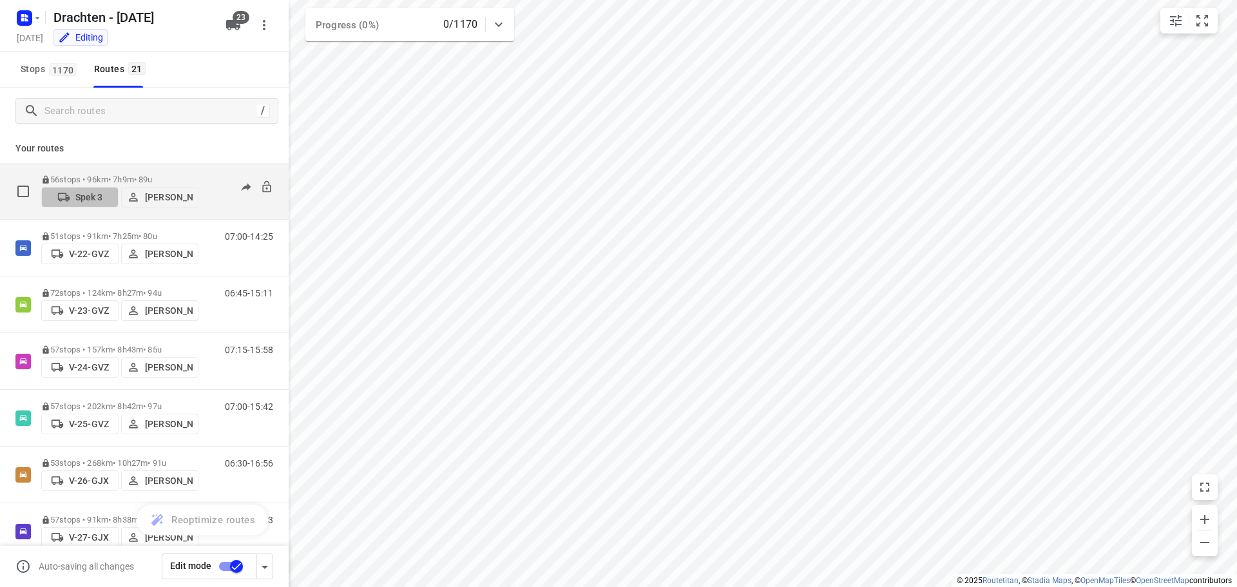
click at [90, 196] on p "Spek 3" at bounding box center [89, 197] width 28 height 10
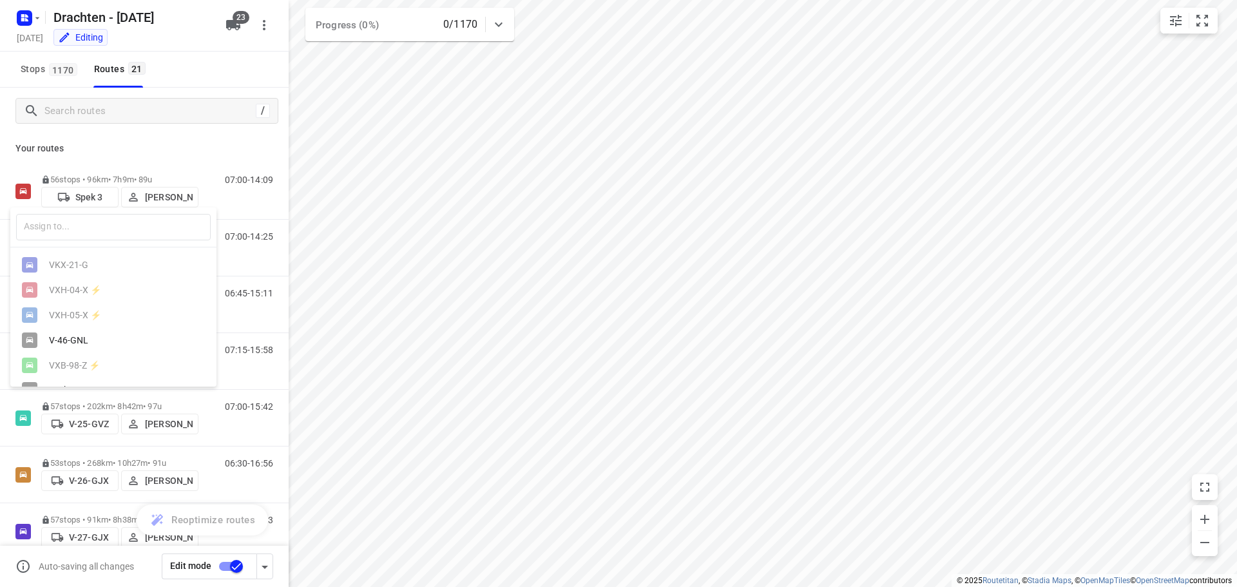
click at [75, 343] on div "V-46-GNL" at bounding box center [116, 340] width 135 height 10
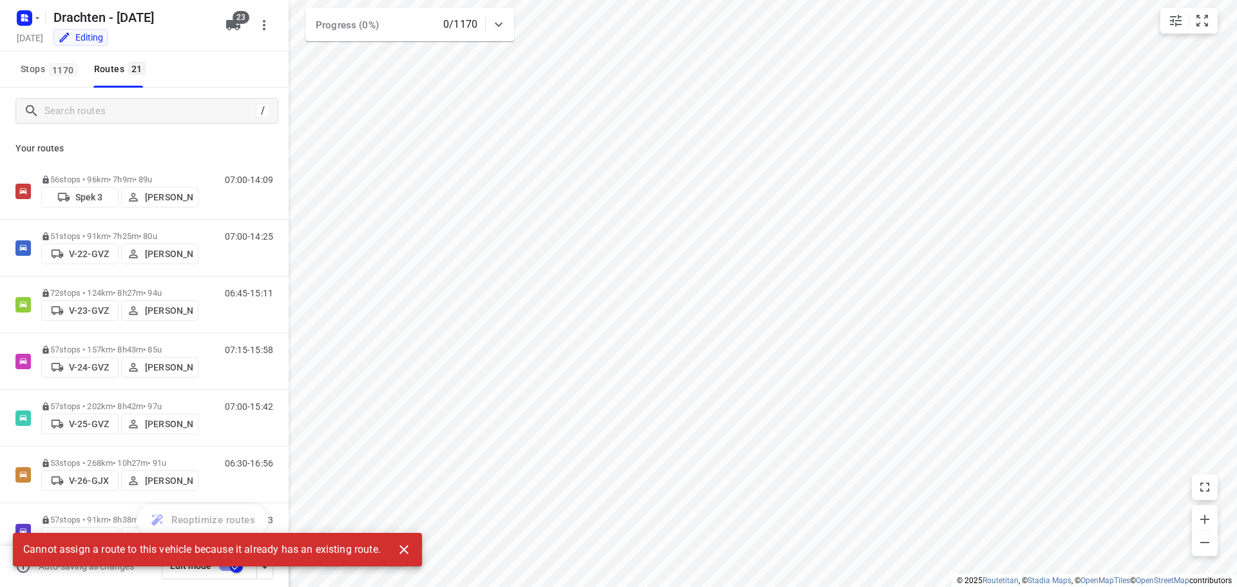
click at [403, 551] on icon "button" at bounding box center [403, 549] width 9 height 9
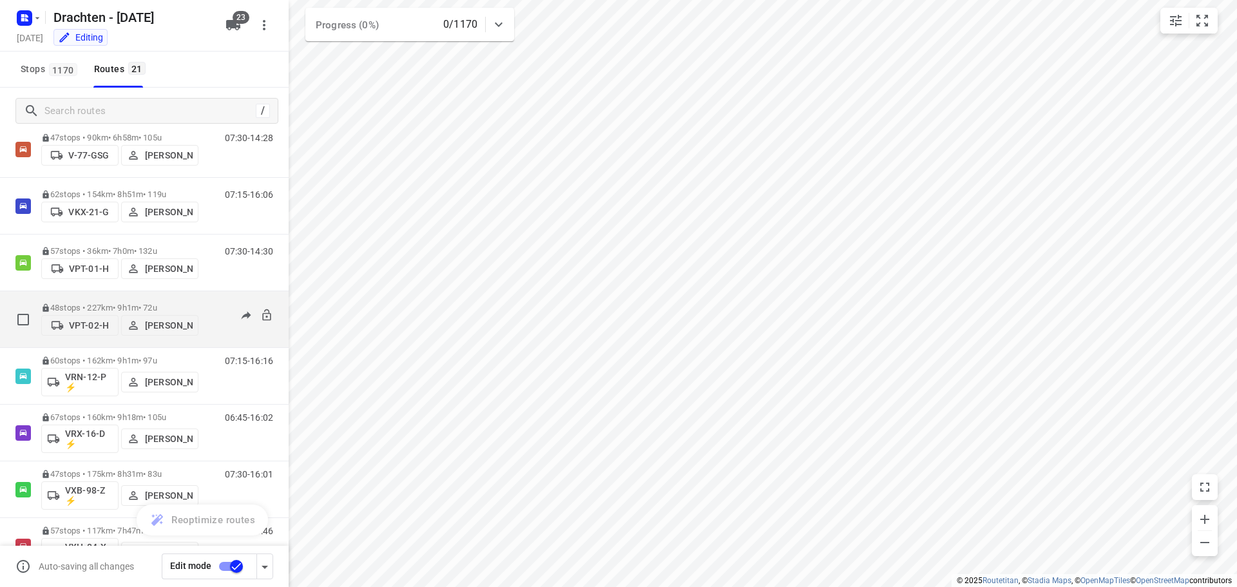
scroll to position [709, 0]
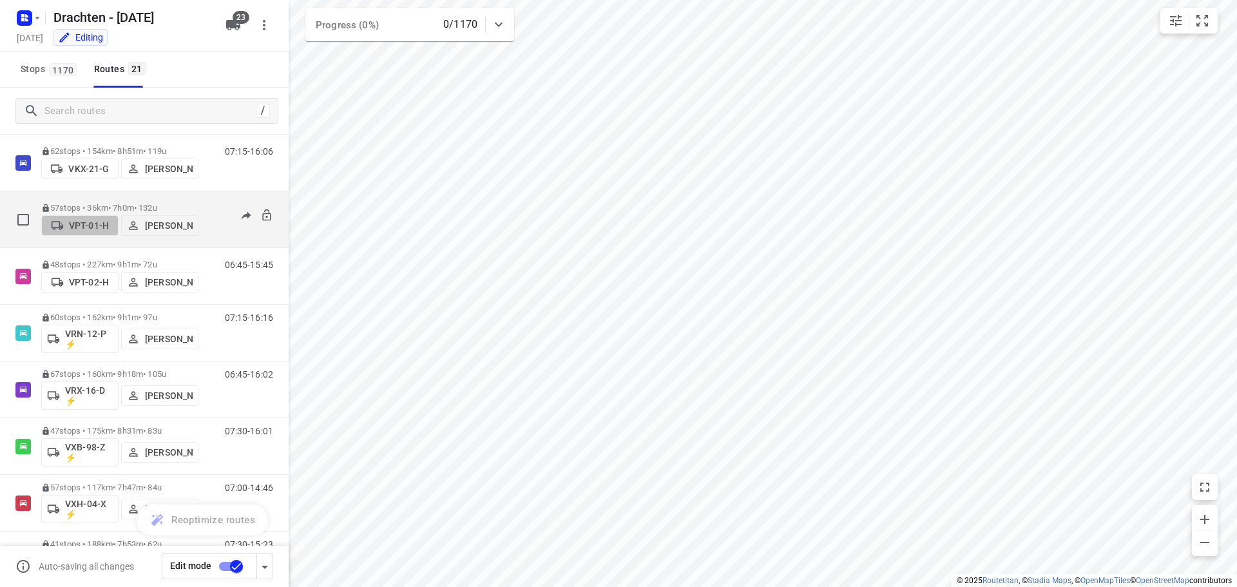
click at [81, 226] on p "VPT-01-H" at bounding box center [89, 225] width 40 height 10
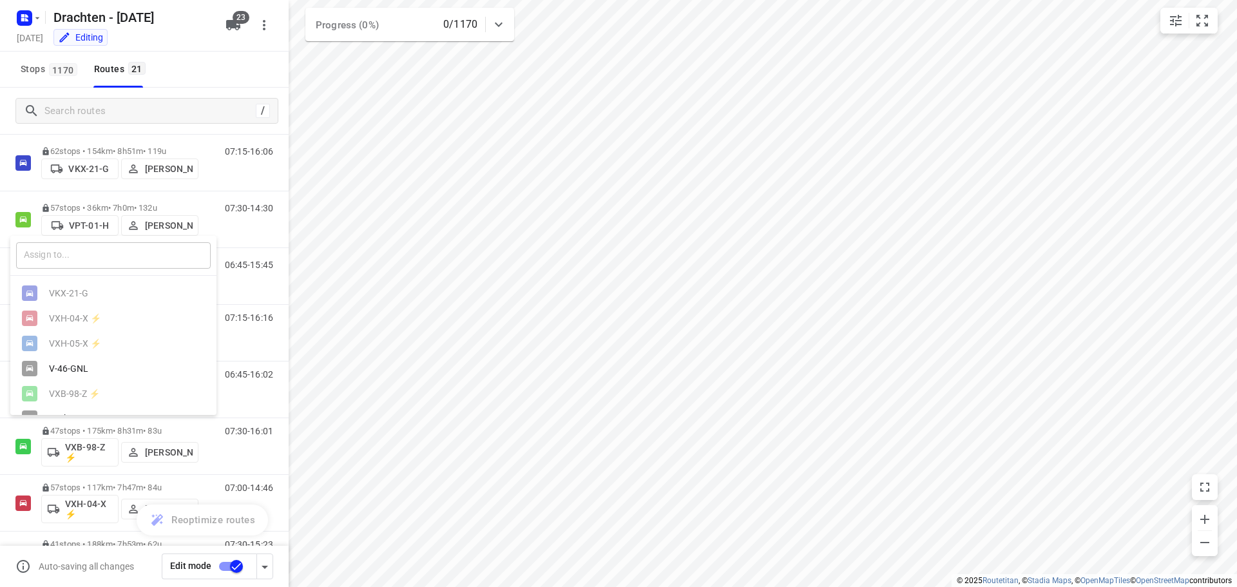
click at [76, 256] on input "text" at bounding box center [113, 255] width 195 height 26
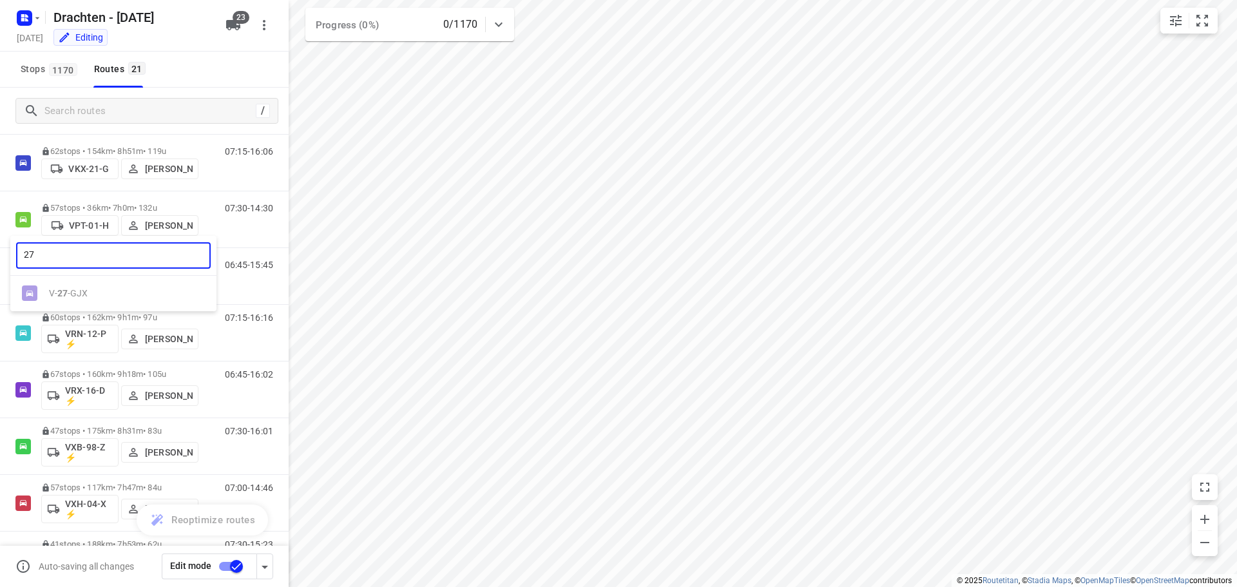
type input "27"
click at [60, 292] on ul "V- 27 -GJX" at bounding box center [113, 293] width 206 height 25
click at [216, 69] on div at bounding box center [618, 293] width 1237 height 587
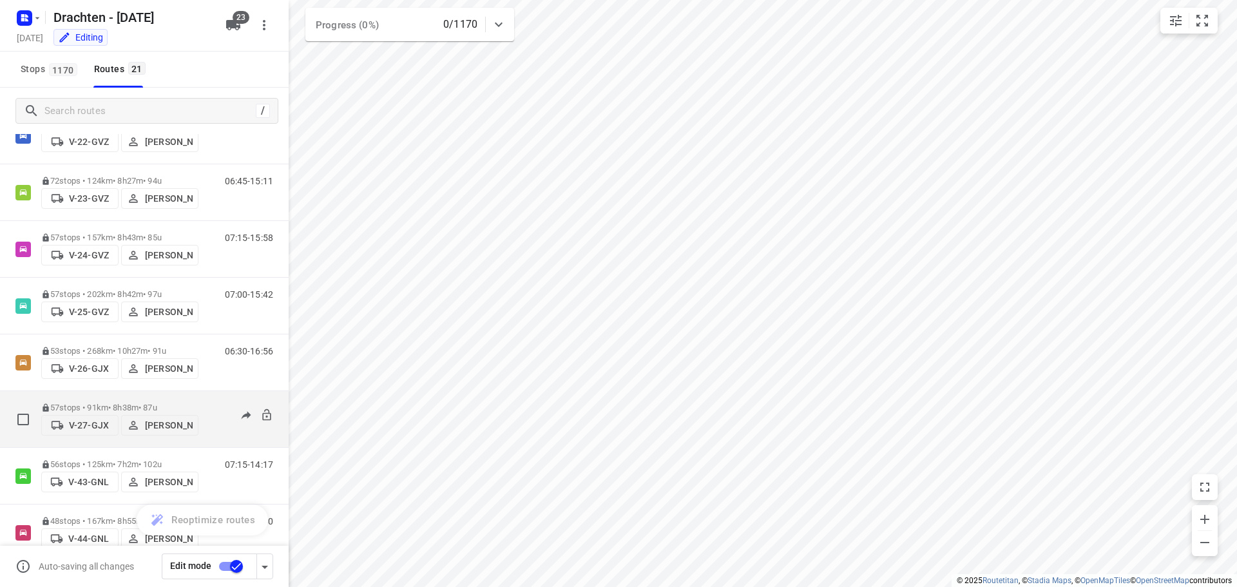
scroll to position [0, 0]
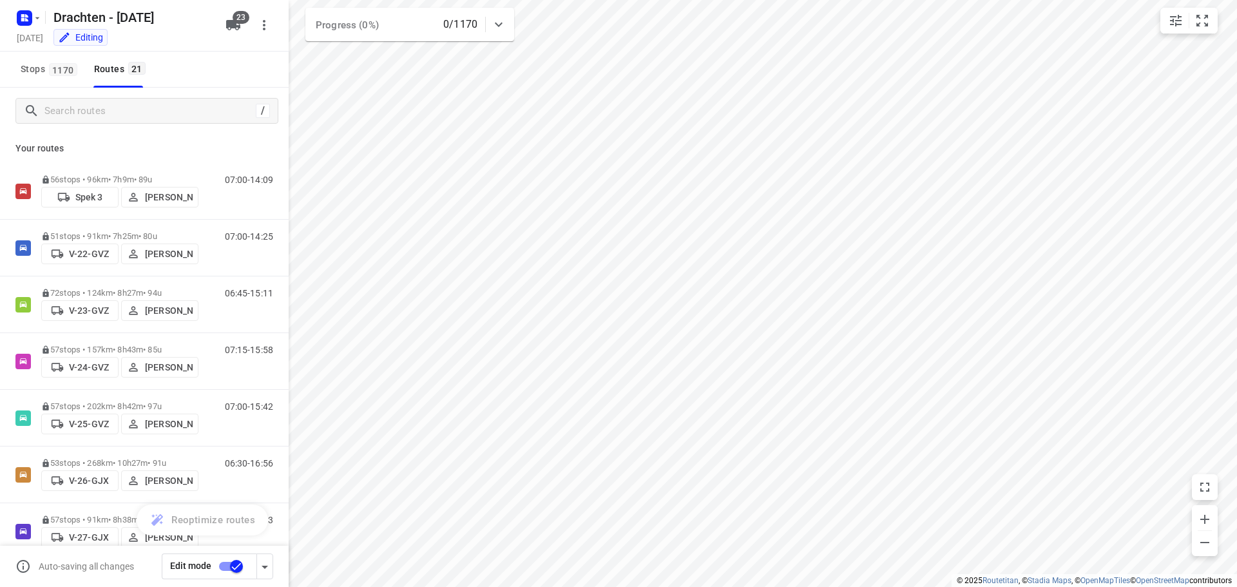
click at [232, 569] on input "checkbox" at bounding box center [236, 566] width 73 height 24
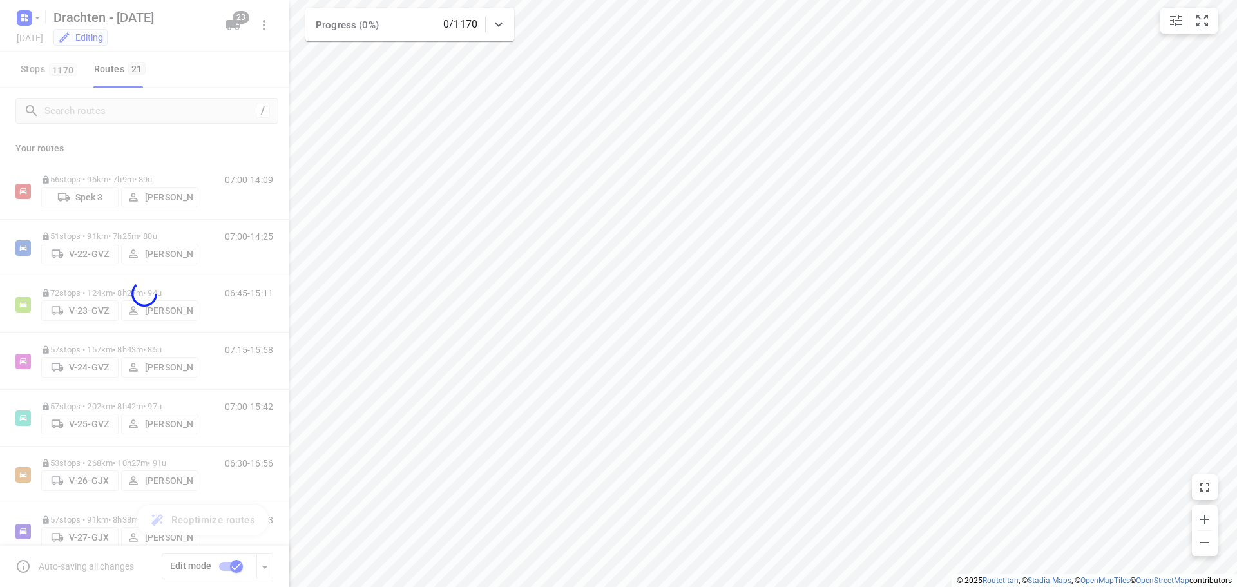
checkbox input "false"
